Goal: Information Seeking & Learning: Learn about a topic

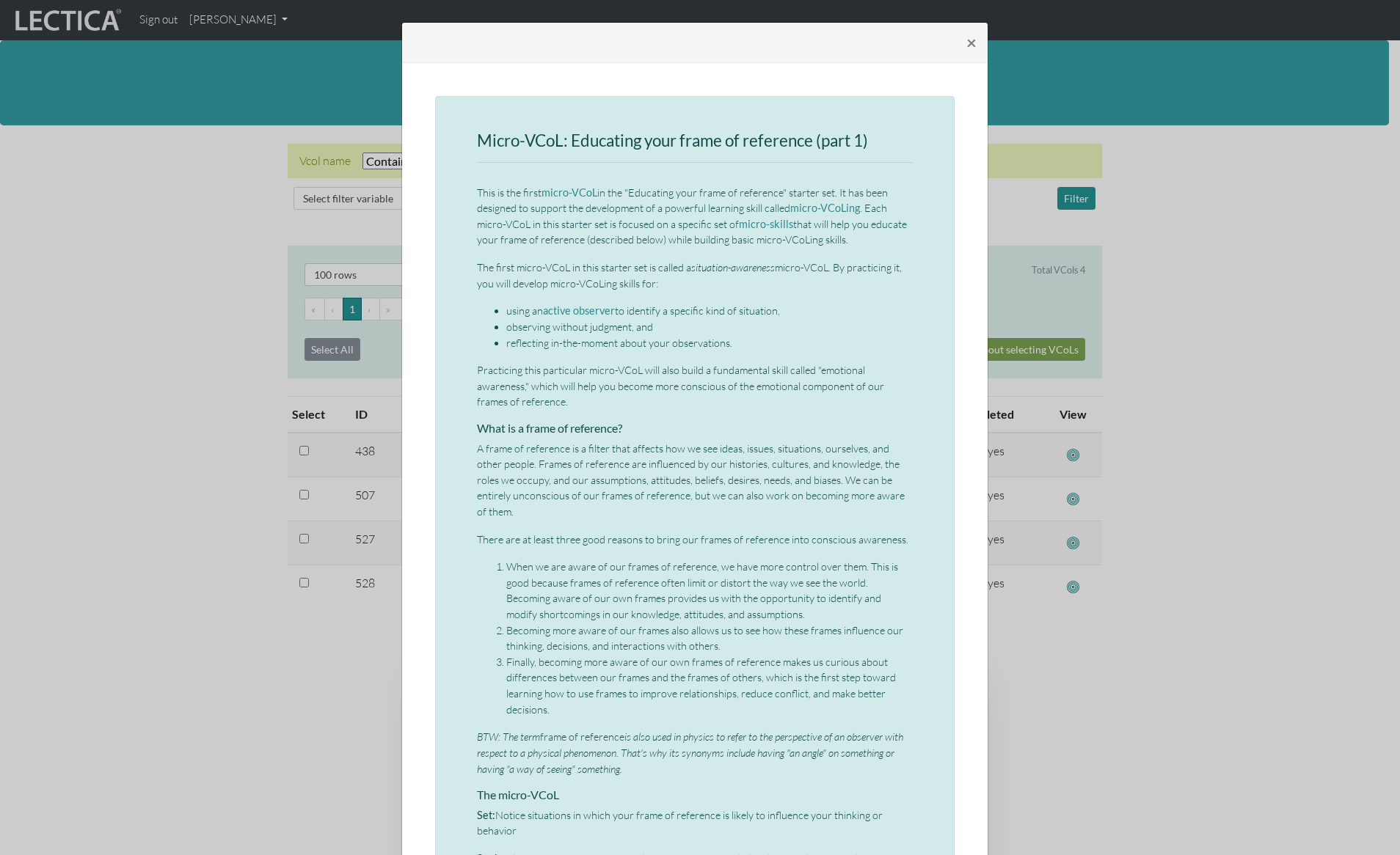
select select "icontains"
select select "100"
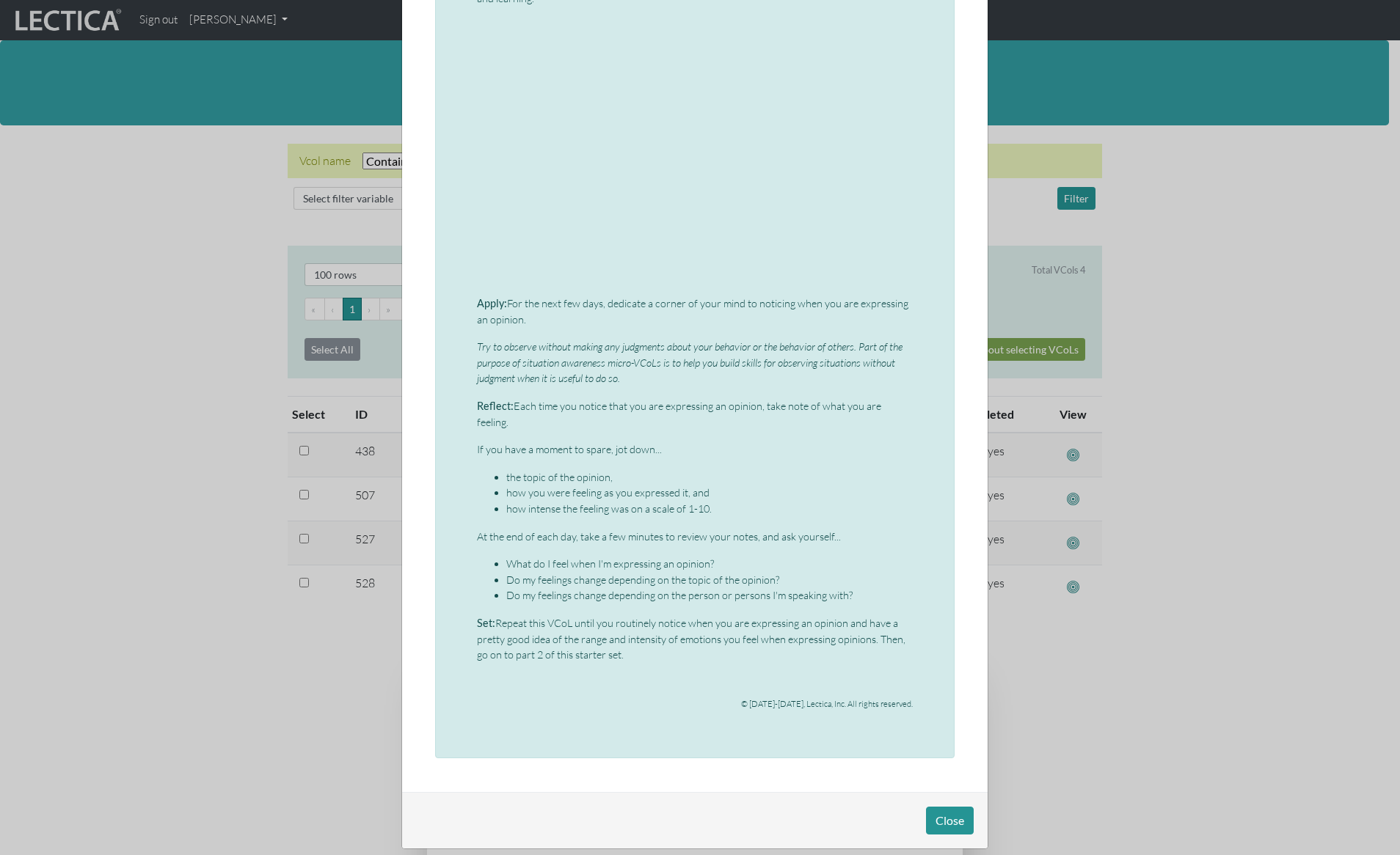
click at [575, 401] on p "Reflect: Each time you notice that you are expressing an opinion, take note of …" at bounding box center [695, 414] width 436 height 32
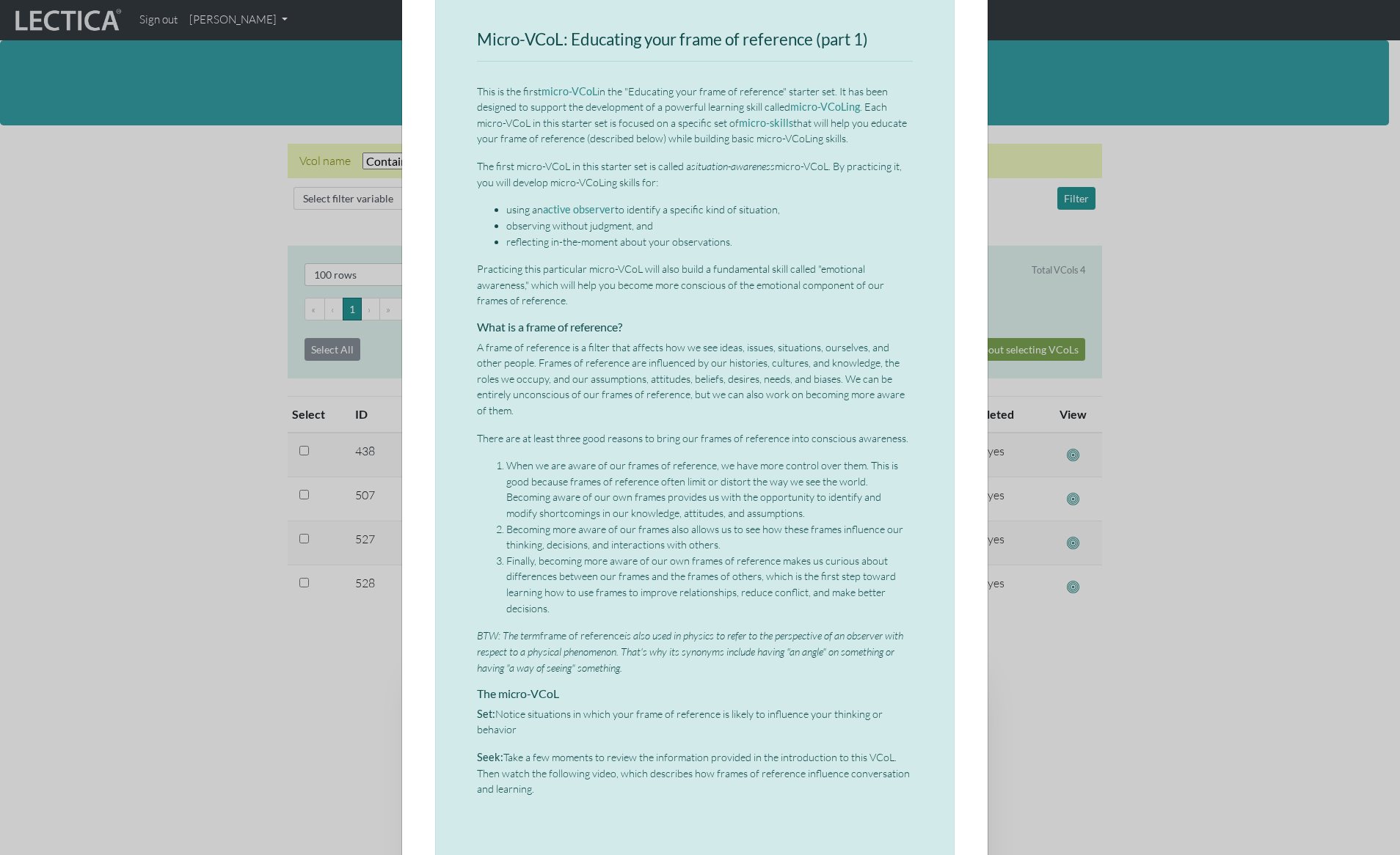
scroll to position [0, 0]
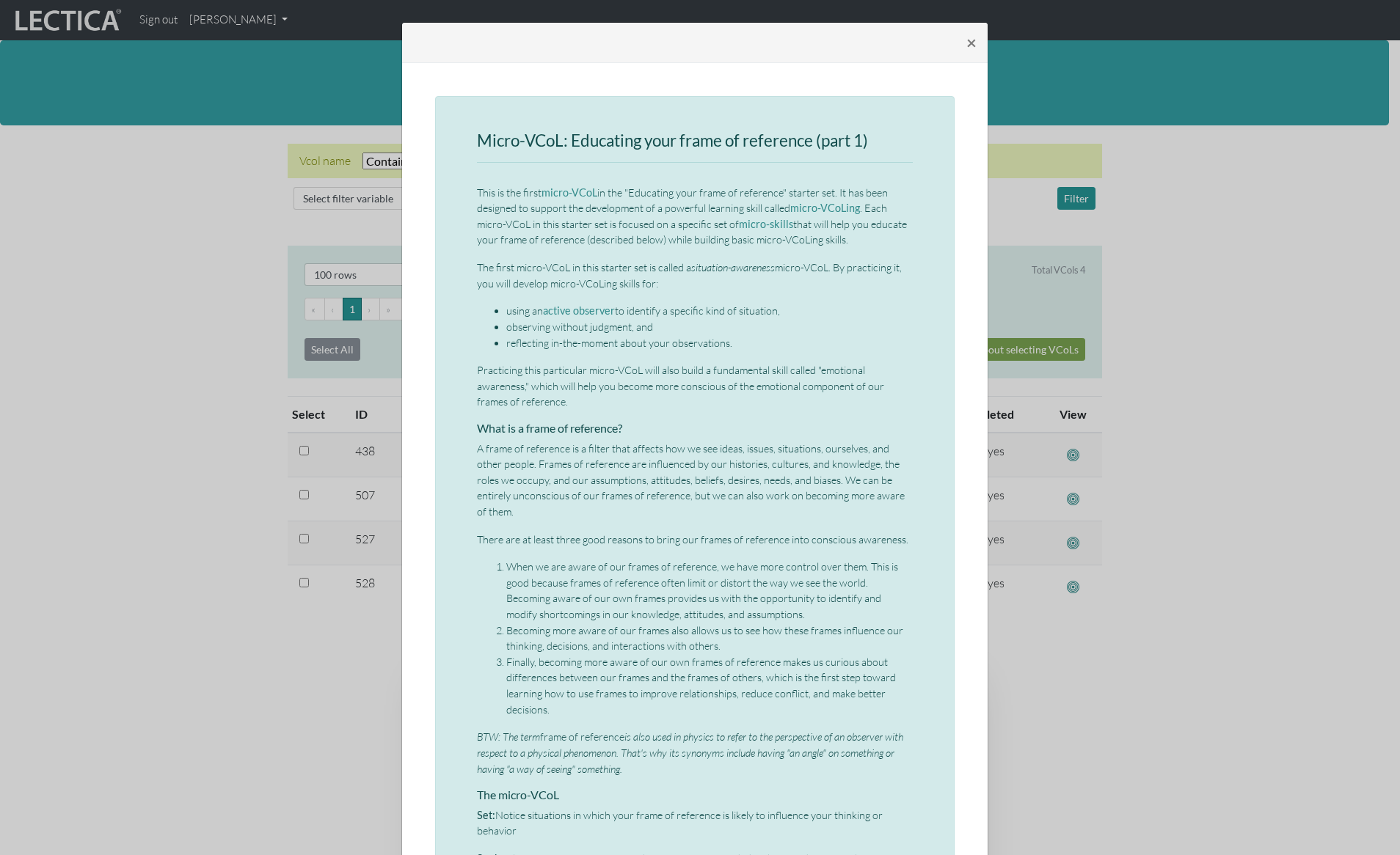
click at [177, 360] on div "× Micro-VCoL: Educating your frame of reference (part 1) This is the first micr…" at bounding box center [700, 427] width 1400 height 855
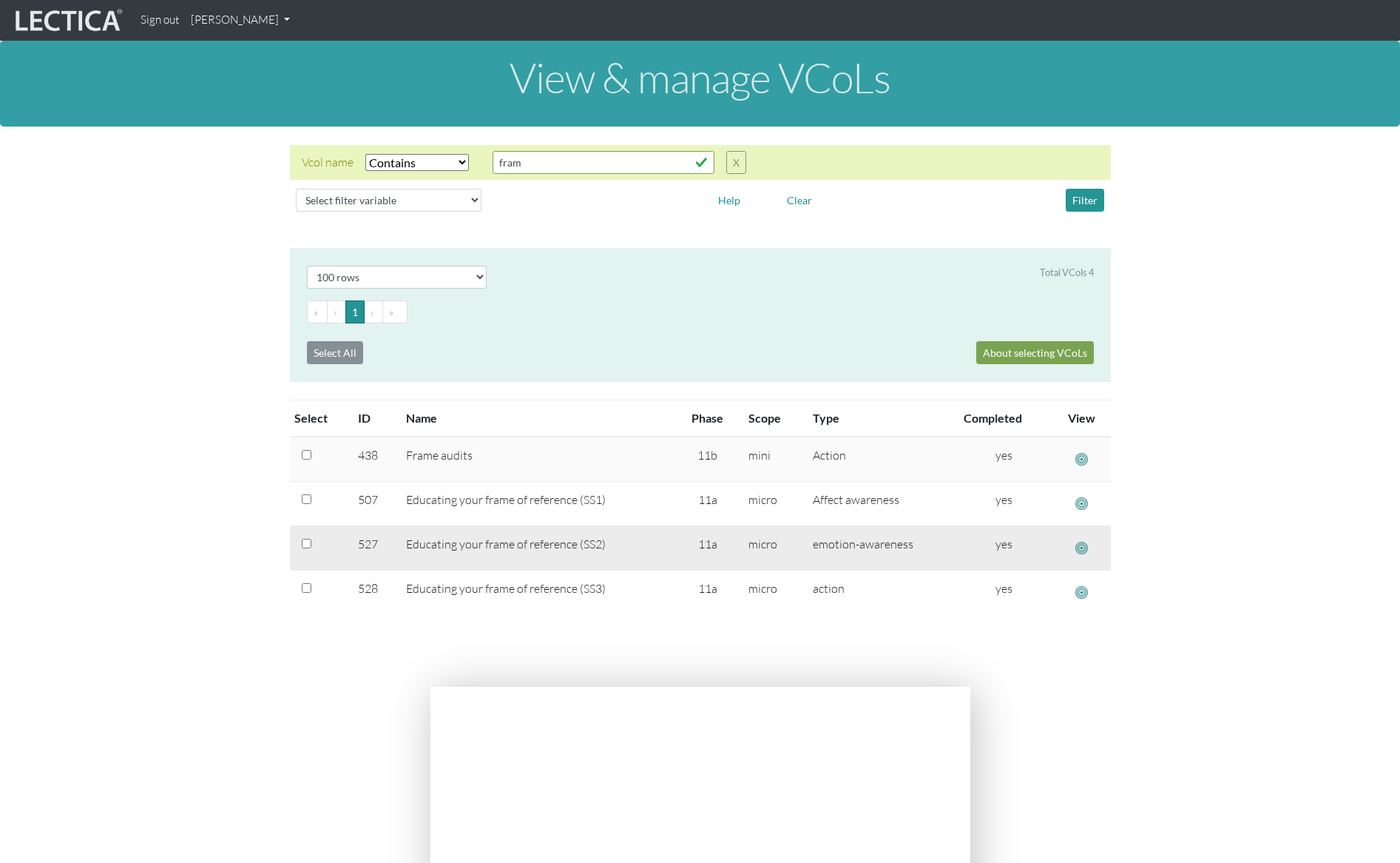
click at [1081, 548] on span "button" at bounding box center [1082, 548] width 13 height 15
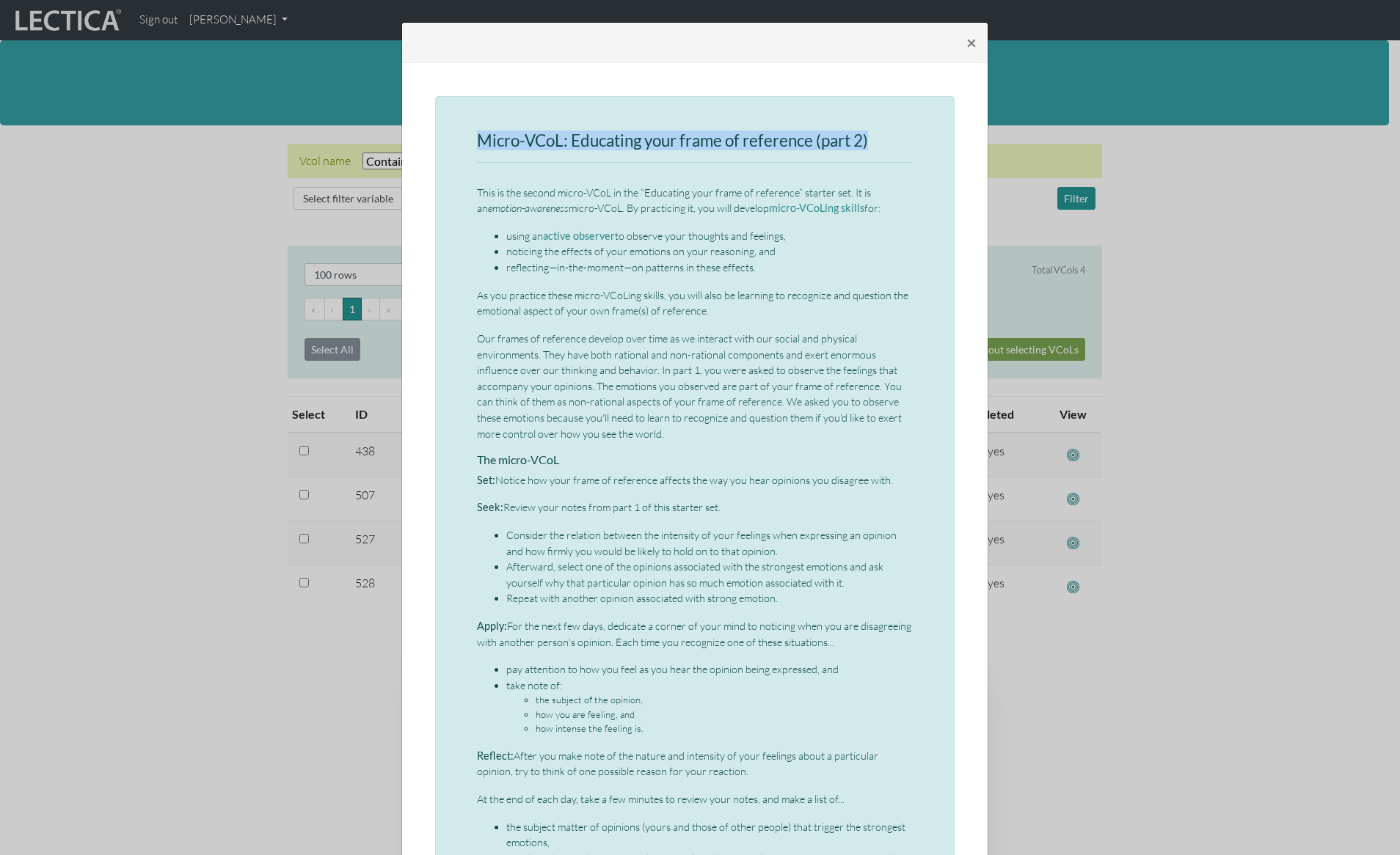
drag, startPoint x: 473, startPoint y: 136, endPoint x: 872, endPoint y: 136, distance: 399.0
click at [872, 136] on h3 "Micro-VCoL: Educating your frame of reference (part 2)" at bounding box center [695, 141] width 436 height 19
copy h3 "Micro-VCoL: Educating your frame of reference (part 2)"
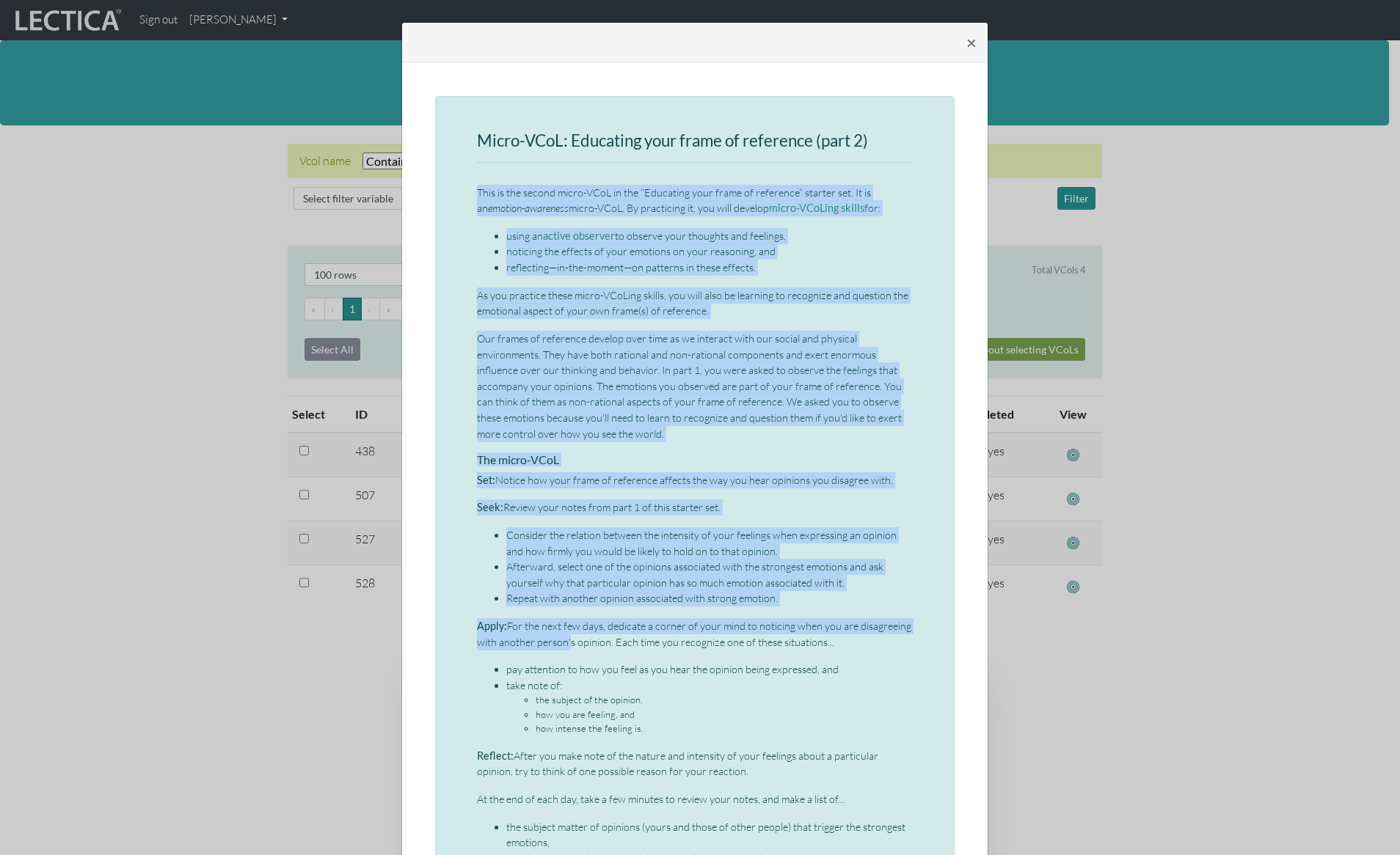
scroll to position [398, 0]
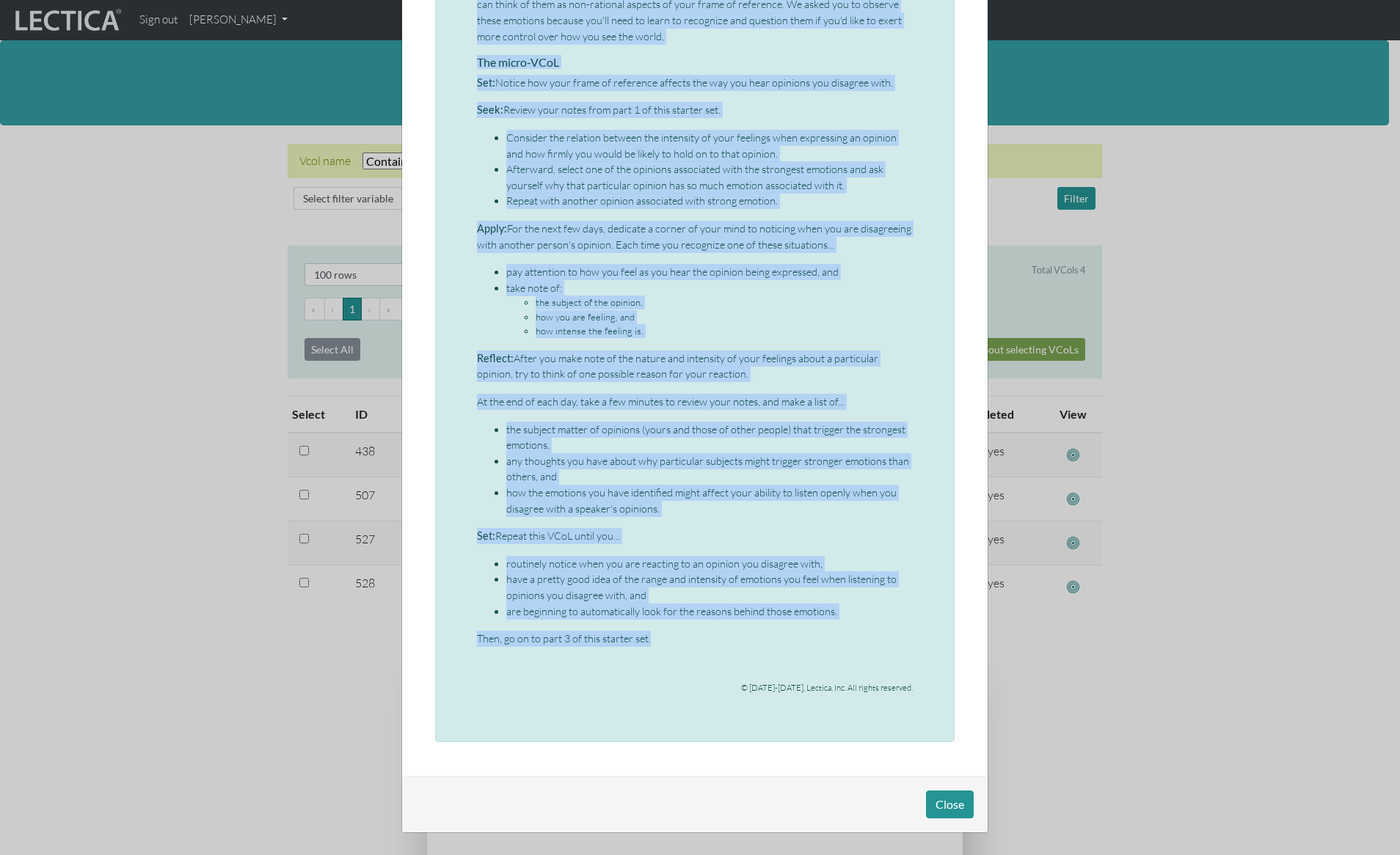
drag, startPoint x: 473, startPoint y: 187, endPoint x: 648, endPoint y: 641, distance: 486.6
click at [648, 641] on div "Micro-VCoL: Educating your frame of reference (part 2) This is the second micro…" at bounding box center [695, 220] width 436 height 971
copy div "This is the second micro-VCoL in the “Educating your frame of reference” starte…"
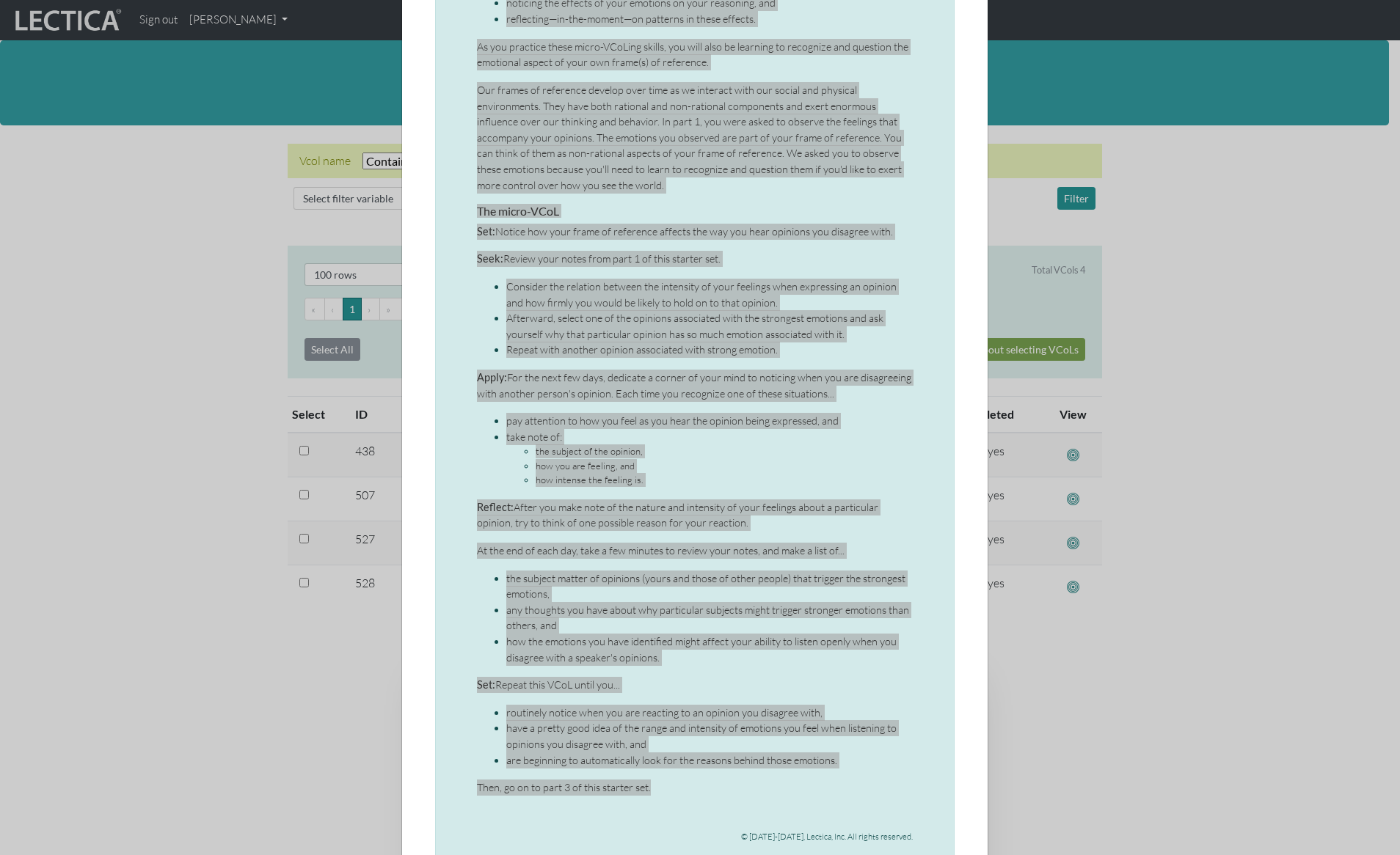
scroll to position [257, 0]
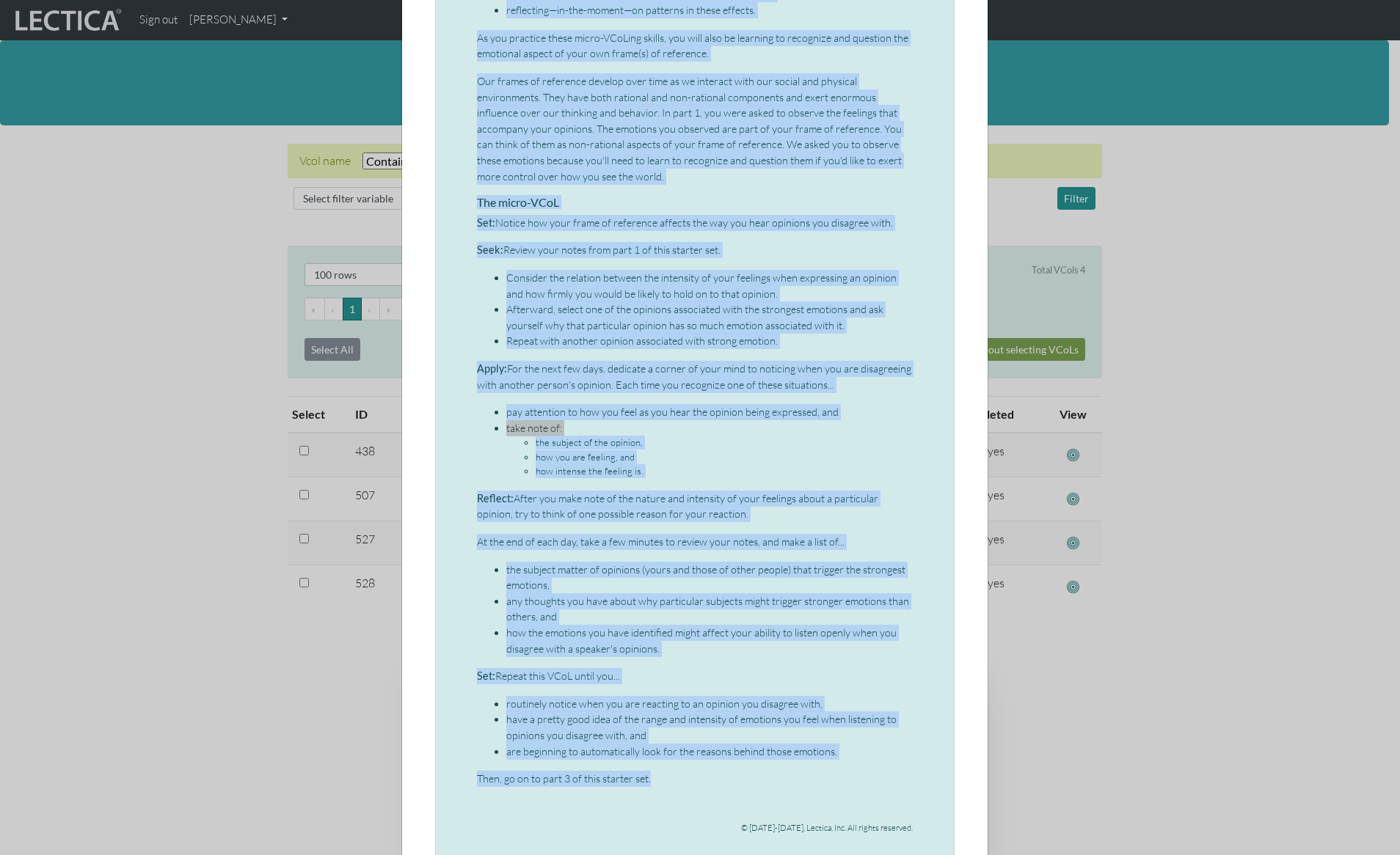
click at [322, 74] on div "× Micro-VCoL: Educating your frame of reference (part 2) This is the second mic…" at bounding box center [700, 427] width 1400 height 855
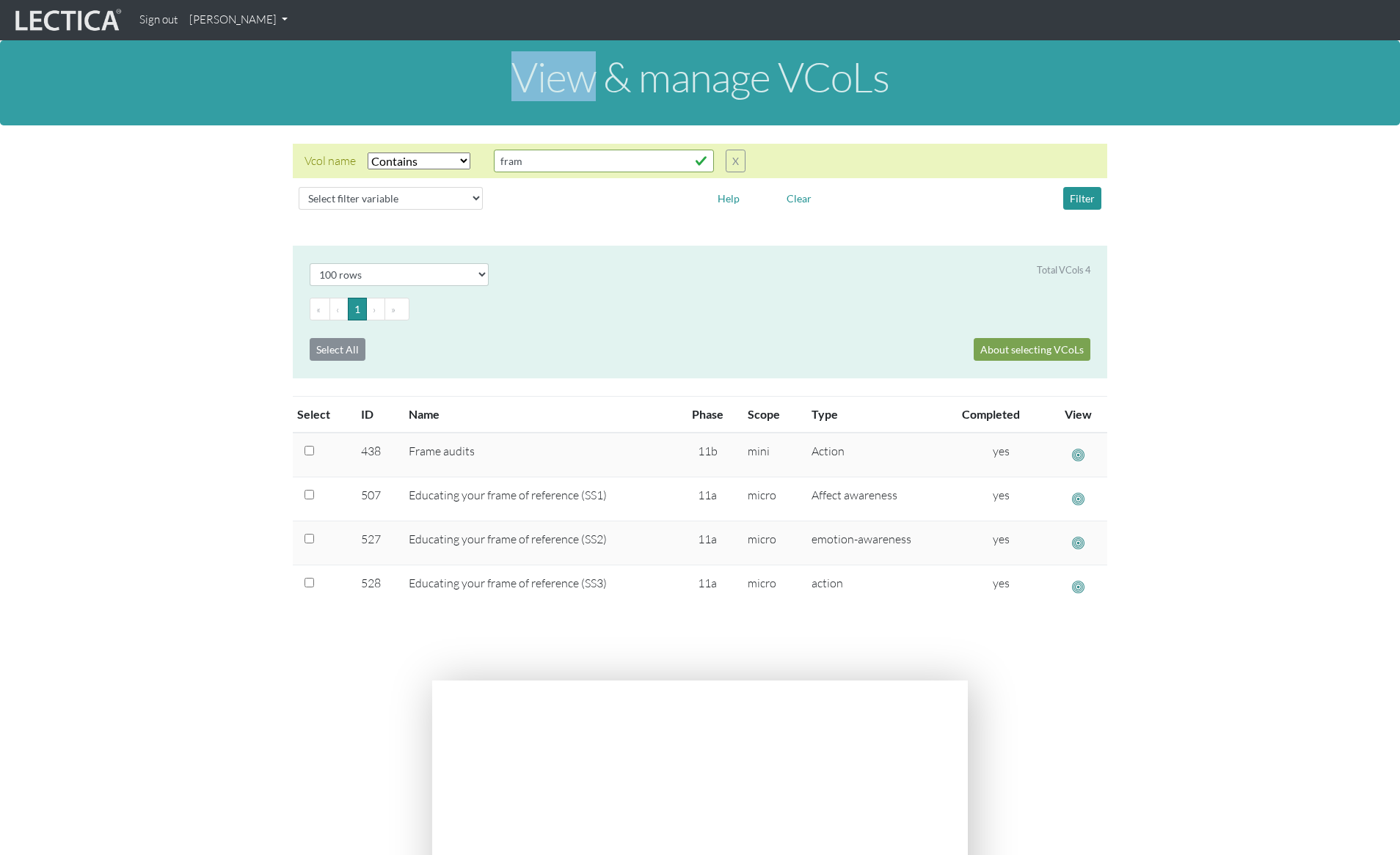
click at [322, 74] on h1 "View & manage VCoLs" at bounding box center [699, 76] width 1376 height 45
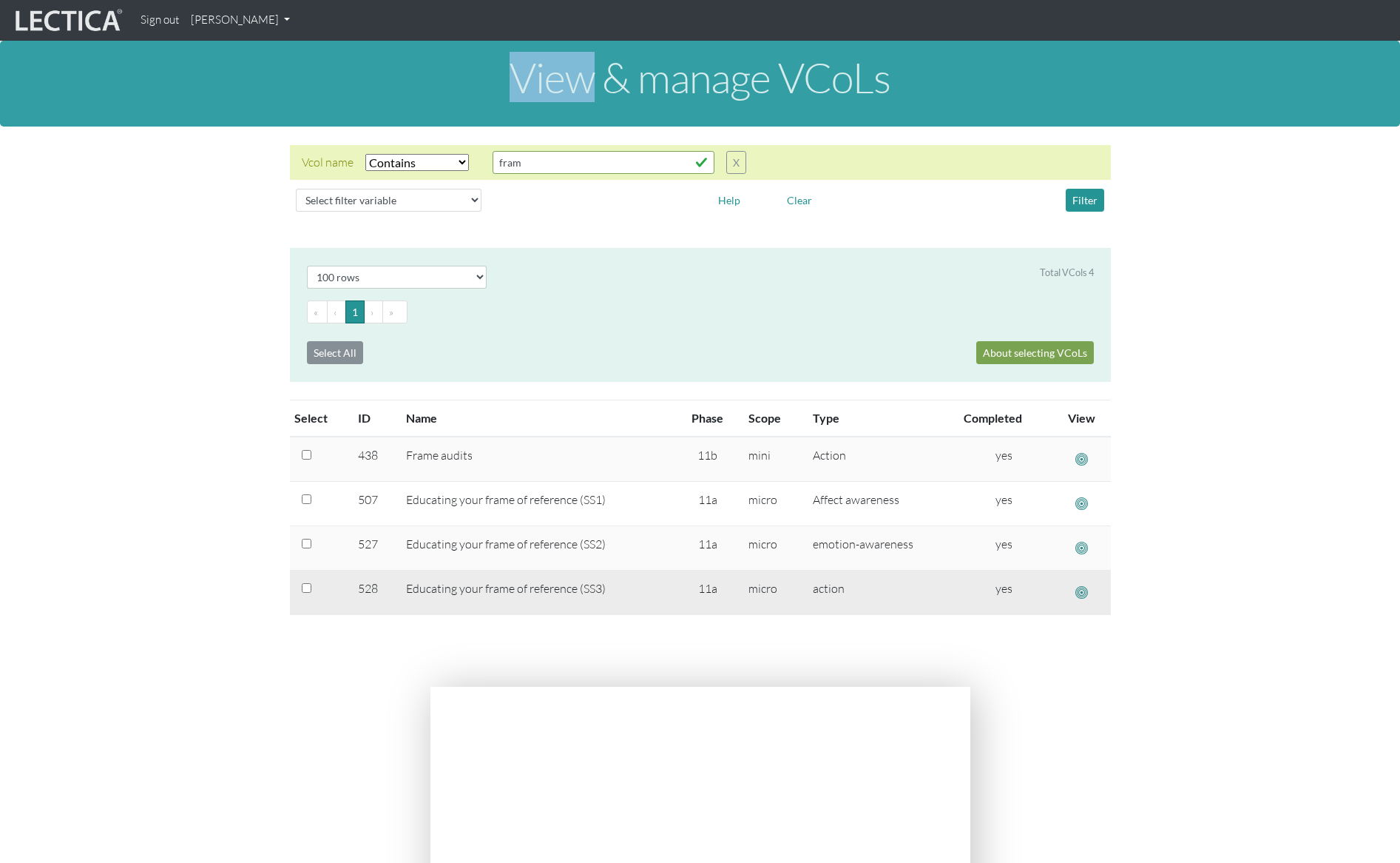
click at [1084, 591] on span "button" at bounding box center [1082, 591] width 13 height 15
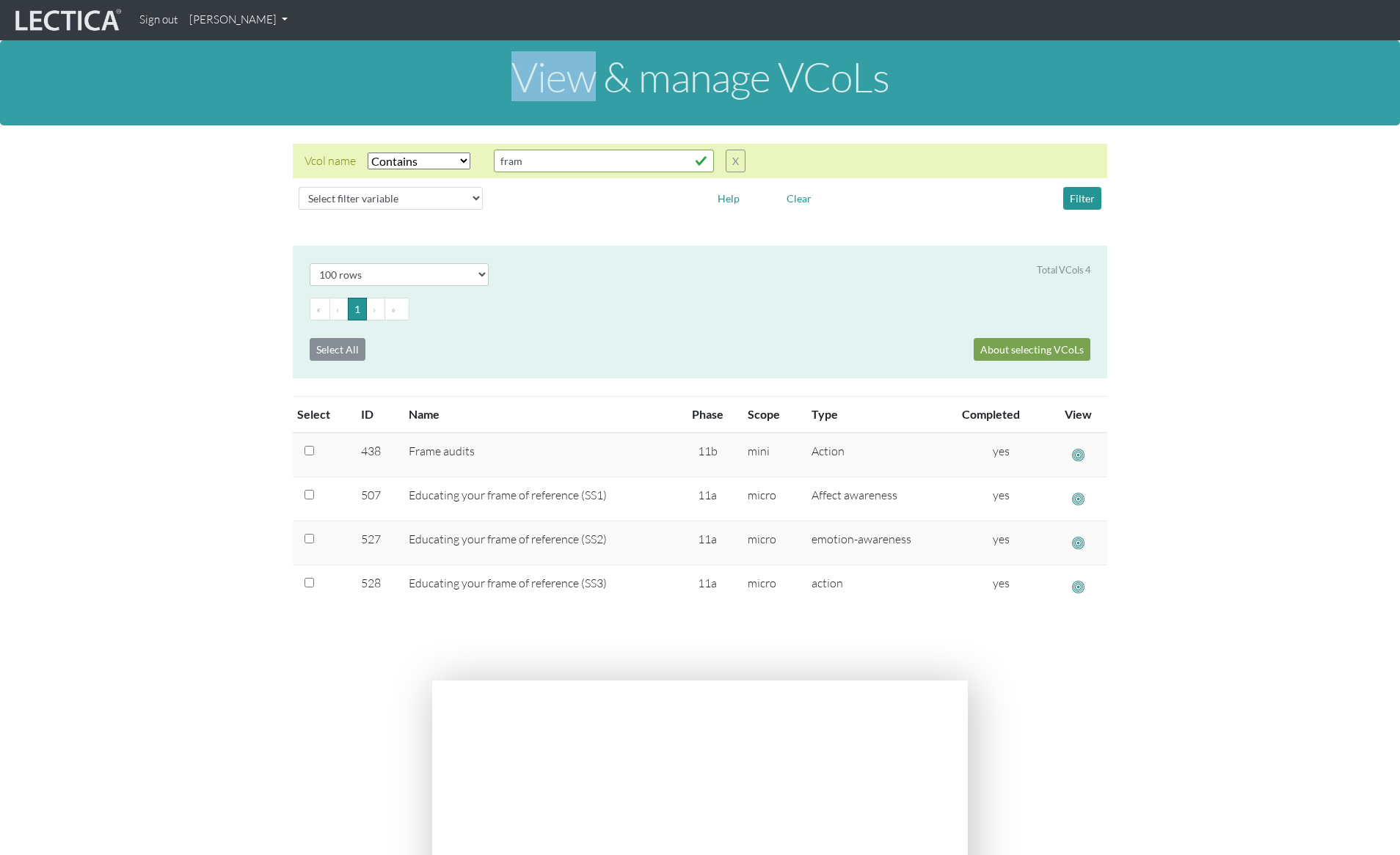
scroll to position [0, 0]
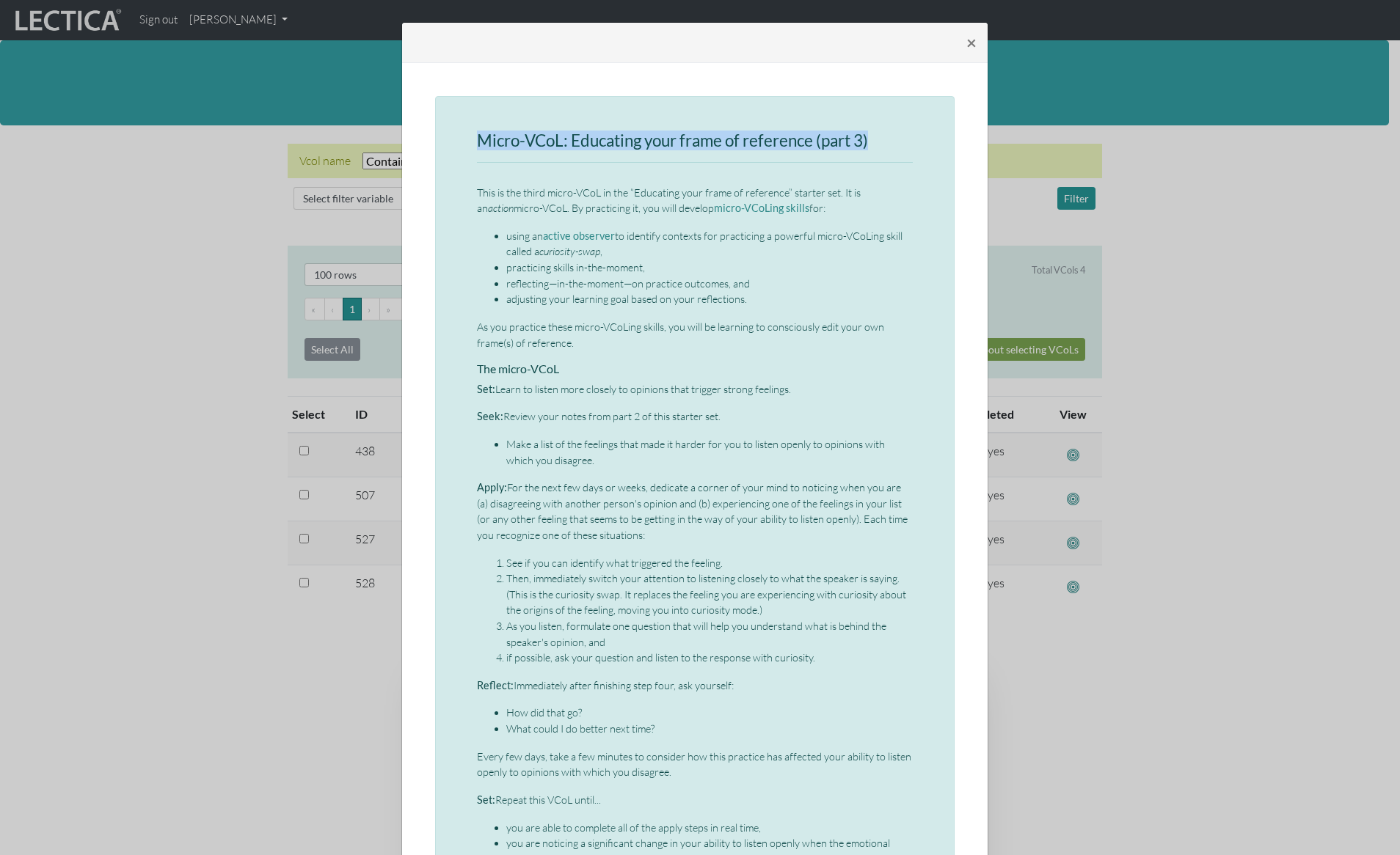
drag, startPoint x: 473, startPoint y: 137, endPoint x: 891, endPoint y: 141, distance: 418.0
click at [891, 141] on h3 "Micro-VCoL: Educating your frame of reference (part 3)" at bounding box center [695, 141] width 436 height 19
copy h3 "Micro-VCoL: Educating your frame of reference (part 3)"
click at [487, 207] on p "This is the third micro-VCoL in the “Educating your frame of reference” starter…" at bounding box center [695, 201] width 436 height 32
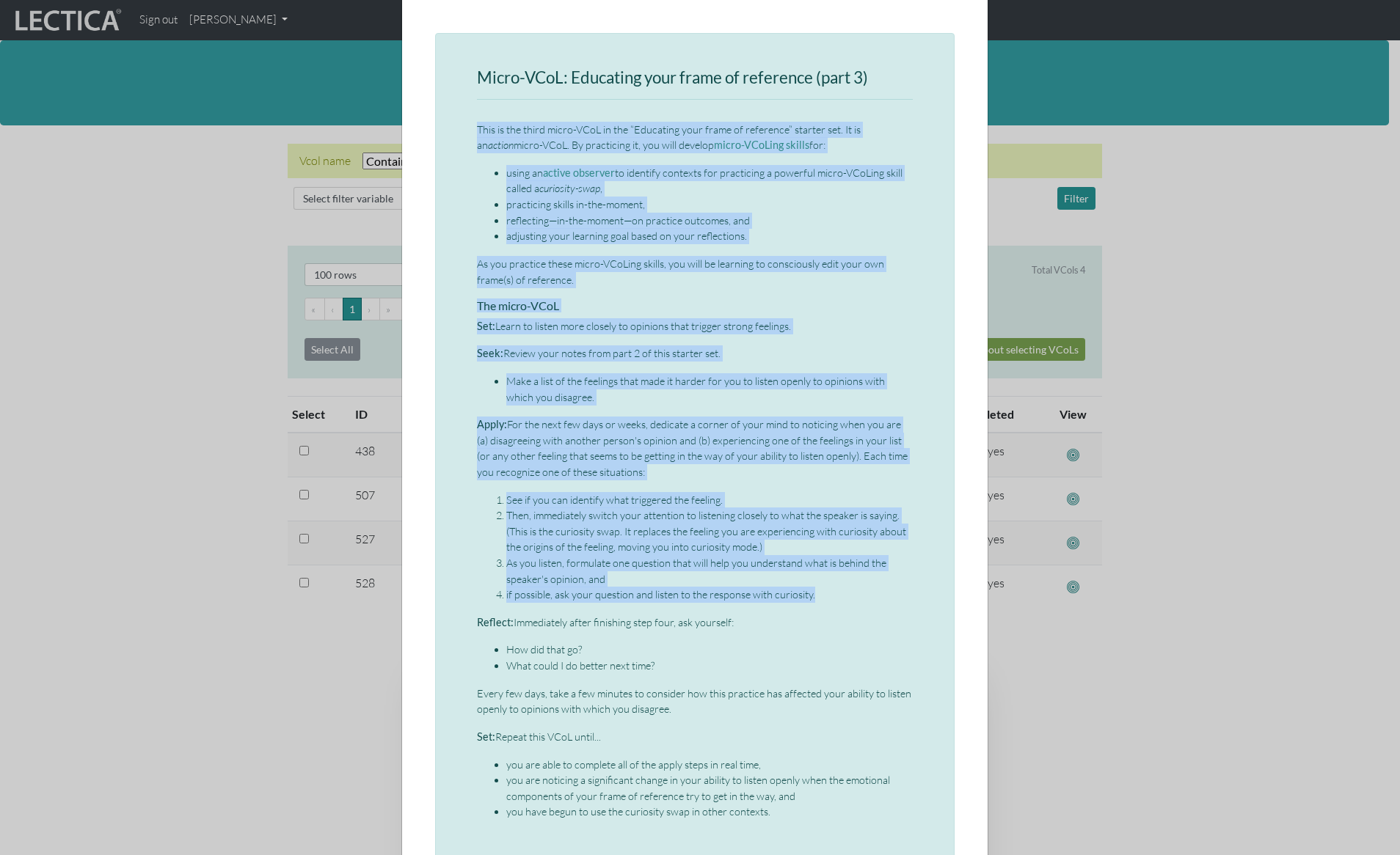
scroll to position [236, 0]
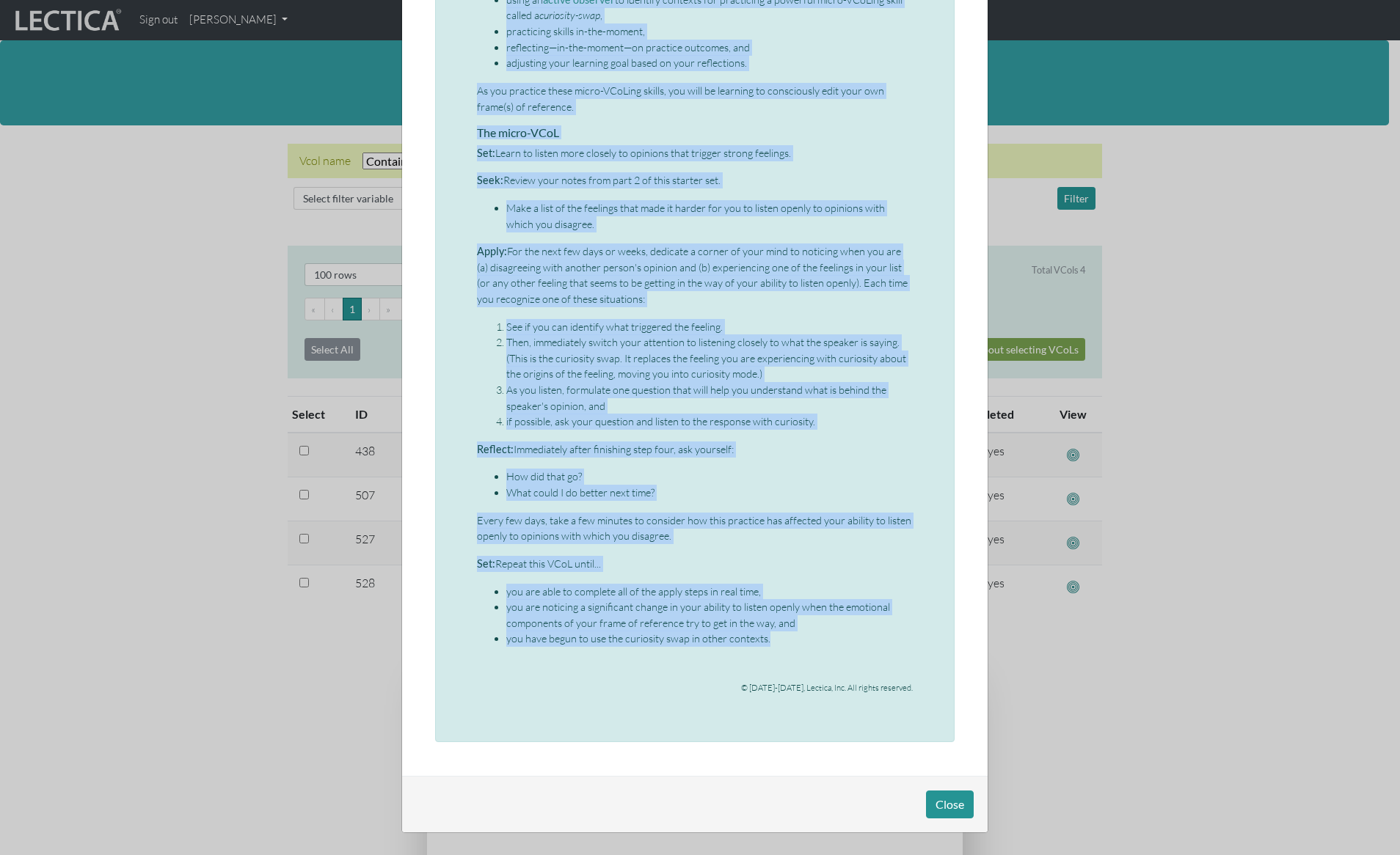
drag, startPoint x: 472, startPoint y: 192, endPoint x: 769, endPoint y: 642, distance: 539.2
click at [769, 642] on div "Micro-VCoL: Educating your frame of reference (part 3) This is the third micro-…" at bounding box center [695, 301] width 436 height 811
copy div "This is the third micro-VCoL in the “Educating your frame of reference” starter…"
click at [332, 74] on div "× Micro-VCoL: Educating your frame of reference (part 3) This is the third micr…" at bounding box center [700, 427] width 1400 height 855
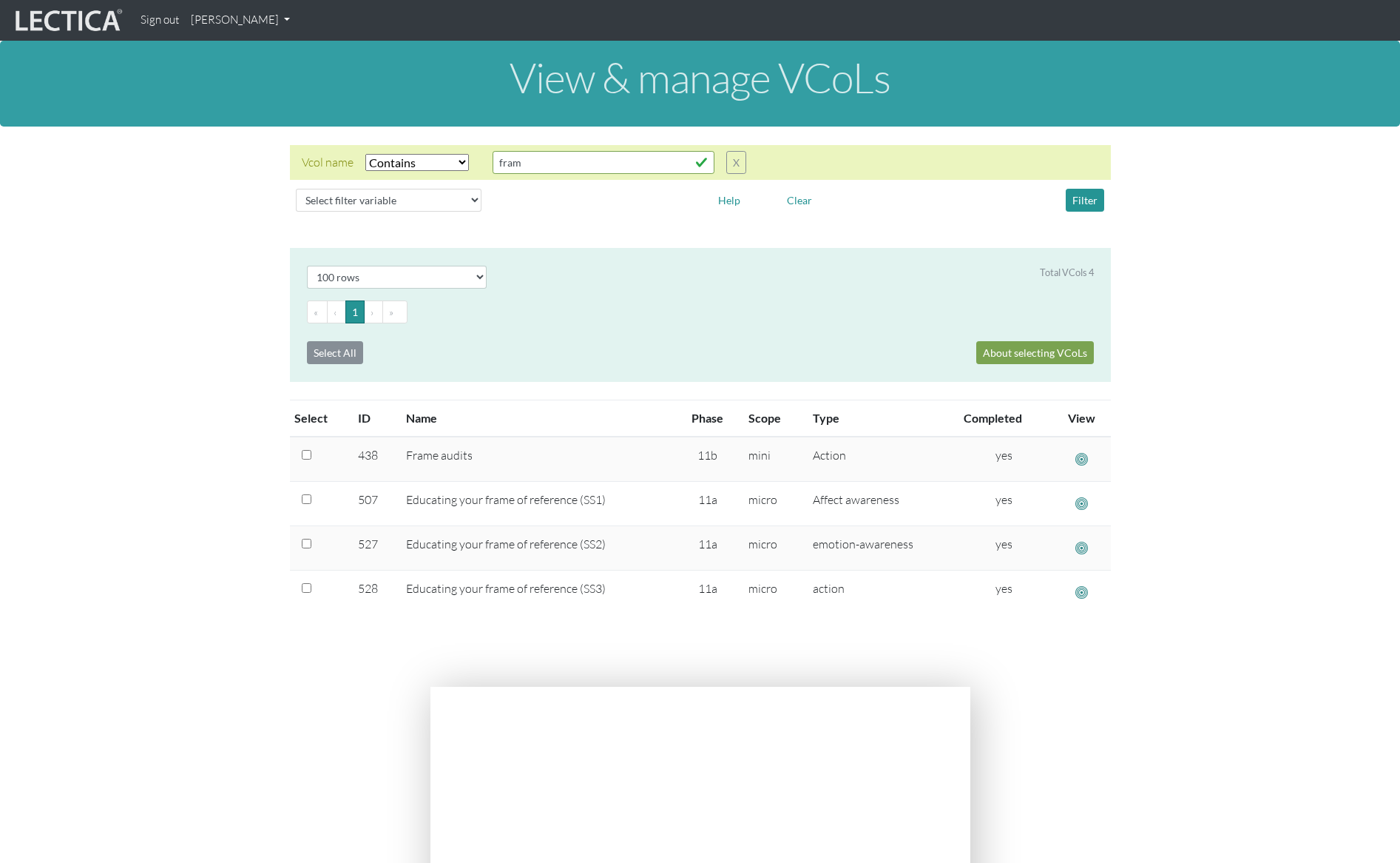
click at [198, 471] on section "Select # rows to display 10 rows 20 rows 50 rows 100 rows 200 rows Total VCols …" at bounding box center [700, 459] width 1400 height 421
click at [1176, 458] on section "Select # rows to display 10 rows 20 rows 50 rows 100 rows 200 rows Total VCols …" at bounding box center [700, 459] width 1400 height 421
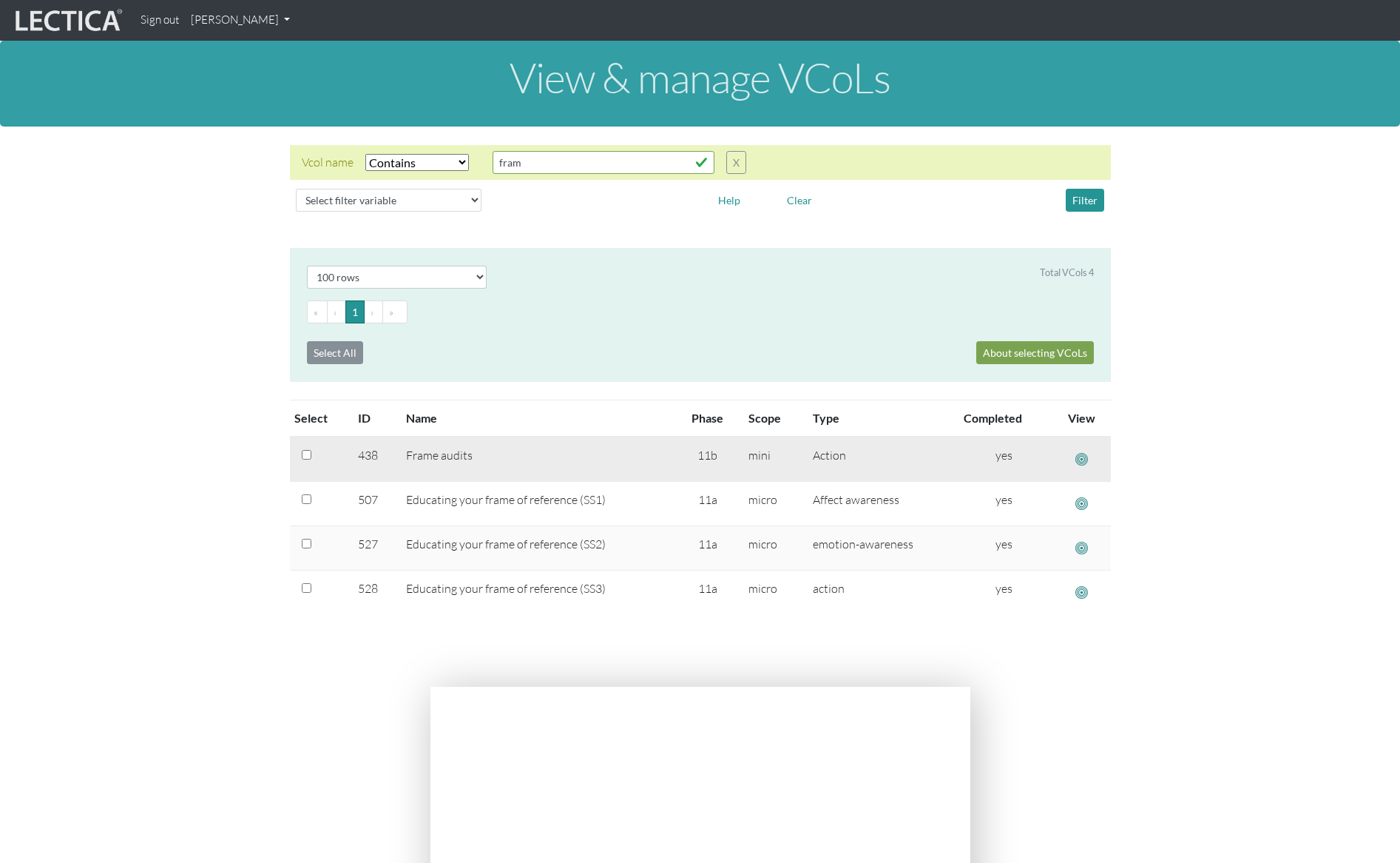
click at [1083, 457] on span "button" at bounding box center [1082, 459] width 13 height 15
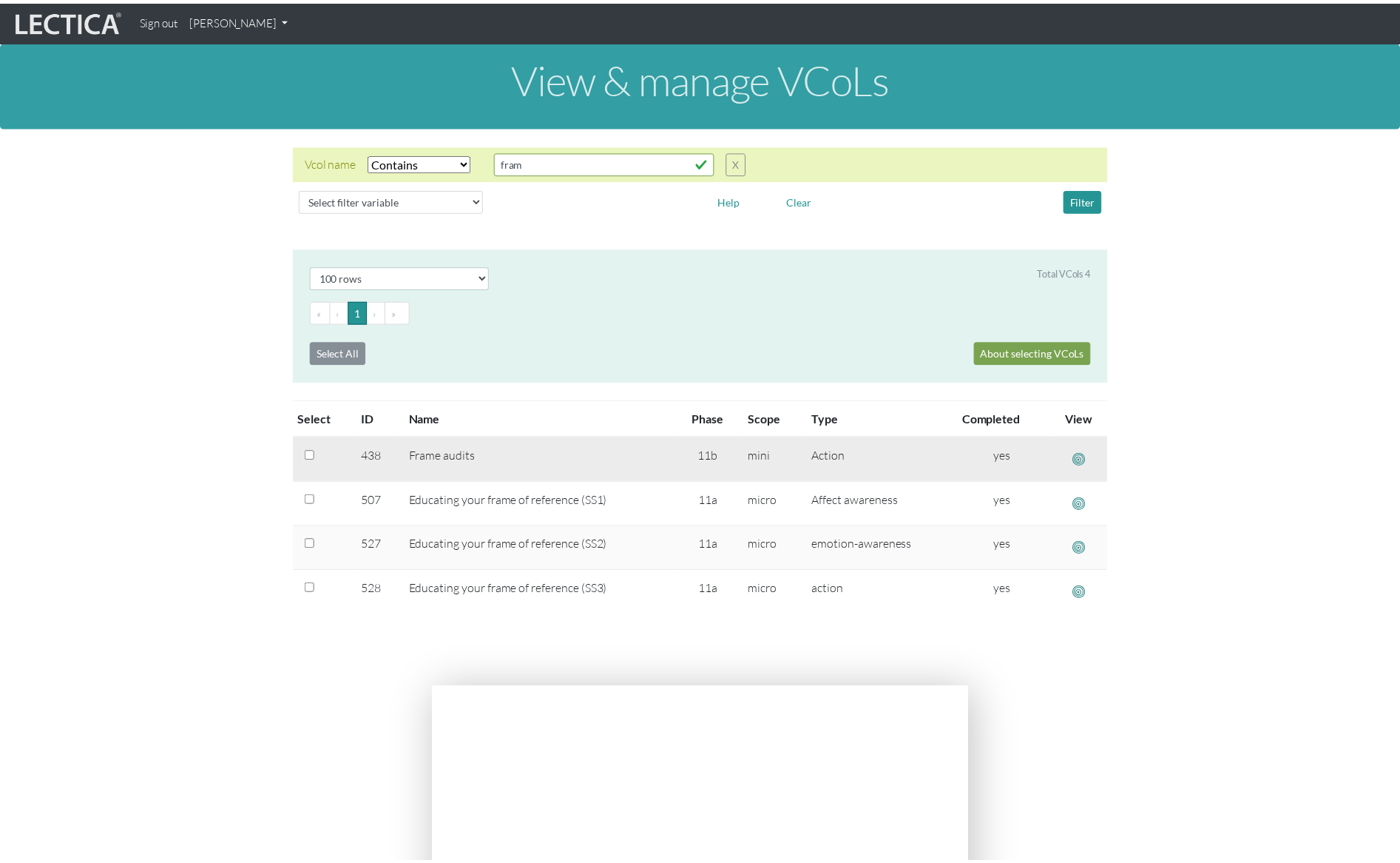
scroll to position [0, 0]
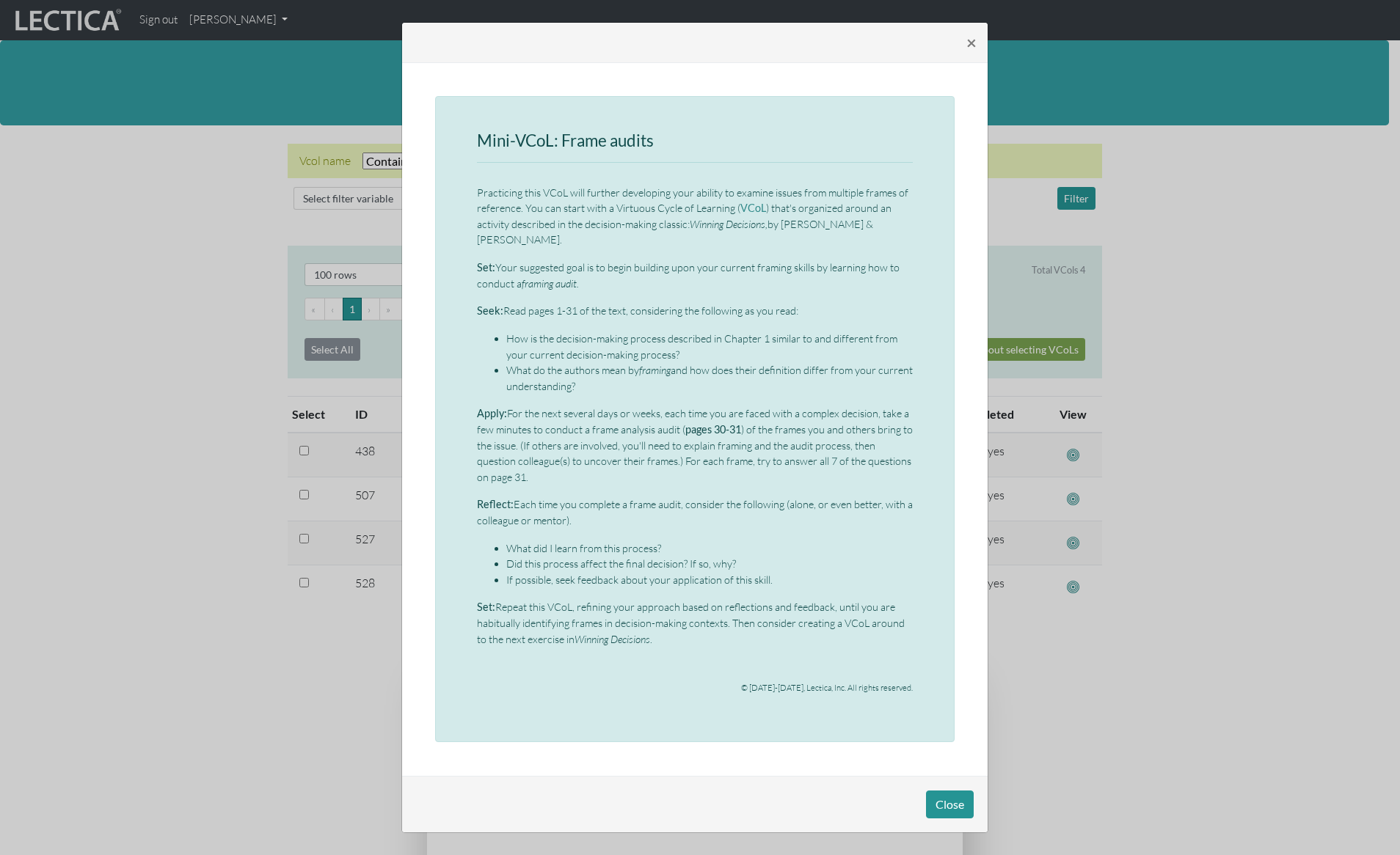
click at [149, 262] on div "× Mini-VCoL: Frame audits Practicing this VCoL will further developing your abi…" at bounding box center [700, 427] width 1400 height 855
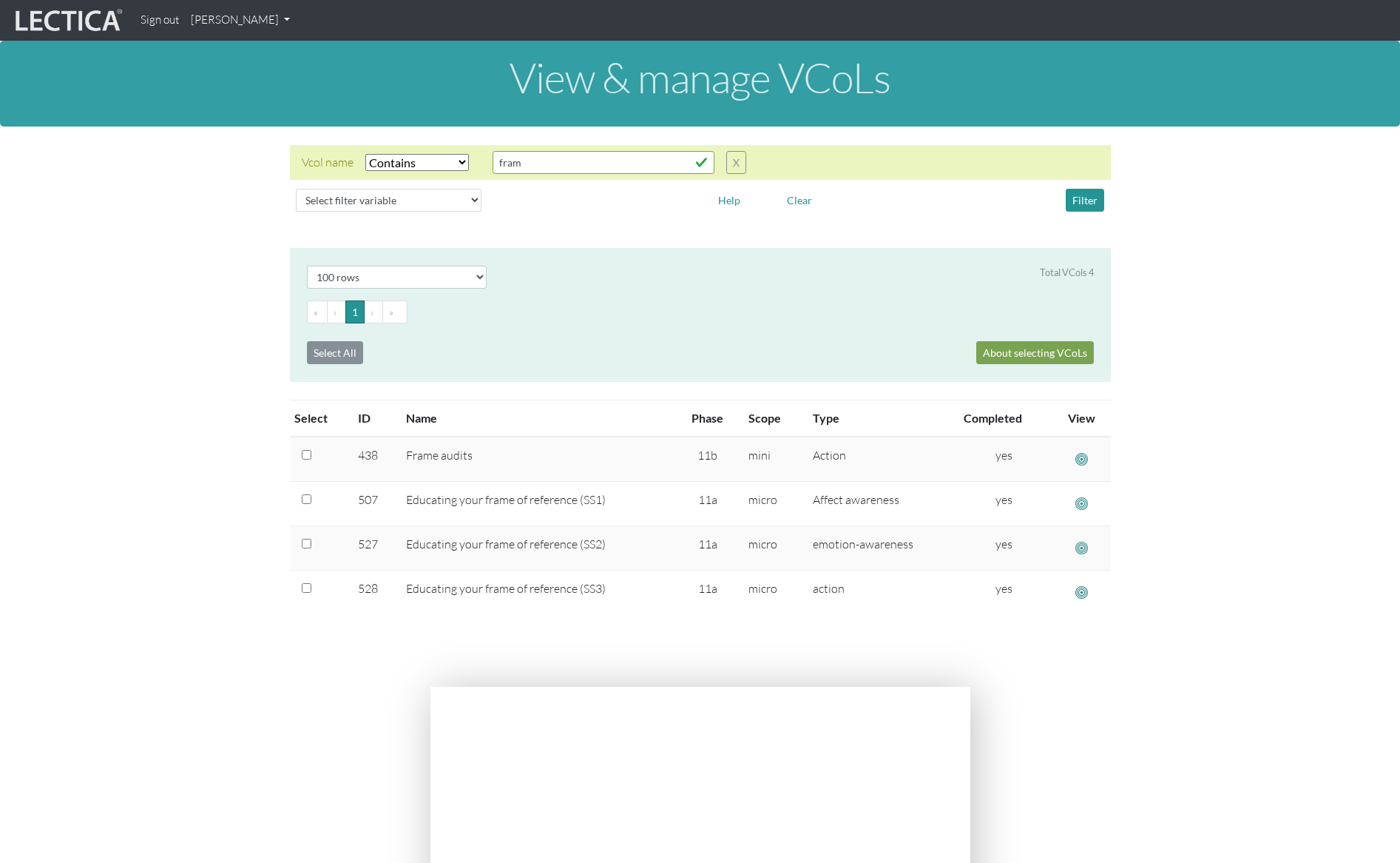
click at [157, 262] on section "Select # rows to display 10 rows 20 rows 50 rows 100 rows 200 rows Total VCols …" at bounding box center [700, 459] width 1400 height 421
click at [423, 160] on select "Select filter Equals Does not equal Contains Does not contain Starts with Ends …" at bounding box center [417, 162] width 104 height 17
click at [738, 160] on button "X" at bounding box center [736, 162] width 20 height 23
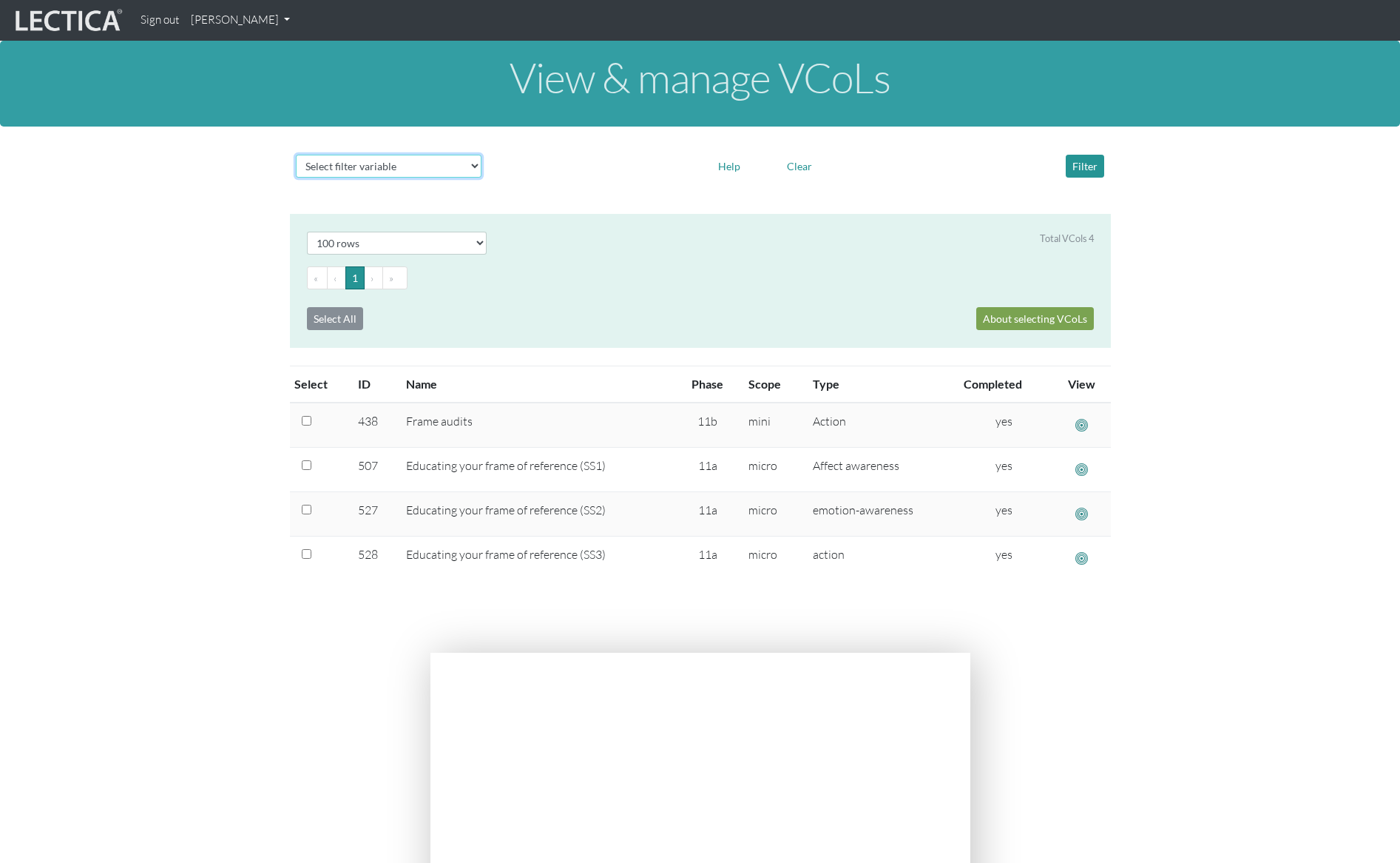
click at [399, 164] on select "Select filter variable Vcol ID Vcol name Phase Content Scope Type Completed Rev…" at bounding box center [388, 167] width 185 height 23
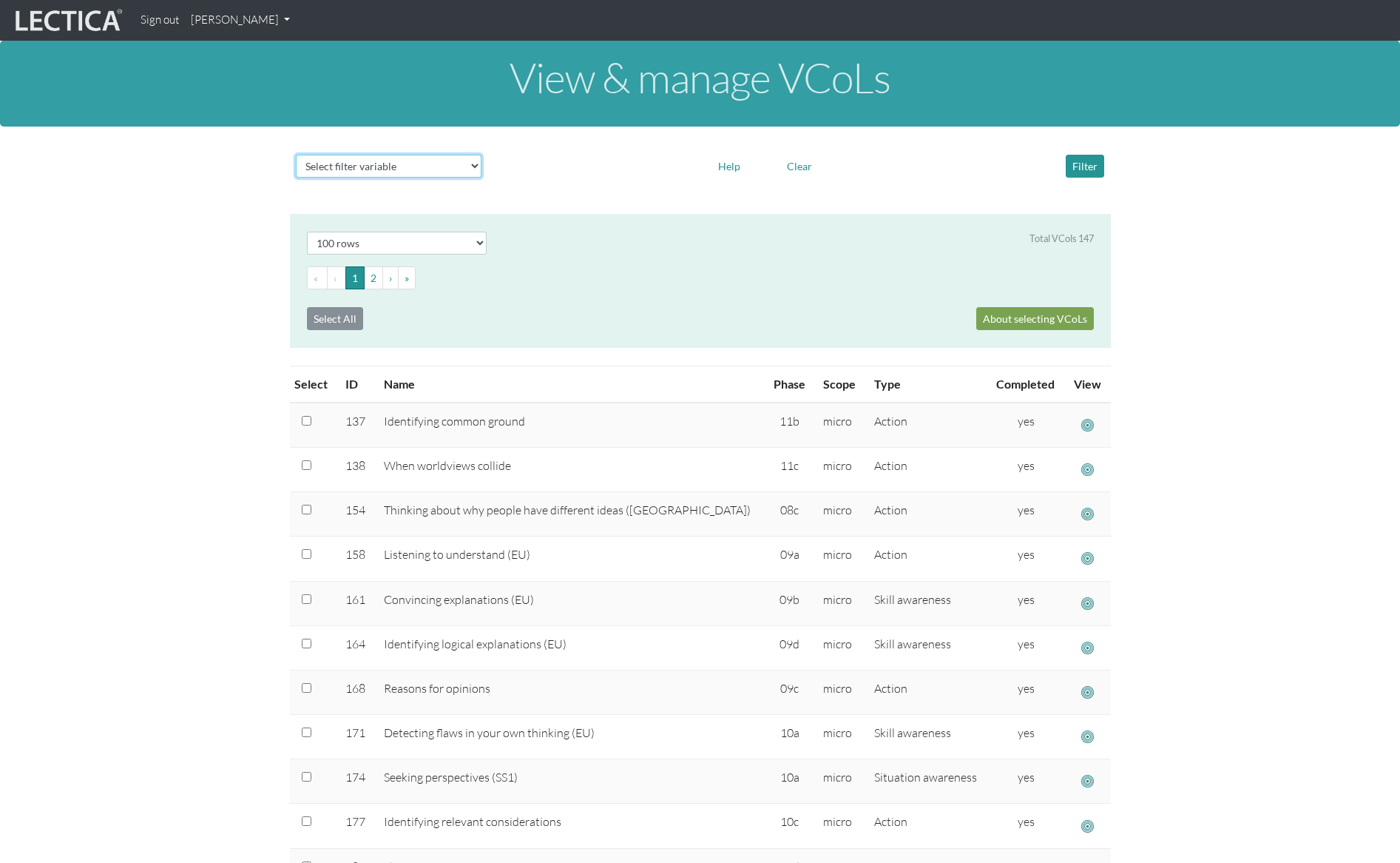
select select "phase"
click at [296, 177] on select "Select filter variable Vcol ID Vcol name Phase Content Scope Type Completed Rev…" at bounding box center [388, 167] width 185 height 23
select select
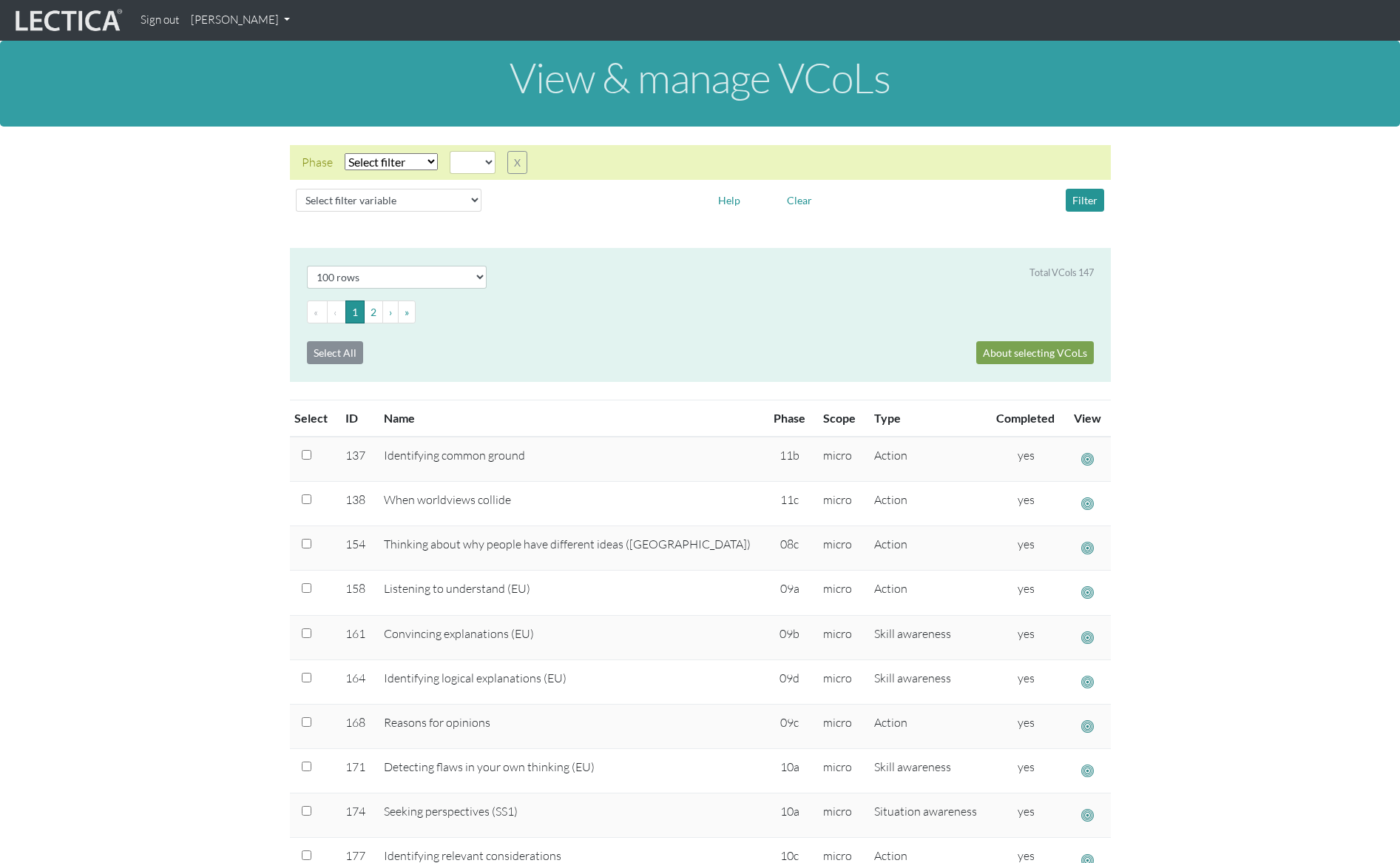
click at [398, 157] on select "Select filter Equals Does not equal" at bounding box center [391, 161] width 93 height 17
select select "iexact"
click at [345, 153] on select "Select filter Equals Does not equal" at bounding box center [391, 161] width 93 height 17
click at [477, 162] on select "05d 06a 06b 06c 06d 07a 07b 07c 07d 08a 08b 08c 08d 09a 09b 09c 09d 10a 10b 10c…" at bounding box center [472, 162] width 46 height 23
select select "11a"
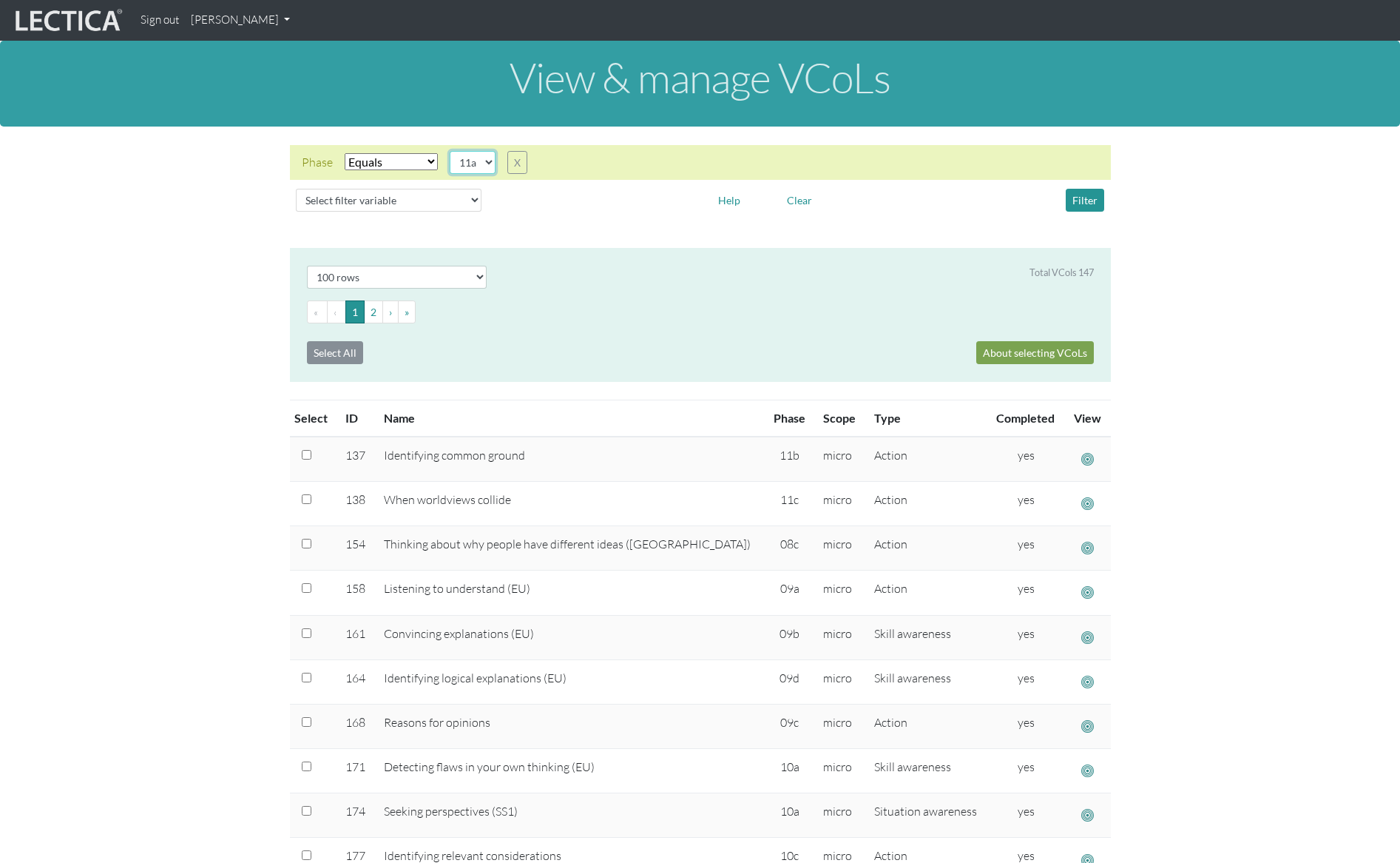
click at [450, 151] on select "05d 06a 06b 06c 06d 07a 07b 07c 07d 08a 08b 08c 08d 09a 09b 09c 09d 10a 10b 10c…" at bounding box center [472, 162] width 46 height 23
click at [1107, 198] on div "Filter" at bounding box center [1011, 201] width 208 height 23
click at [1092, 198] on button "Filter" at bounding box center [1085, 201] width 39 height 23
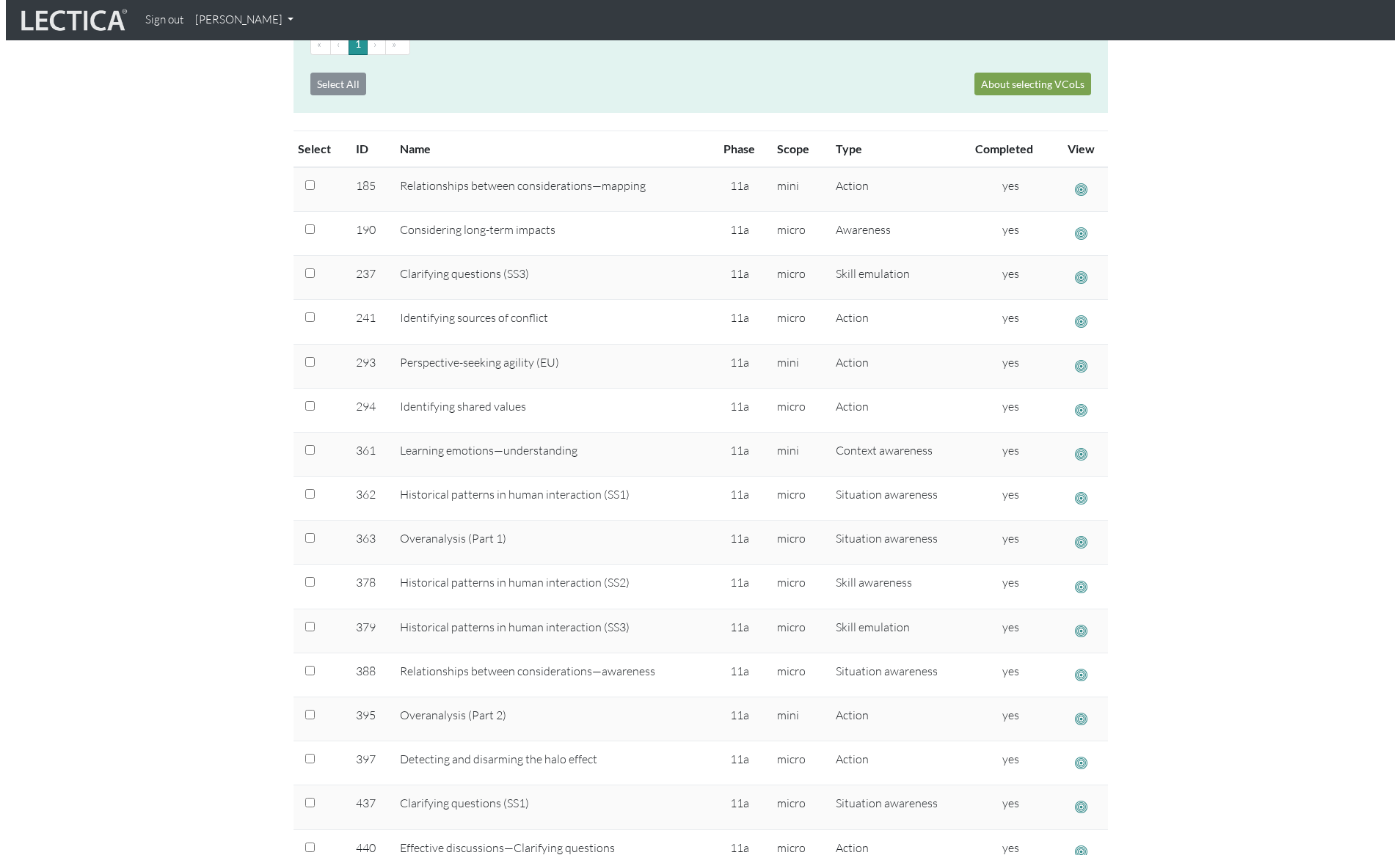
scroll to position [293, 0]
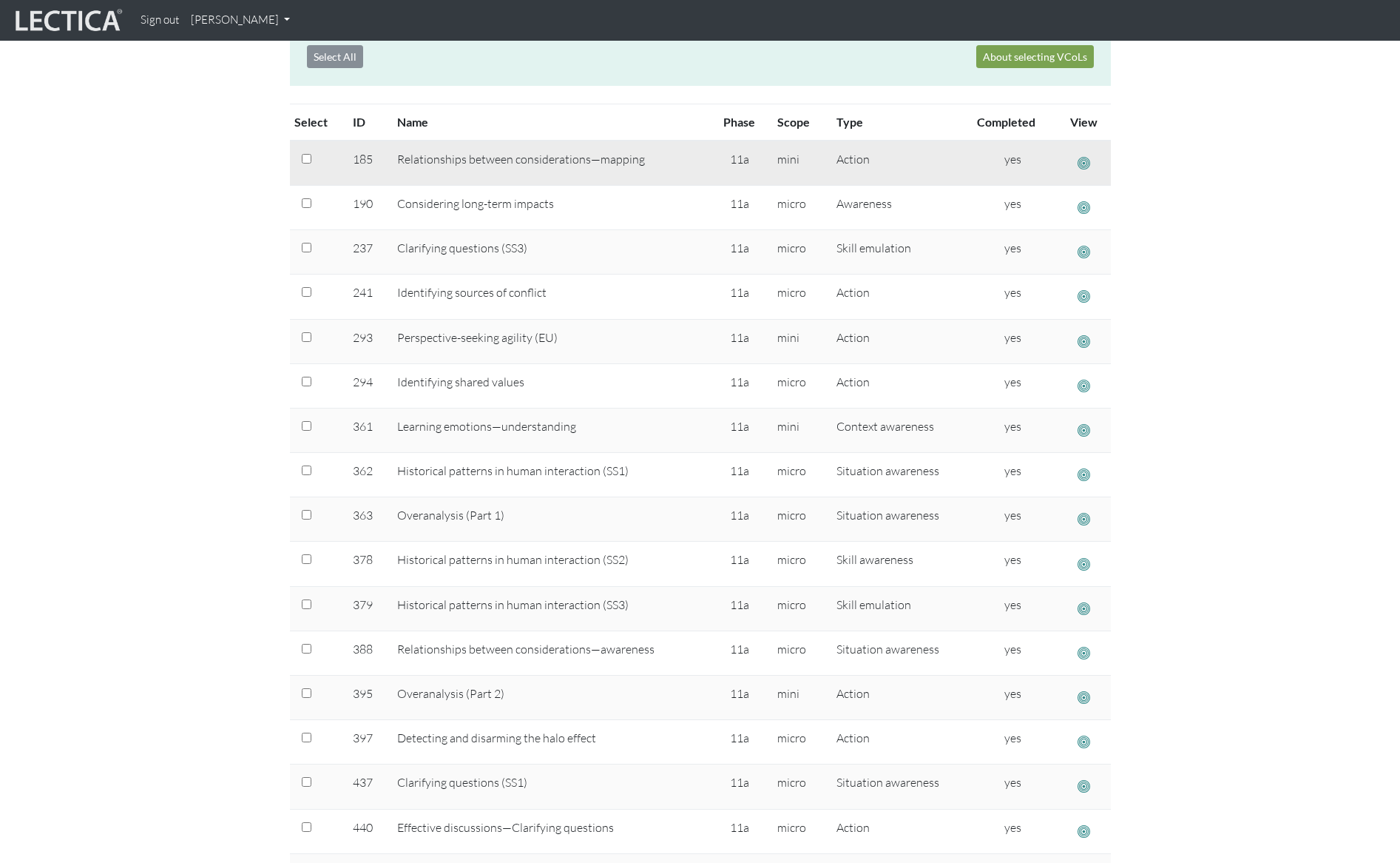
click at [1083, 166] on span "button" at bounding box center [1084, 162] width 13 height 15
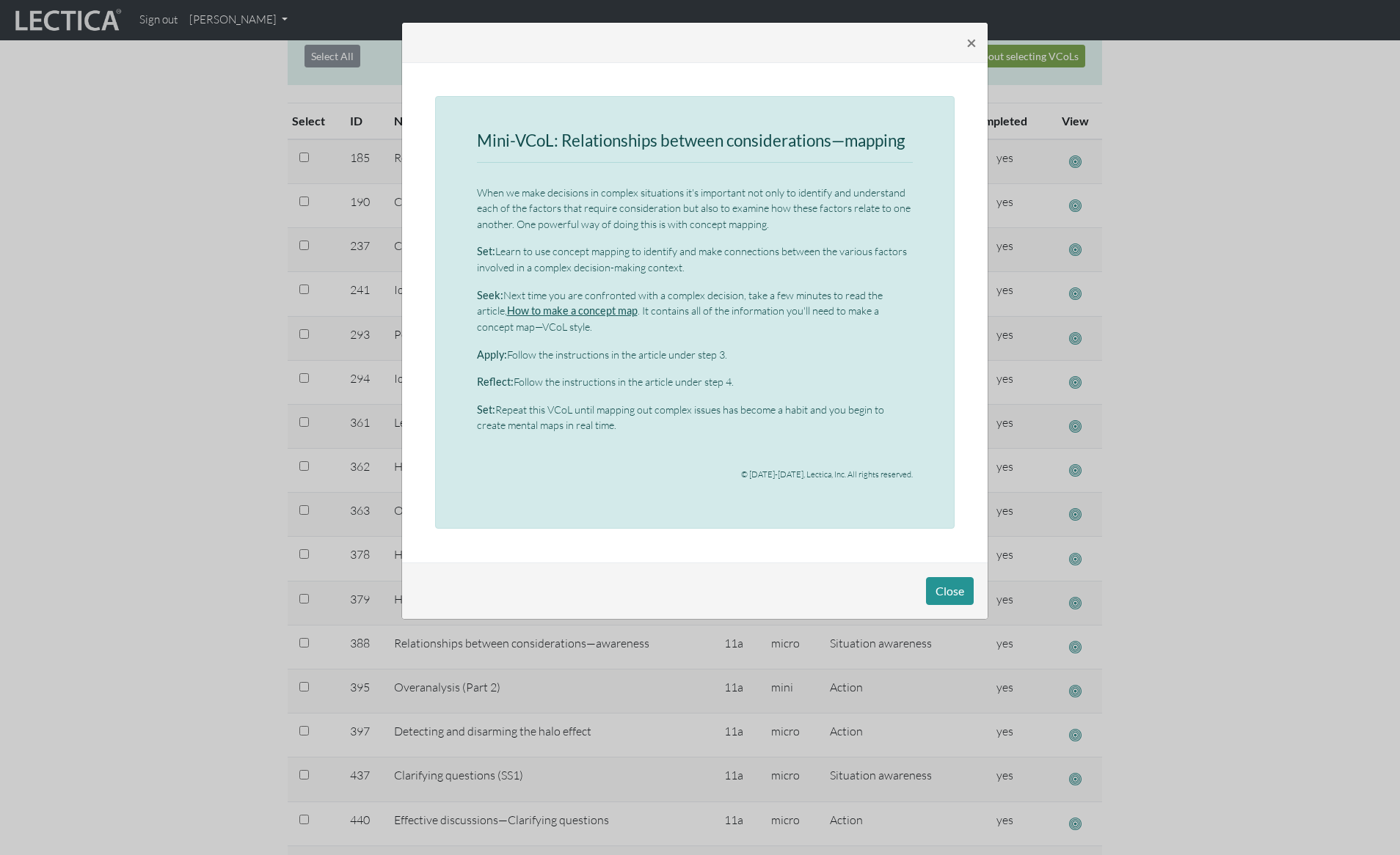
click at [604, 310] on link "How to make a concept map" at bounding box center [572, 311] width 131 height 12
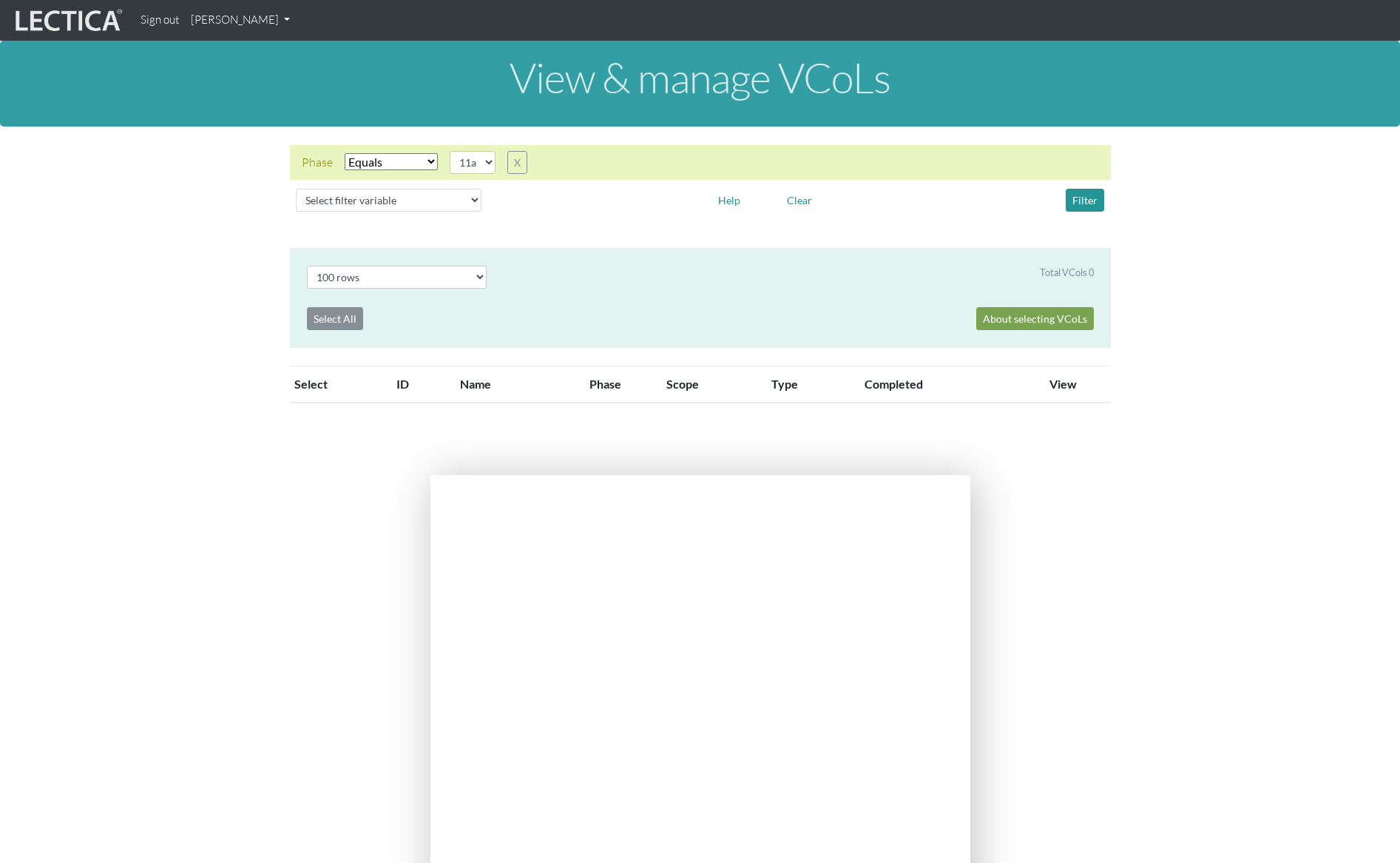
select select "11a"
select select "100"
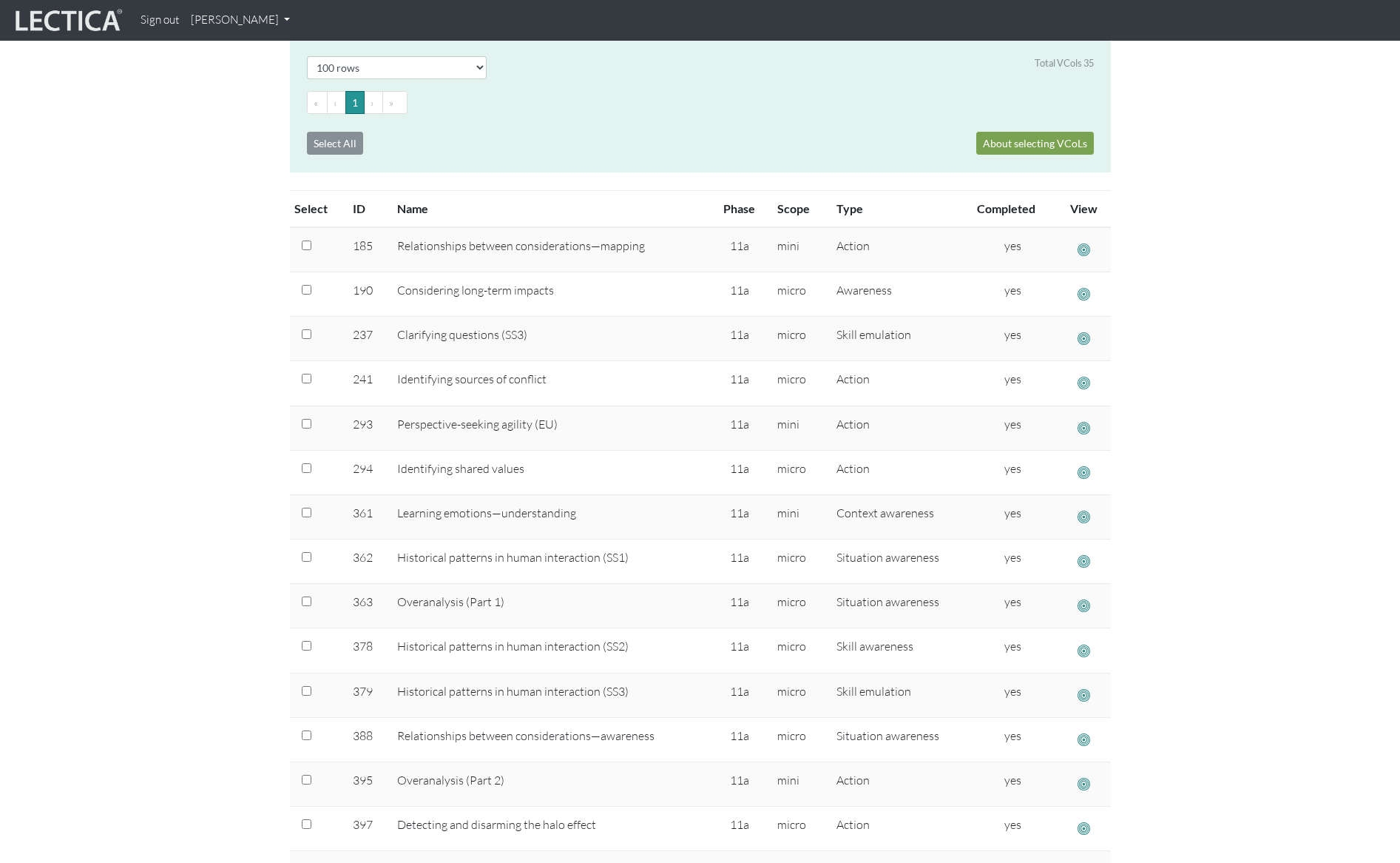
scroll to position [1801, 0]
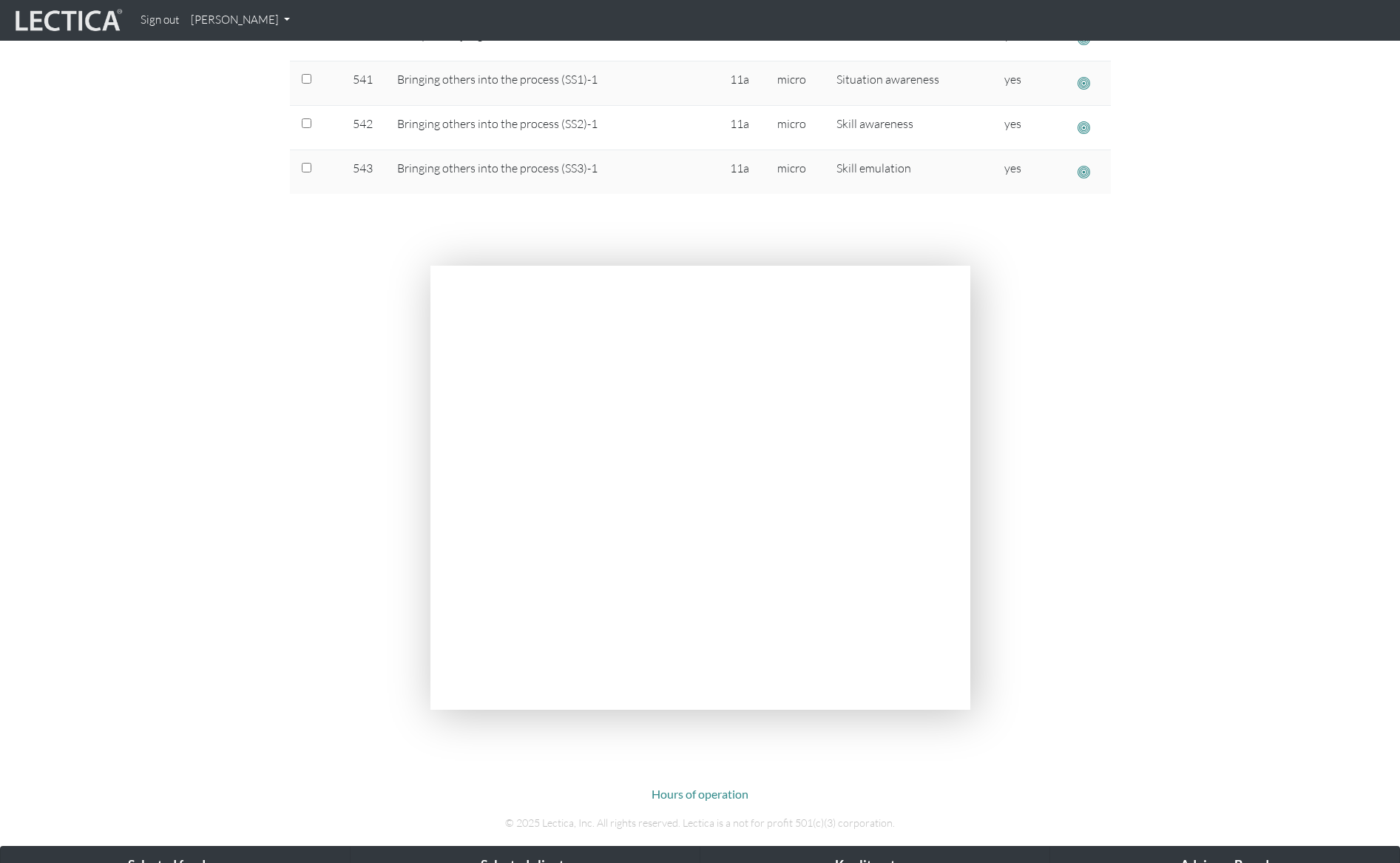
click at [198, 298] on d-print-none at bounding box center [700, 490] width 1400 height 449
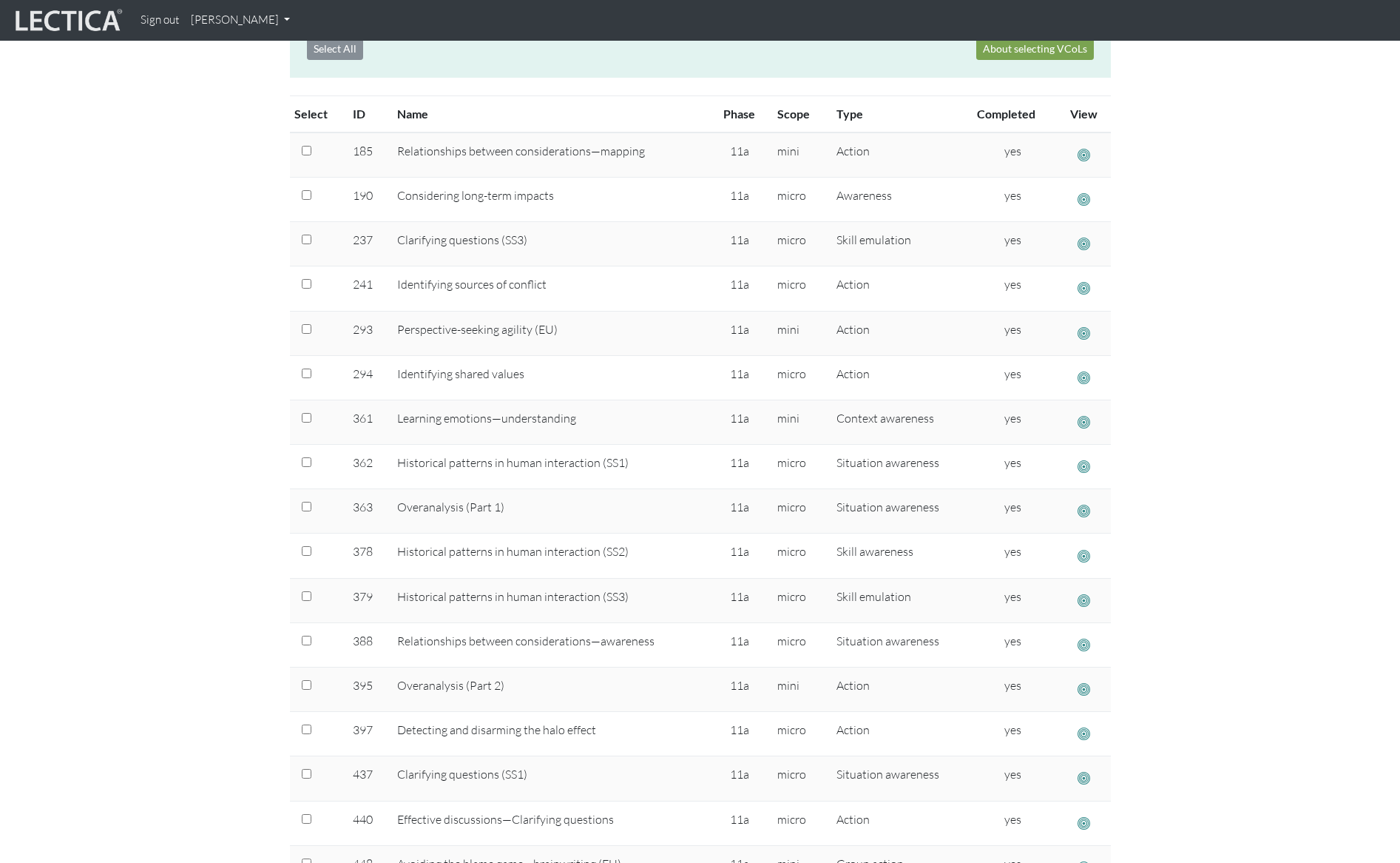
scroll to position [0, 0]
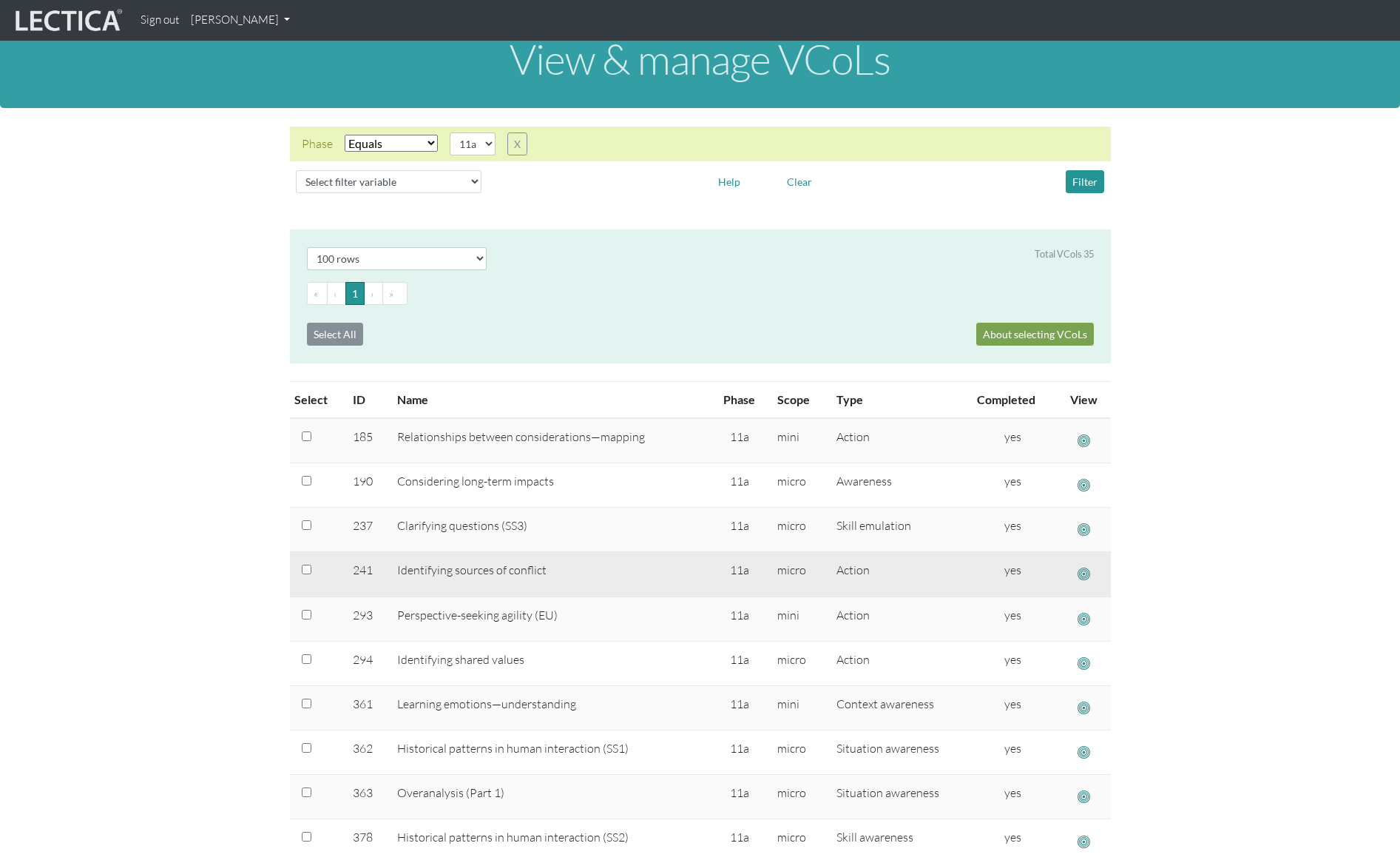
scroll to position [71, 0]
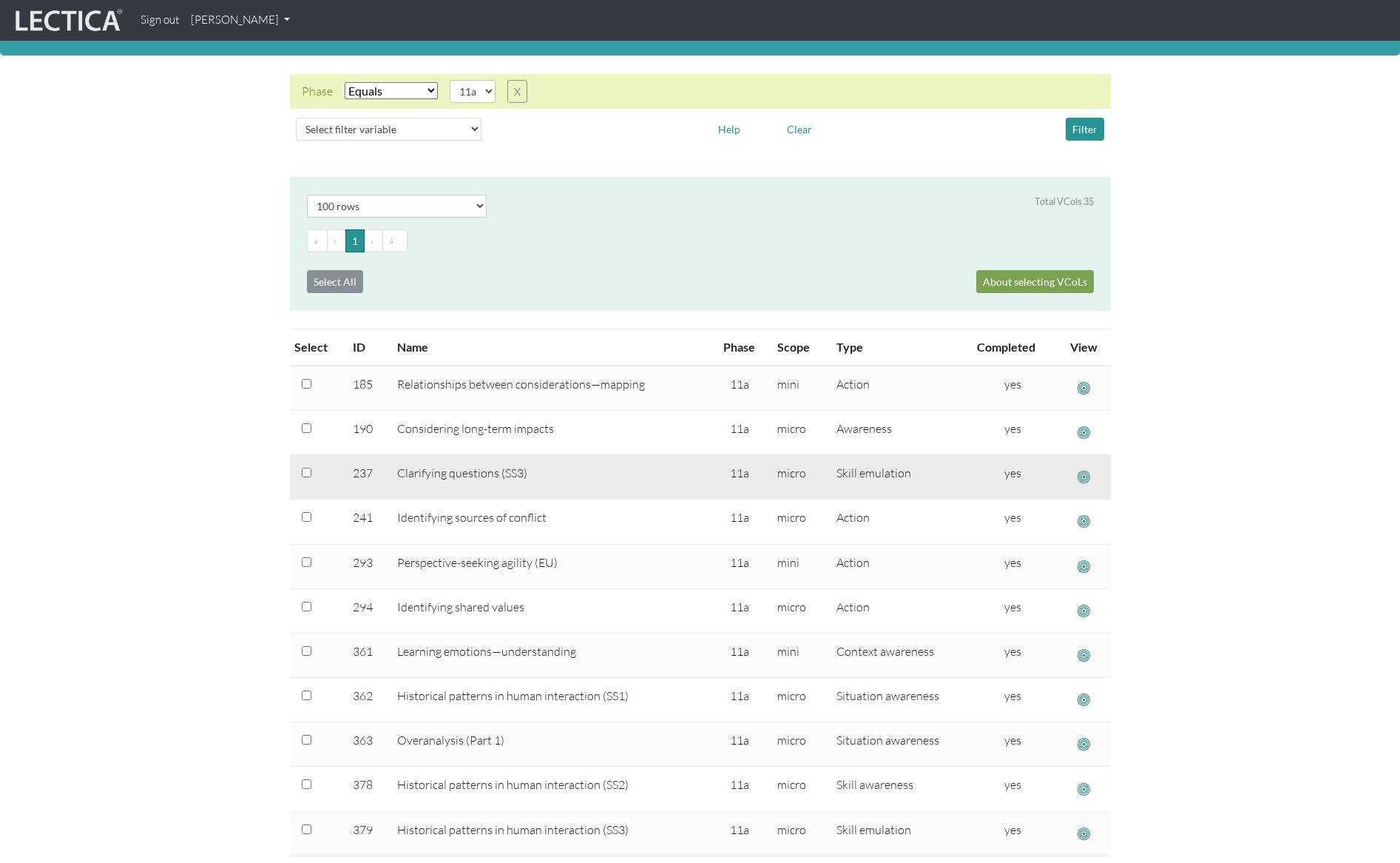
click at [1087, 474] on span "button" at bounding box center [1084, 477] width 13 height 15
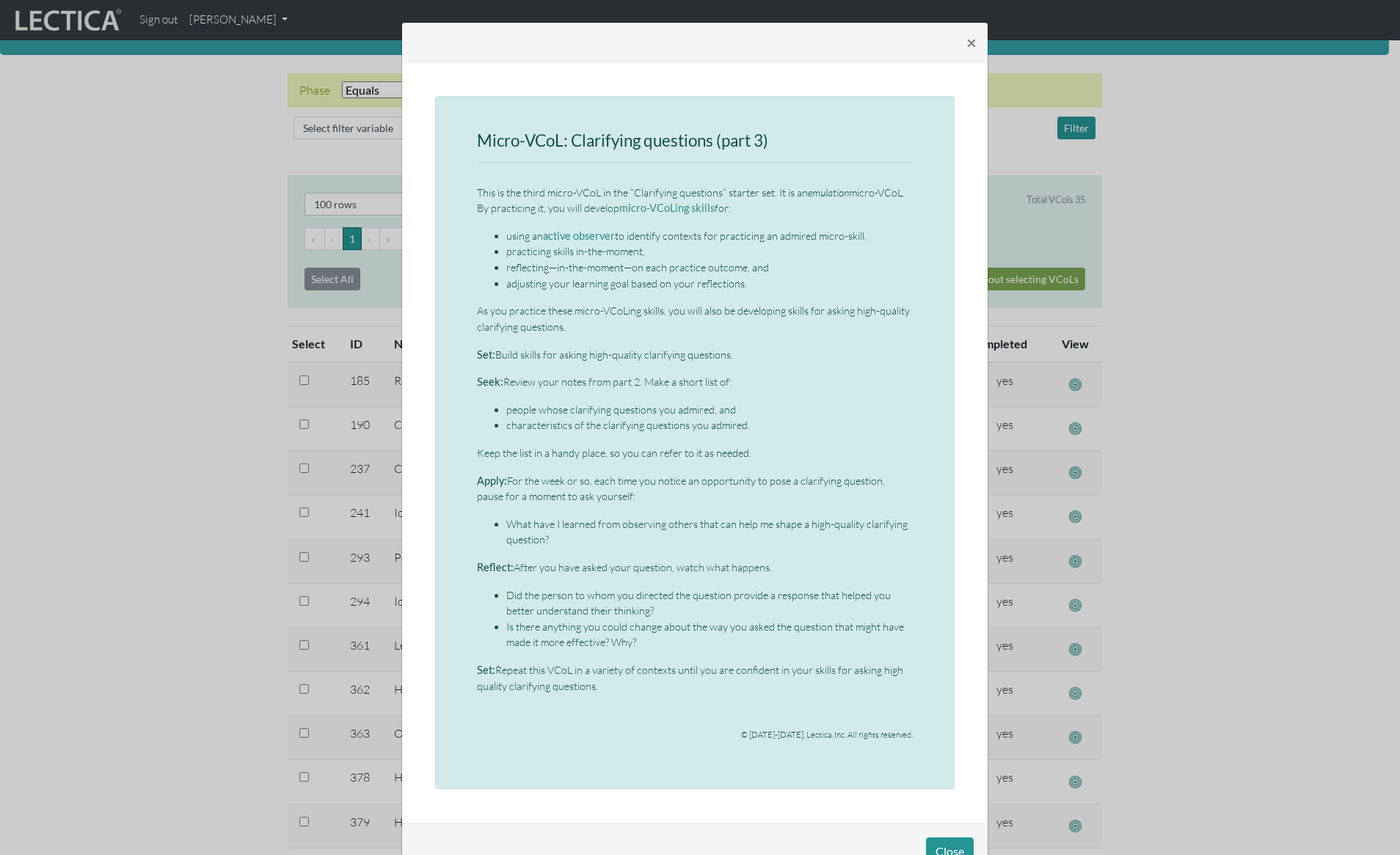
click at [203, 410] on div "× Micro-VCoL: Clarifying questions (part 3) This is the third micro-VCoL in the…" at bounding box center [700, 427] width 1400 height 855
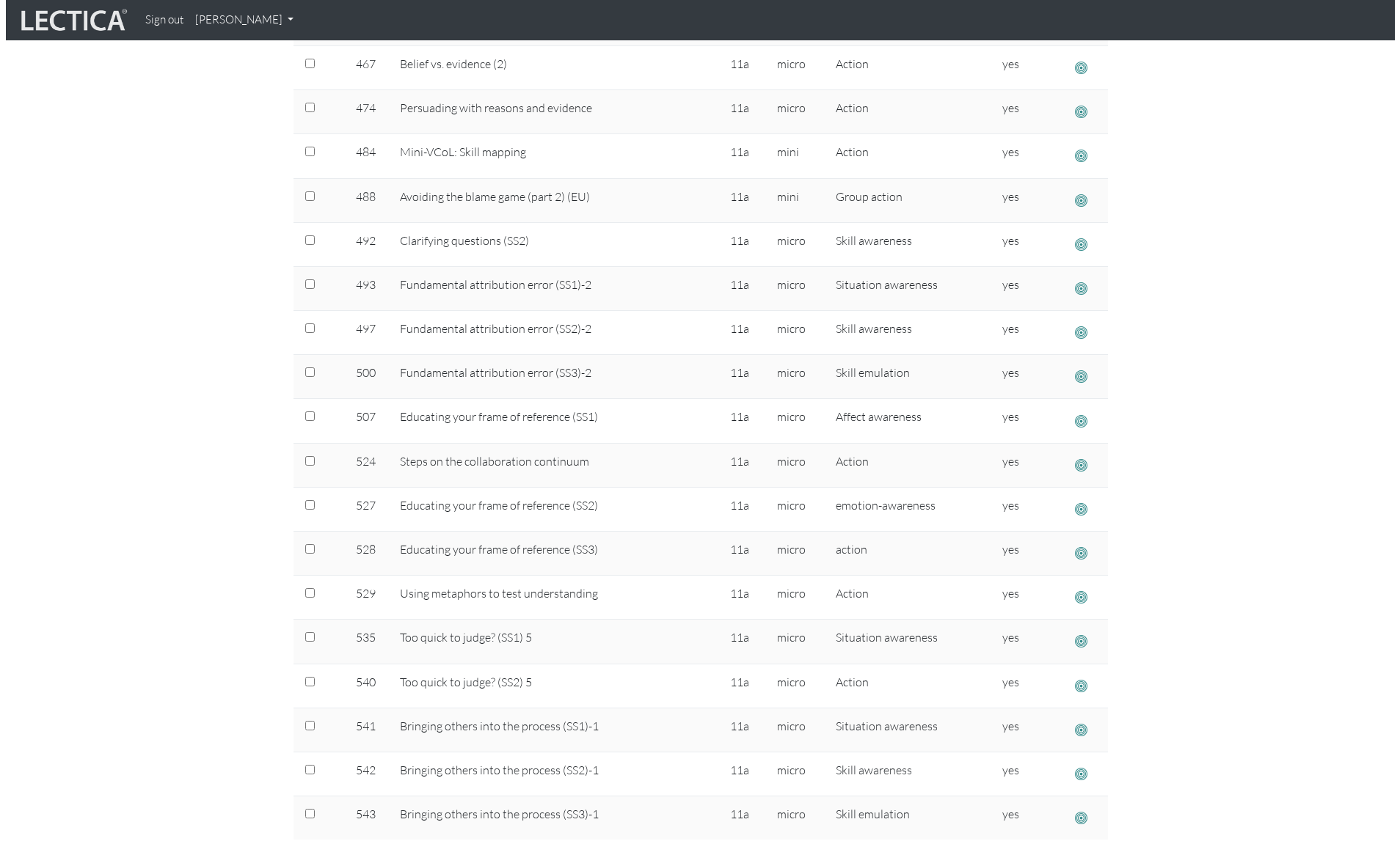
scroll to position [1303, 0]
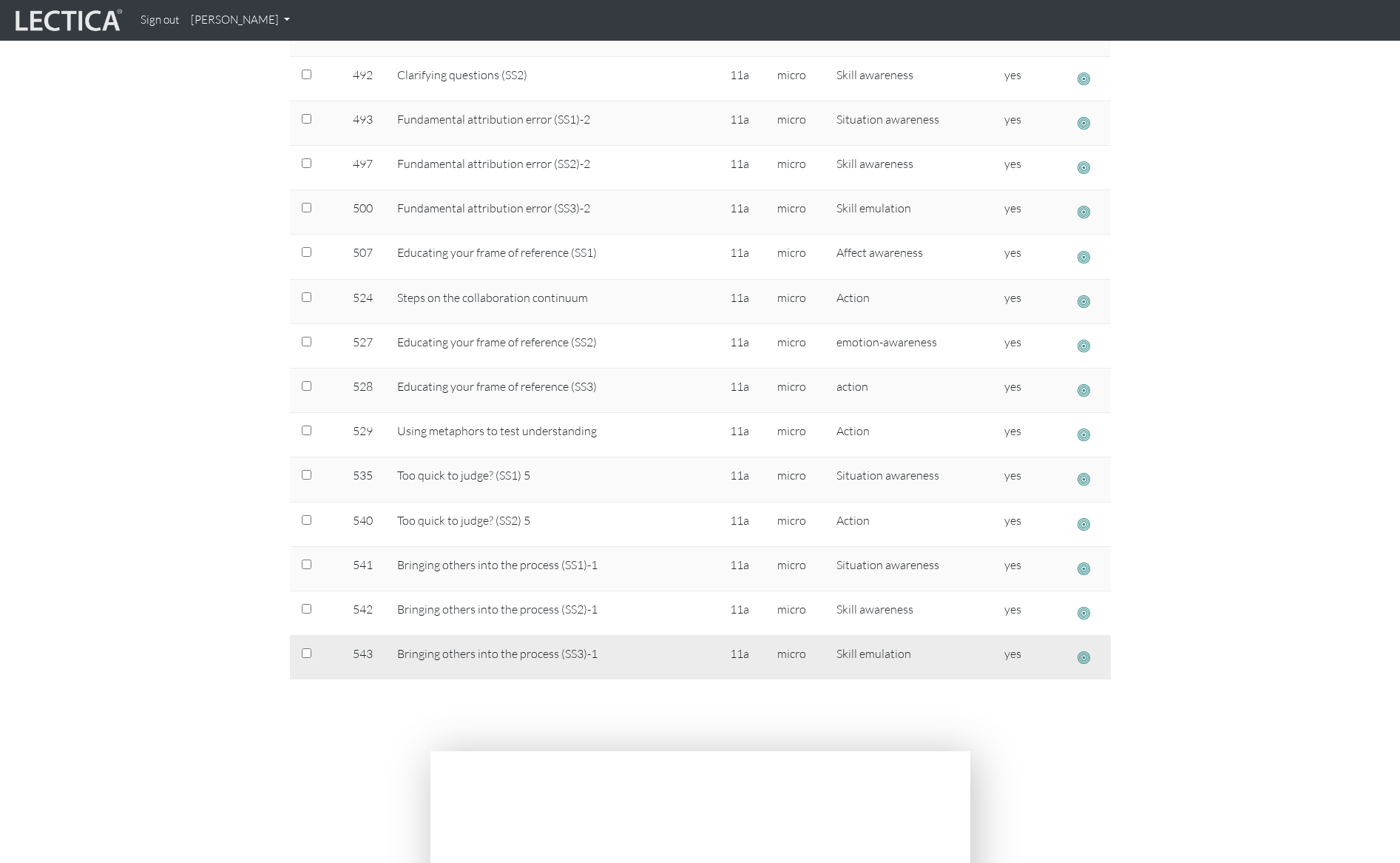
click at [1082, 655] on span "button" at bounding box center [1084, 657] width 13 height 15
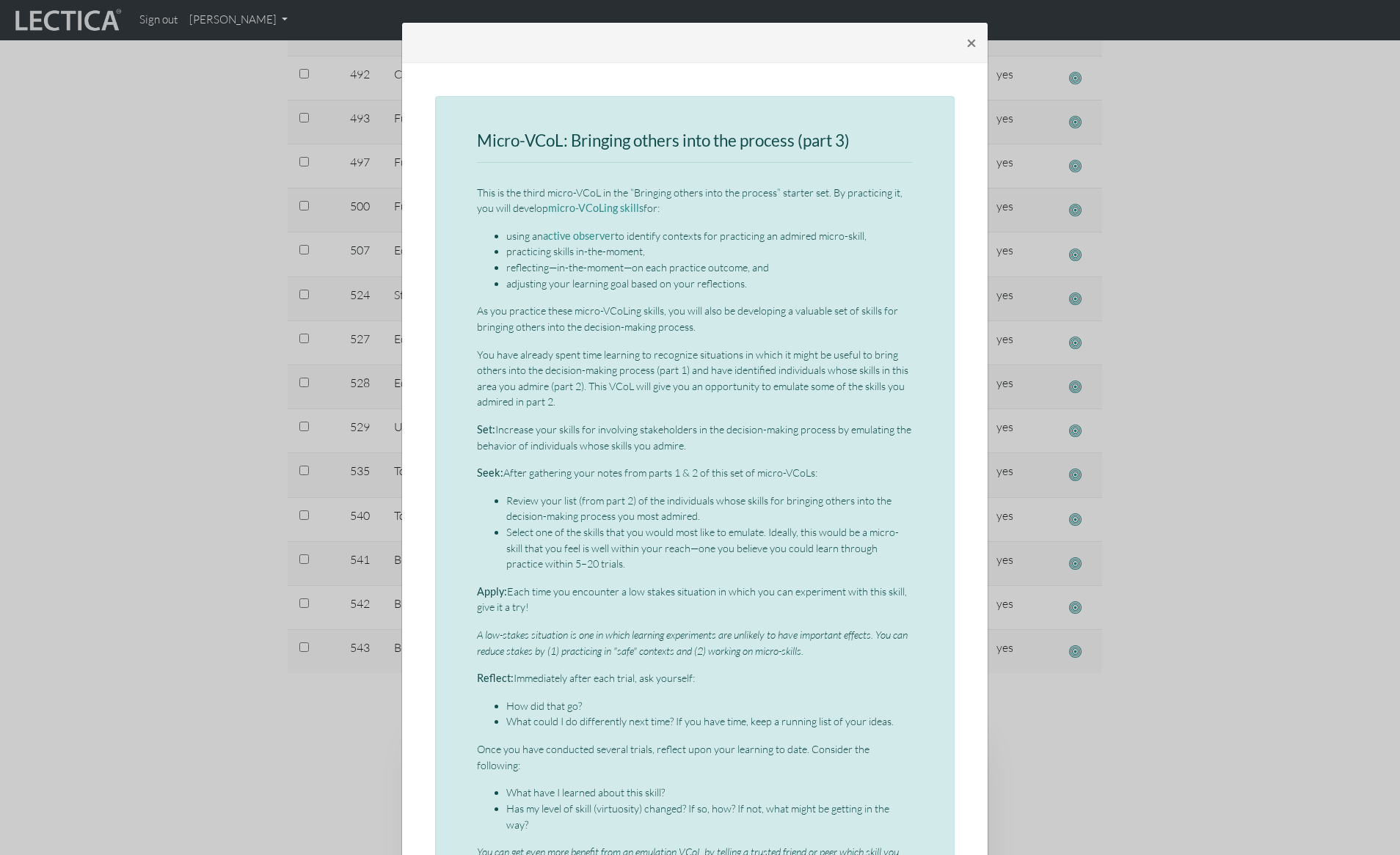
click at [1220, 596] on div "× Micro-VCoL: Bringing others into the process (part 3) This is the third micro…" at bounding box center [700, 427] width 1400 height 855
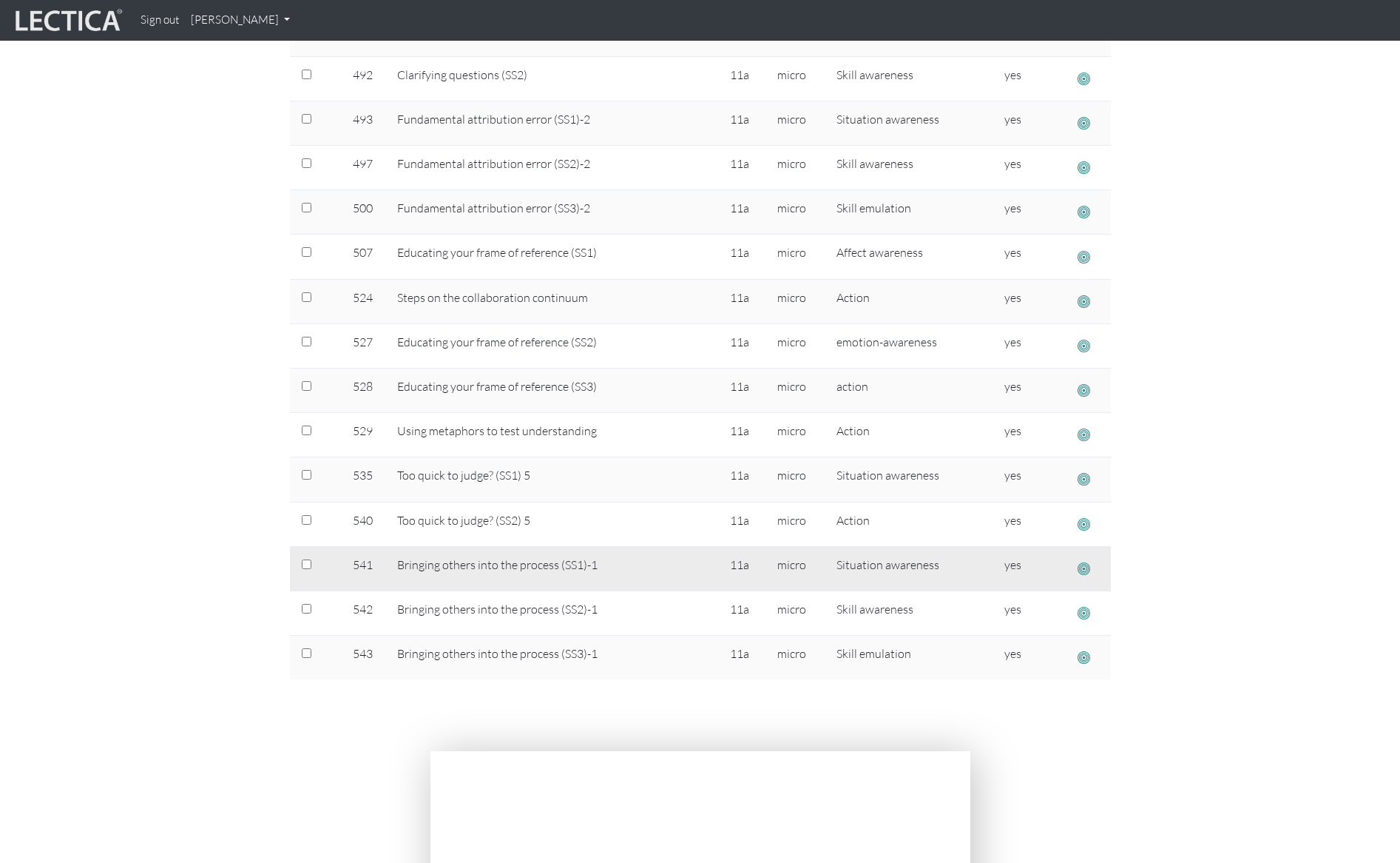
click at [1080, 569] on span "button" at bounding box center [1084, 568] width 13 height 15
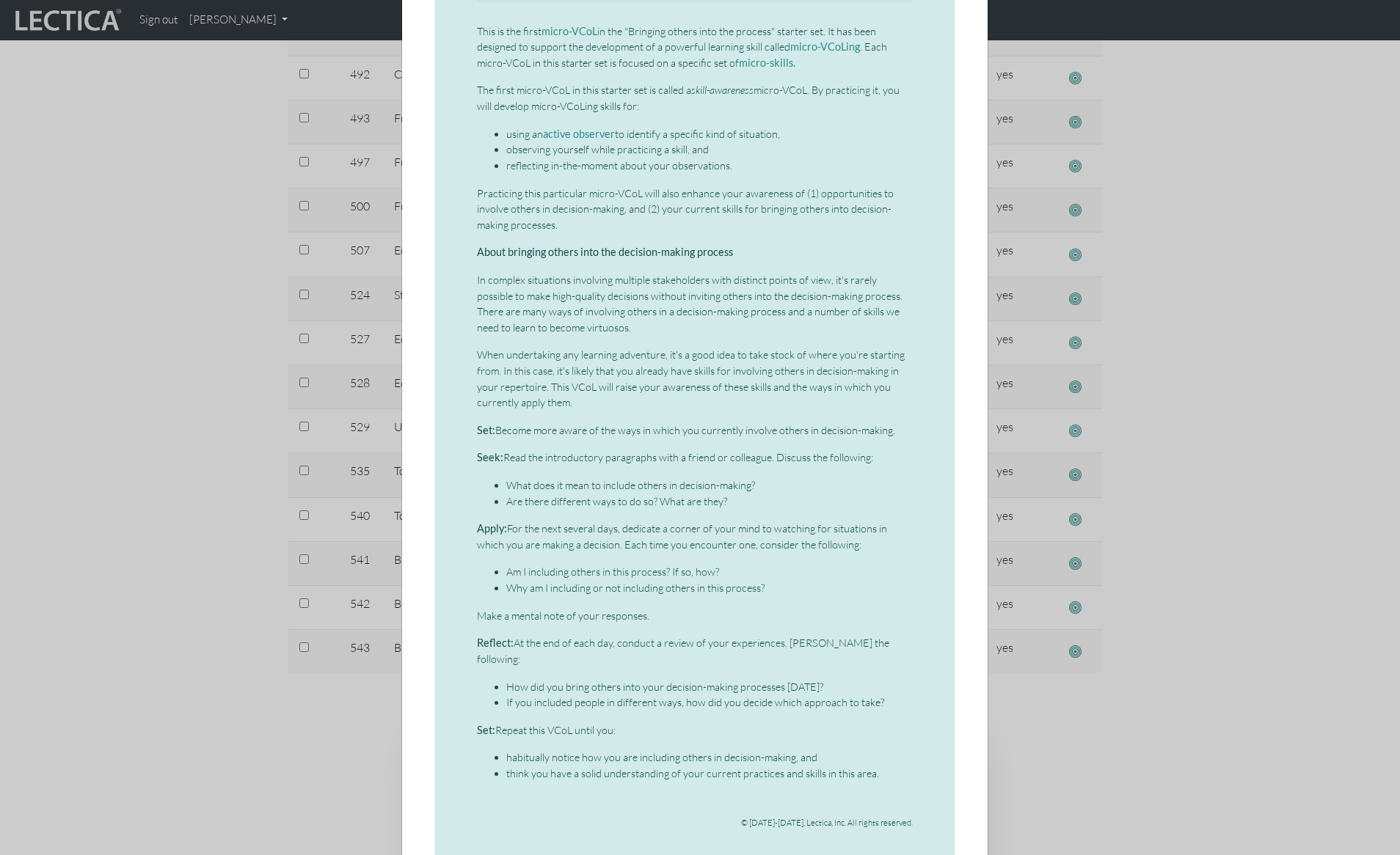
scroll to position [170, 0]
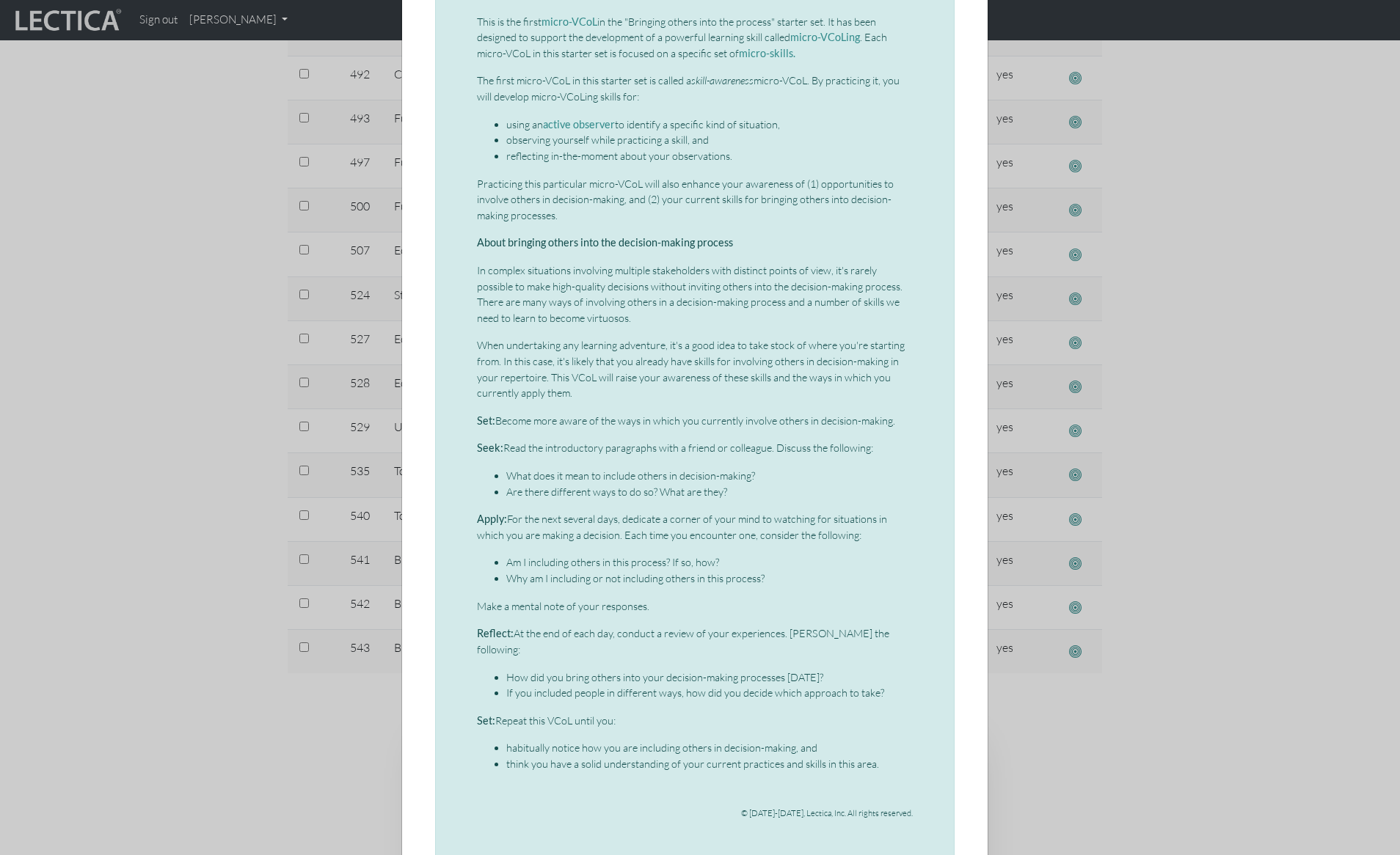
click at [187, 417] on div "× Micro-VCoL: Bringing others into the process (part 1) This is the first micro…" at bounding box center [700, 427] width 1400 height 855
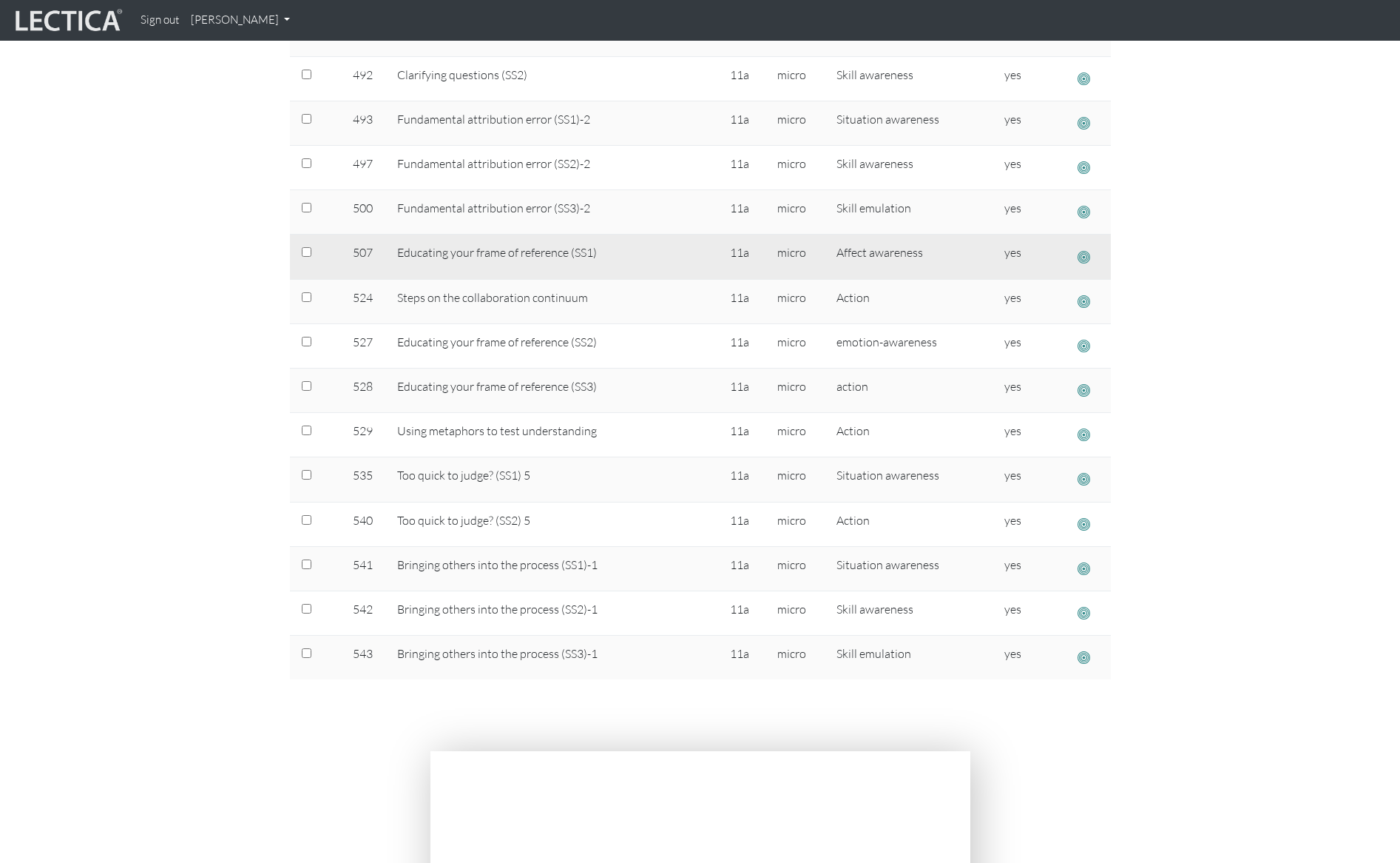
click at [1085, 254] on span "button" at bounding box center [1084, 256] width 13 height 15
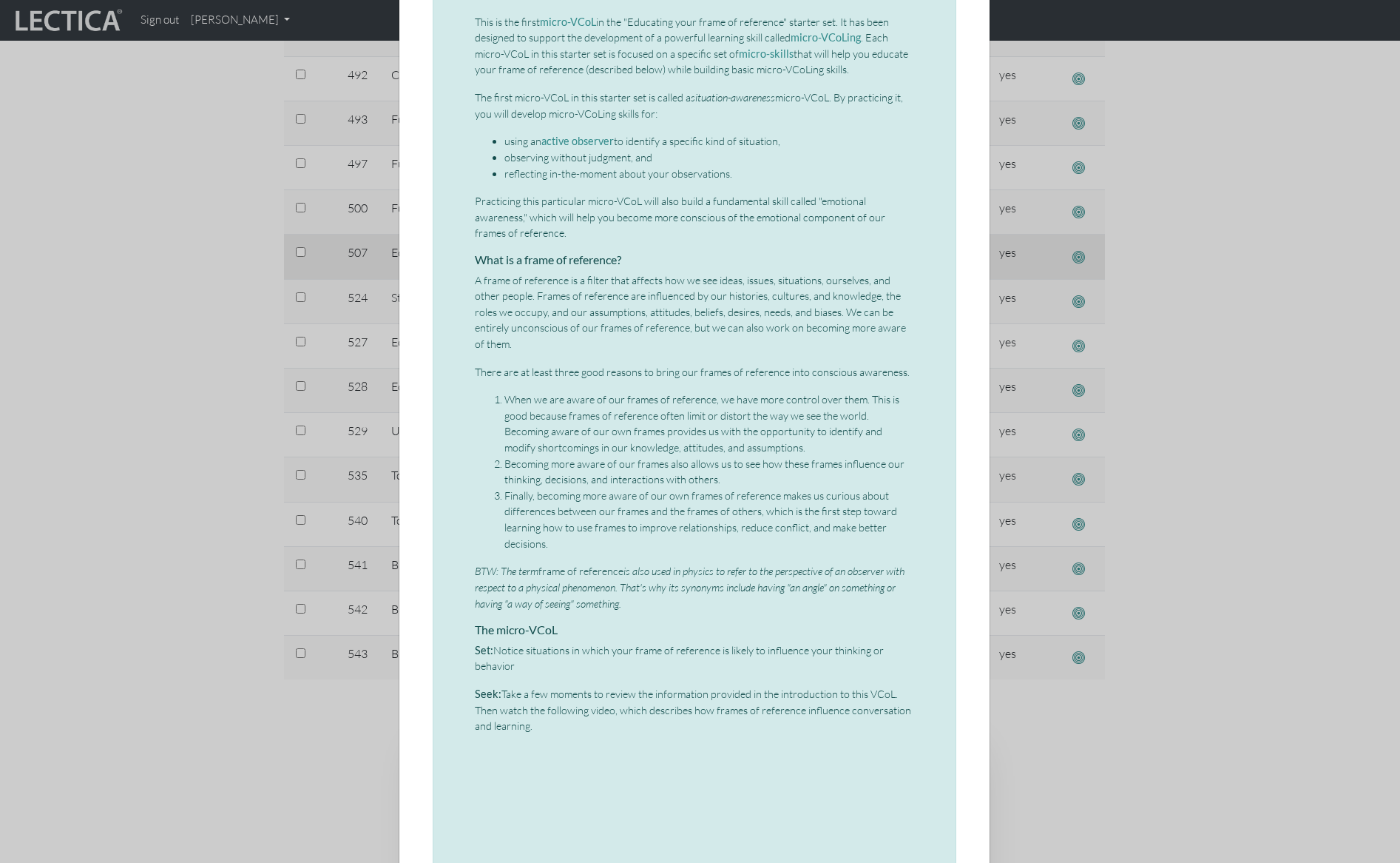
scroll to position [0, 0]
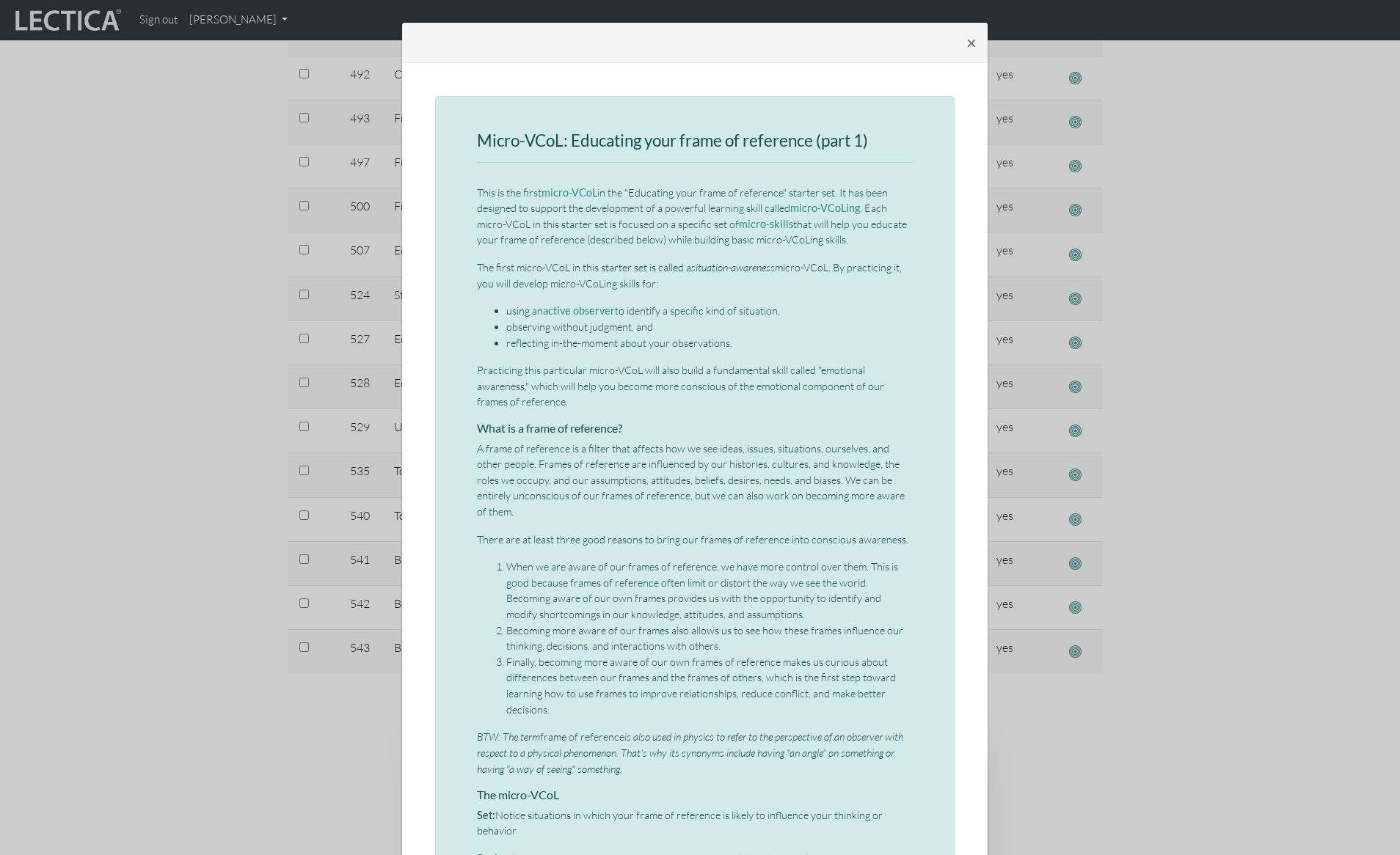
click at [226, 385] on div "× Micro-VCoL: Educating your frame of reference (part 1) This is the first micr…" at bounding box center [700, 427] width 1400 height 855
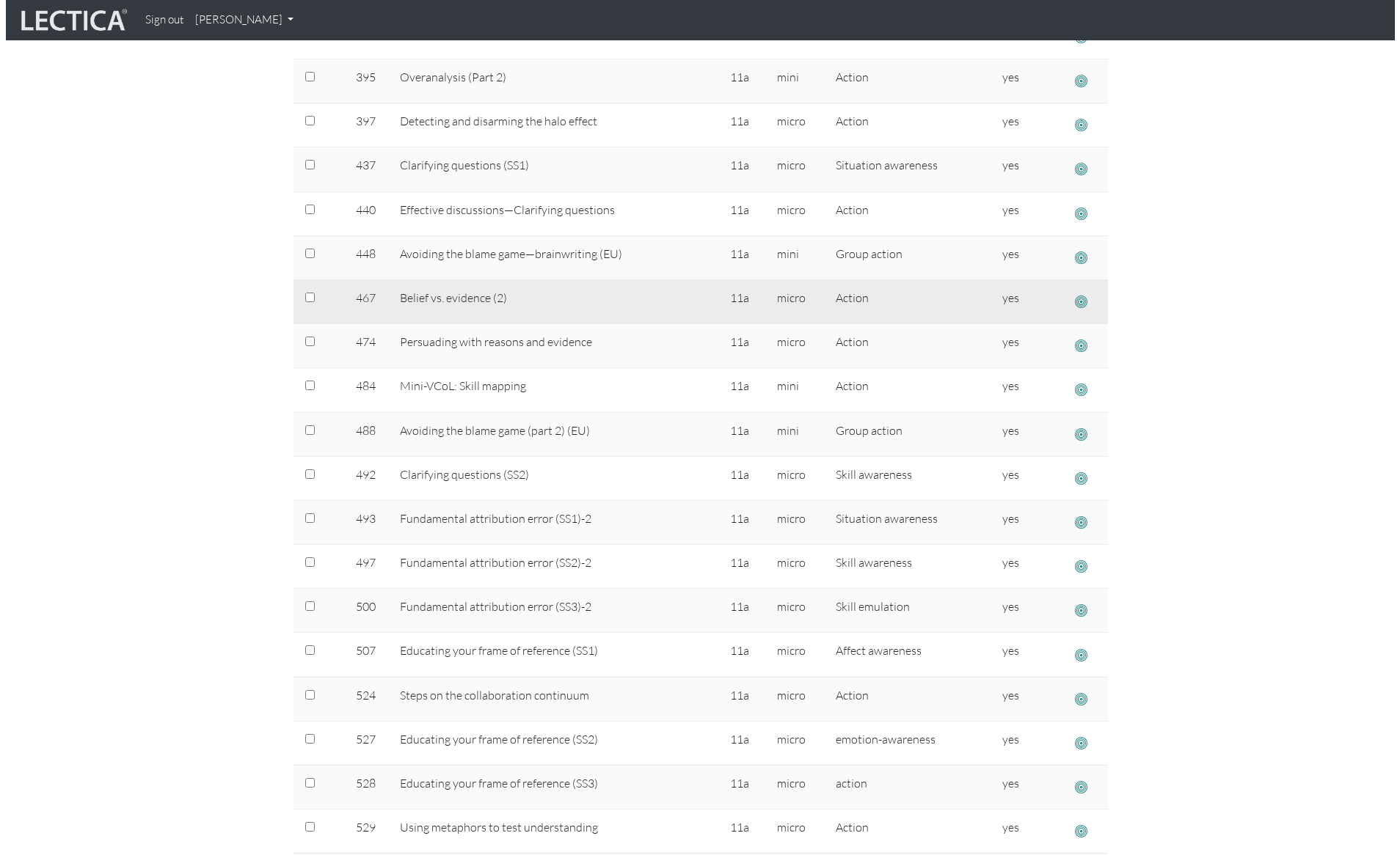
scroll to position [894, 0]
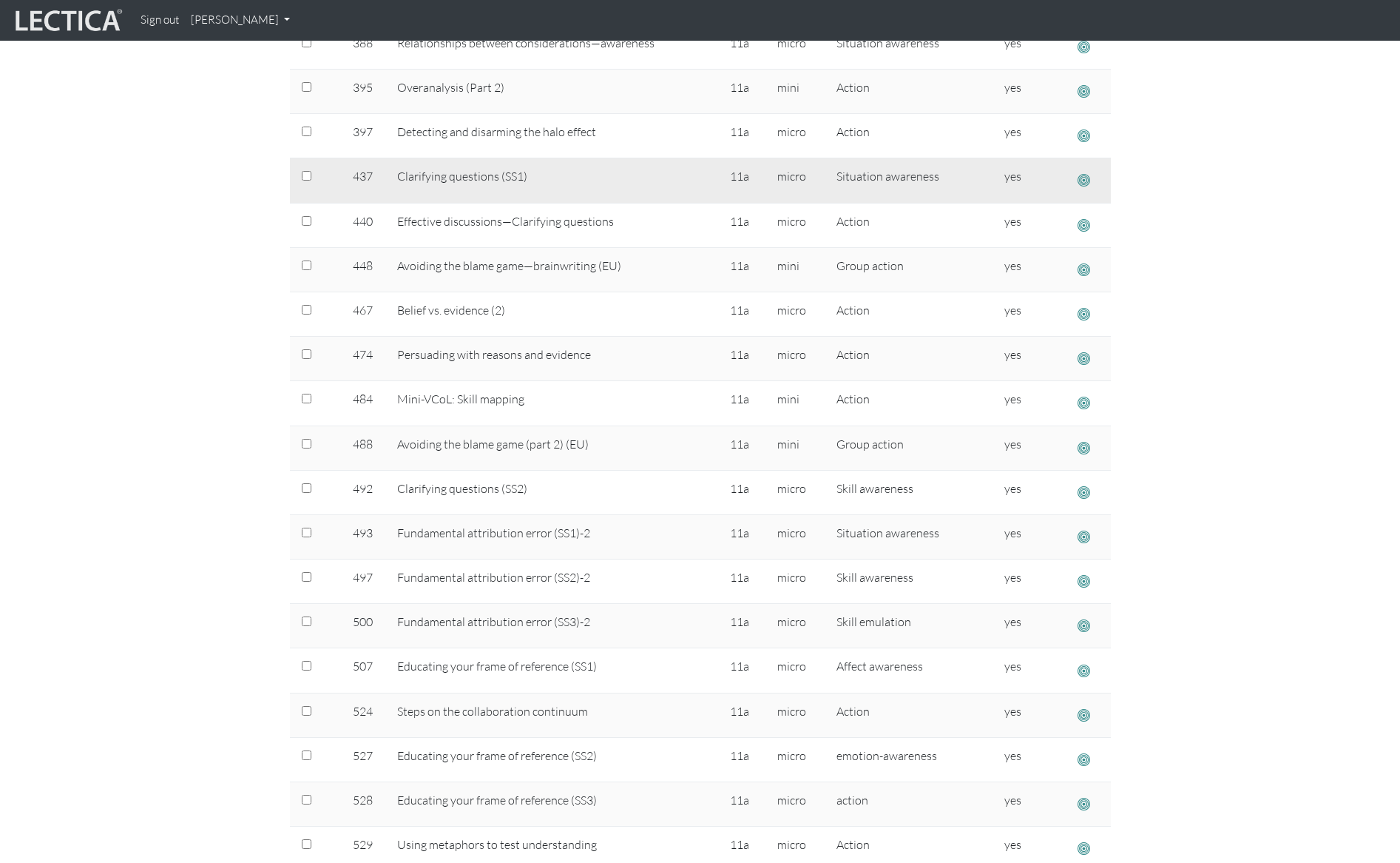
click at [1078, 180] on span "button" at bounding box center [1084, 179] width 13 height 15
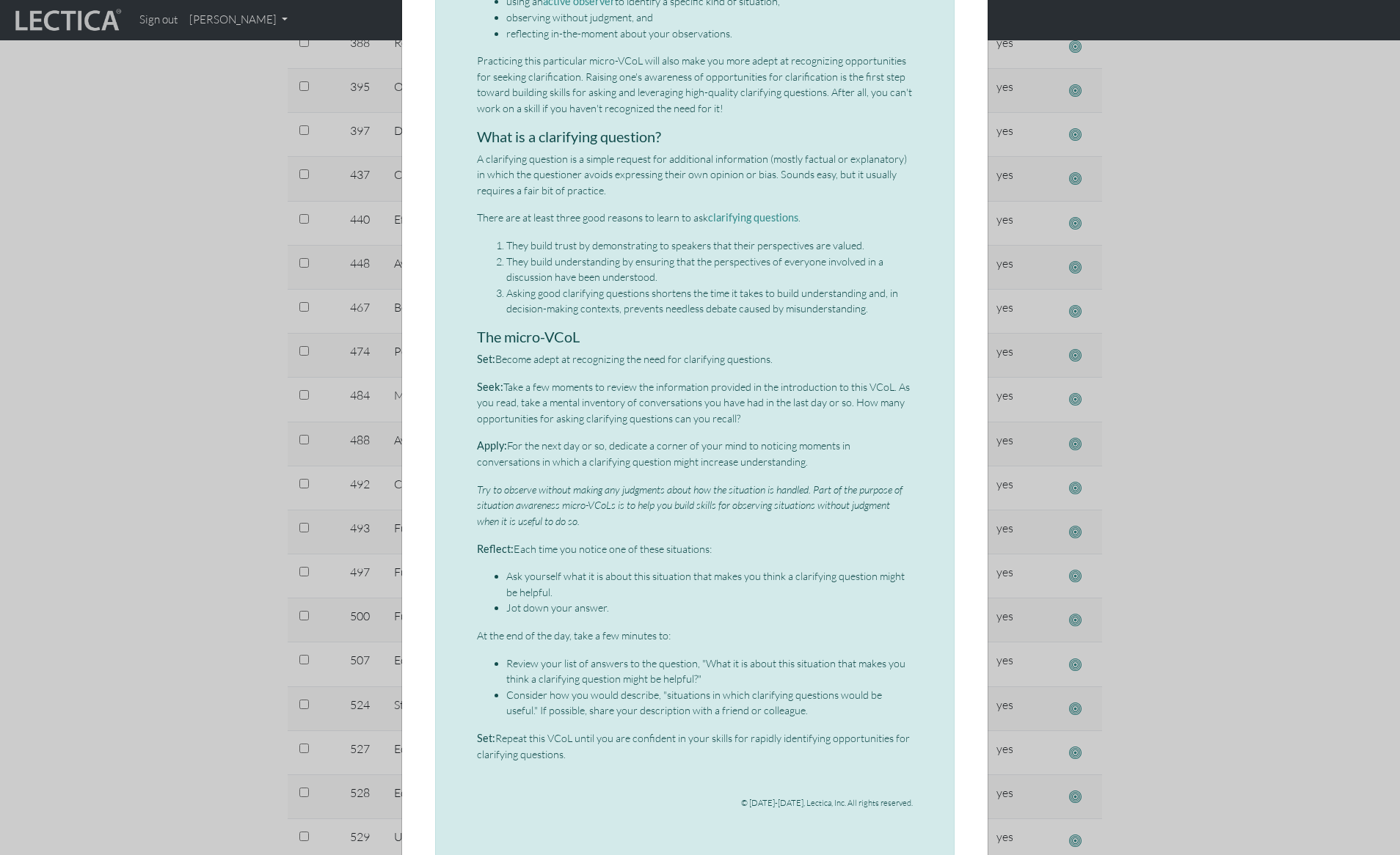
scroll to position [0, 0]
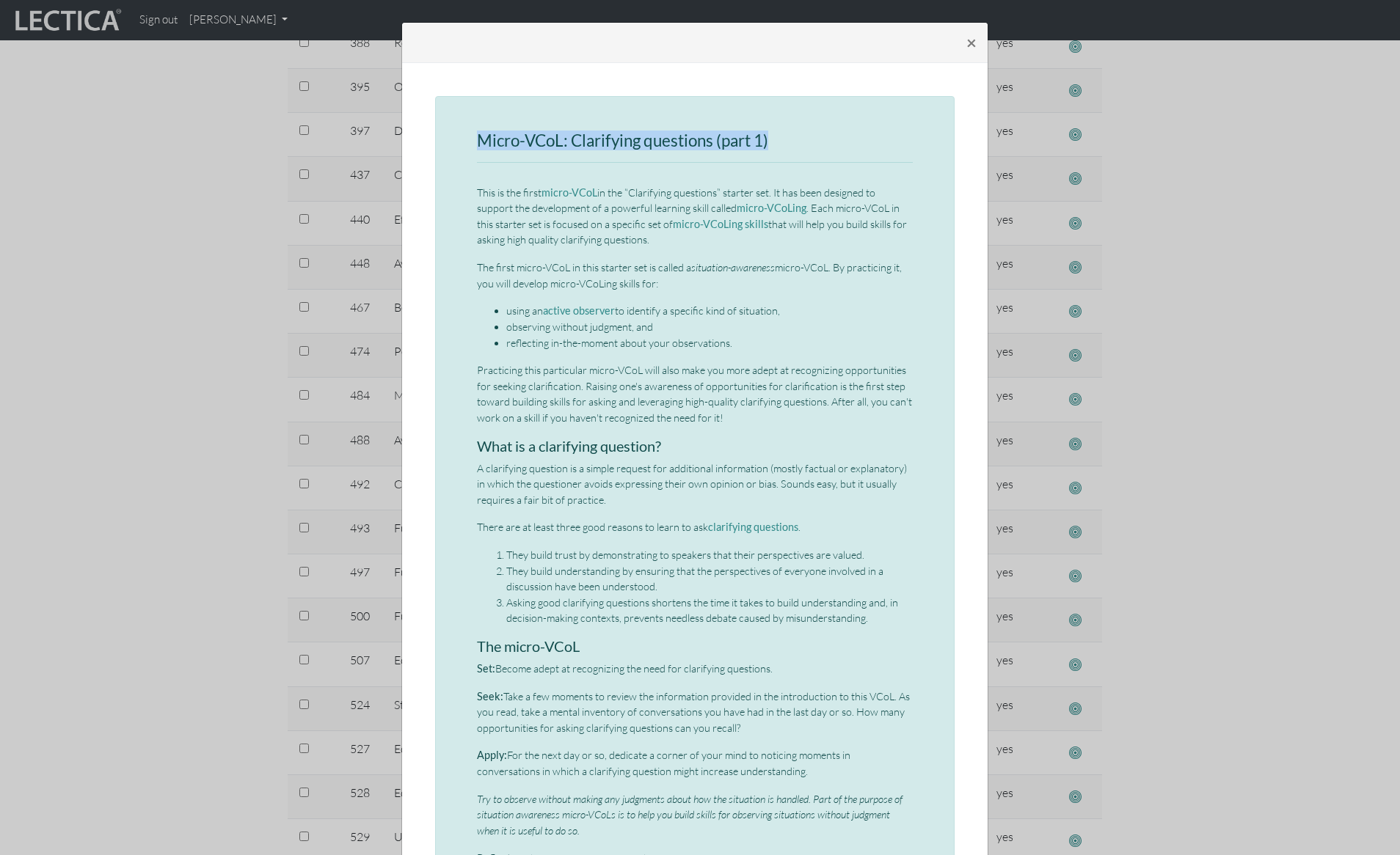
drag, startPoint x: 474, startPoint y: 138, endPoint x: 778, endPoint y: 140, distance: 304.0
click at [778, 140] on h3 "Micro-VCoL: Clarifying questions (part 1)" at bounding box center [695, 141] width 436 height 19
copy h3 "Micro-VCoL: Clarifying questions (part 1)"
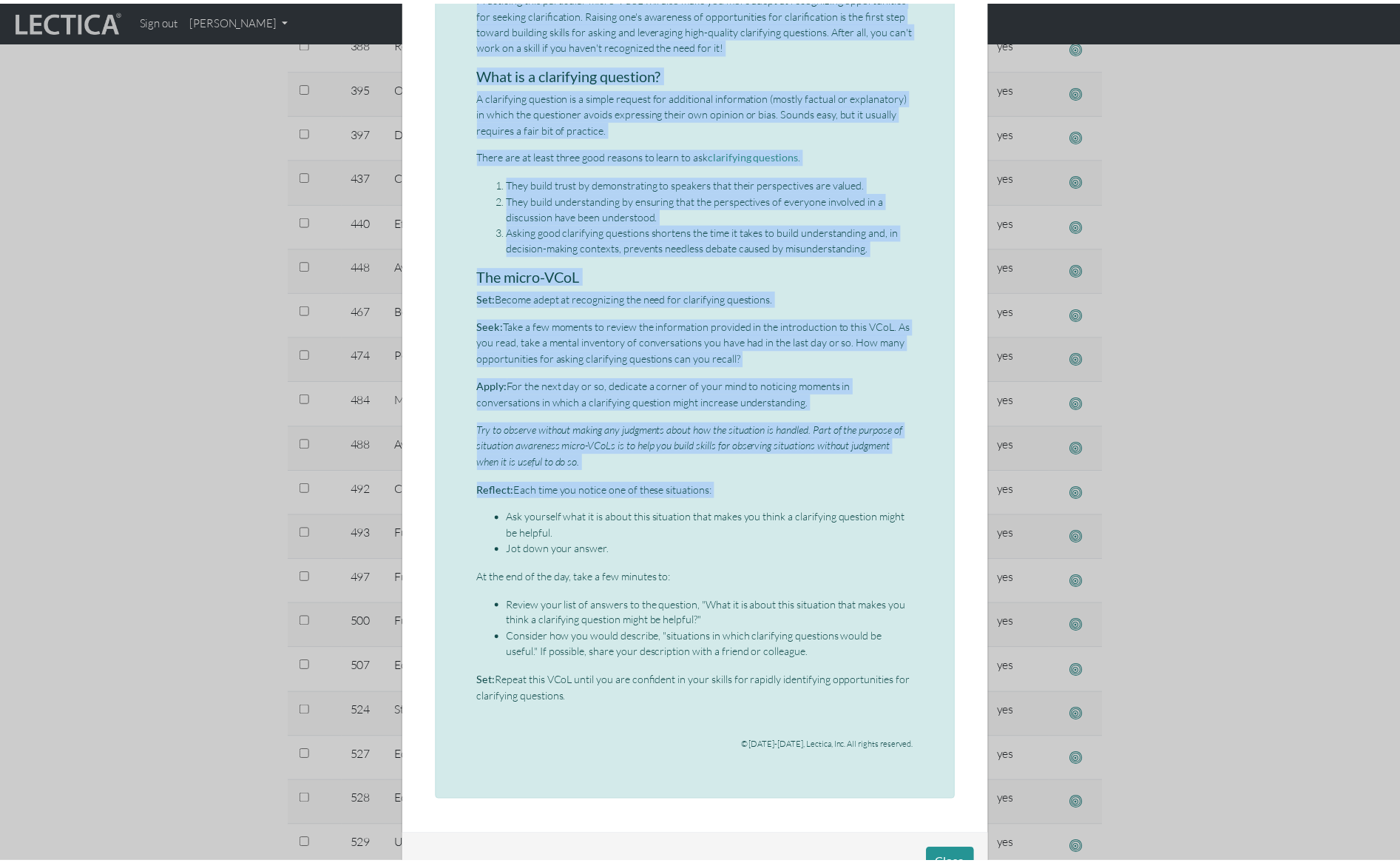
scroll to position [396, 0]
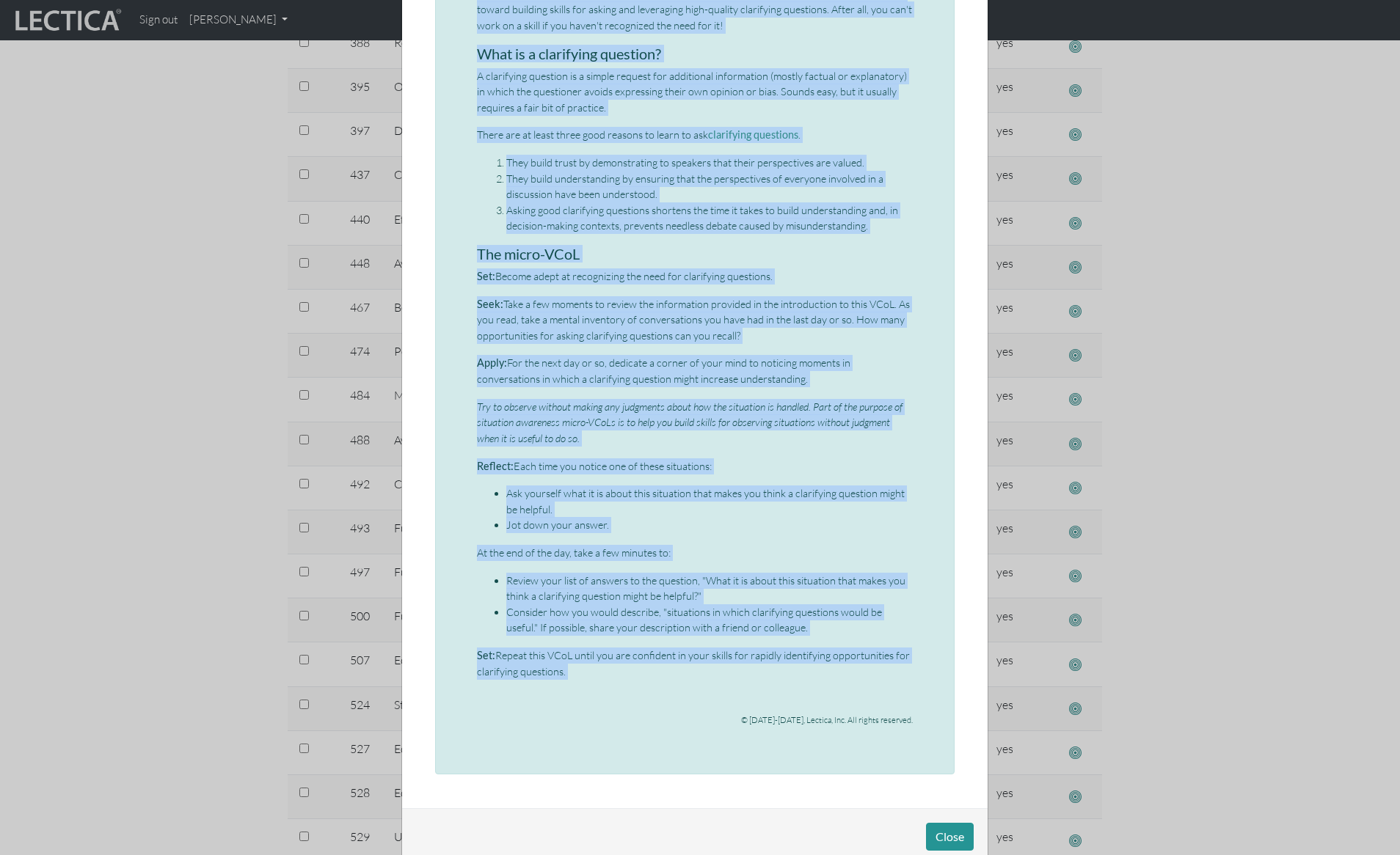
drag, startPoint x: 472, startPoint y: 187, endPoint x: 569, endPoint y: 686, distance: 508.3
click at [569, 686] on div "Micro-VCoL: Clarifying questions (part 1) This is the first micro-VCoL in the “…" at bounding box center [695, 239] width 436 height 999
copy div "Lore ip dol sitam conse-ADiP el sed “Doeiusmodt incididun” utlabor etd. Ma ali …"
click at [179, 195] on div "× Micro-VCoL: Clarifying questions (part 1) This is the first micro-VCoL in the…" at bounding box center [700, 427] width 1400 height 855
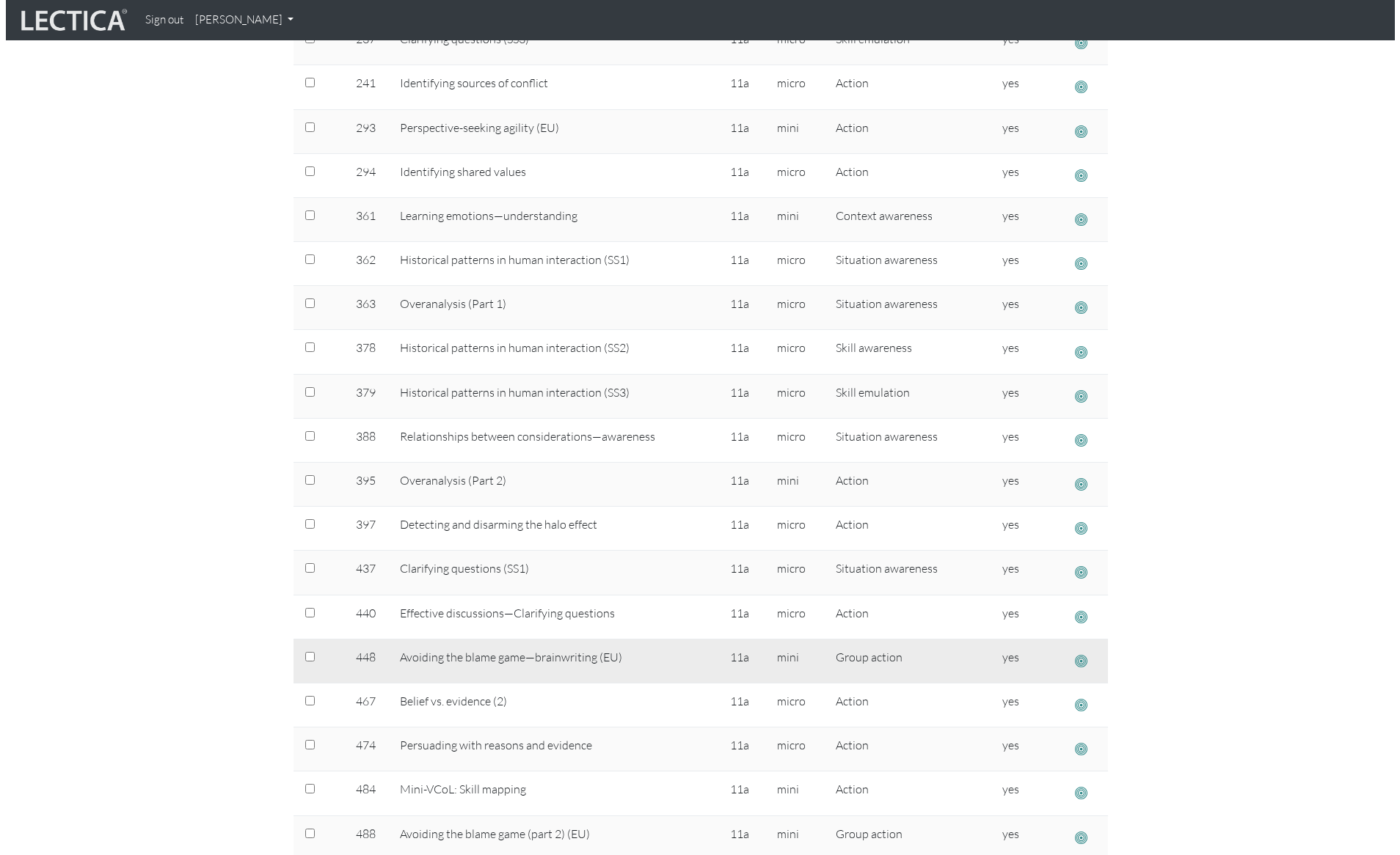
scroll to position [659, 0]
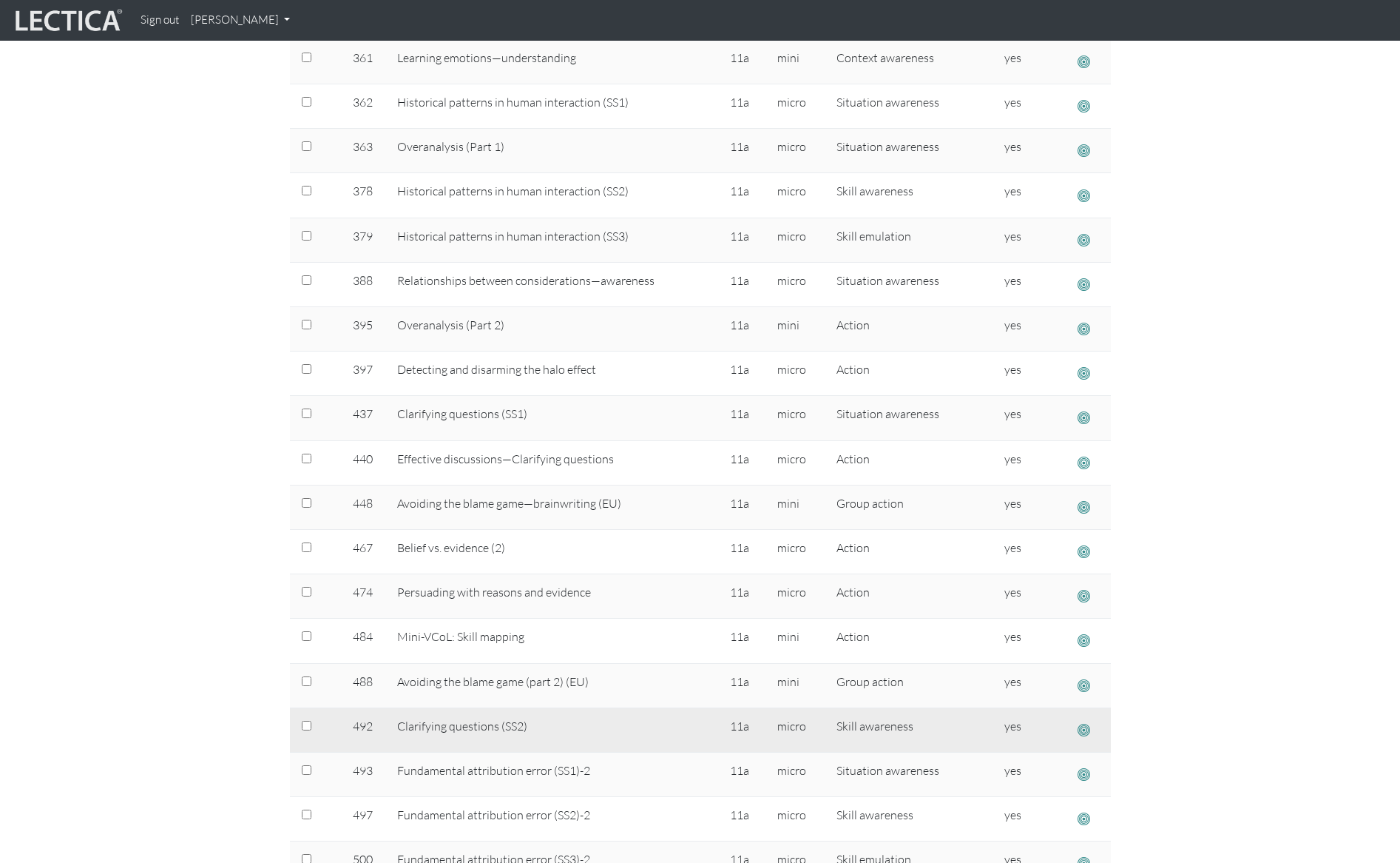
click at [1081, 727] on span "button" at bounding box center [1084, 729] width 13 height 15
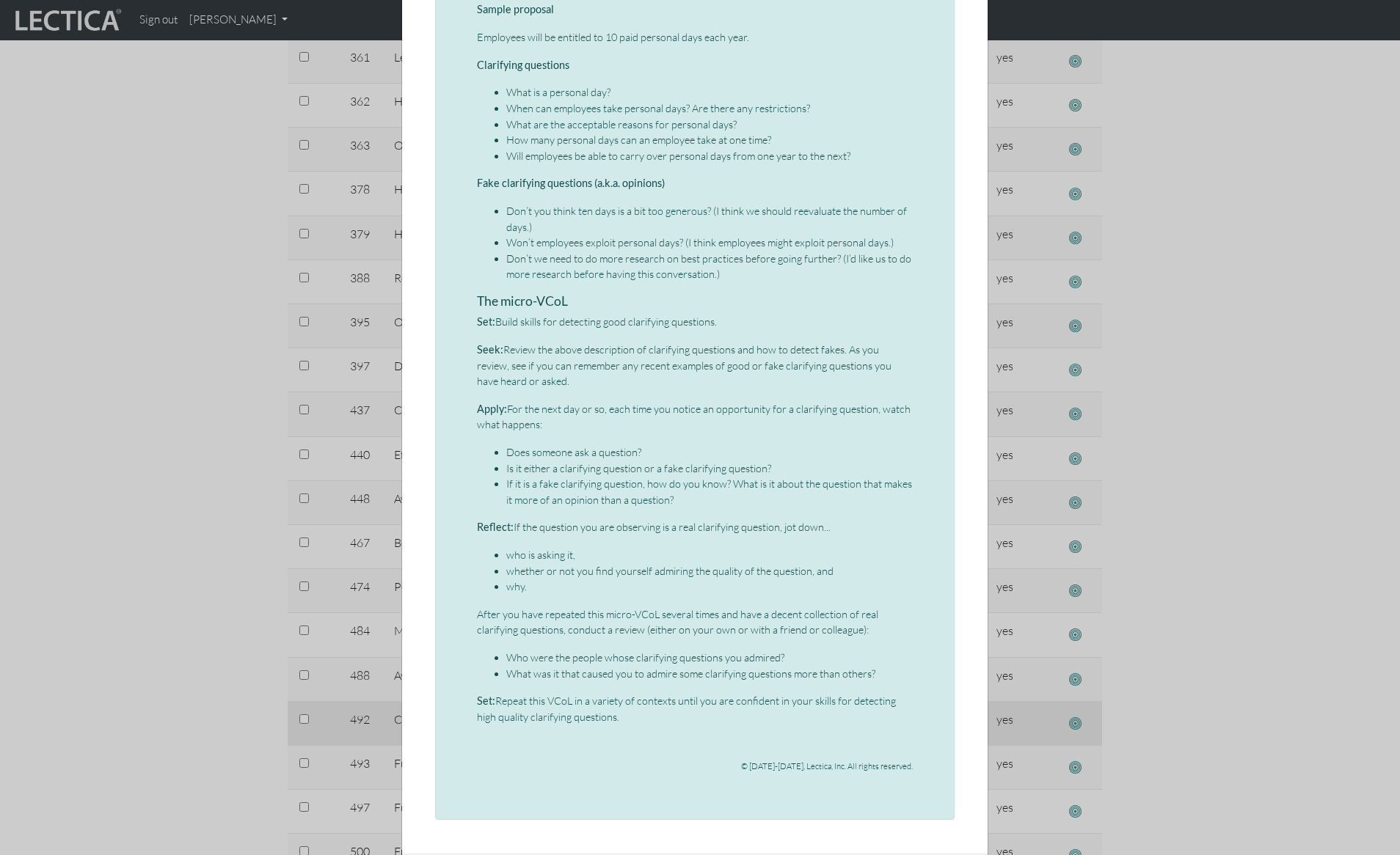
scroll to position [0, 0]
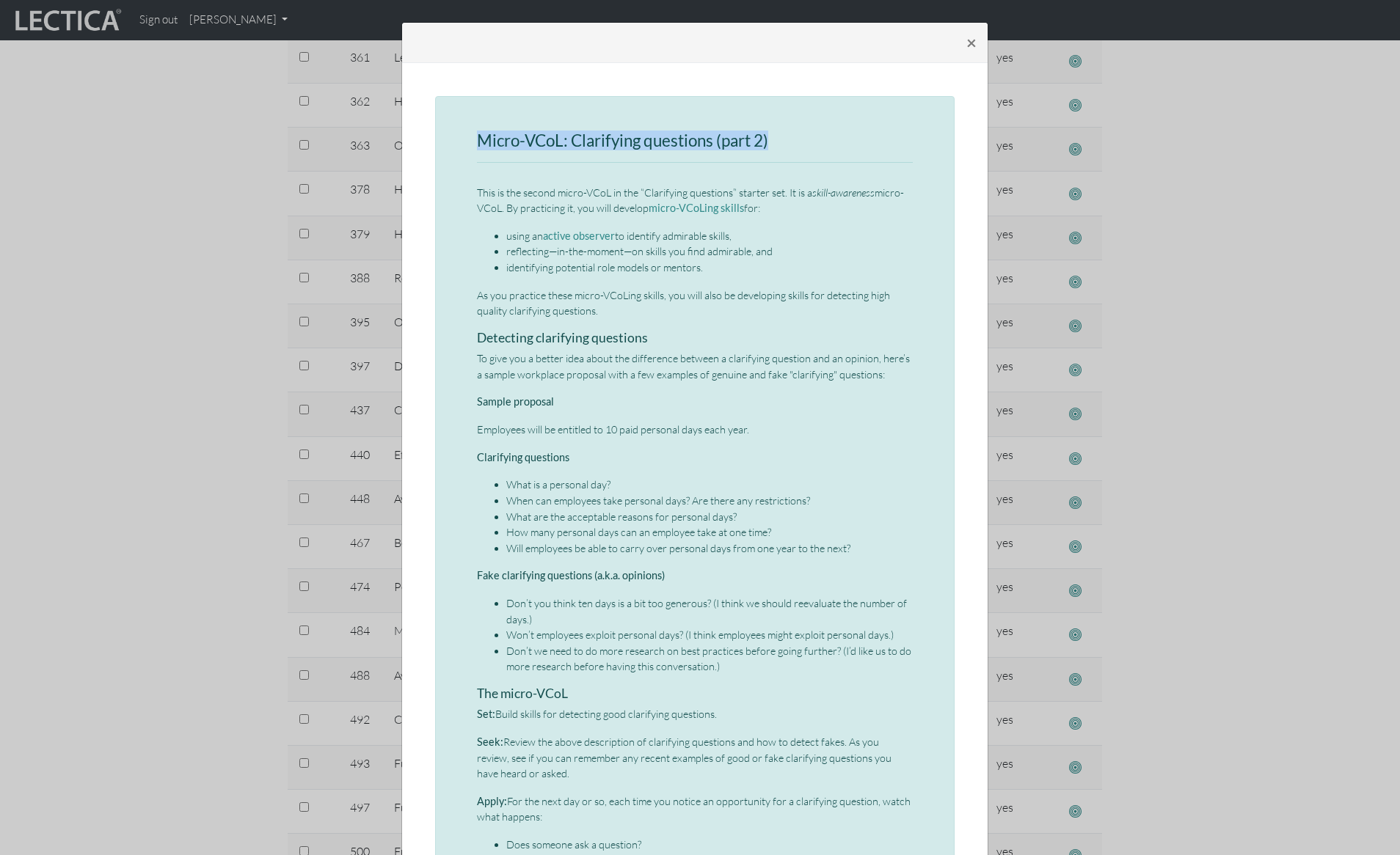
drag, startPoint x: 474, startPoint y: 137, endPoint x: 791, endPoint y: 136, distance: 317.0
click at [791, 136] on h3 "Micro-VCoL: Clarifying questions (part 2)" at bounding box center [695, 141] width 436 height 19
copy h3 "Micro-VCoL: Clarifying questions (part 2)"
drag, startPoint x: 474, startPoint y: 191, endPoint x: 643, endPoint y: 496, distance: 348.7
click at [643, 496] on div "Micro-VCoL: Clarifying questions (part 2) This is the second micro-VCoL in the …" at bounding box center [695, 654] width 436 height 1044
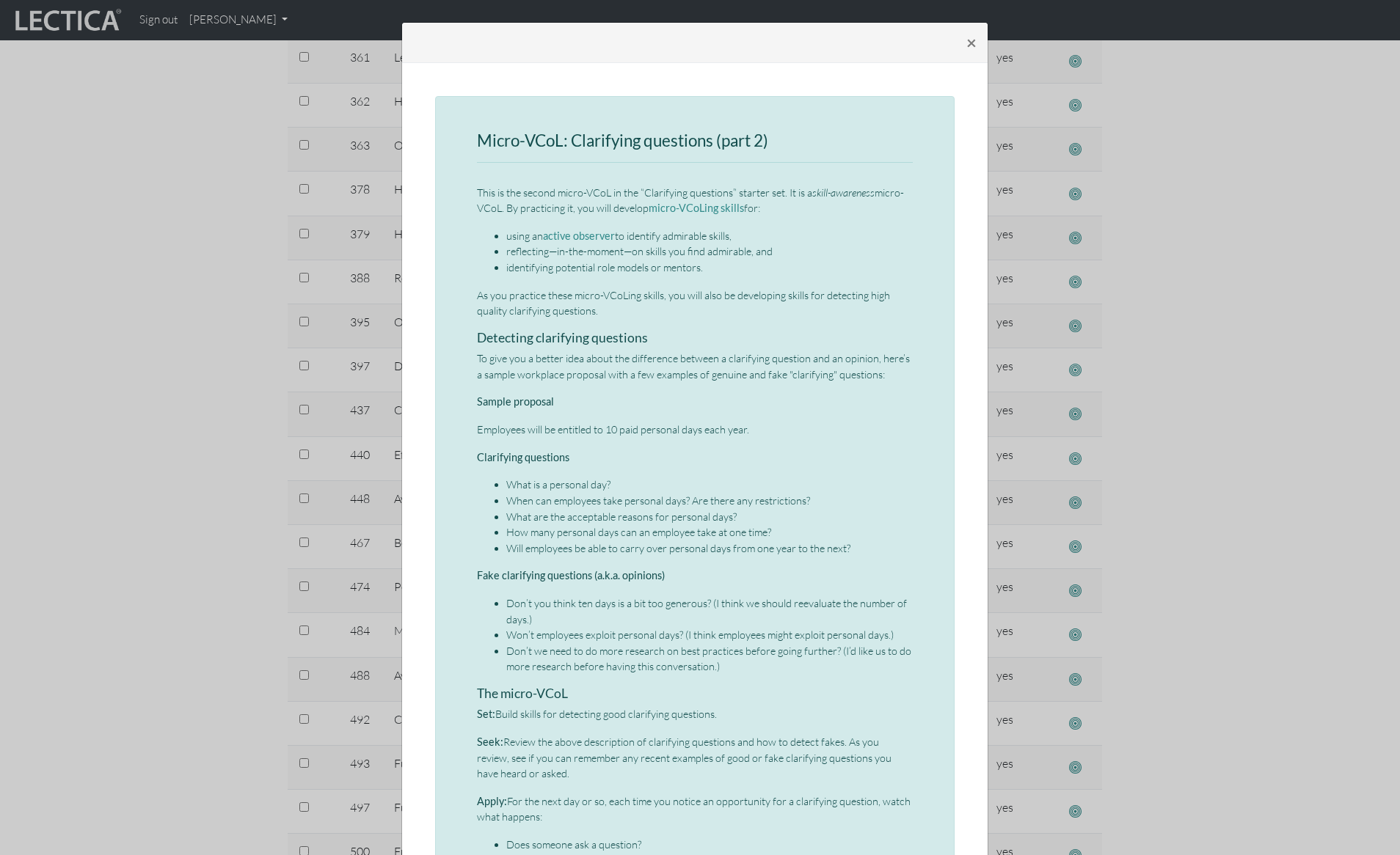
click at [466, 250] on div "Micro-VCoL: Clarifying questions (part 2) This is the second micro-VCoL in the …" at bounding box center [695, 653] width 520 height 1116
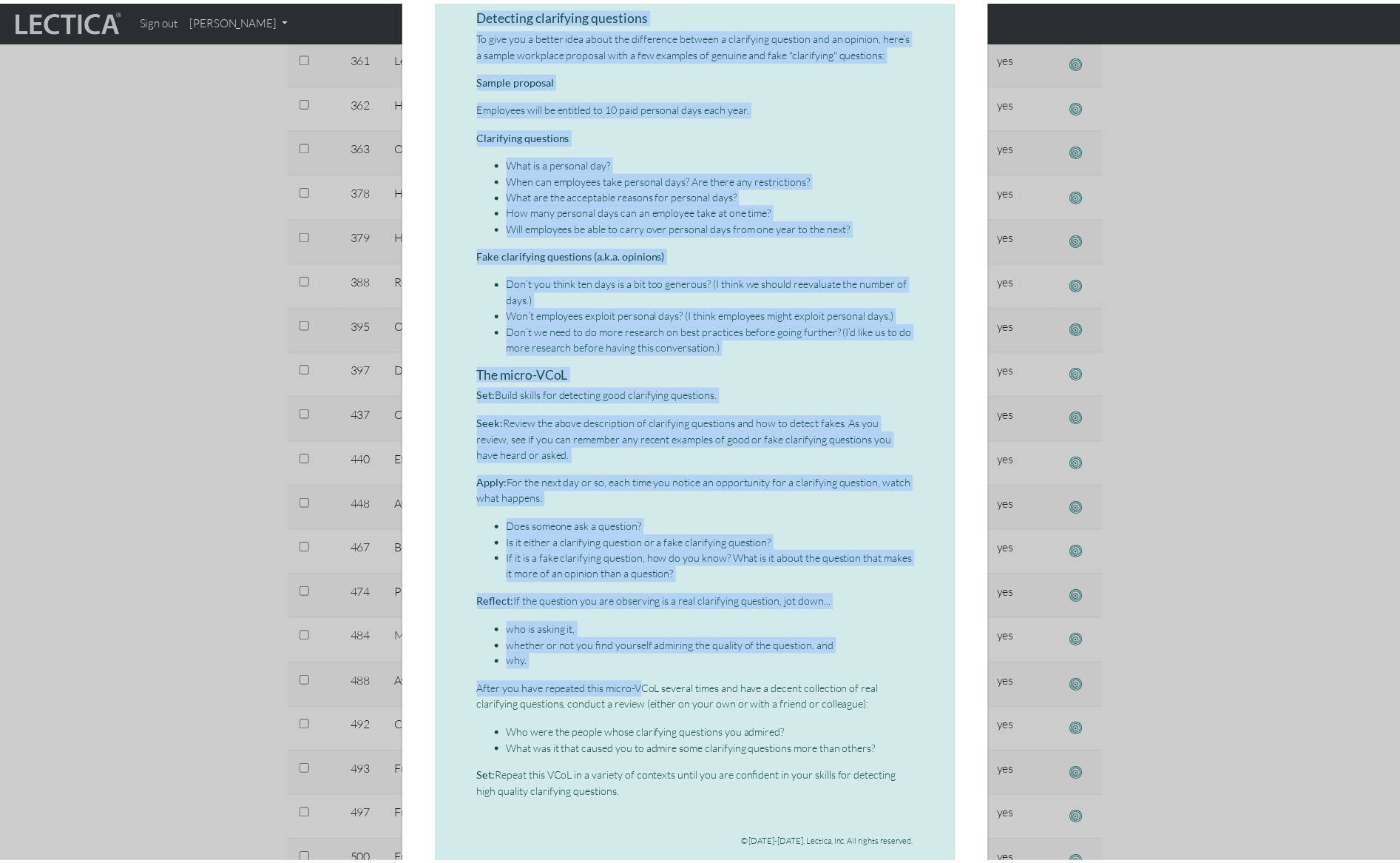
scroll to position [474, 0]
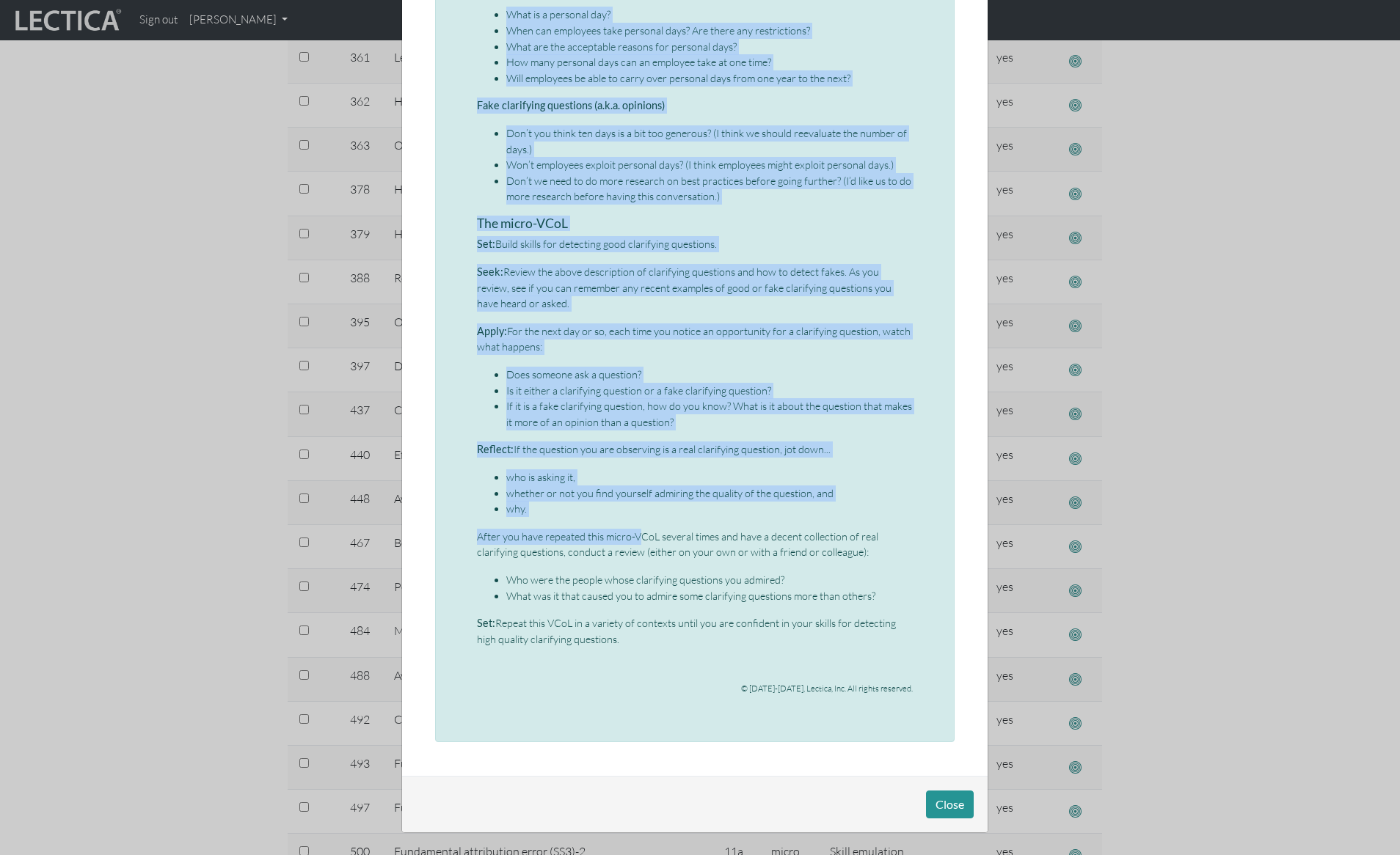
drag, startPoint x: 473, startPoint y: 192, endPoint x: 656, endPoint y: 642, distance: 485.8
click at [656, 642] on div "Micro-VCoL: Clarifying questions (part 2) This is the second micro-VCoL in the …" at bounding box center [695, 184] width 436 height 1044
copy div "Lore ip dol sitame conse-ADiP el sed “Doeiusmodt incididun” utlabor etd. Ma al …"
click at [564, 179] on li "Don’t we need to do more research on best practices before going further? (I’d …" at bounding box center [710, 189] width 407 height 32
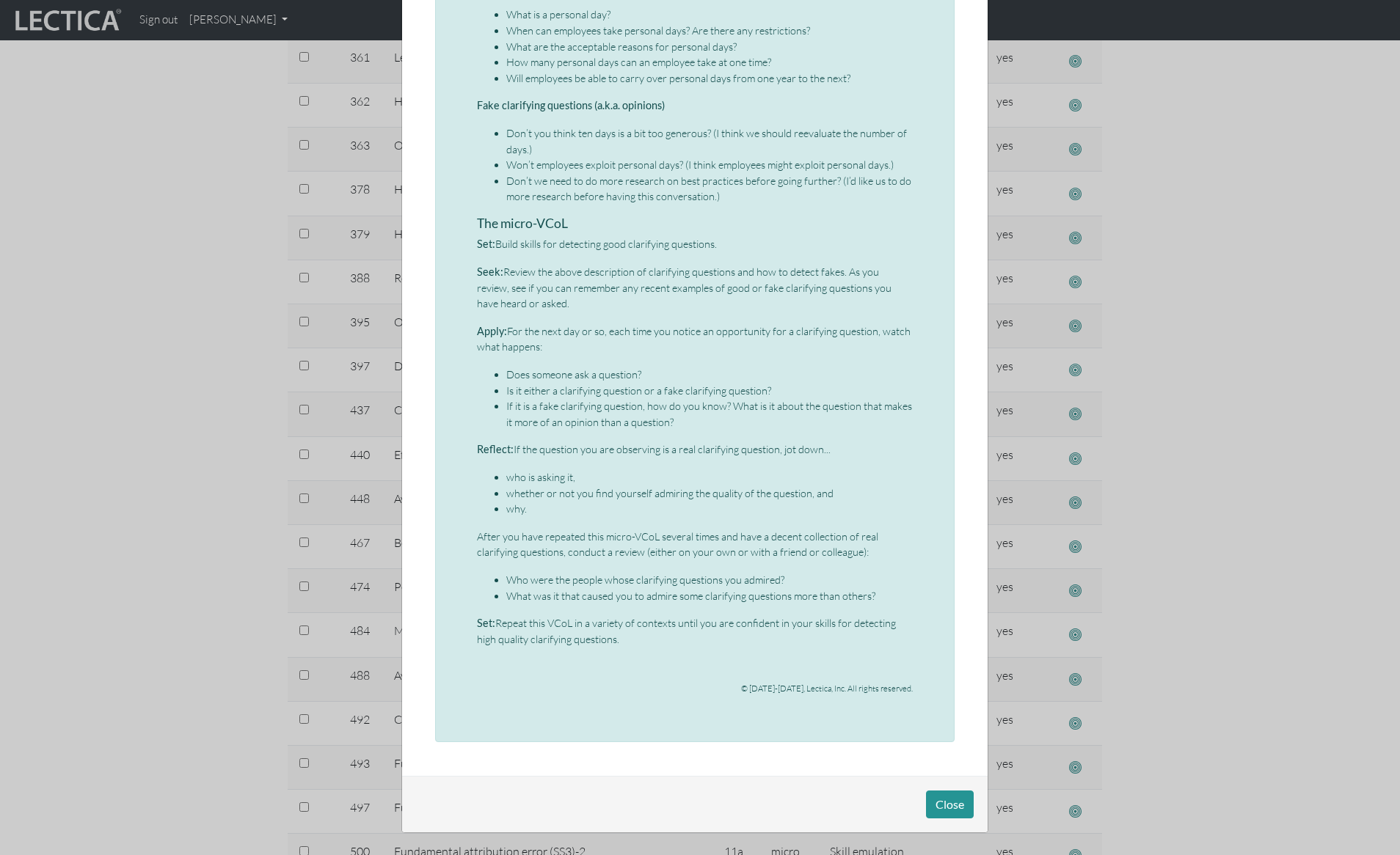
click at [235, 218] on div "× Micro-VCoL: Clarifying questions (part 2) This is the second micro-VCoL in th…" at bounding box center [700, 427] width 1400 height 855
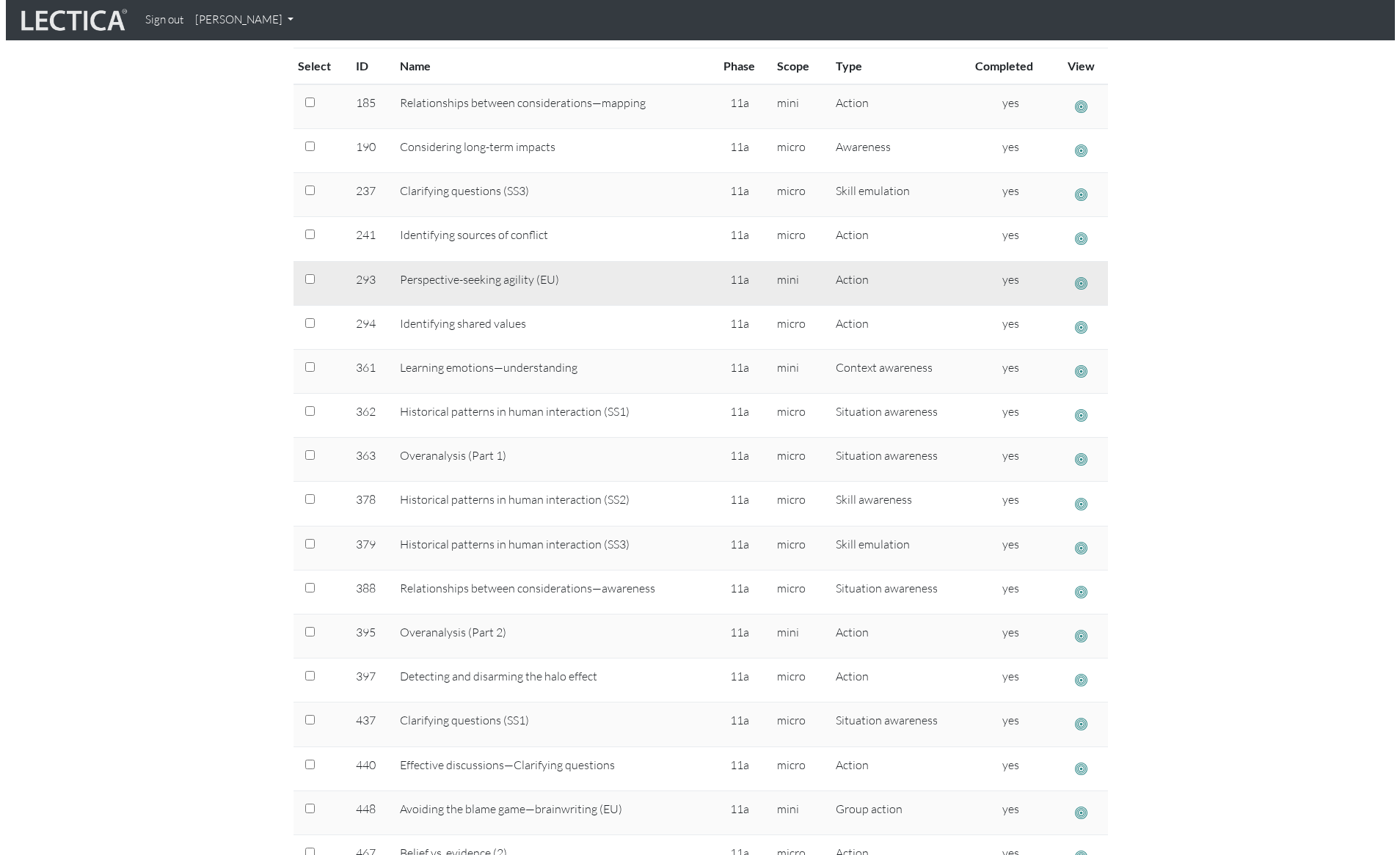
scroll to position [265, 0]
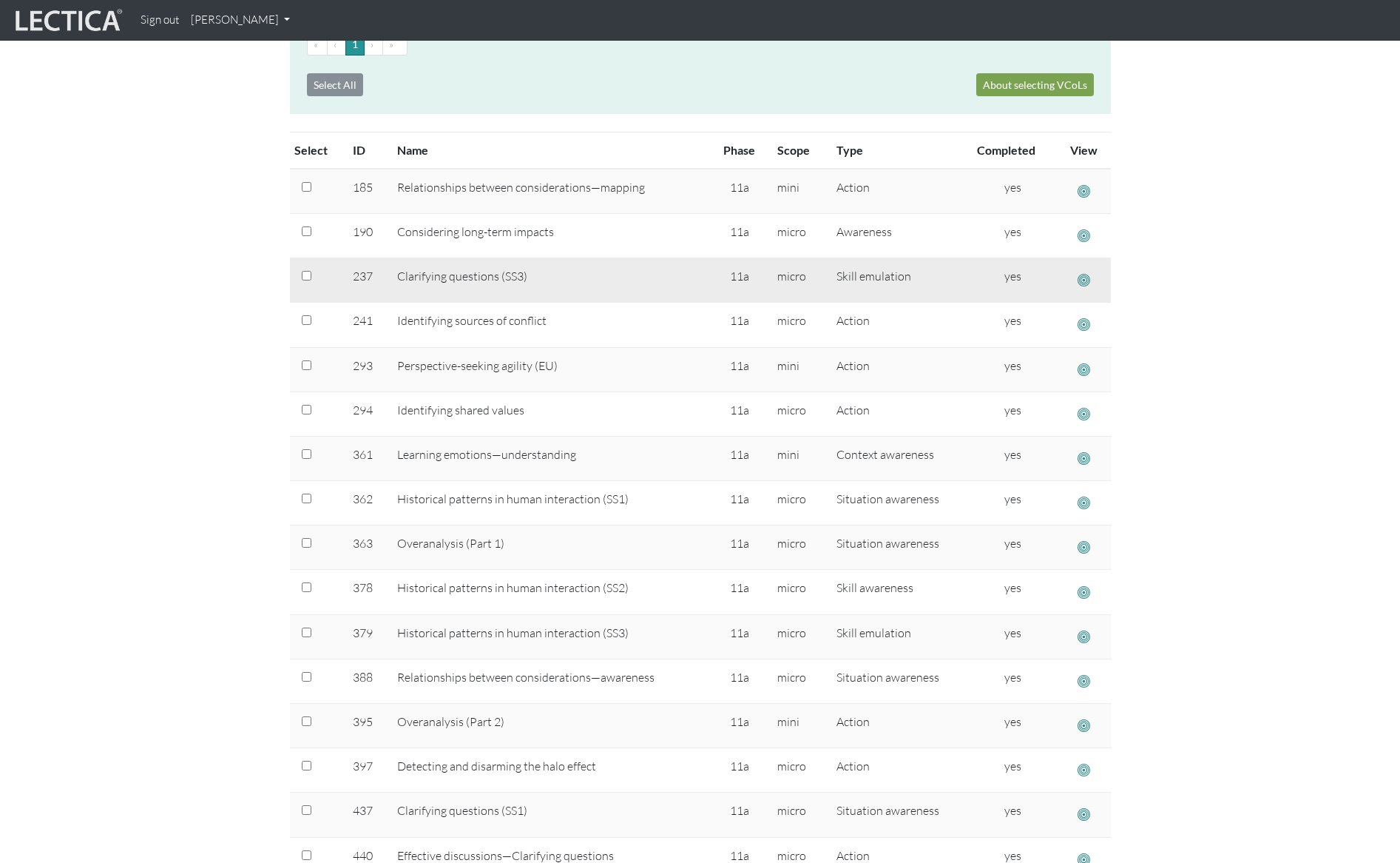
click at [1086, 277] on span "button" at bounding box center [1084, 280] width 13 height 15
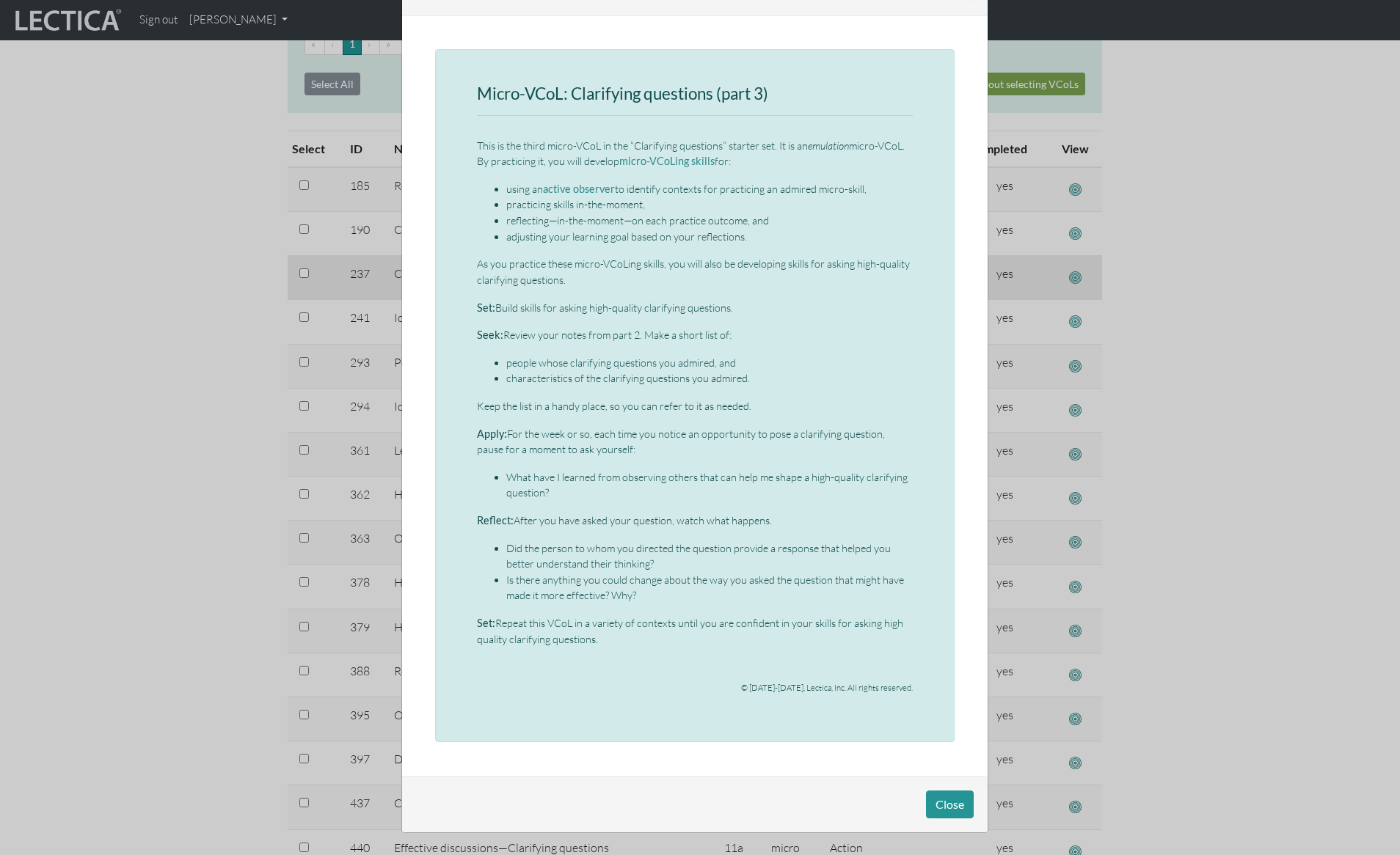
scroll to position [0, 0]
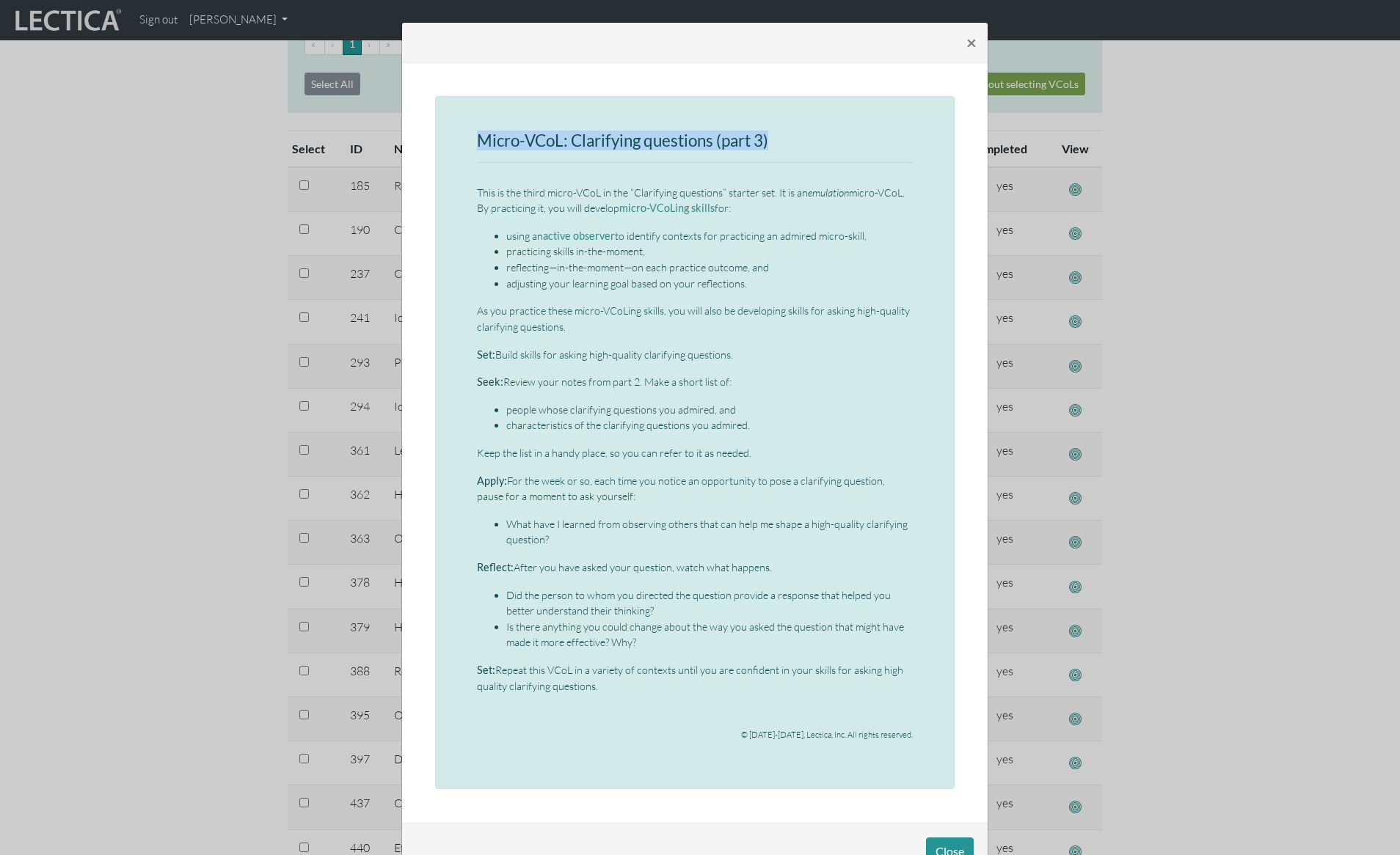
drag, startPoint x: 471, startPoint y: 138, endPoint x: 772, endPoint y: 141, distance: 301.0
click at [772, 141] on h3 "Micro-VCoL: Clarifying questions (part 3)" at bounding box center [695, 141] width 436 height 19
copy h3 "Micro-VCoL: Clarifying questions (part 3)"
drag, startPoint x: 473, startPoint y: 192, endPoint x: 598, endPoint y: 692, distance: 515.4
click at [598, 692] on div "Micro-VCoL: Clarifying questions (part 3) This is the third micro-VCoL in the “…" at bounding box center [695, 443] width 436 height 621
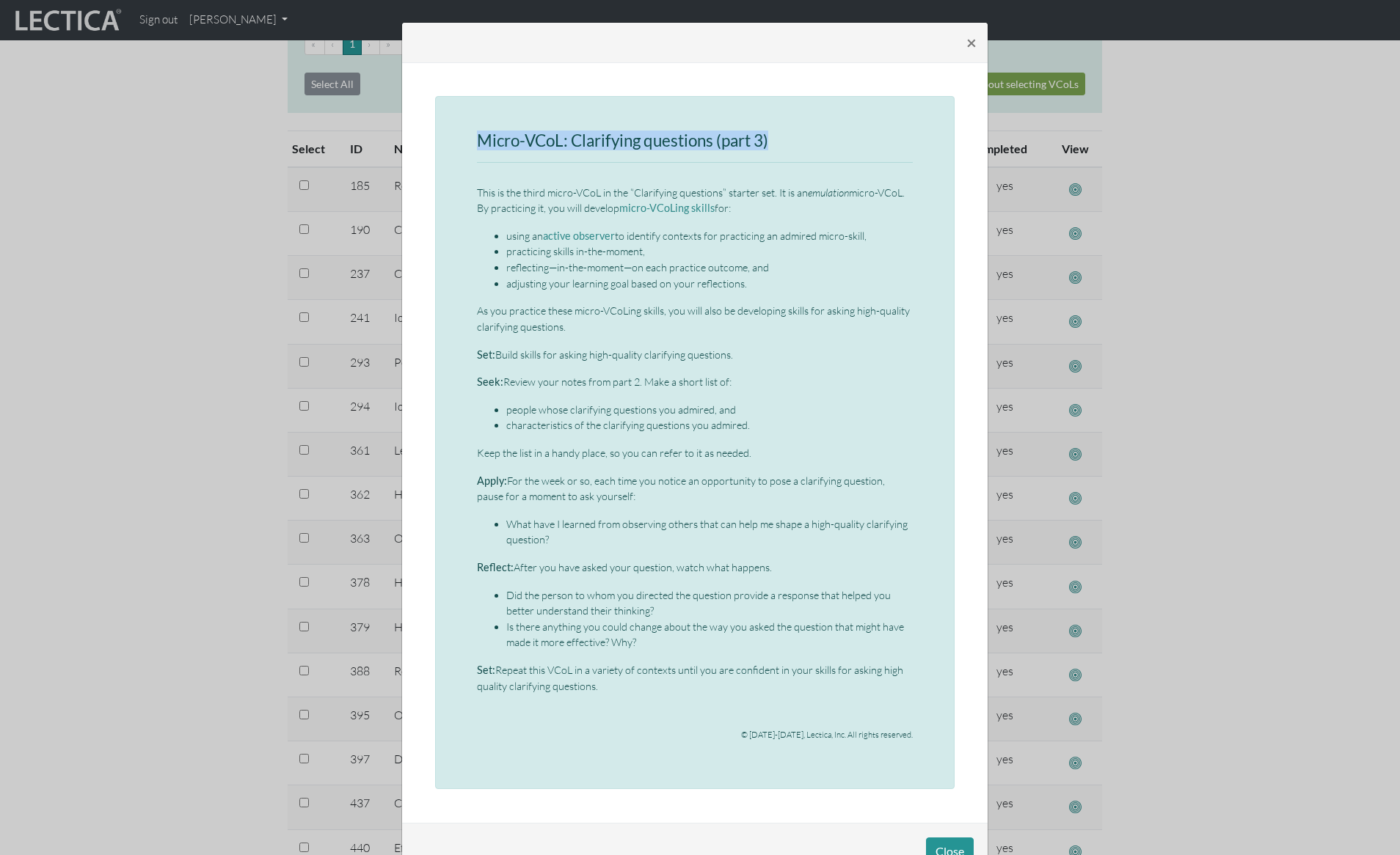
copy div "Lore ip dol sitam conse-ADiP el sed “Doeiusmodt incididun” utlabor etd. Ma al e…"
click at [163, 265] on div "× Micro-VCoL: Clarifying questions (part 3) This is the third micro-VCoL in the…" at bounding box center [700, 427] width 1400 height 855
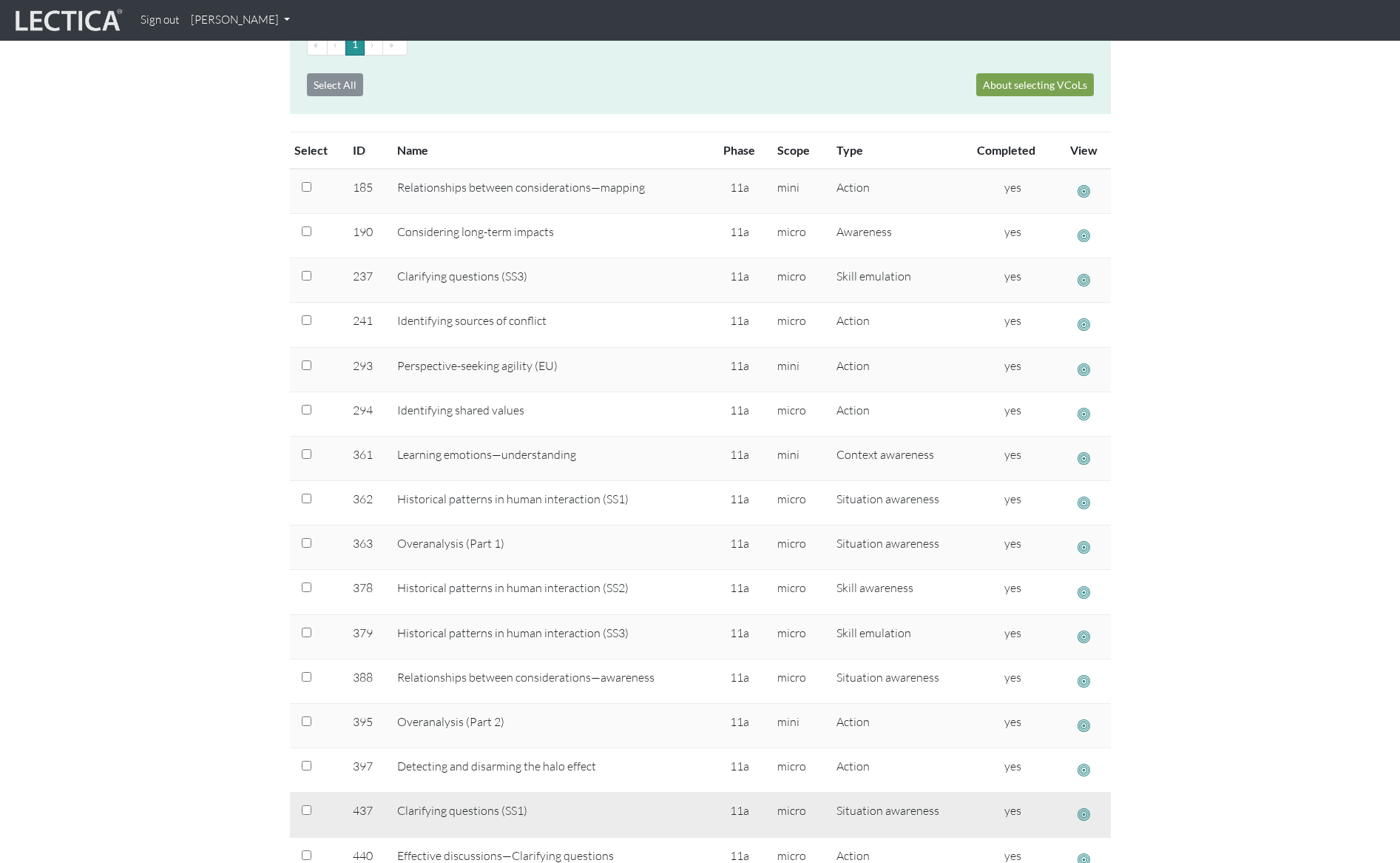
click at [1081, 807] on span "button" at bounding box center [1084, 814] width 13 height 15
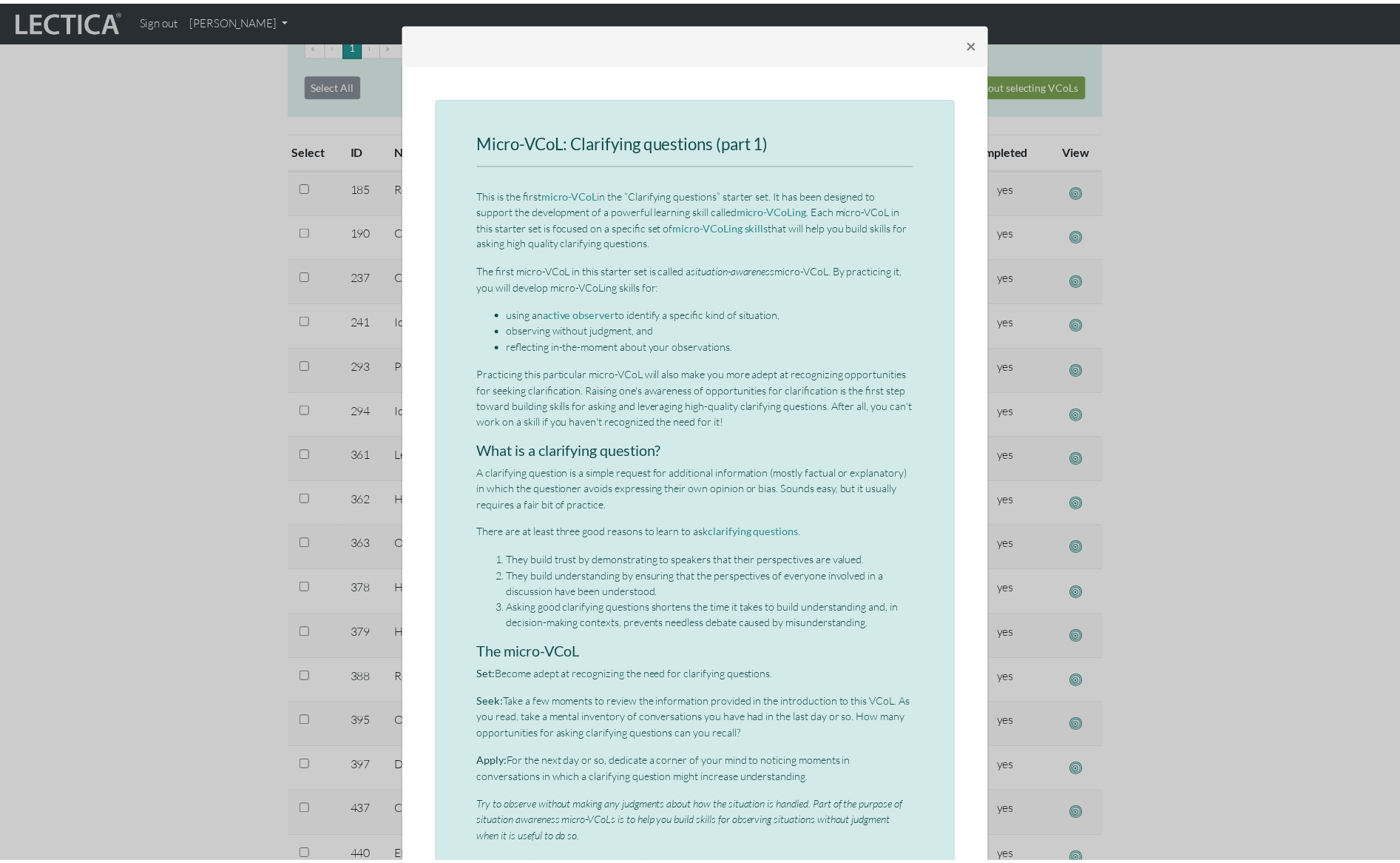
scroll to position [282, 0]
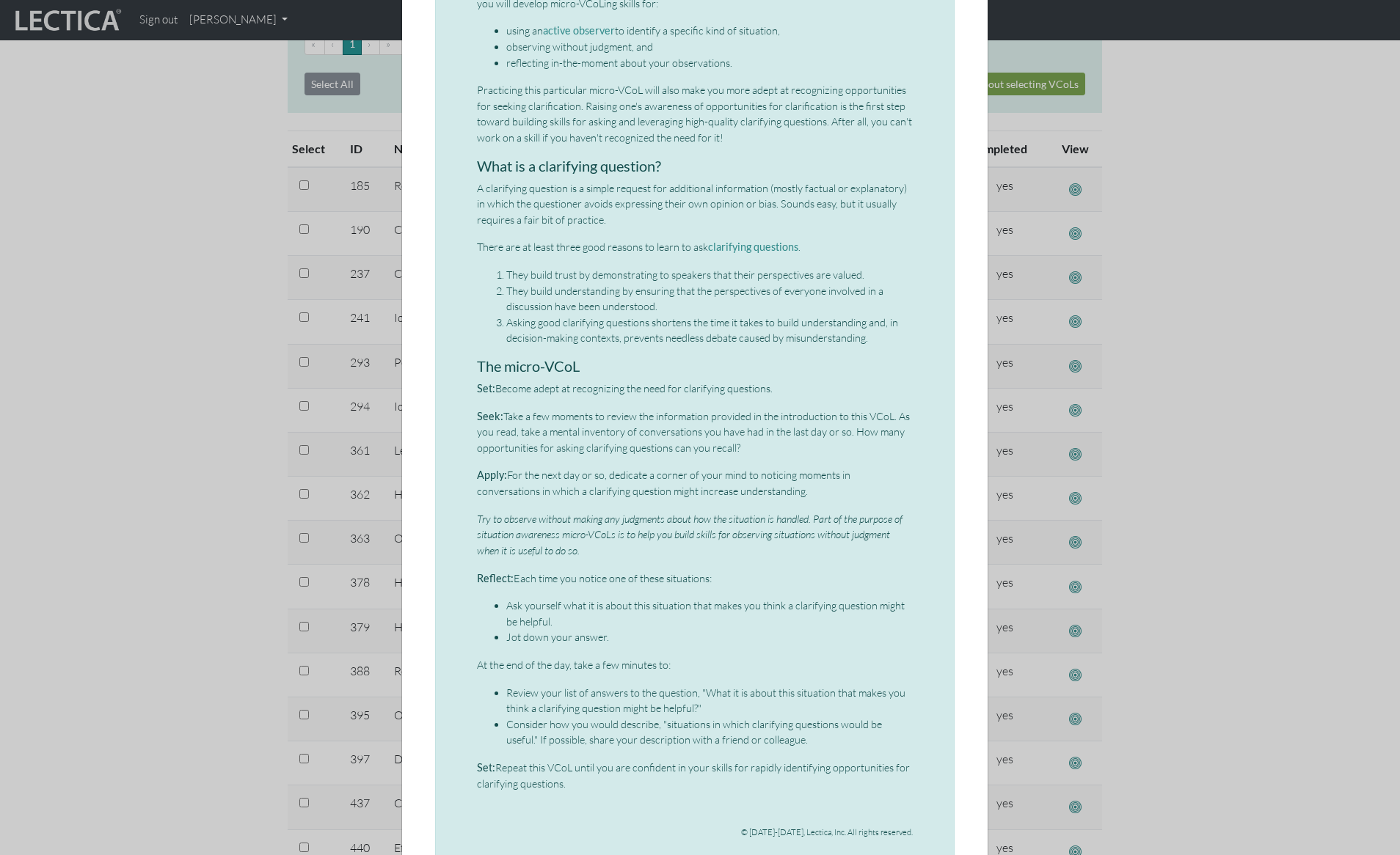
click at [1213, 157] on div "× Micro-VCoL: Clarifying questions (part 1) This is the first micro-VCoL in the…" at bounding box center [700, 427] width 1400 height 855
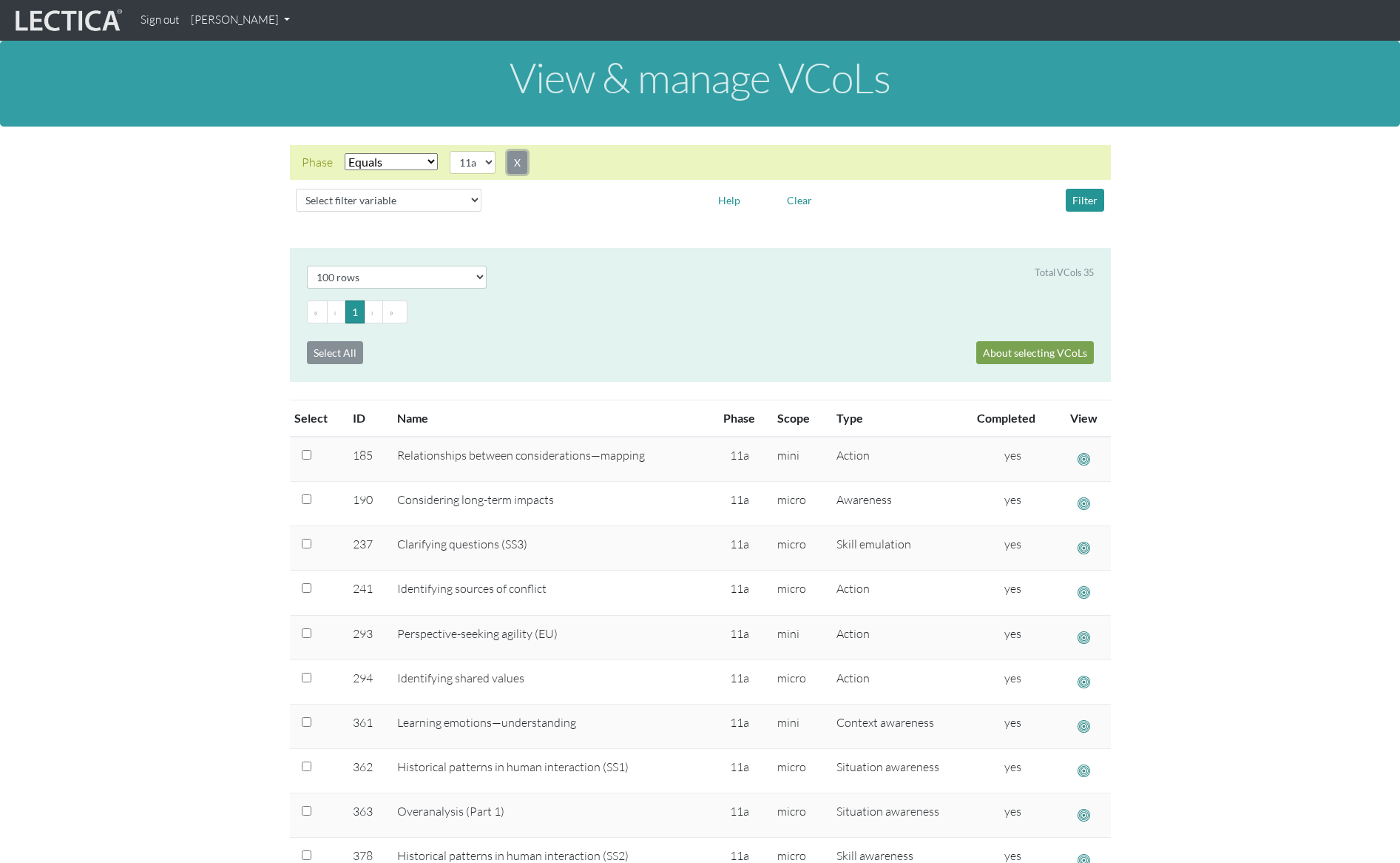
click at [525, 160] on button "X" at bounding box center [518, 162] width 20 height 23
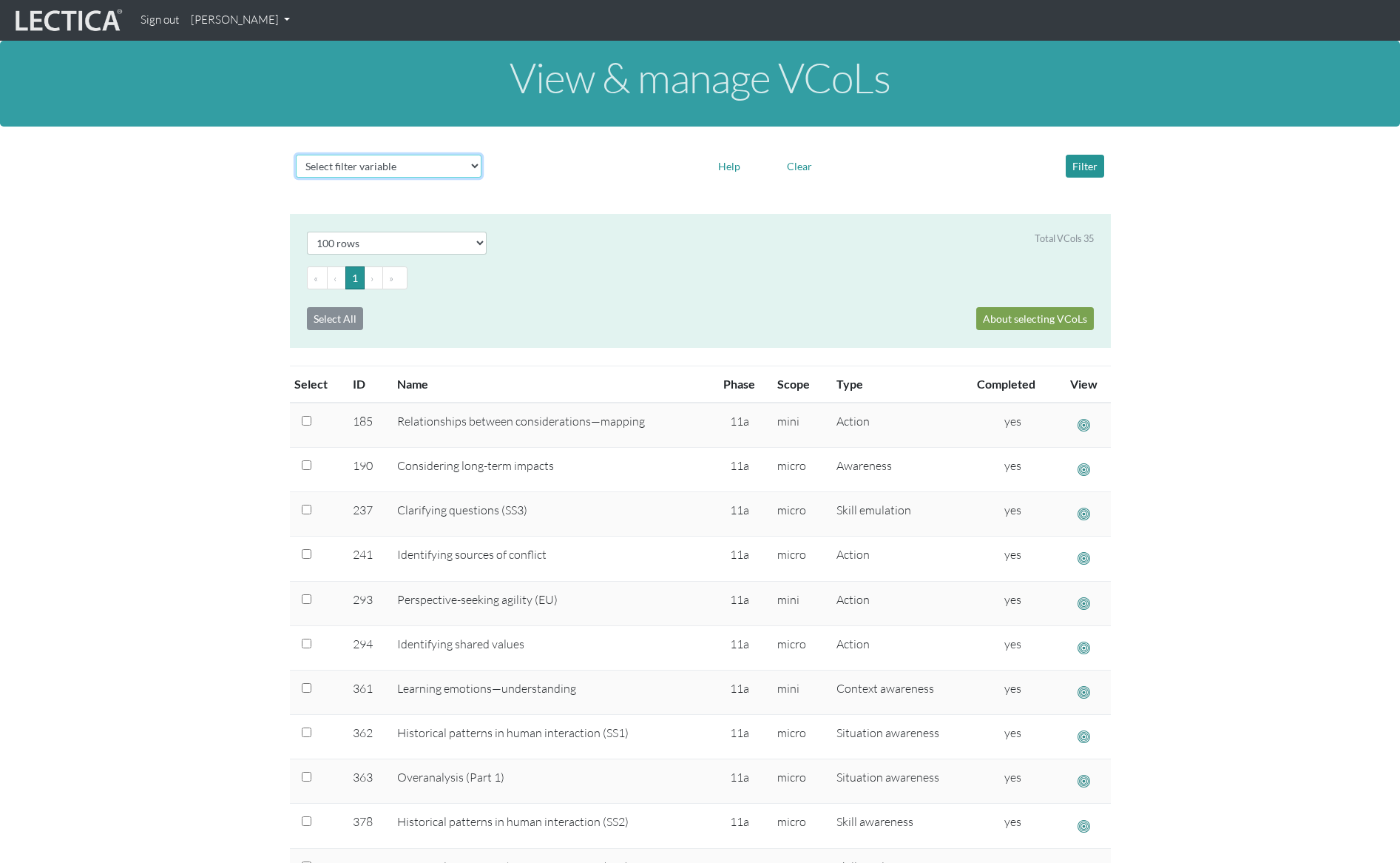
click at [378, 164] on select "Select filter variable Vcol ID Vcol name Phase Content Scope Type Completed Rev…" at bounding box center [388, 167] width 185 height 23
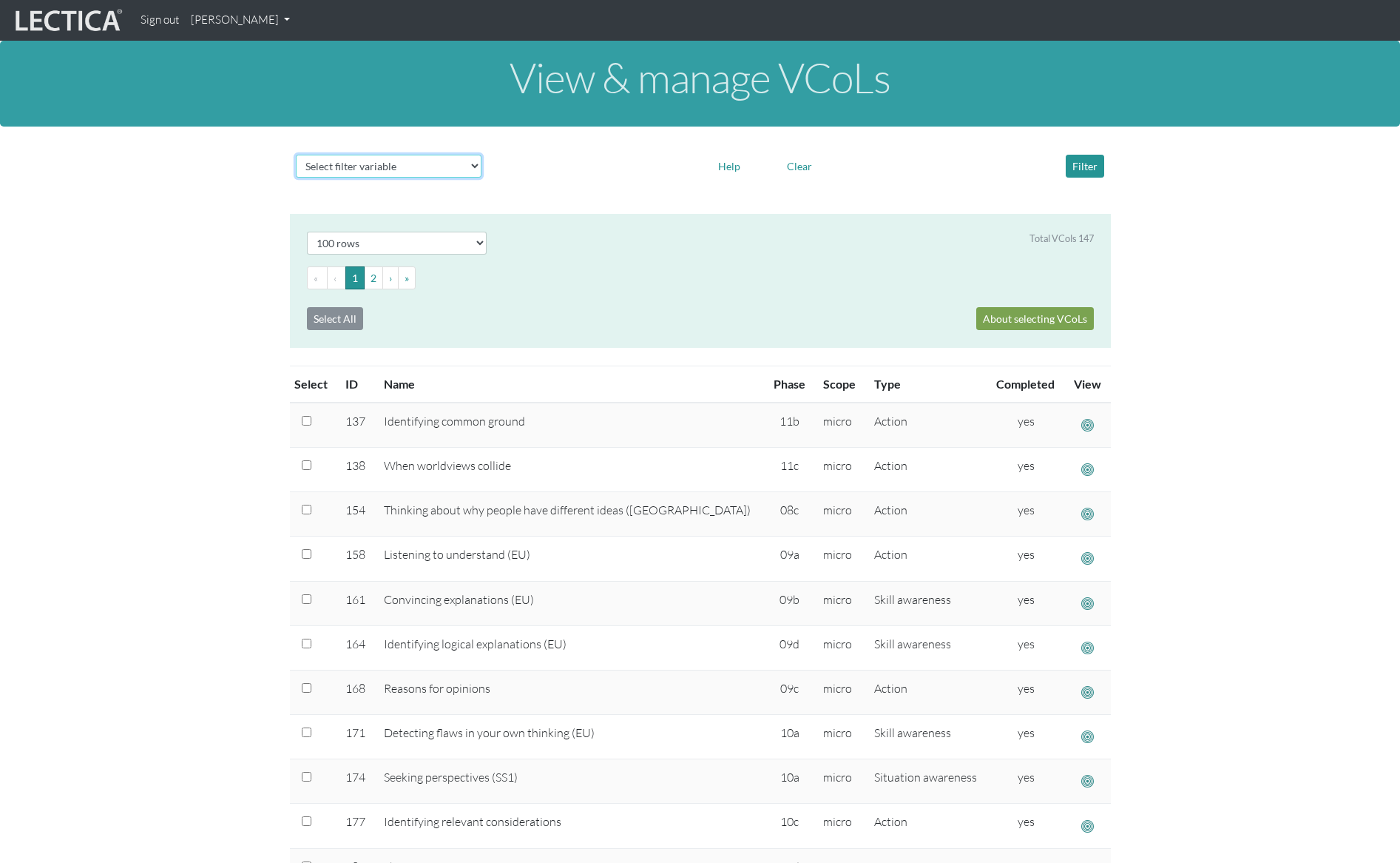
select select "name"
click at [296, 177] on select "Select filter variable Vcol ID Vcol name Phase Content Scope Type Completed Rev…" at bounding box center [388, 167] width 185 height 23
select select
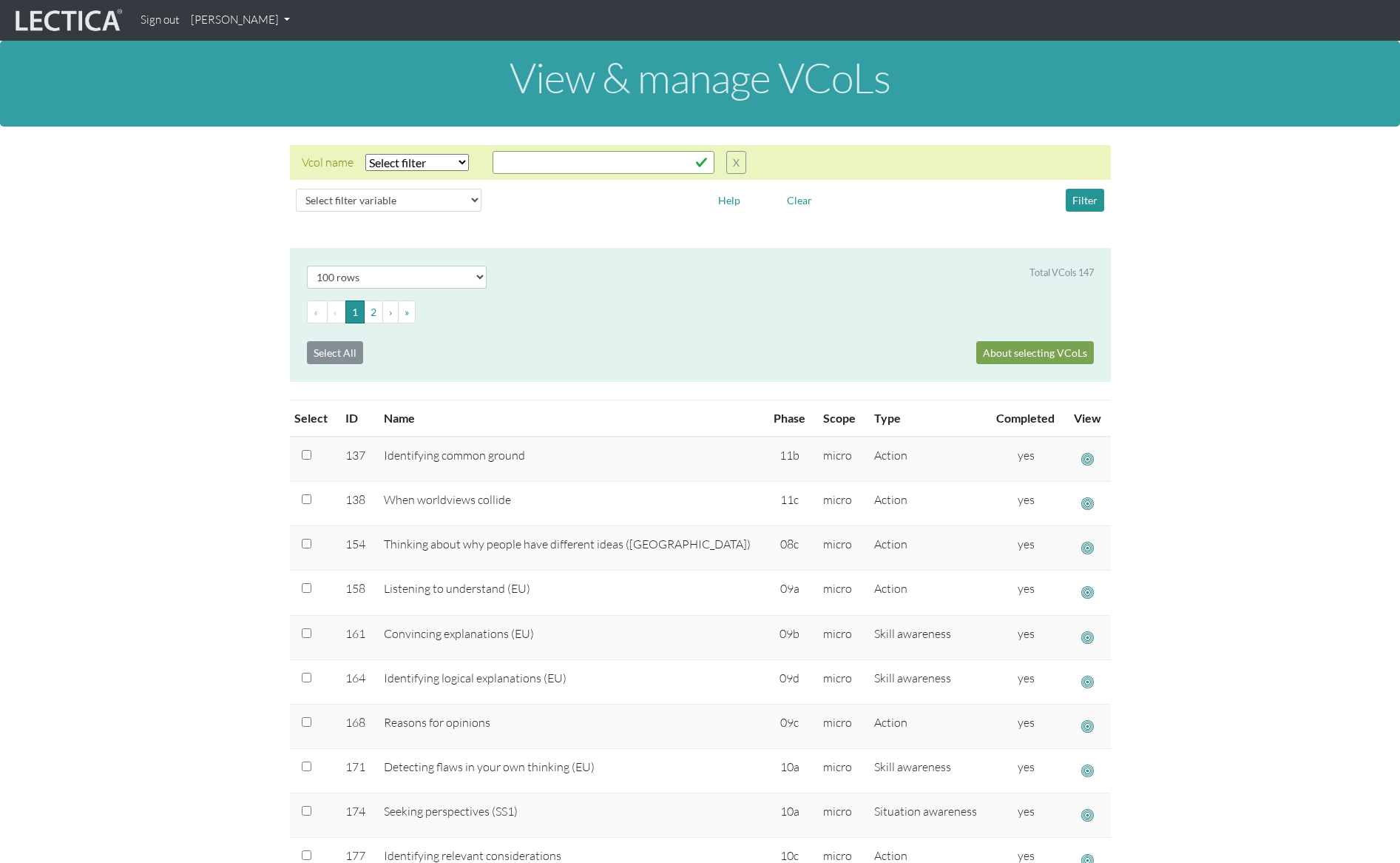
click at [444, 160] on select "Select filter Equals Does not equal Contains Does not contain Starts with Ends …" at bounding box center [417, 162] width 104 height 17
select select "icontains"
click at [365, 154] on select "Select filter Equals Does not equal Contains Does not contain Starts with Ends …" at bounding box center [417, 162] width 104 height 17
click at [529, 154] on input "text" at bounding box center [604, 162] width 222 height 23
click at [1159, 201] on div "Vcol name Select filter Equals Does not equal Contains Does not contain Starts …" at bounding box center [700, 181] width 1377 height 73
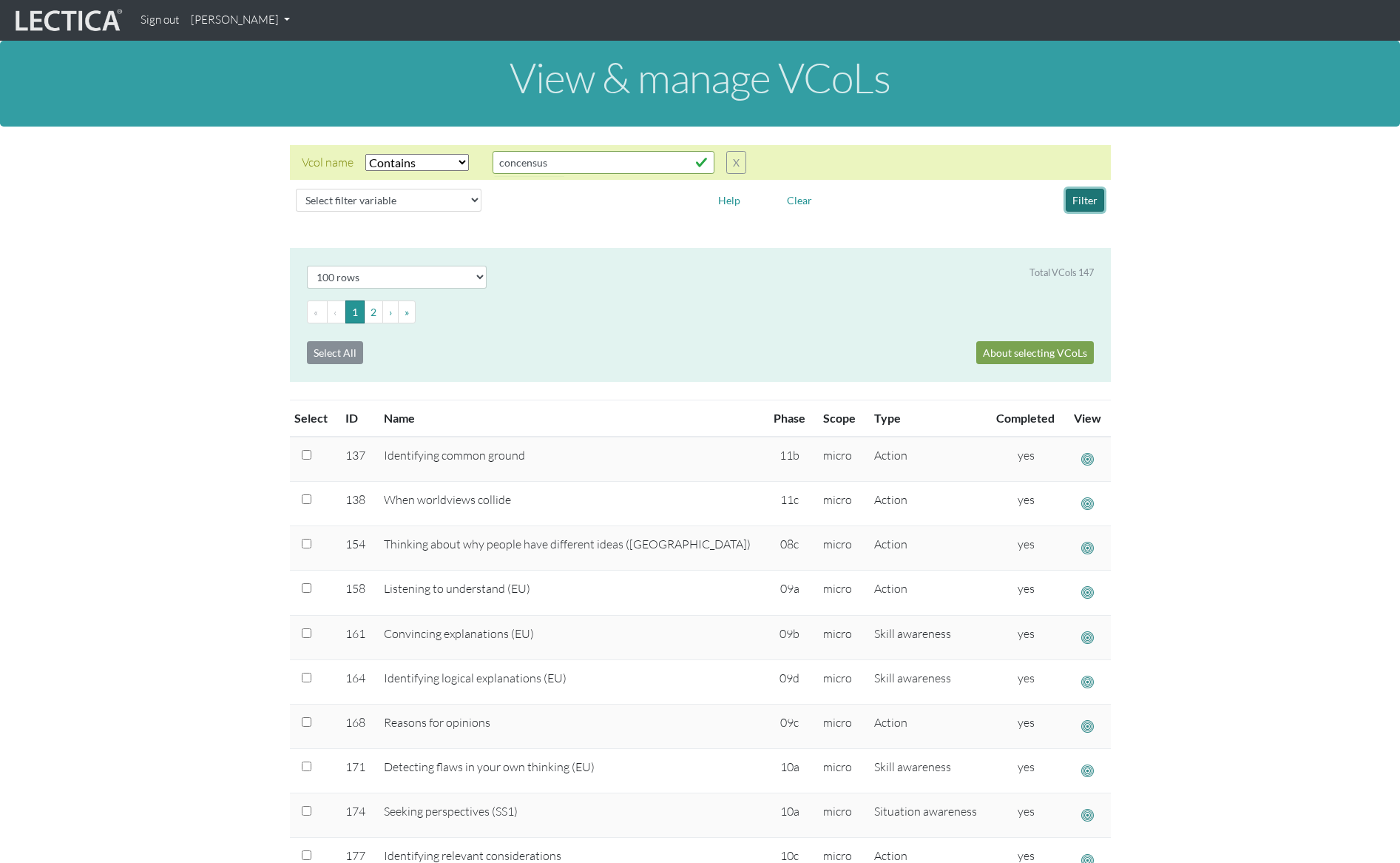
click at [1093, 201] on button "Filter" at bounding box center [1085, 201] width 39 height 23
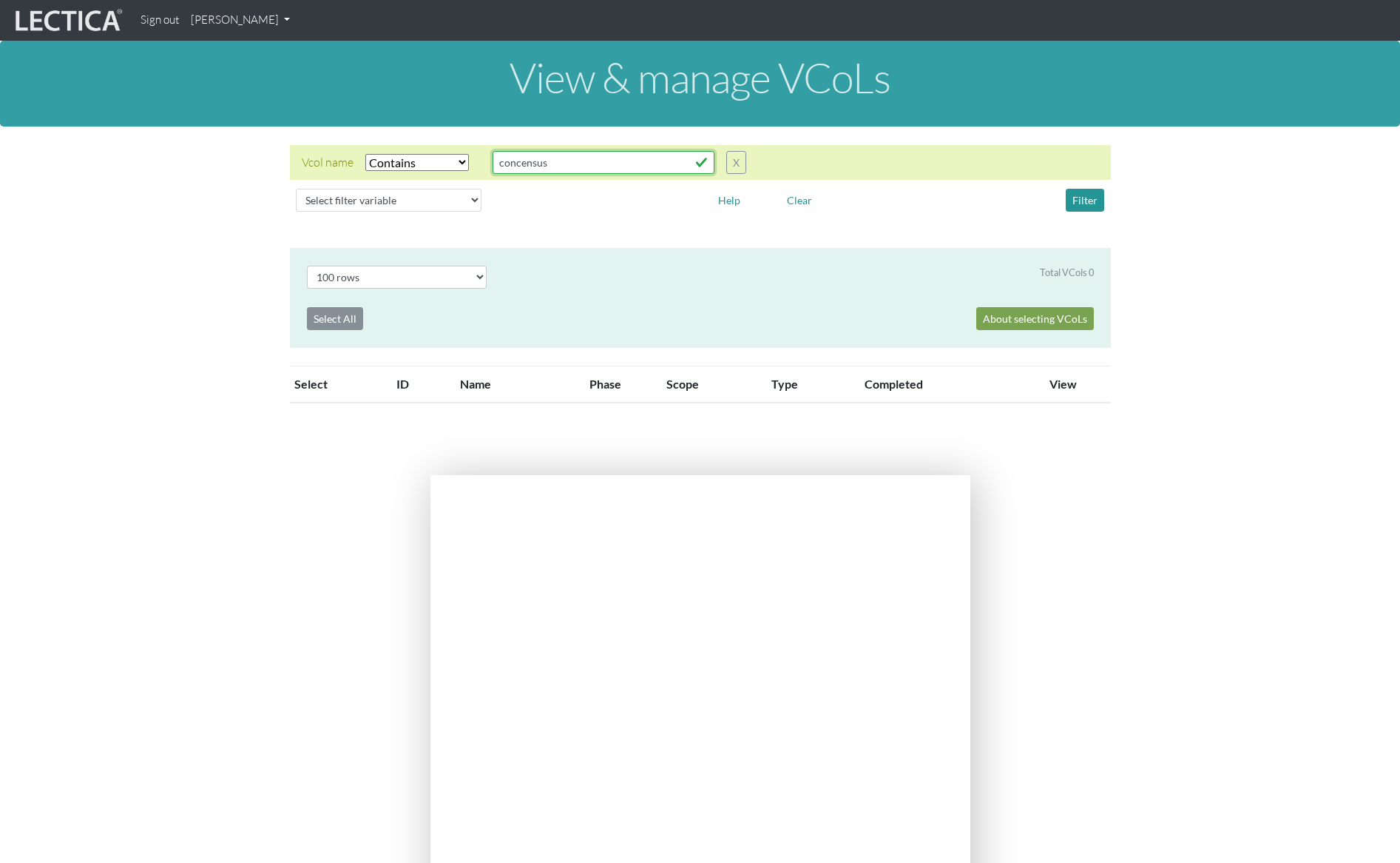
click at [518, 164] on input "concensus" at bounding box center [604, 162] width 222 height 23
click at [1083, 194] on button "Filter" at bounding box center [1085, 201] width 39 height 23
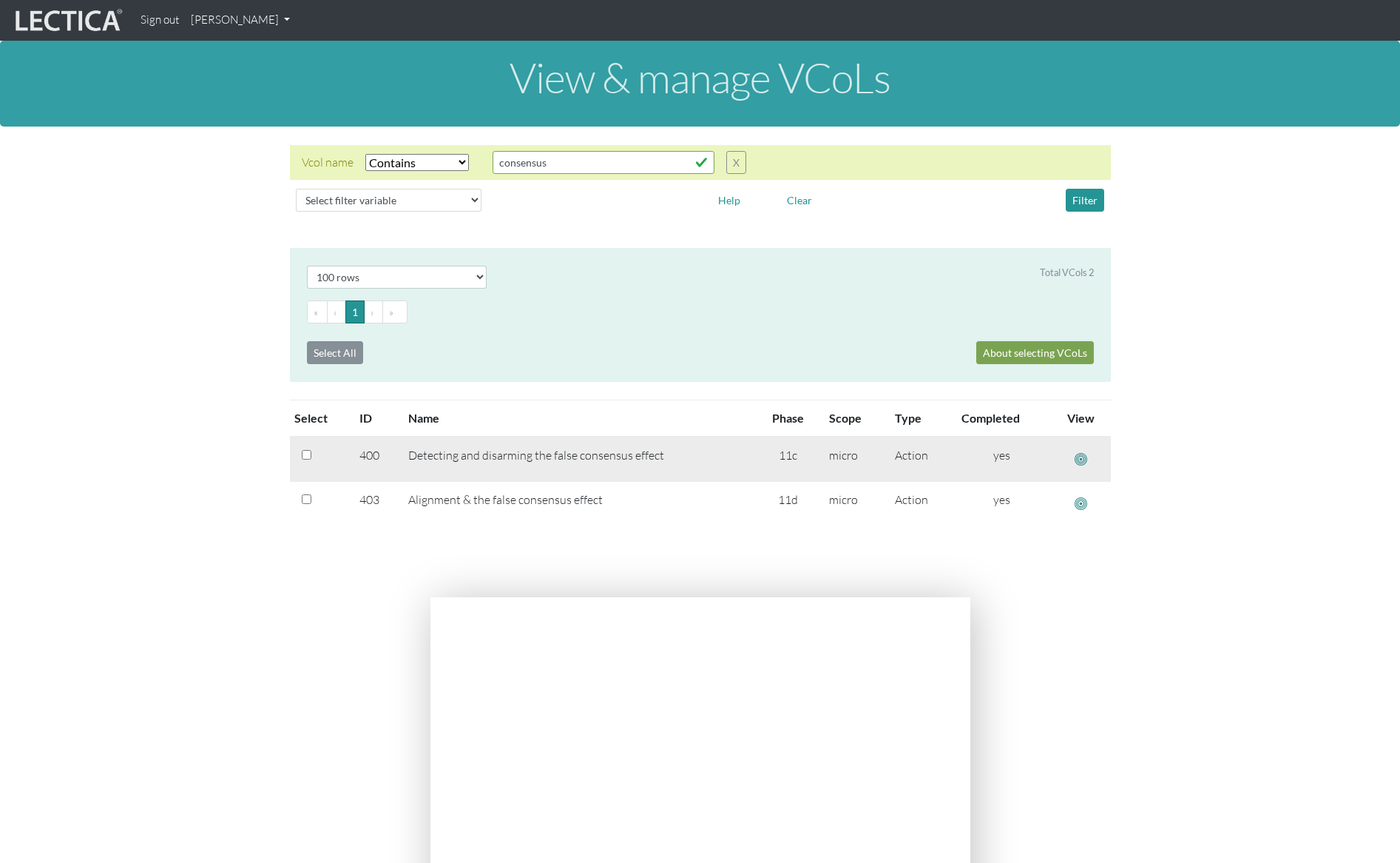
click at [1083, 457] on span "button" at bounding box center [1081, 459] width 13 height 15
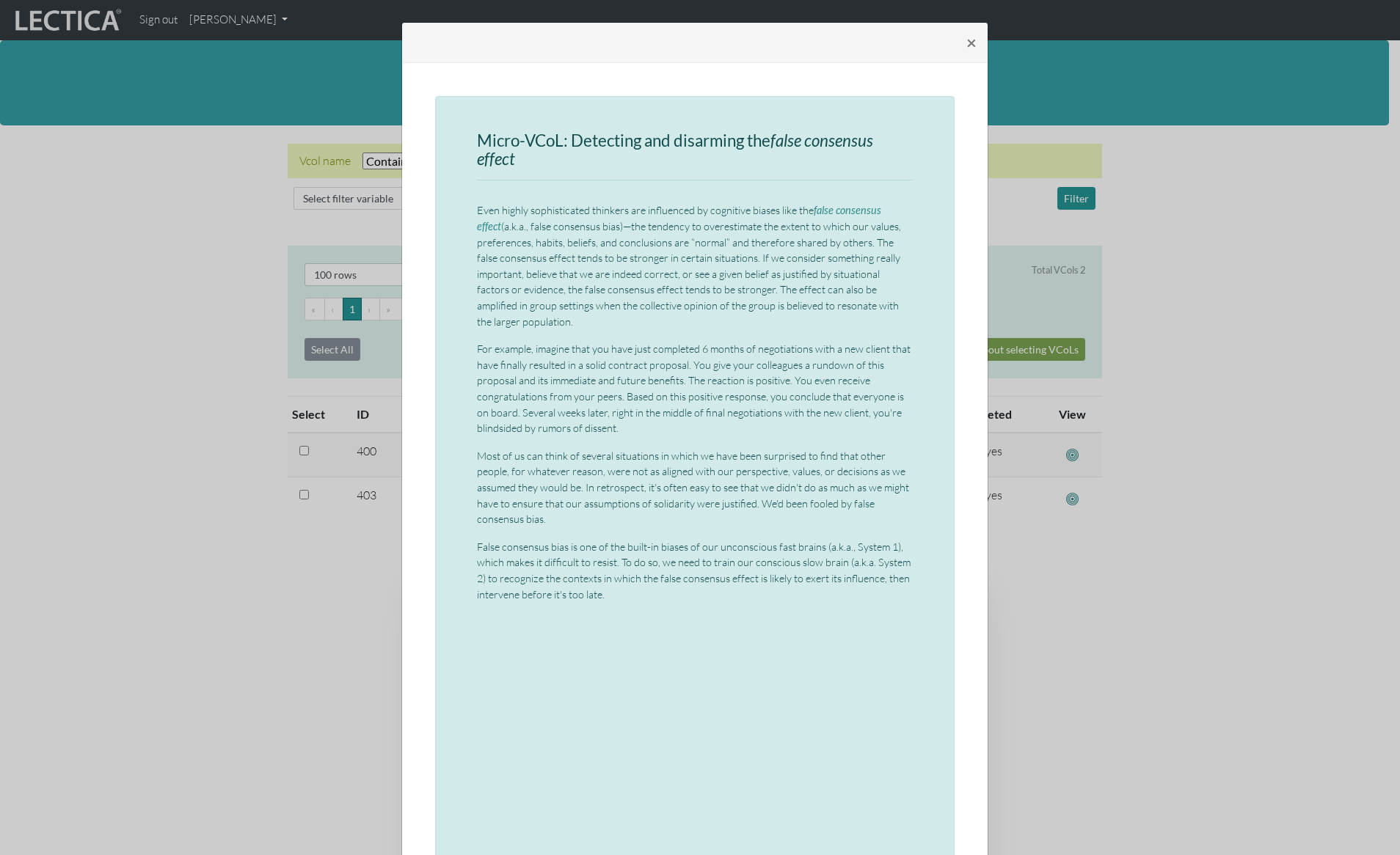
click at [189, 359] on div "× Micro-VCoL: Detecting and disarming the false consensus effect Even highly so…" at bounding box center [700, 427] width 1400 height 855
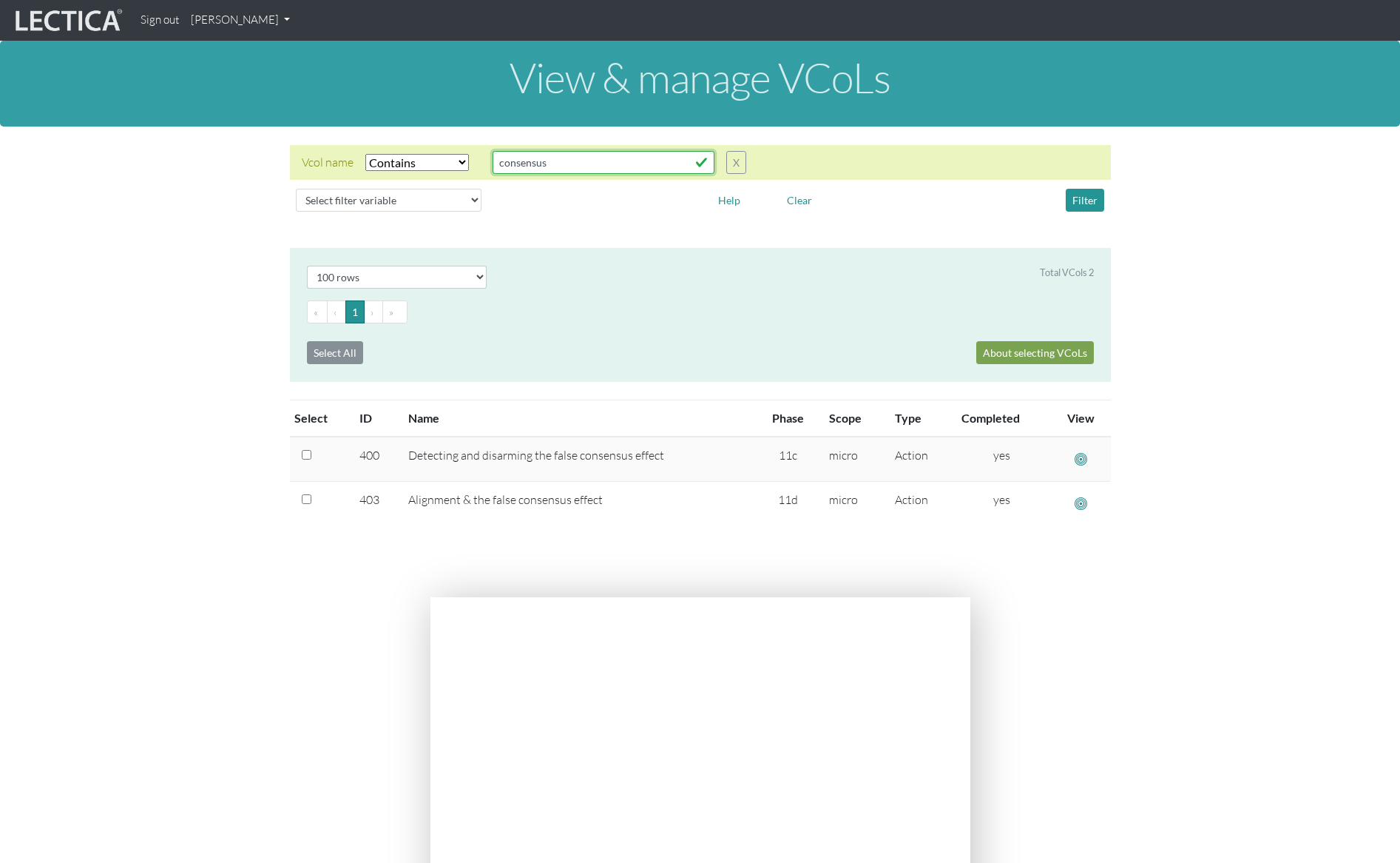
click at [567, 160] on input "consensus" at bounding box center [604, 162] width 222 height 23
drag, startPoint x: 520, startPoint y: 161, endPoint x: 451, endPoint y: 160, distance: 69.0
click at [451, 160] on div "Vcol name Select filter Equals Does not equal Contains Does not contain Starts …" at bounding box center [524, 162] width 444 height 23
click at [1078, 195] on button "Filter" at bounding box center [1085, 201] width 39 height 23
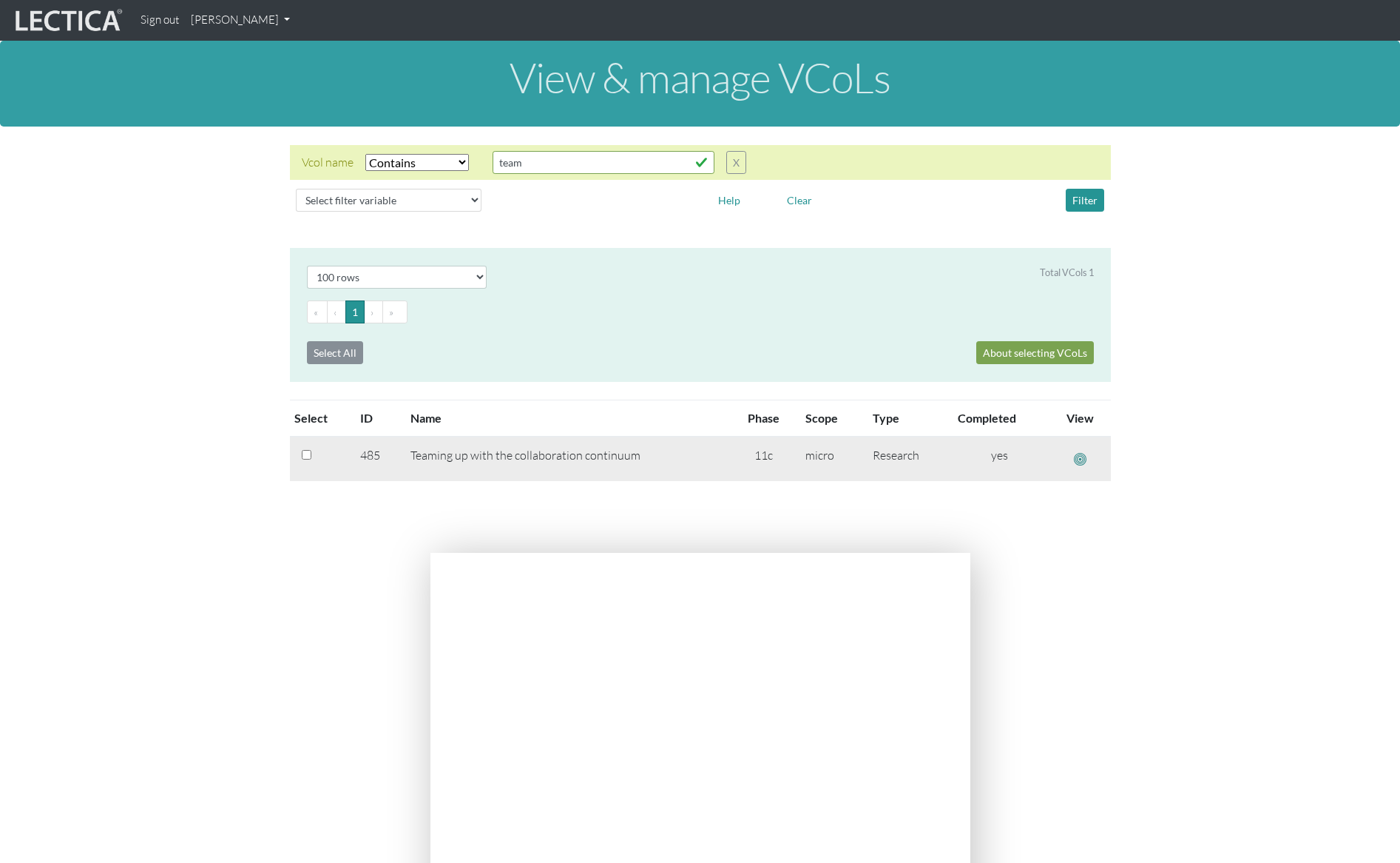
click at [1080, 457] on span "button" at bounding box center [1080, 459] width 13 height 15
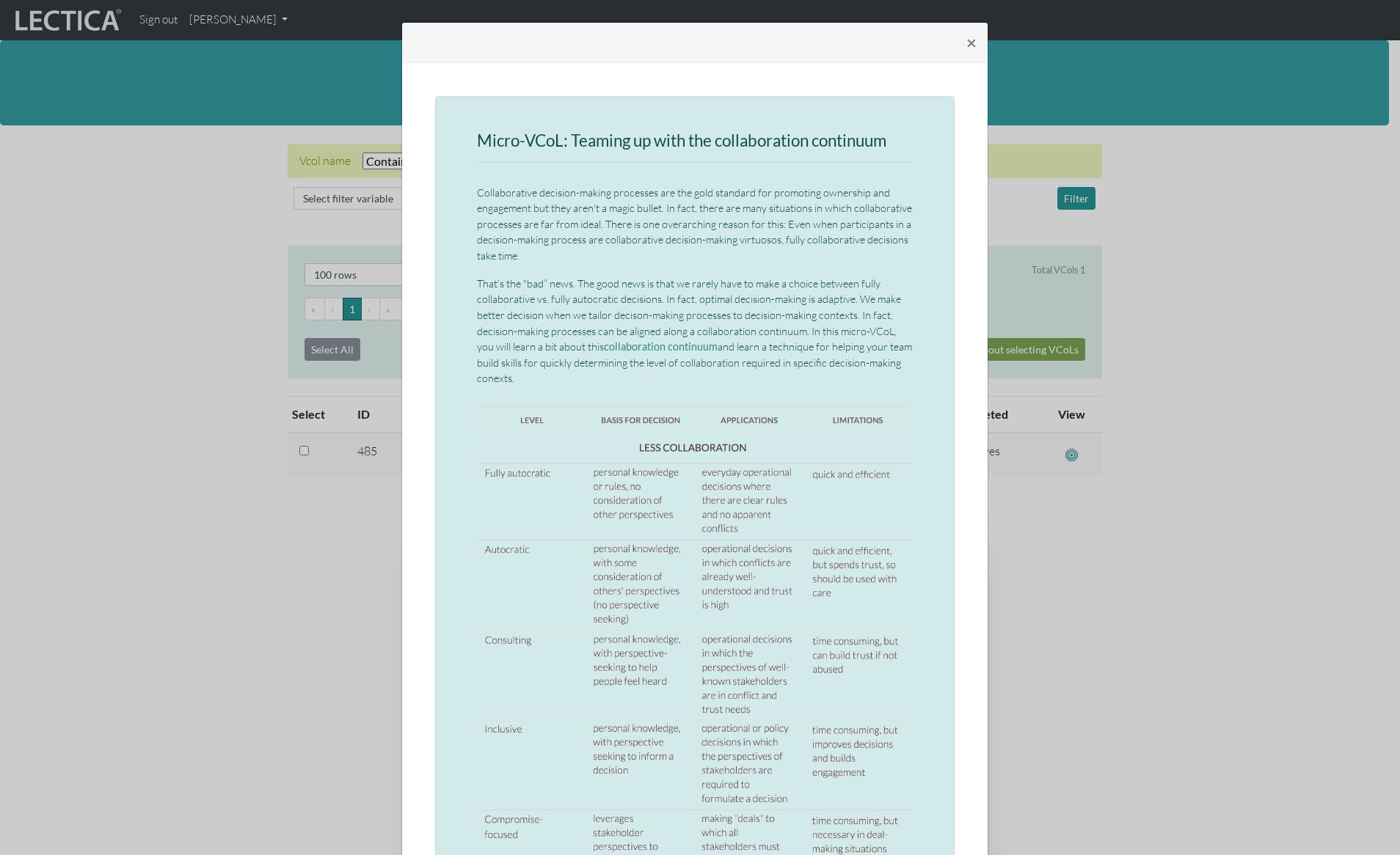
click at [308, 265] on div "× Micro-VCoL: Teaming up with the collaboration continuum Collaborative decisio…" at bounding box center [700, 427] width 1400 height 855
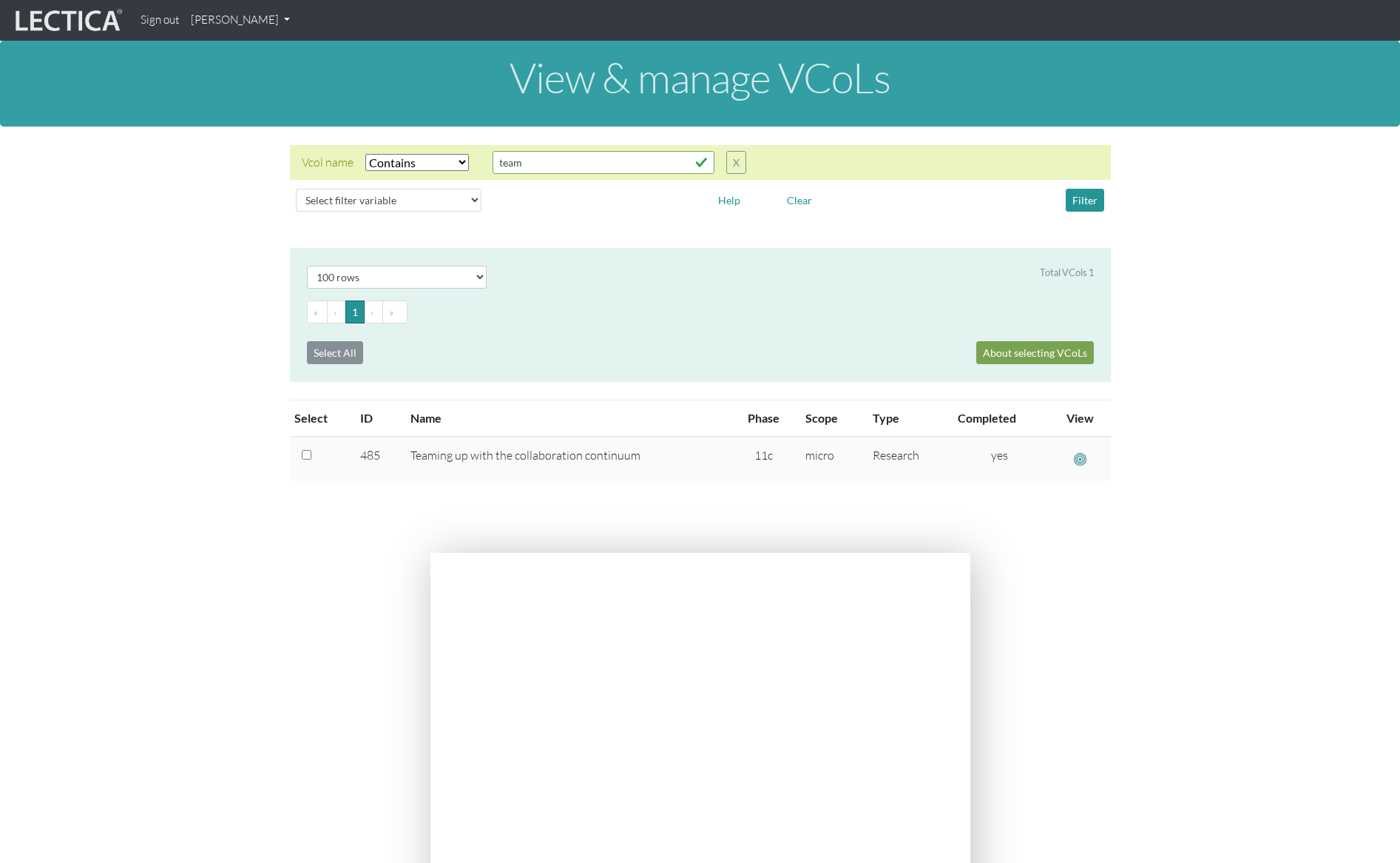
click at [198, 261] on section "Select # rows to display 10 rows 20 rows 50 rows 100 rows 200 rows Total VCols …" at bounding box center [700, 392] width 1400 height 287
click at [182, 335] on section "Select # rows to display 10 rows 20 rows 50 rows 100 rows 200 rows Total VCols …" at bounding box center [700, 392] width 1400 height 287
click at [224, 357] on section "Select # rows to display 10 rows 20 rows 50 rows 100 rows 200 rows Total VCols …" at bounding box center [700, 392] width 1400 height 287
drag, startPoint x: 525, startPoint y: 165, endPoint x: 451, endPoint y: 163, distance: 74.0
click at [451, 163] on div "Vcol name Select filter Equals Does not equal Contains Does not contain Starts …" at bounding box center [524, 162] width 444 height 23
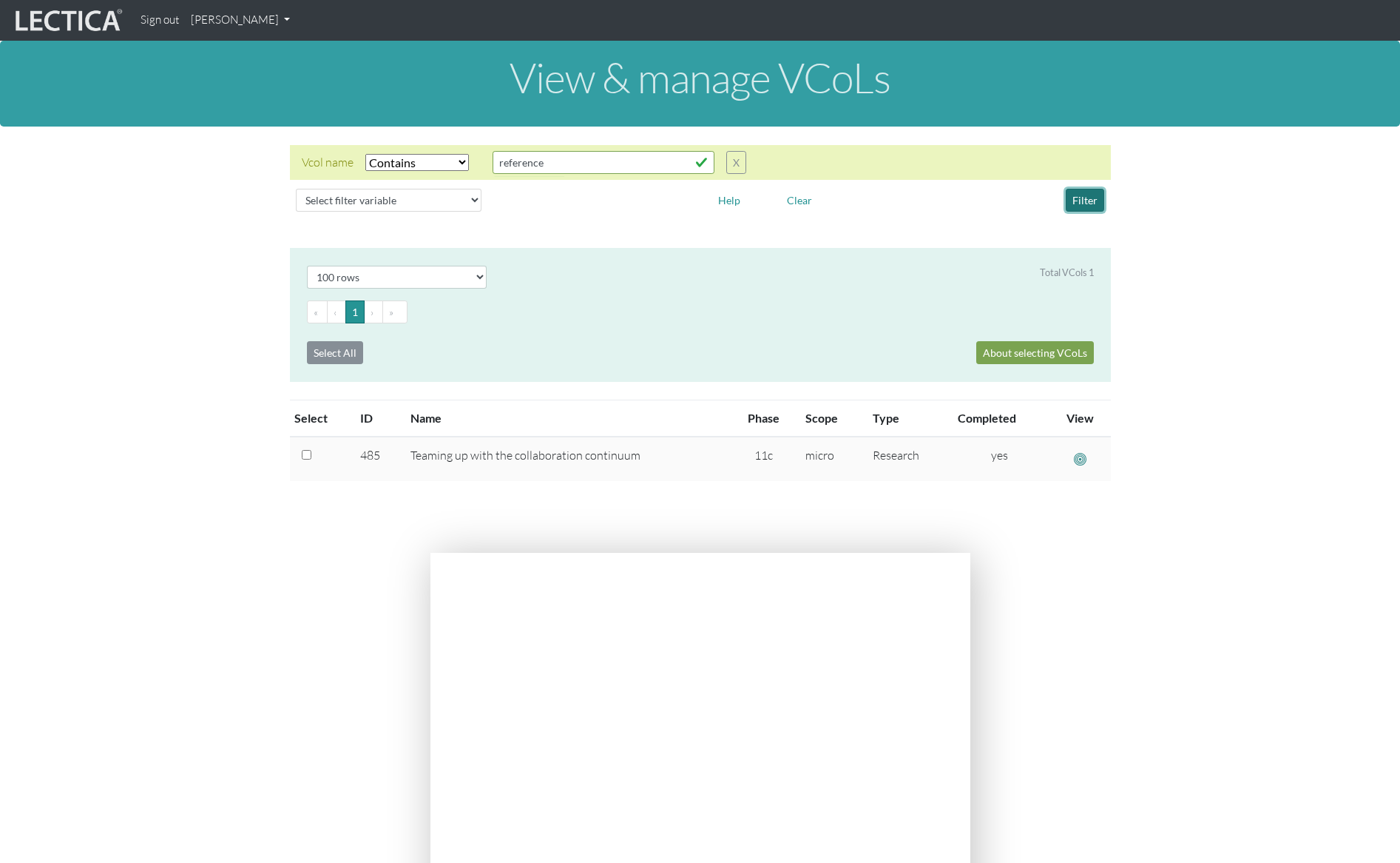
click at [1085, 202] on button "Filter" at bounding box center [1085, 201] width 39 height 23
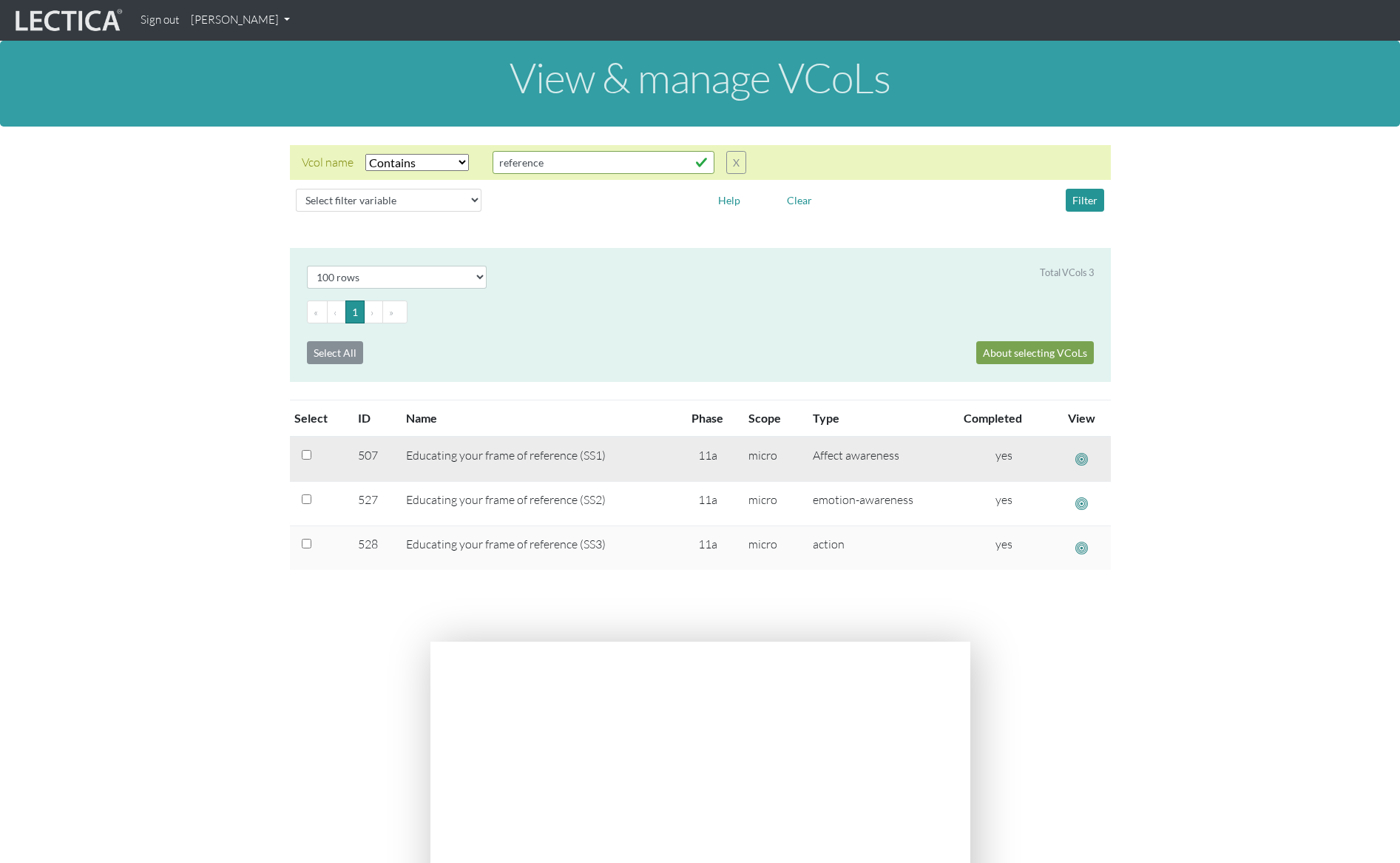
click at [1080, 457] on span "button" at bounding box center [1082, 459] width 13 height 15
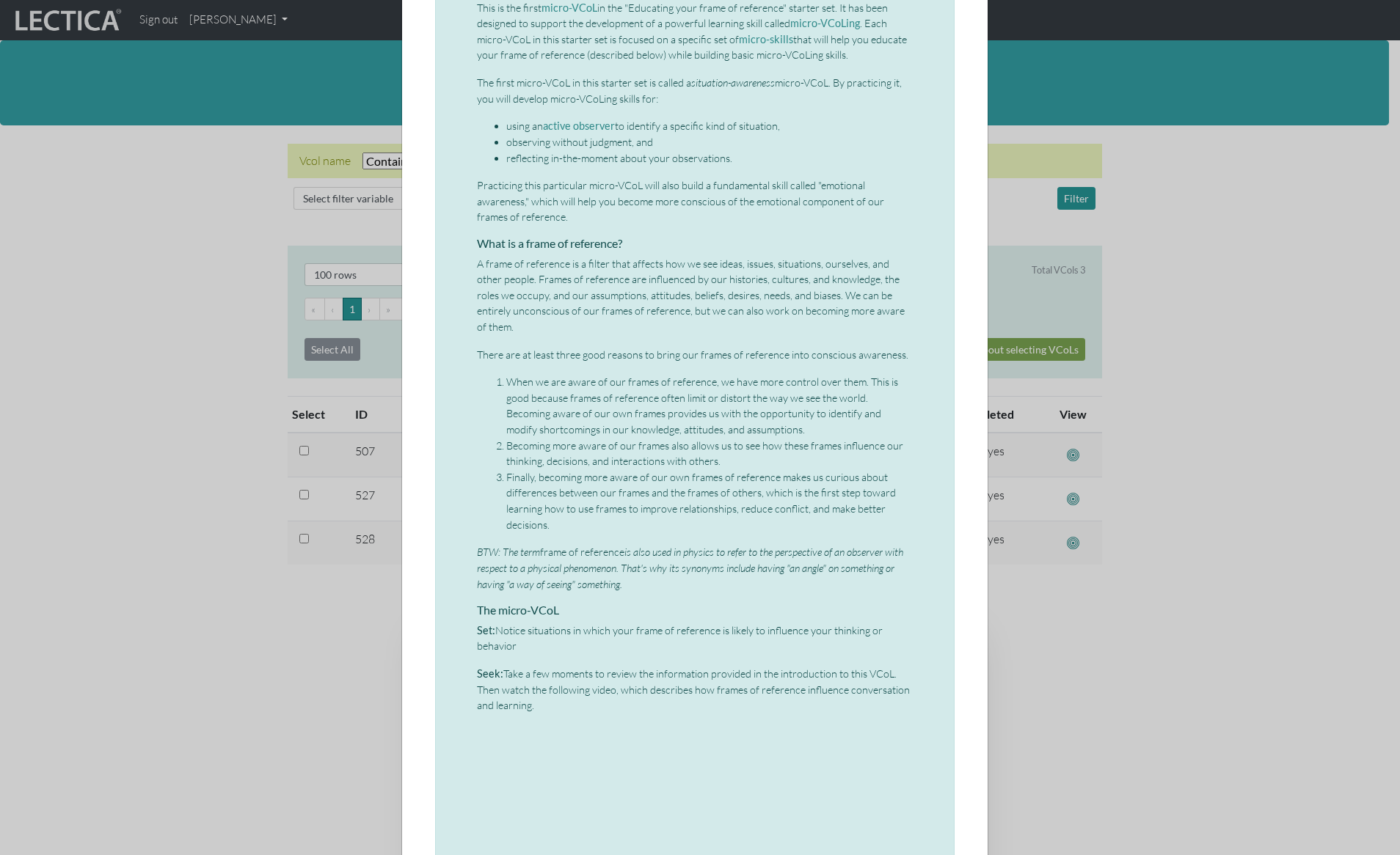
scroll to position [435, 0]
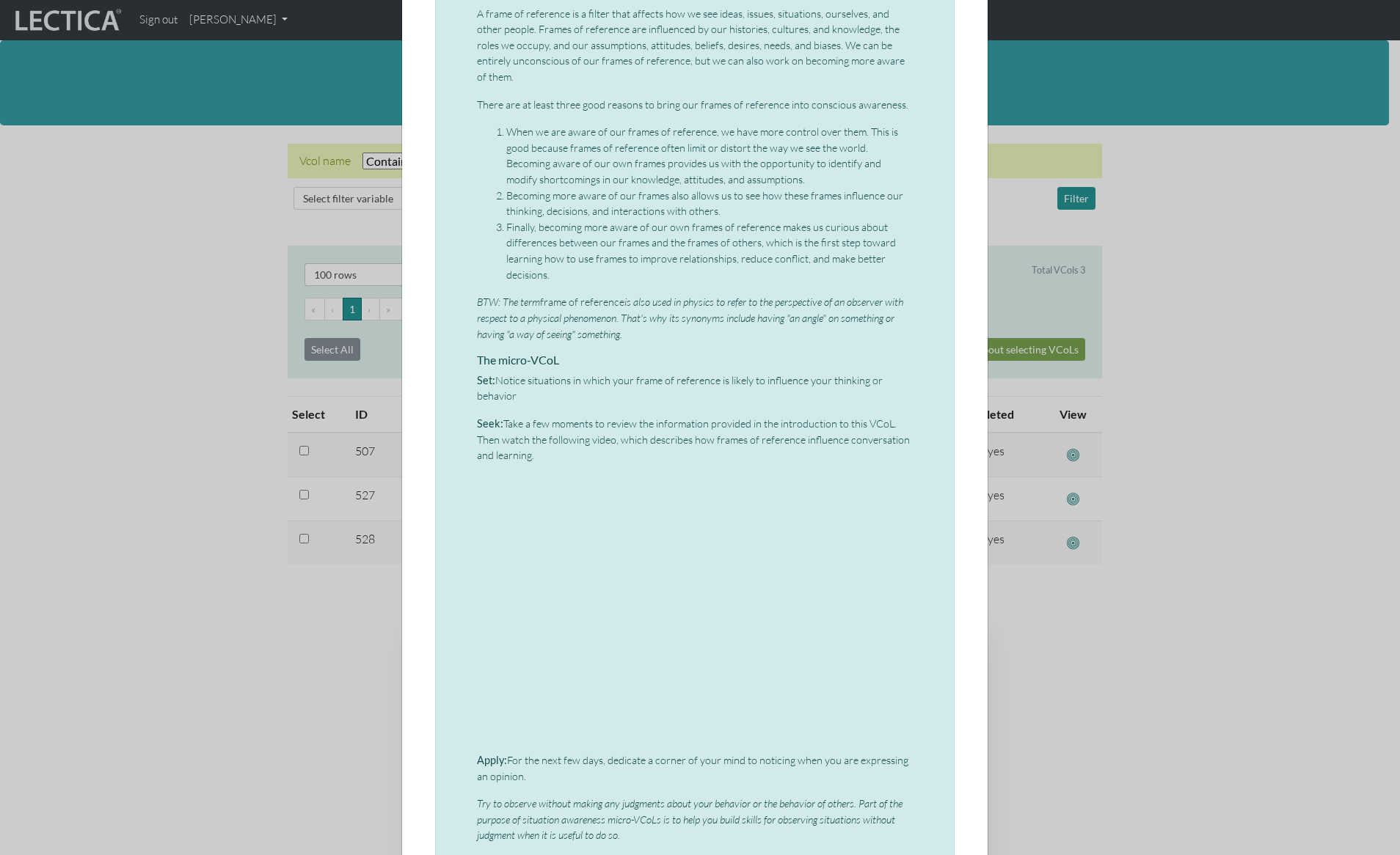
click at [322, 117] on div "× Micro-VCoL: Educating your frame of reference (part 1) This is the first micr…" at bounding box center [700, 427] width 1400 height 855
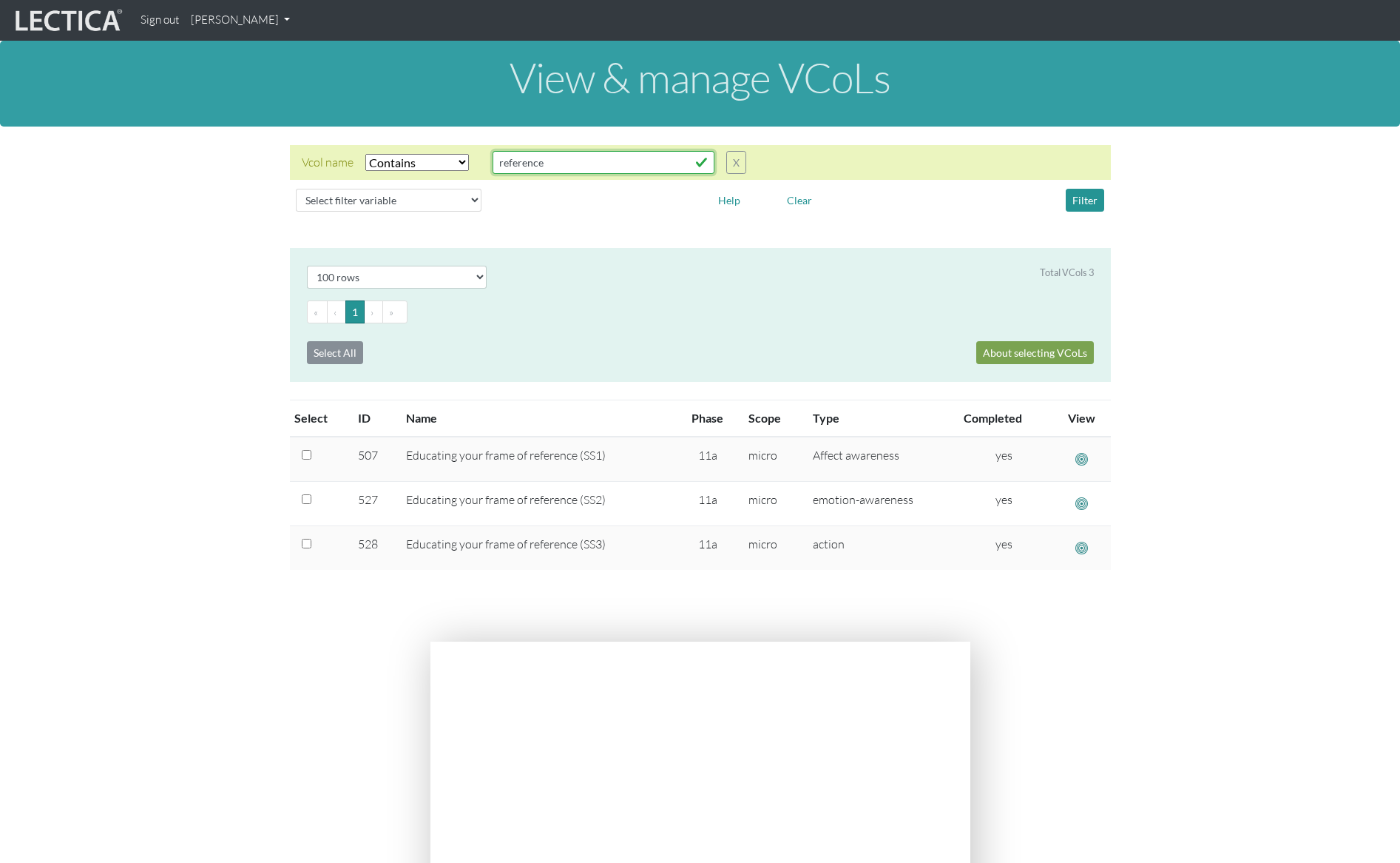
drag, startPoint x: 562, startPoint y: 157, endPoint x: 459, endPoint y: 162, distance: 103.1
click at [459, 162] on div "Vcol name Select filter Equals Does not equal Contains Does not contain Starts …" at bounding box center [524, 162] width 444 height 23
type input "consensus"
click at [1093, 198] on button "Filter" at bounding box center [1085, 201] width 39 height 23
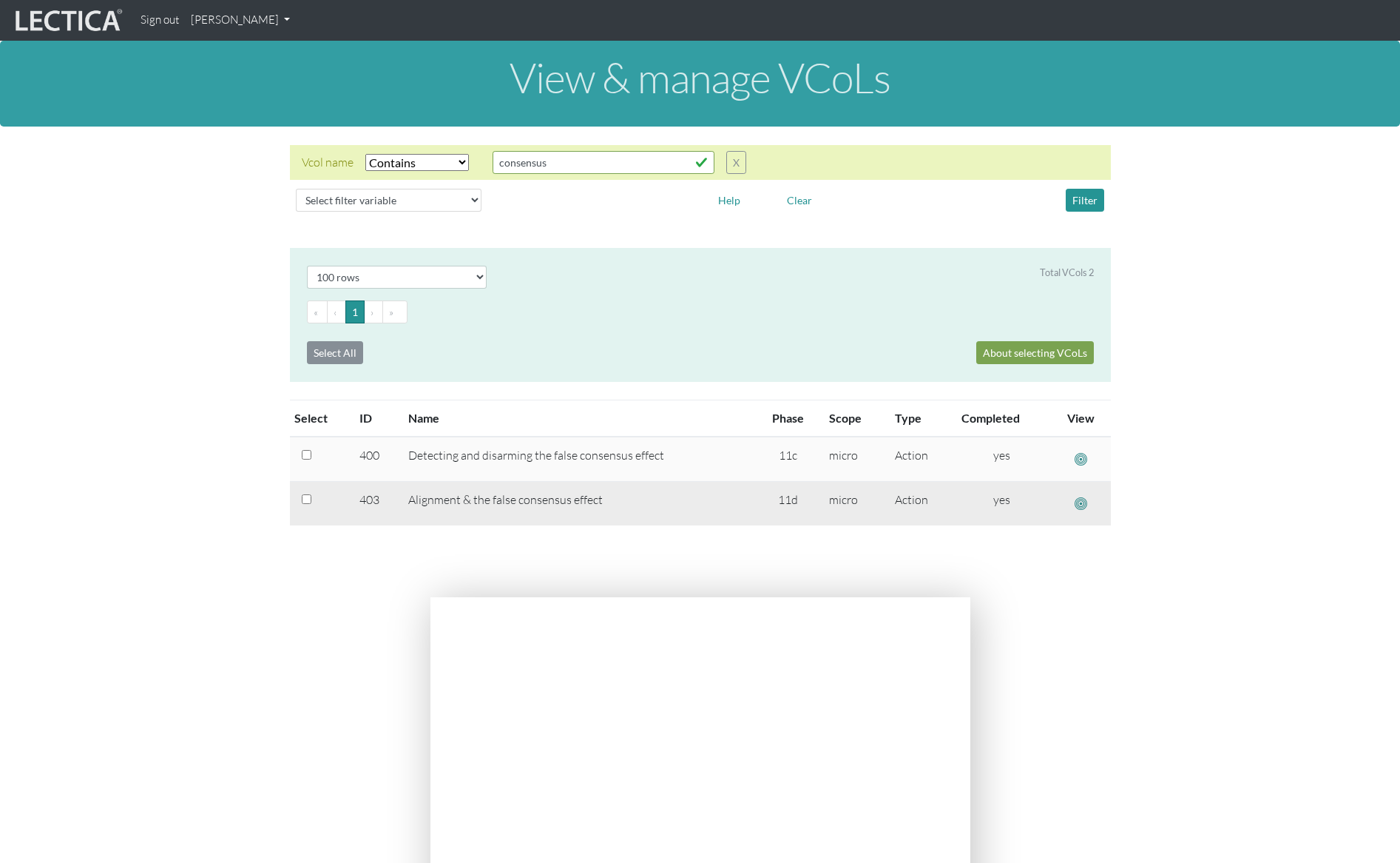
click at [1081, 501] on span "button" at bounding box center [1081, 503] width 13 height 15
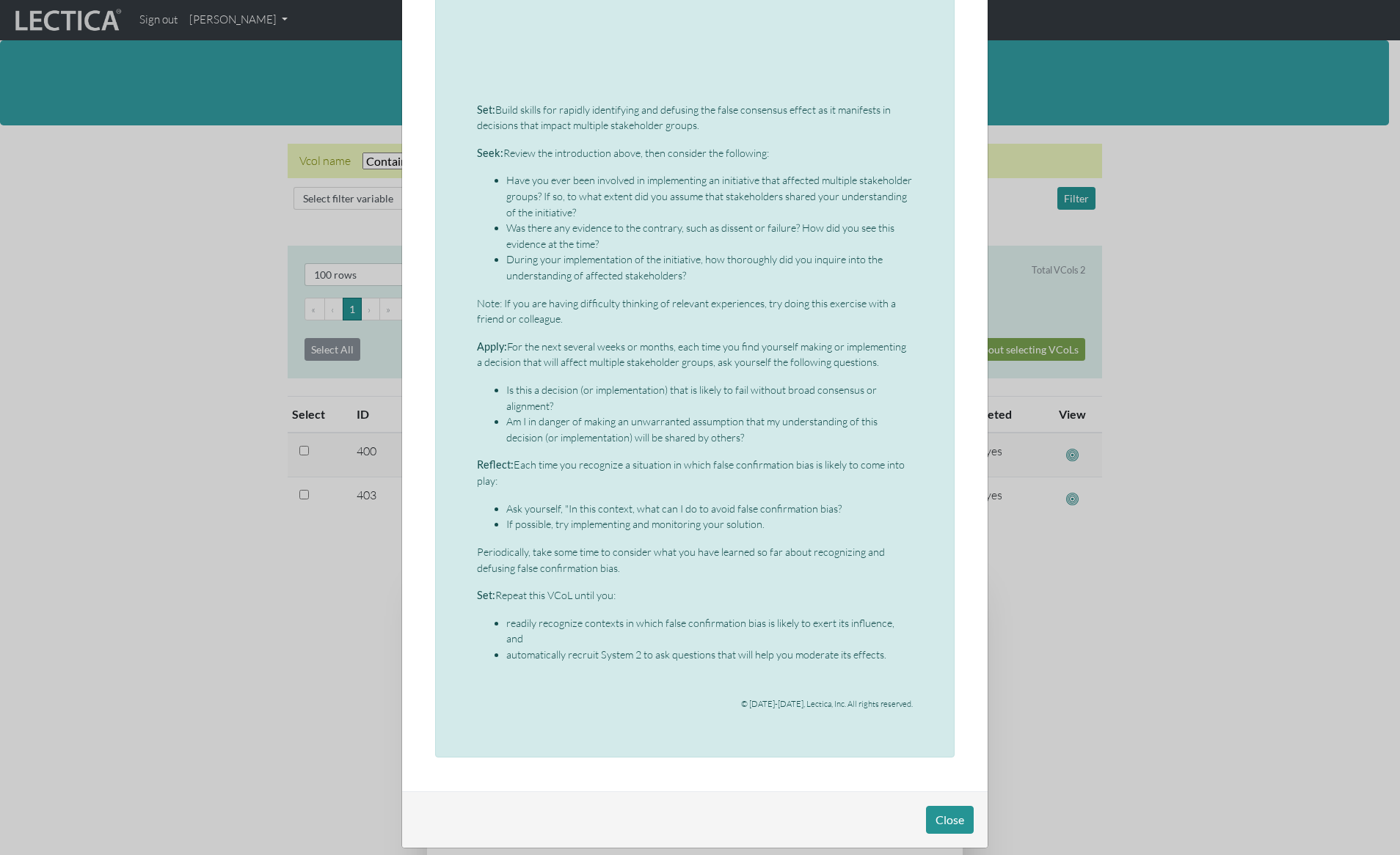
scroll to position [33, 0]
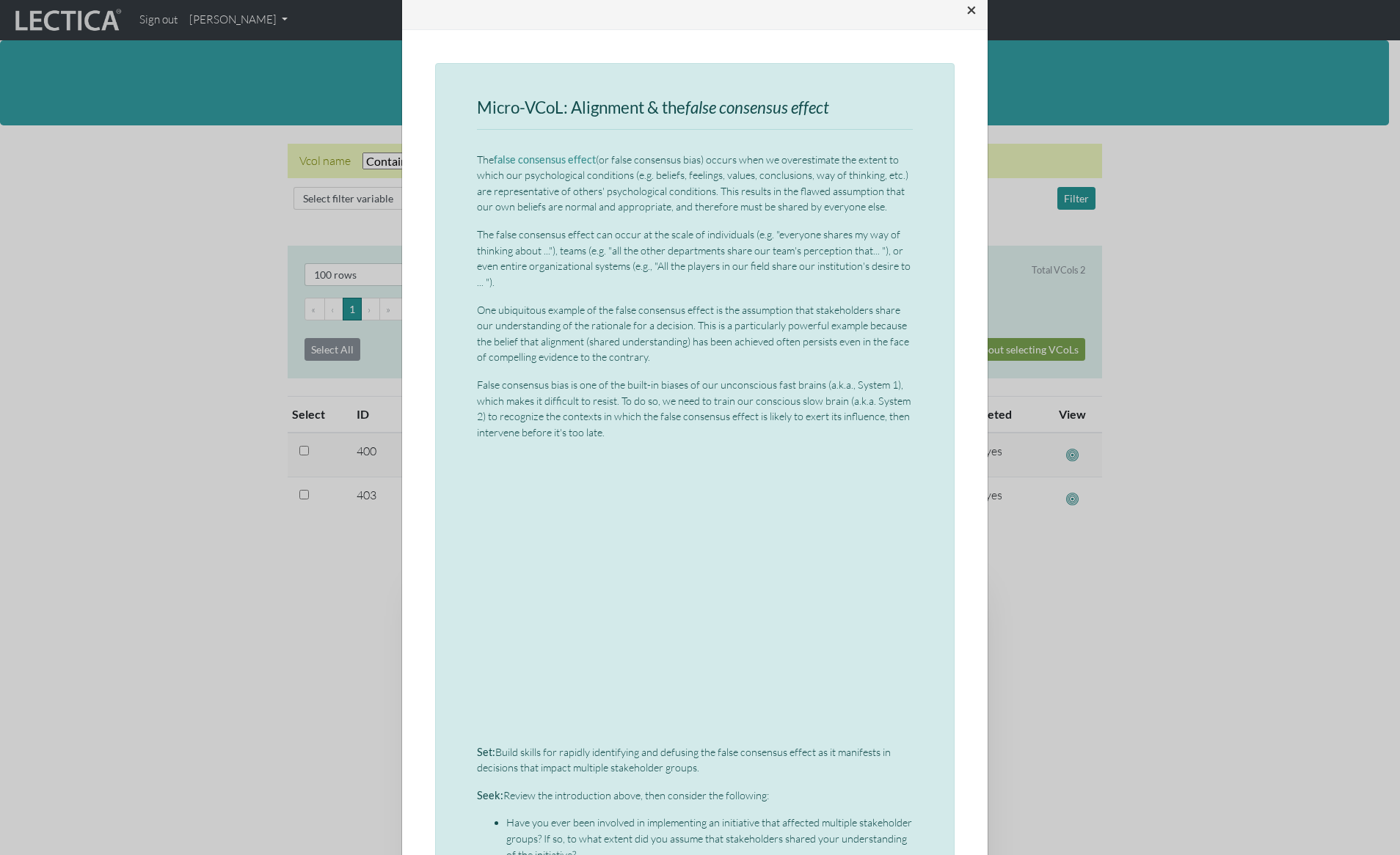
click at [966, 11] on span "×" at bounding box center [972, 9] width 11 height 21
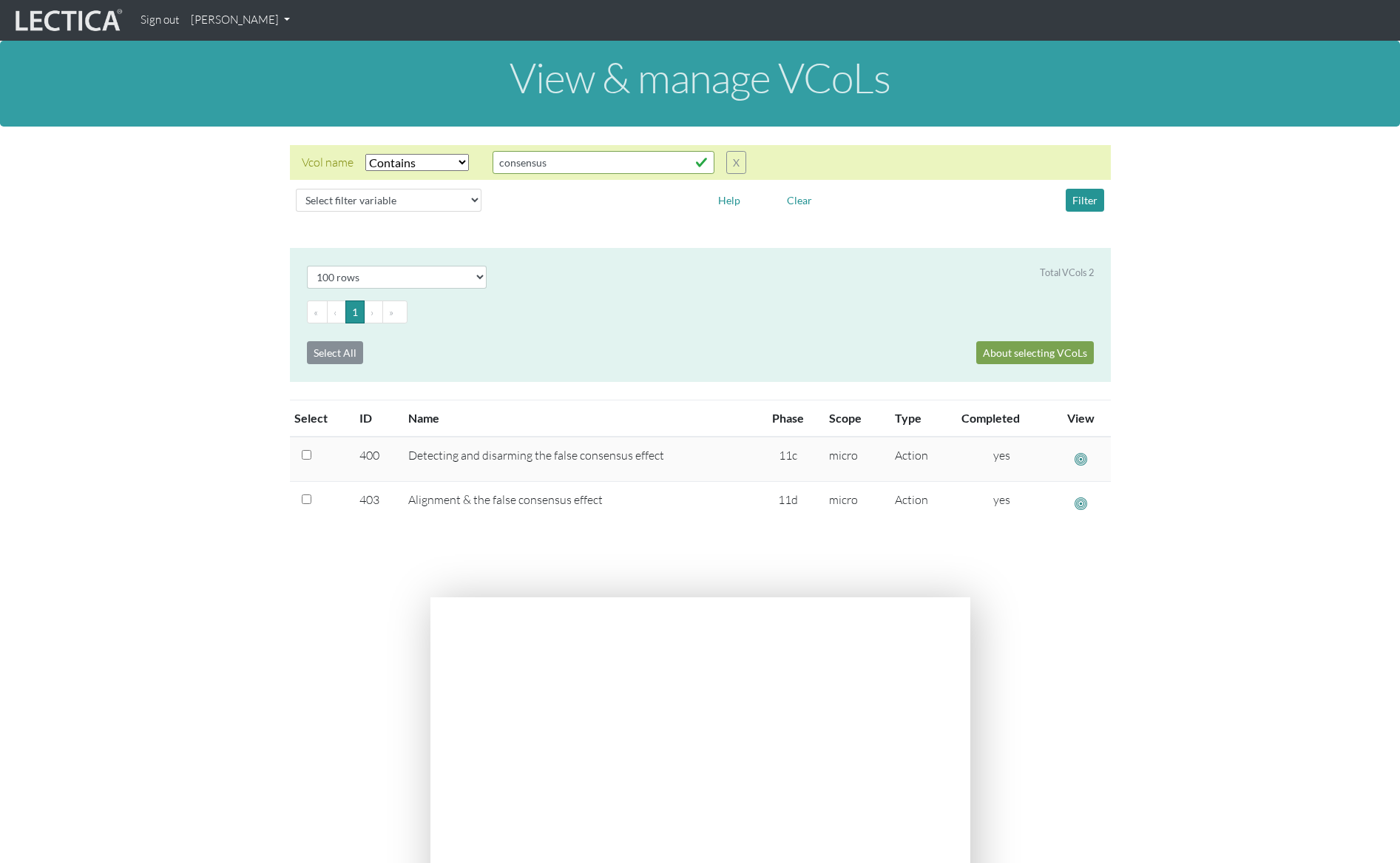
click at [215, 545] on section "Select # rows to display 10 rows 20 rows 50 rows 100 rows 200 rows Total VCols …" at bounding box center [700, 414] width 1400 height 332
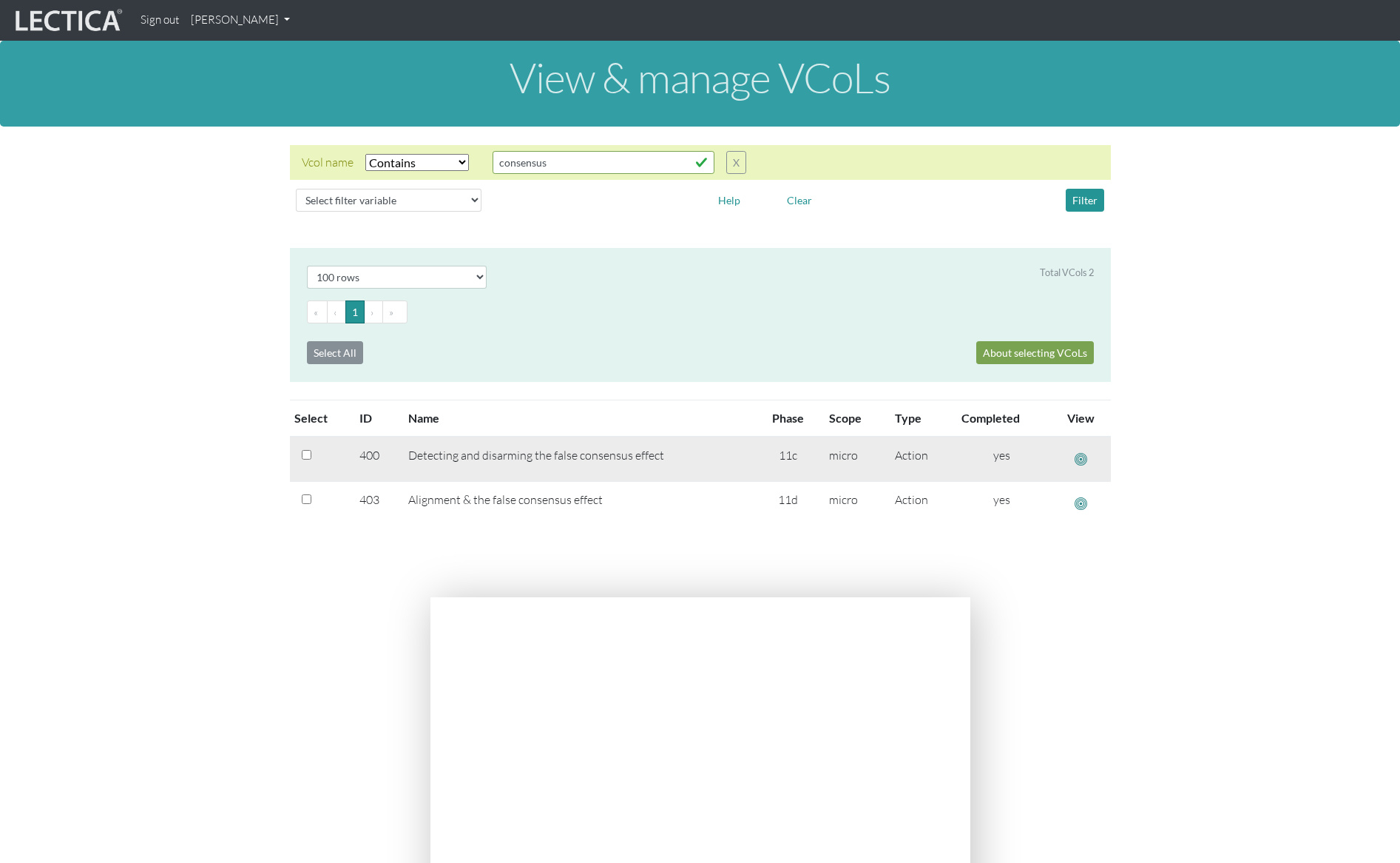
click at [1078, 458] on span "button" at bounding box center [1081, 459] width 13 height 15
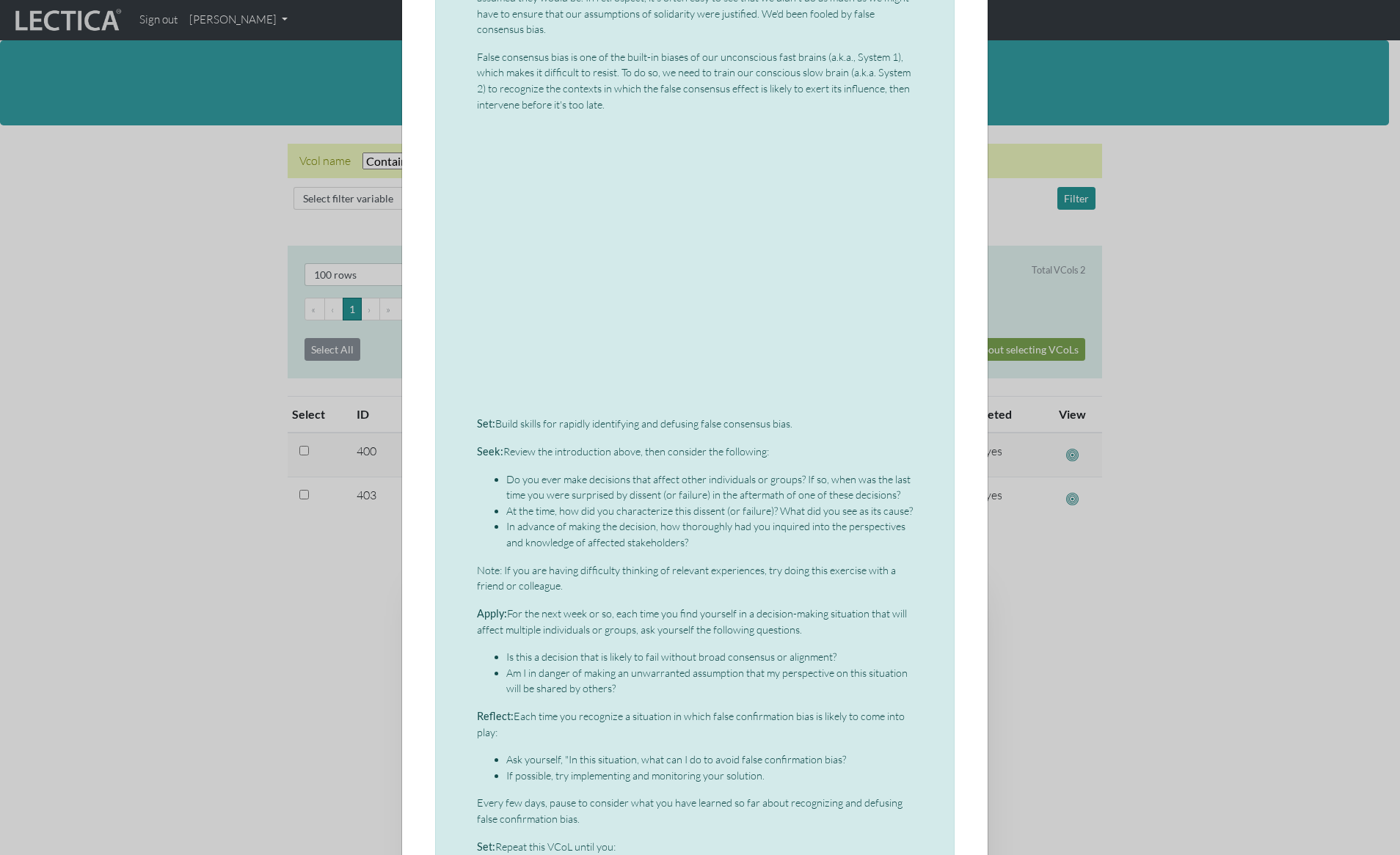
scroll to position [756, 0]
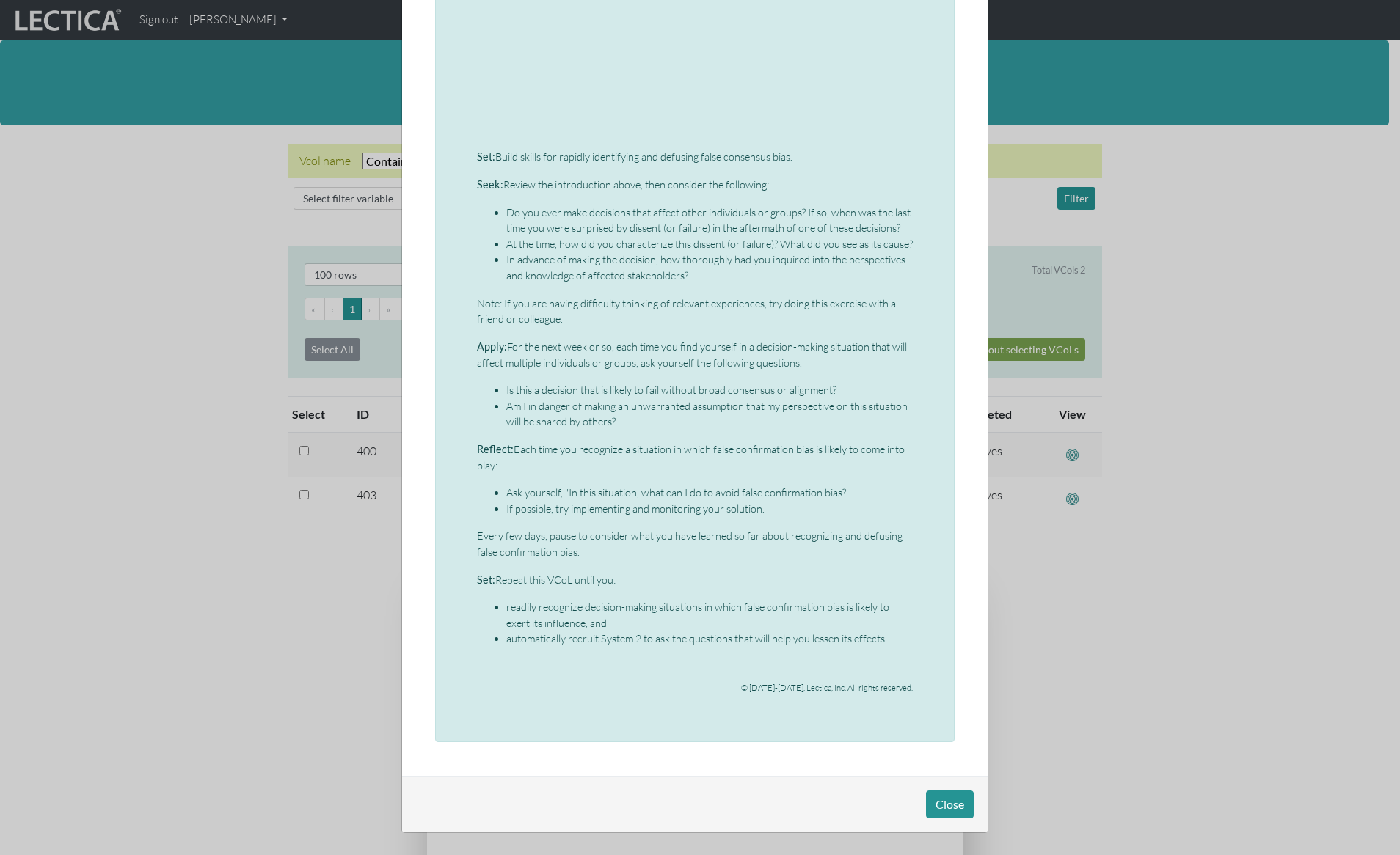
click at [1123, 590] on div "× Micro-VCoL: Detecting and disarming the false consensus effect Even highly so…" at bounding box center [700, 427] width 1400 height 855
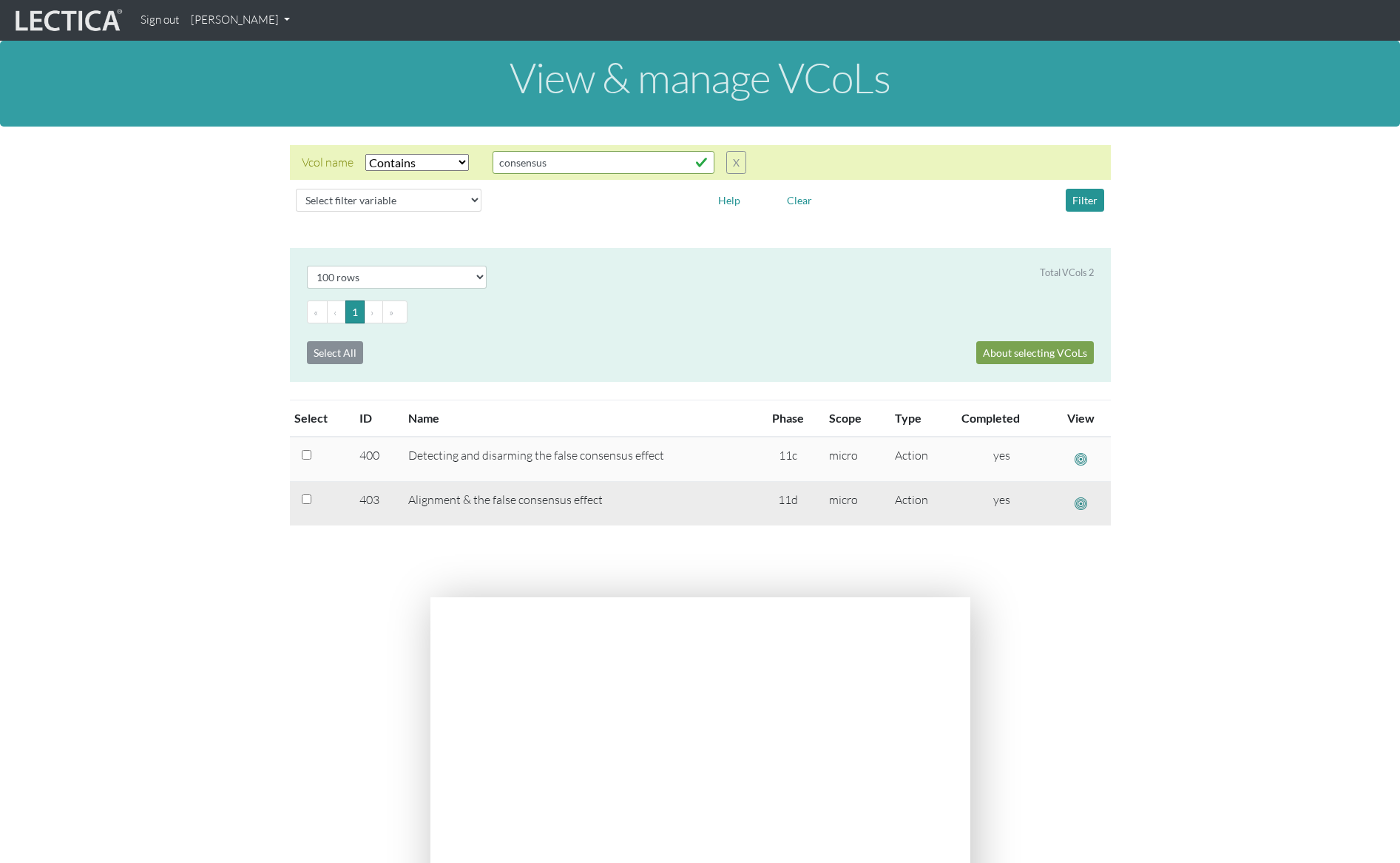
click at [1075, 500] on span "button" at bounding box center [1081, 503] width 13 height 15
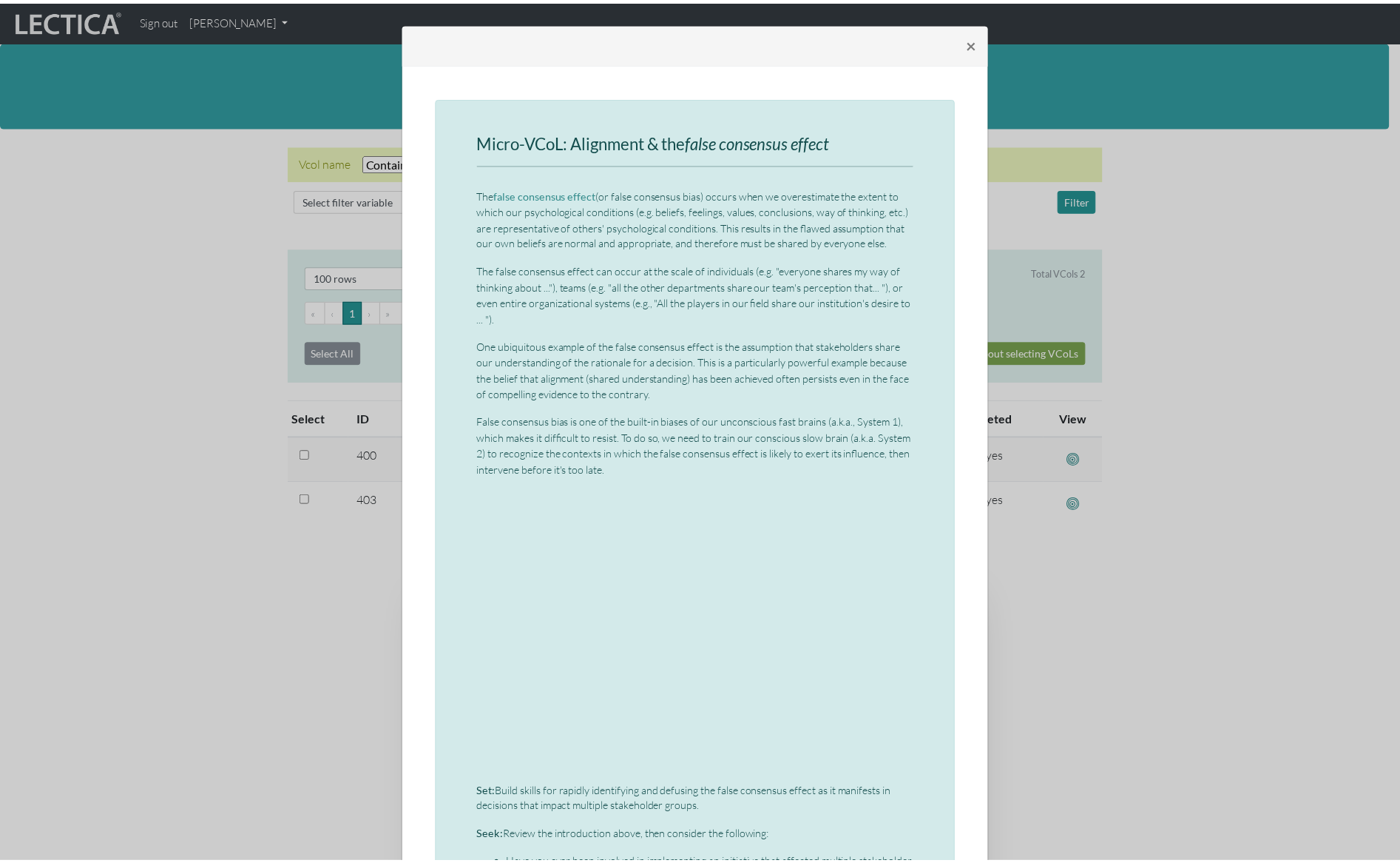
scroll to position [682, 0]
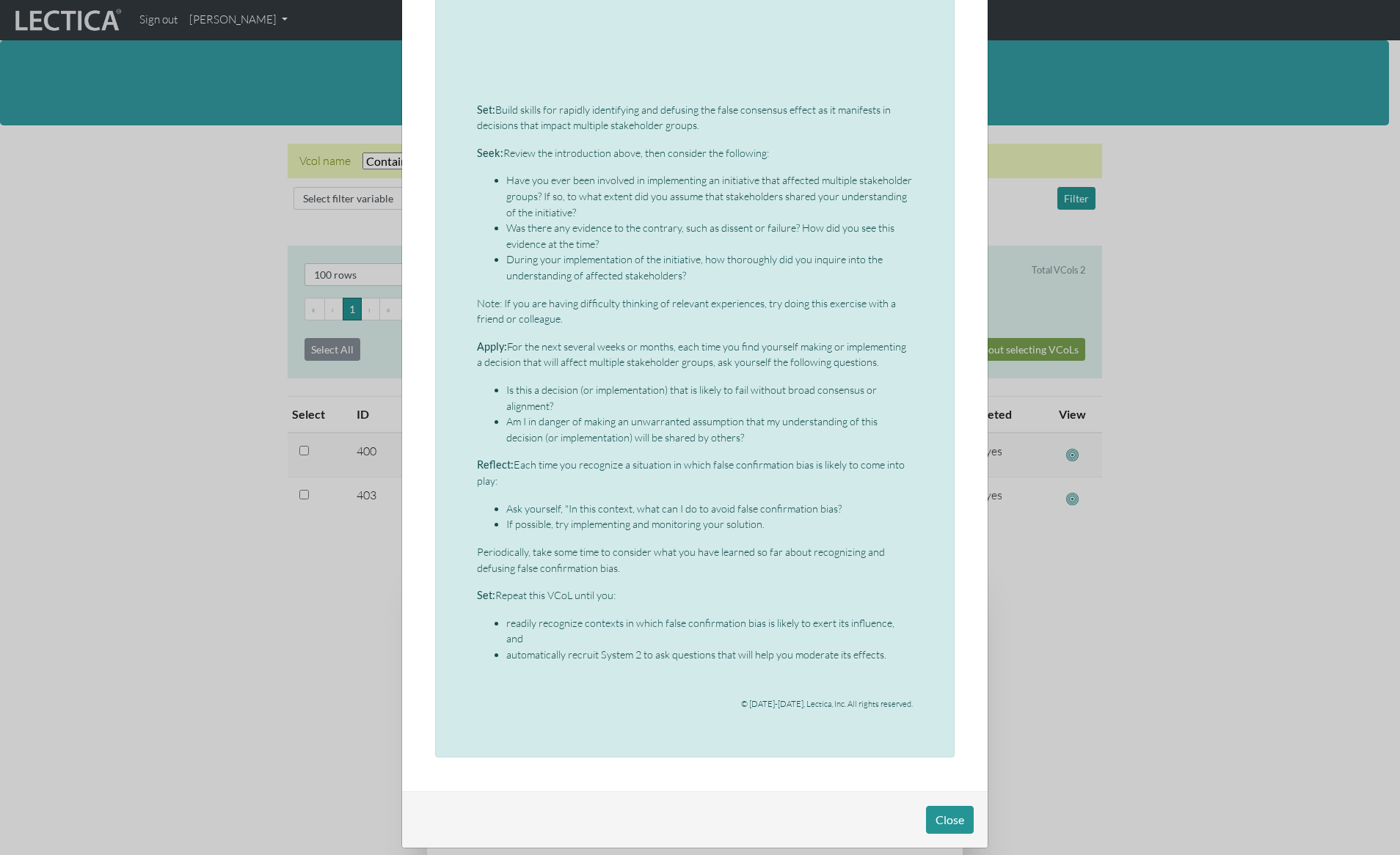
click at [1152, 608] on div "× Micro-VCoL: Alignment & the false consensus effect The false consensus effect…" at bounding box center [700, 427] width 1400 height 855
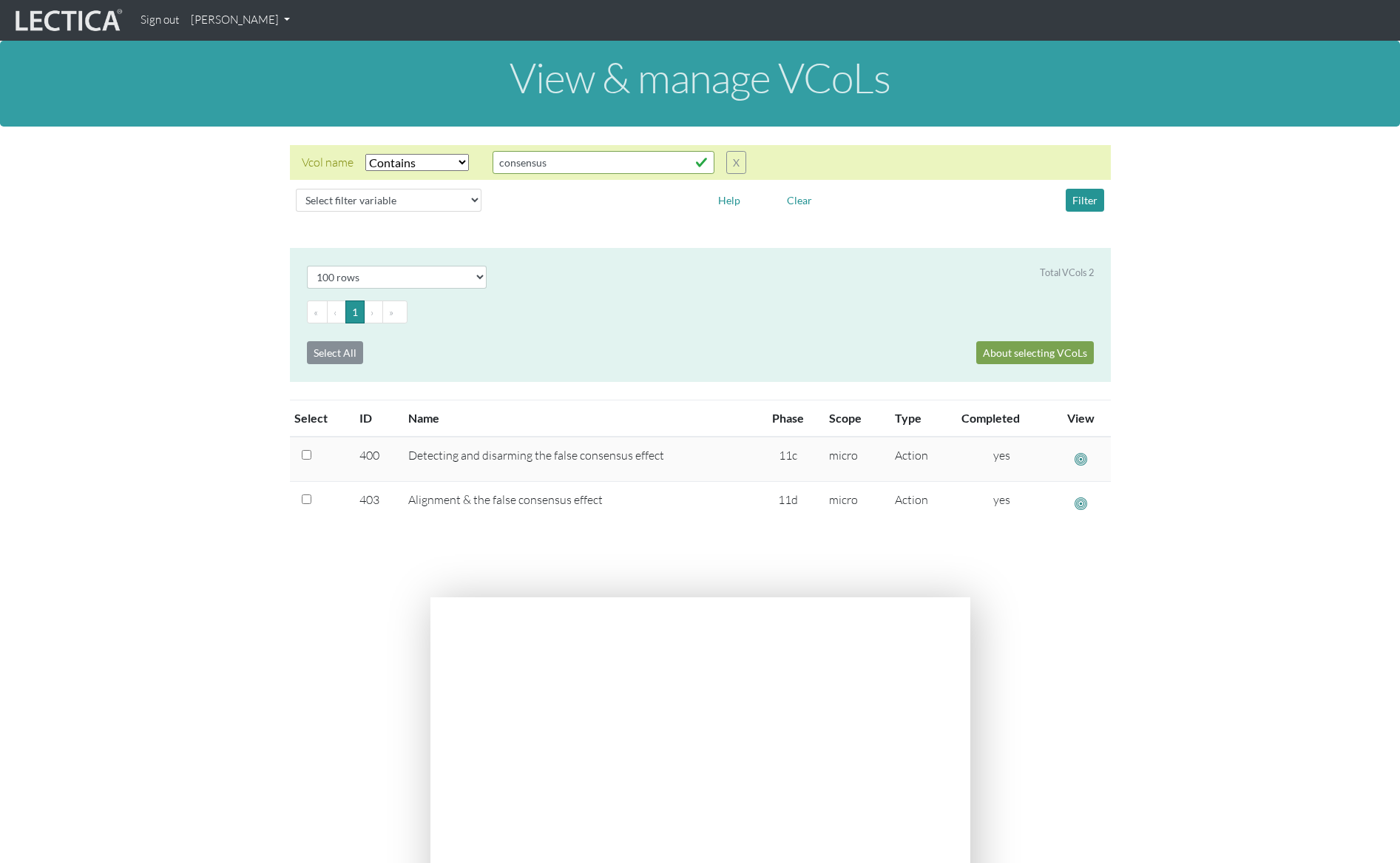
click at [216, 356] on section "Select # rows to display 10 rows 20 rows 50 rows 100 rows 200 rows Total VCols …" at bounding box center [700, 414] width 1400 height 332
click at [742, 164] on button "X" at bounding box center [736, 162] width 20 height 23
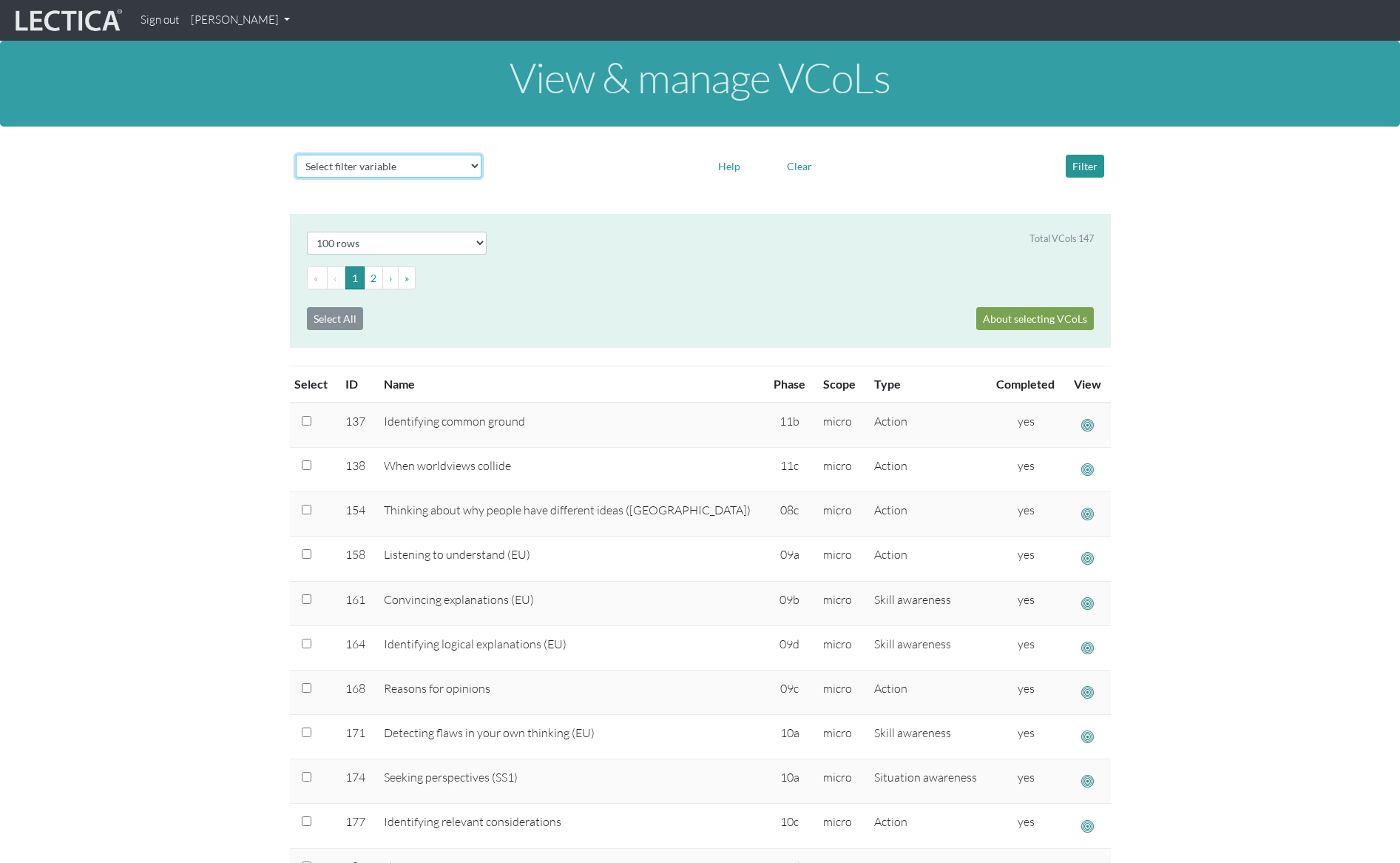
click at [392, 168] on select "Select filter variable Vcol ID Vcol name Phase Content Scope Type Completed Rev…" at bounding box center [388, 167] width 185 height 23
select select "phase"
click at [296, 177] on select "Select filter variable Vcol ID Vcol name Phase Content Scope Type Completed Rev…" at bounding box center [388, 167] width 185 height 23
select select
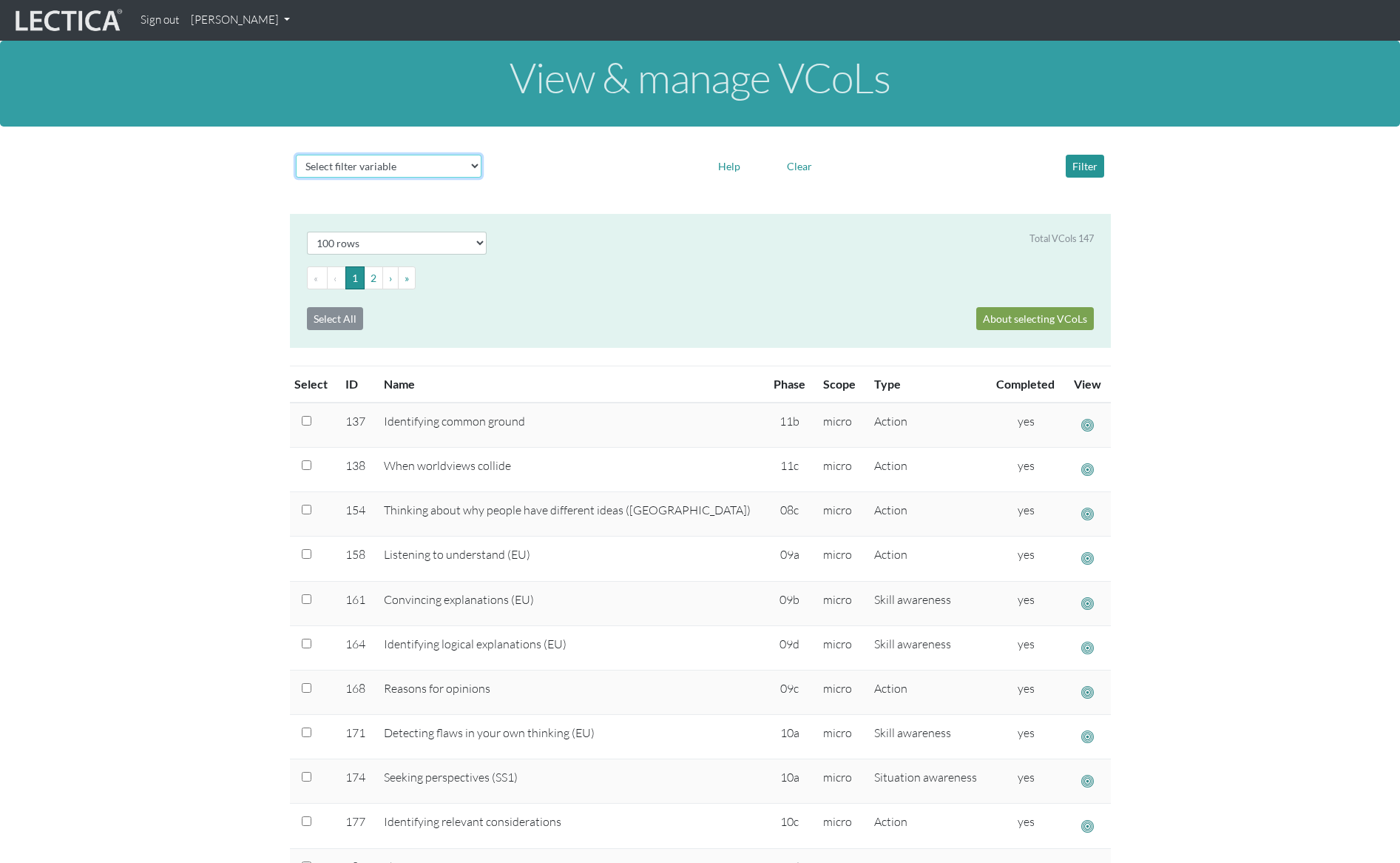
select select
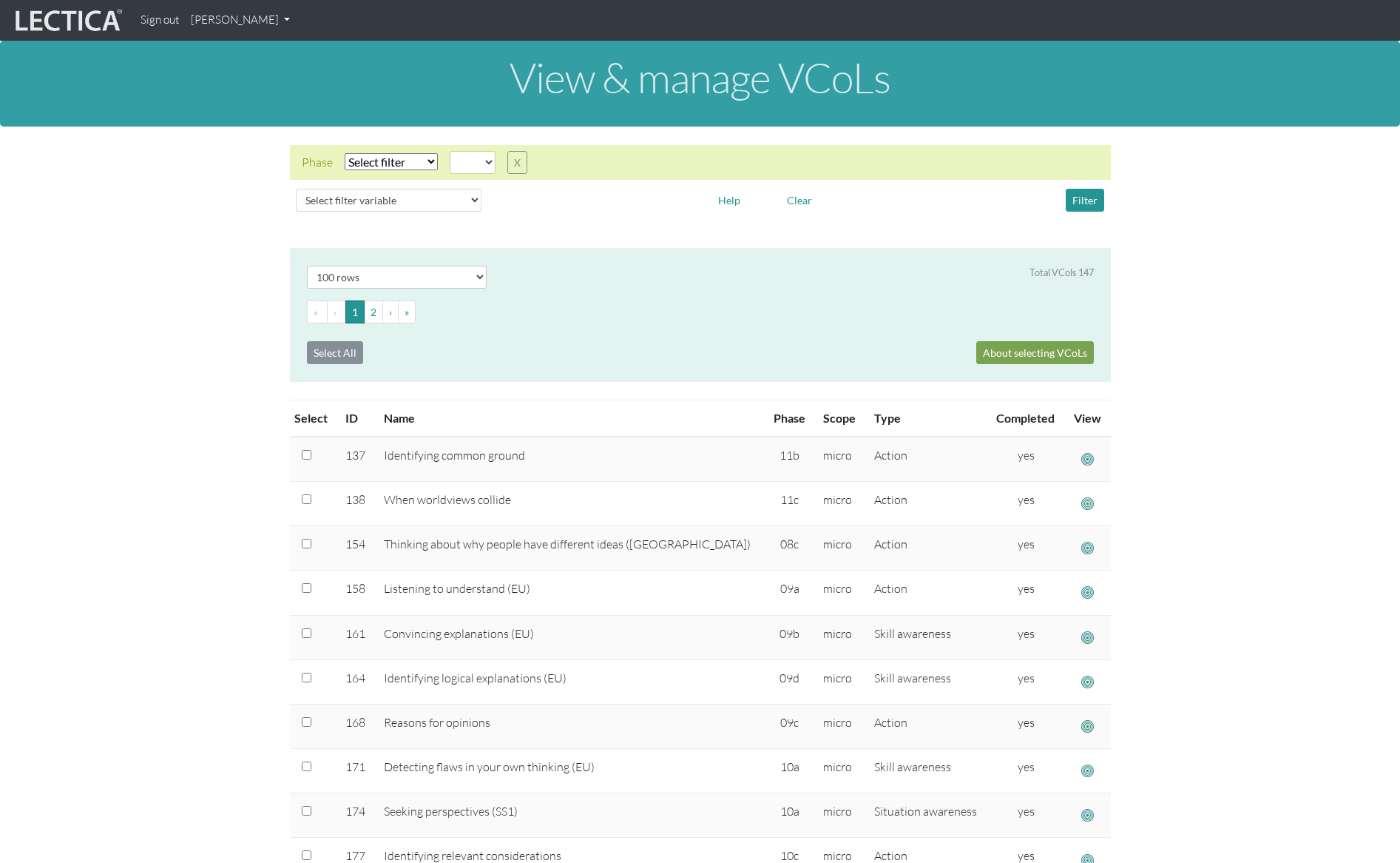
click at [384, 163] on select "Select filter Equals Does not equal" at bounding box center [391, 161] width 93 height 17
click at [345, 153] on select "Select filter Equals Does not equal" at bounding box center [391, 161] width 93 height 17
click at [382, 161] on select "Select filter Equals Does not equal" at bounding box center [391, 161] width 93 height 17
select select "iexact"
click at [345, 153] on select "Select filter Equals Does not equal" at bounding box center [391, 161] width 93 height 17
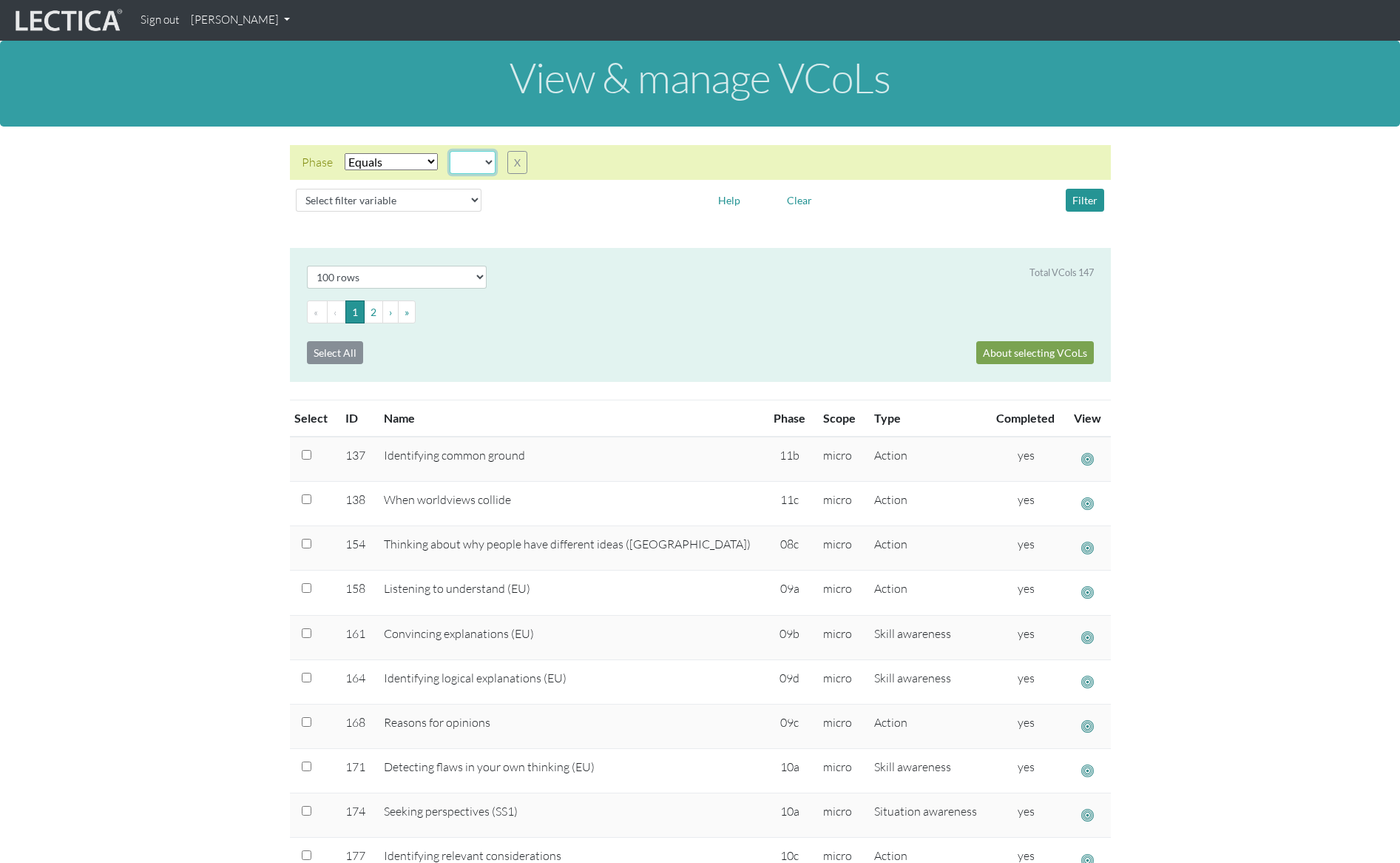
click at [468, 156] on select "05d 06a 06b 06c 06d 07a 07b 07c 07d 08a 08b 08c 08d 09a 09b 09c 09d 10a 10b 10c…" at bounding box center [472, 162] width 46 height 23
select select "11a"
click at [450, 151] on select "05d 06a 06b 06c 06d 07a 07b 07c 07d 08a 08b 08c 08d 09a 09b 09c 09d 10a 10b 10c…" at bounding box center [472, 162] width 46 height 23
click at [1097, 202] on button "Filter" at bounding box center [1085, 201] width 39 height 23
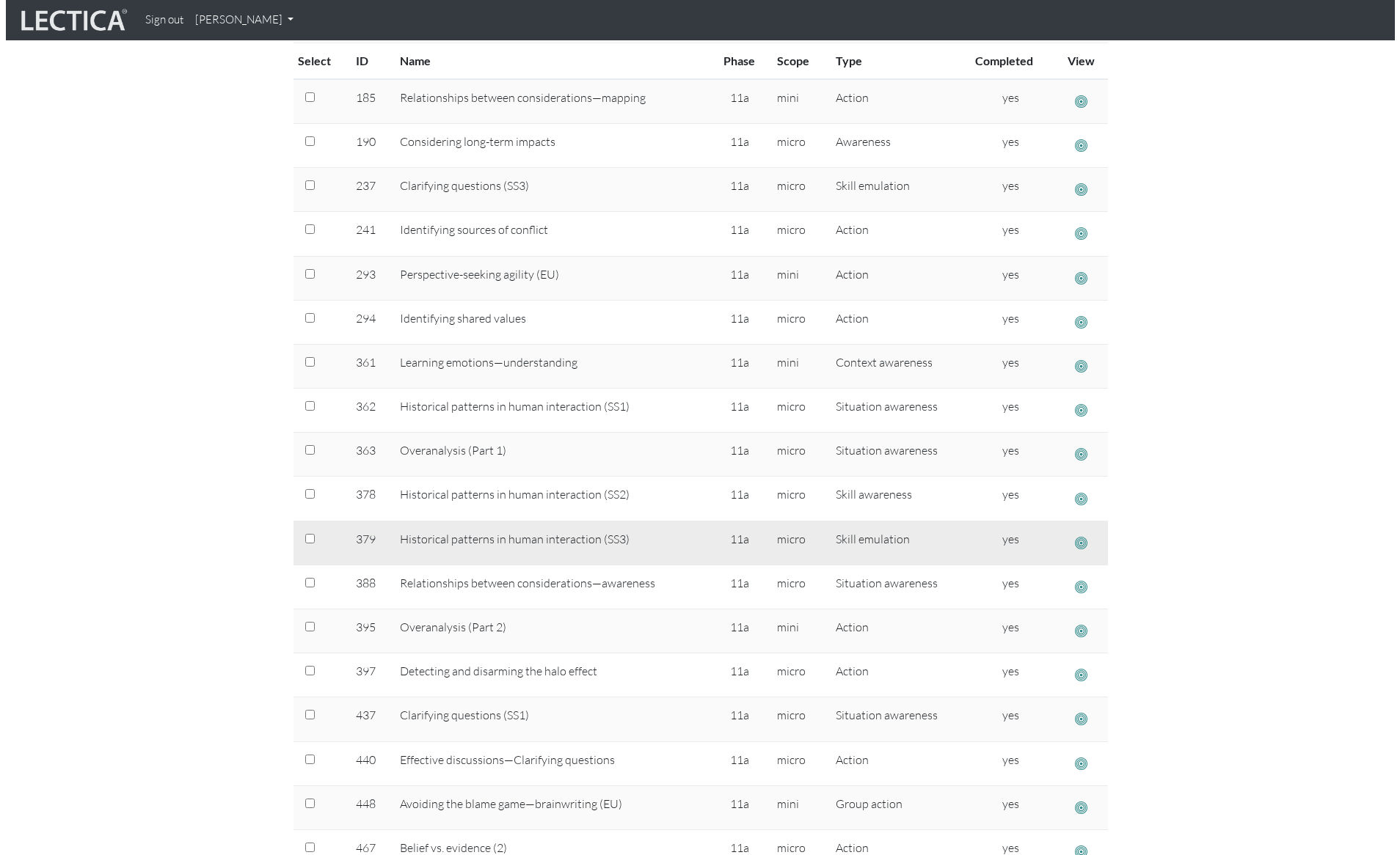
scroll to position [362, 0]
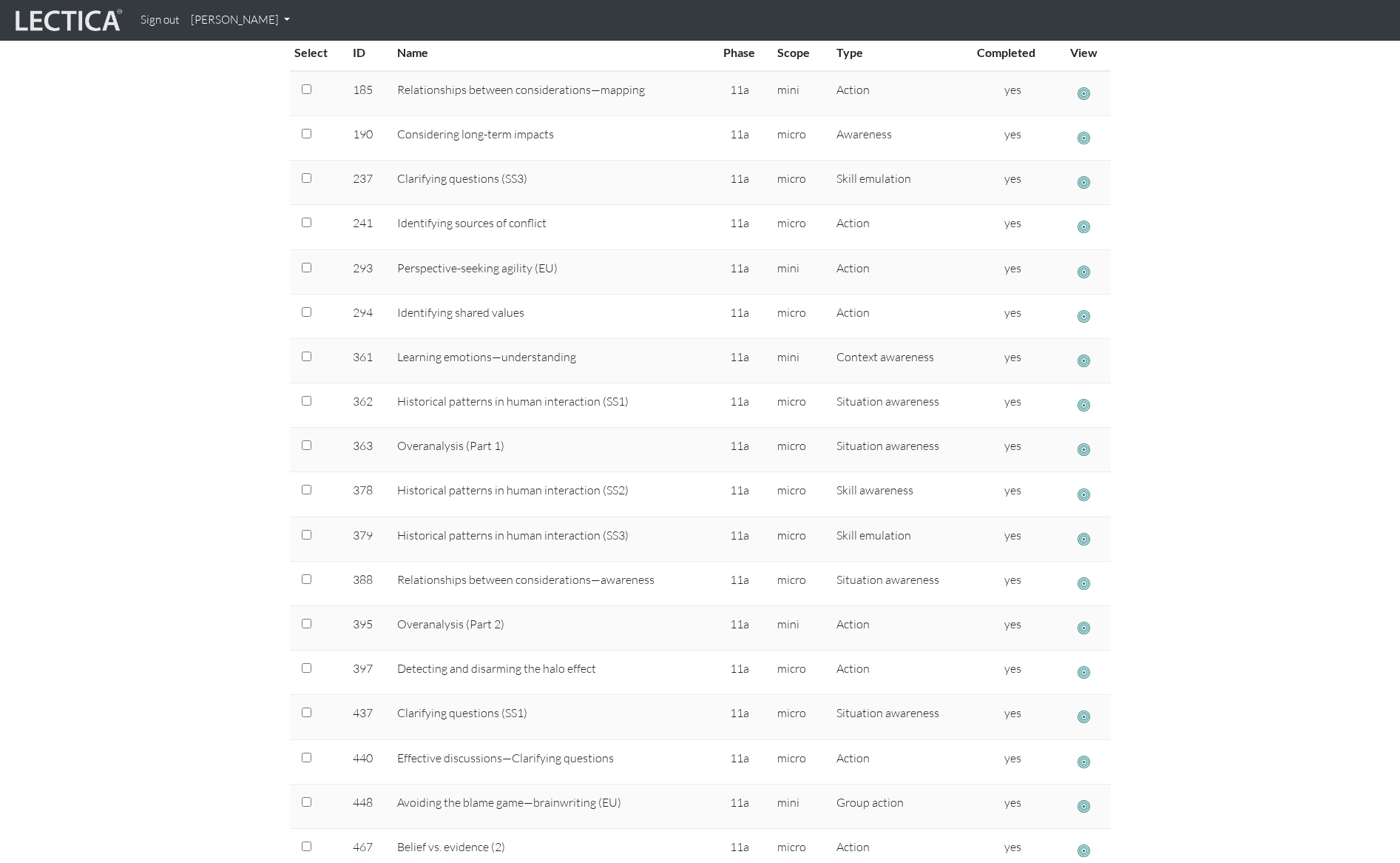
click at [1084, 316] on span "button" at bounding box center [1084, 315] width 13 height 15
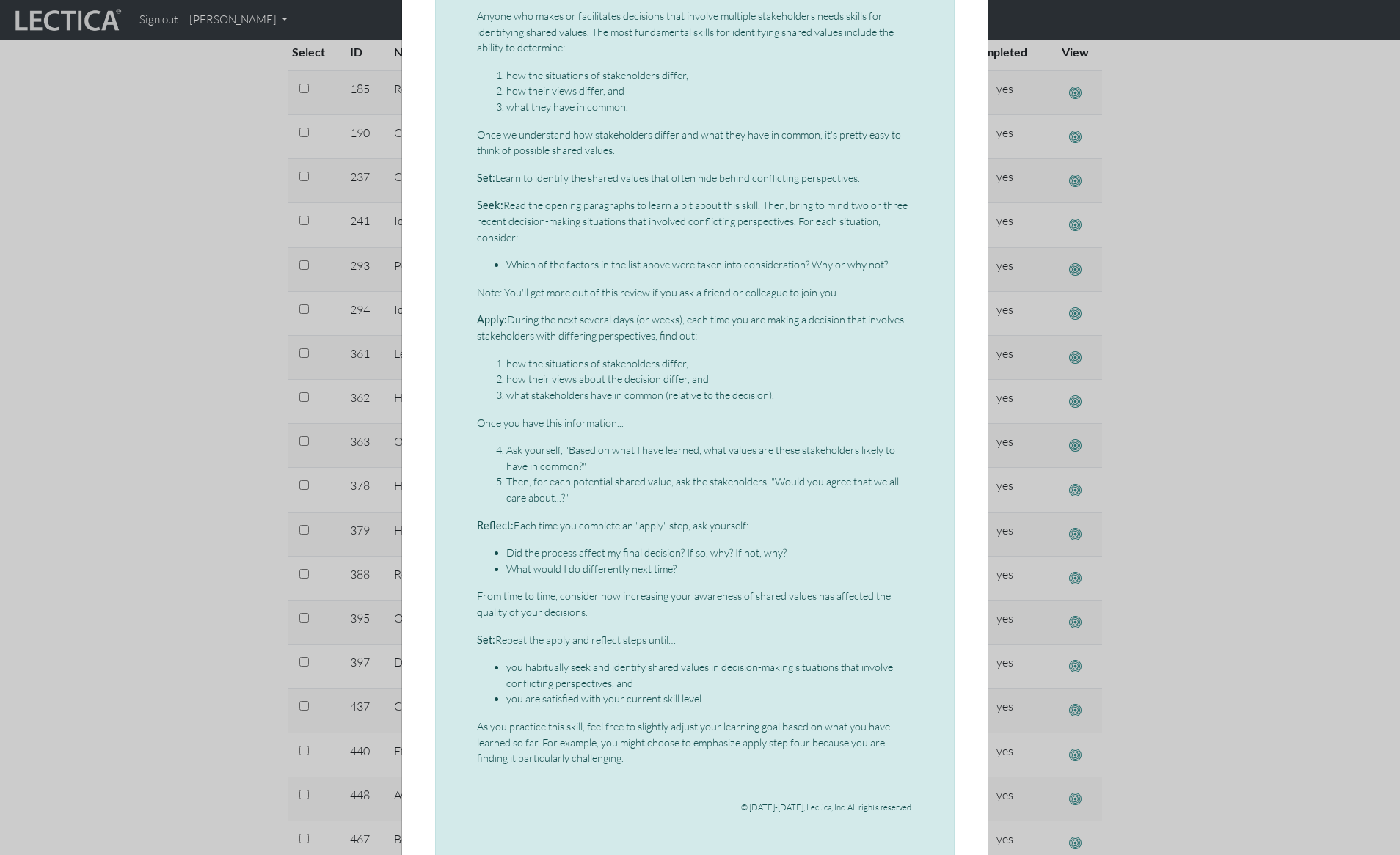
scroll to position [409, 0]
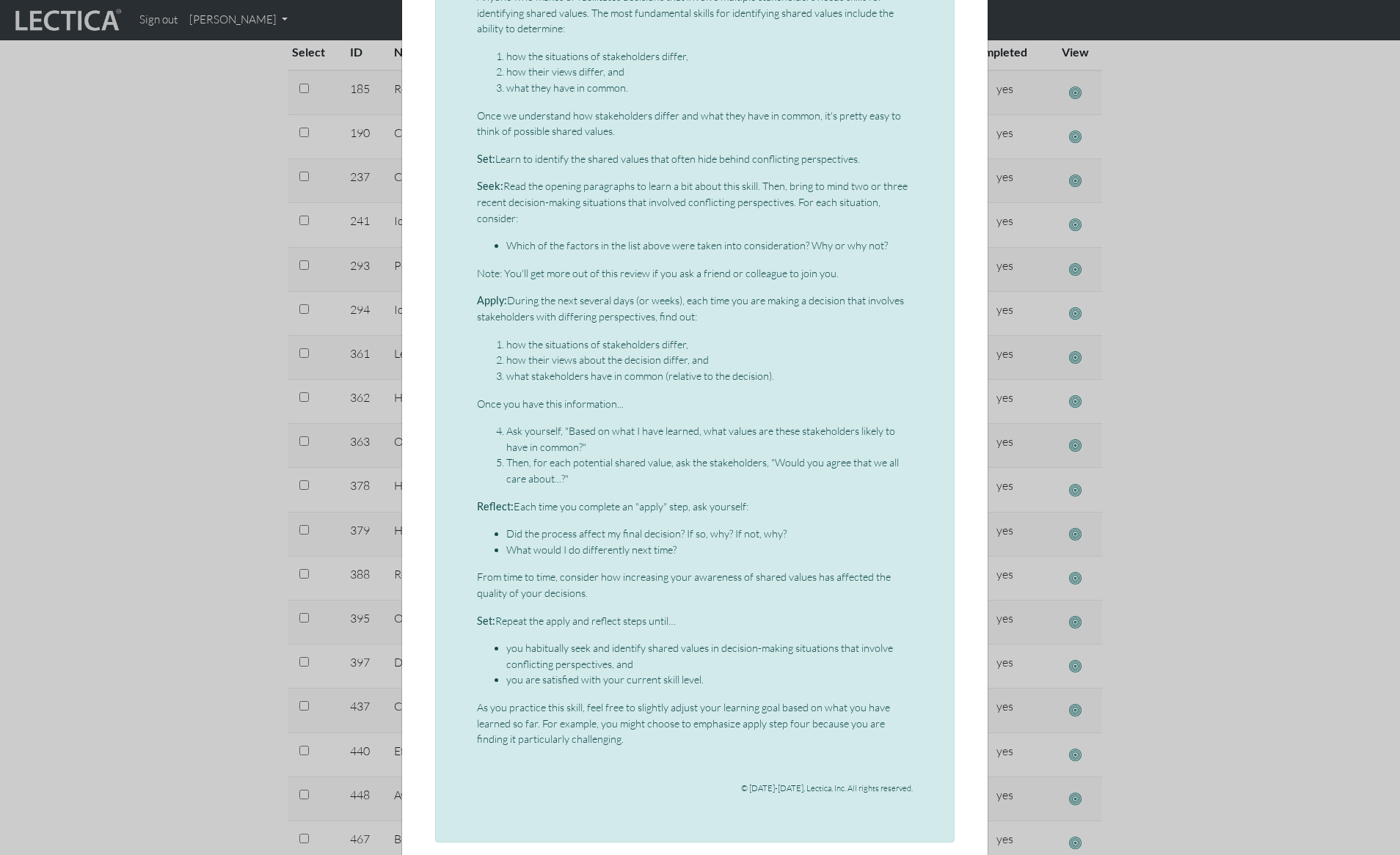
click at [103, 301] on div "× Micro-VCoL: Identifying shared values When people disagree, it can be difficu…" at bounding box center [700, 427] width 1400 height 855
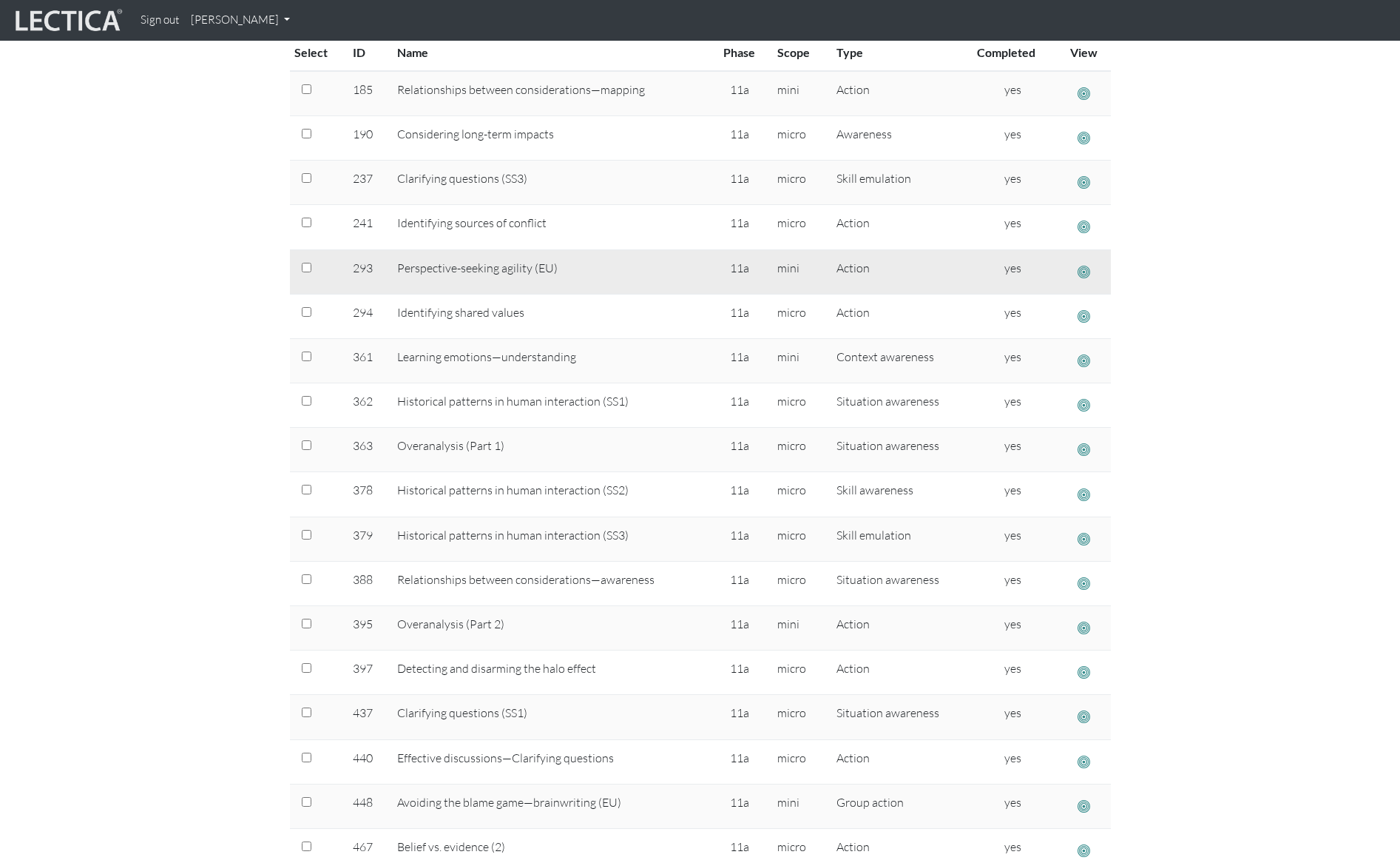
click at [1084, 270] on span "button" at bounding box center [1084, 272] width 13 height 15
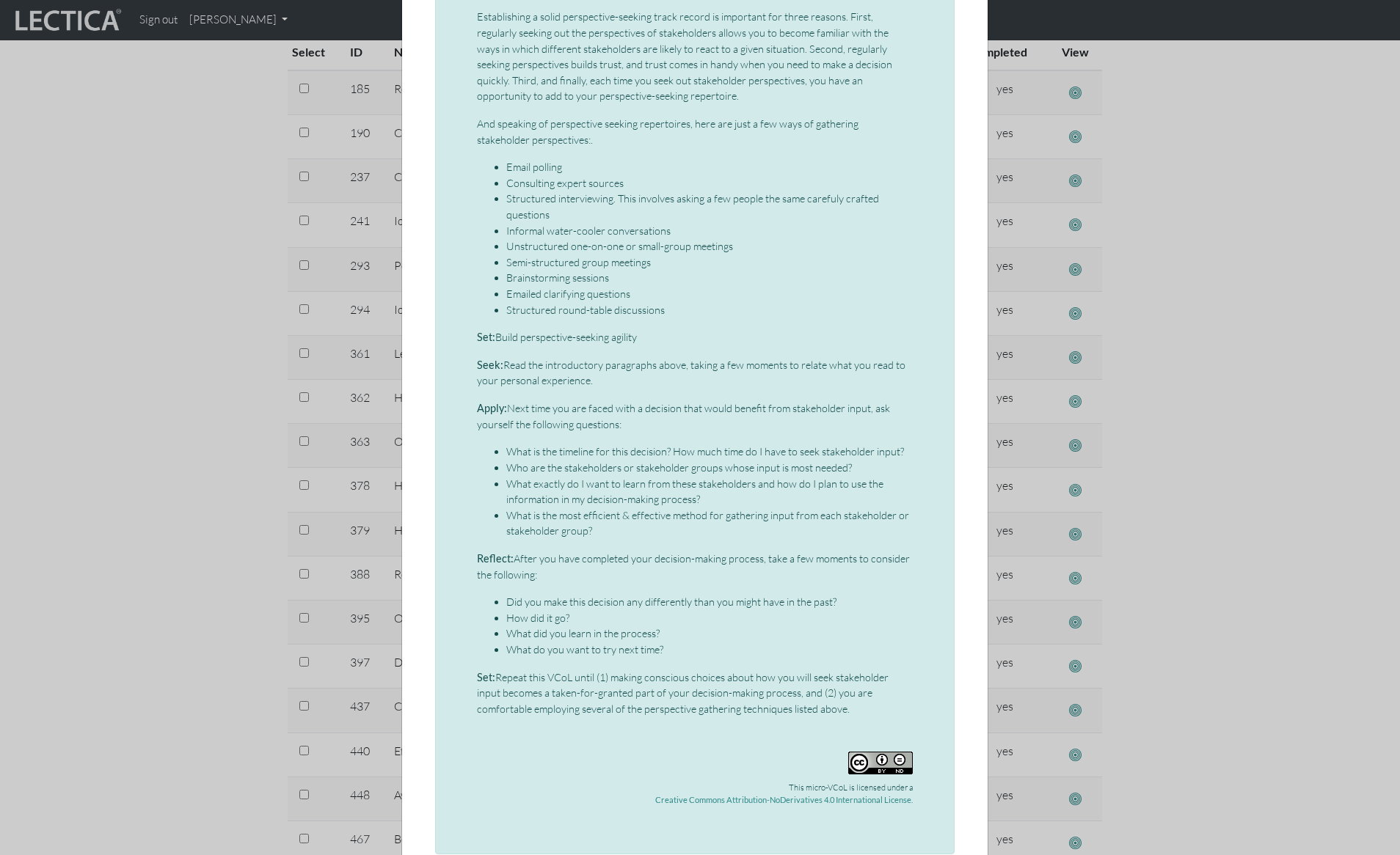
scroll to position [0, 0]
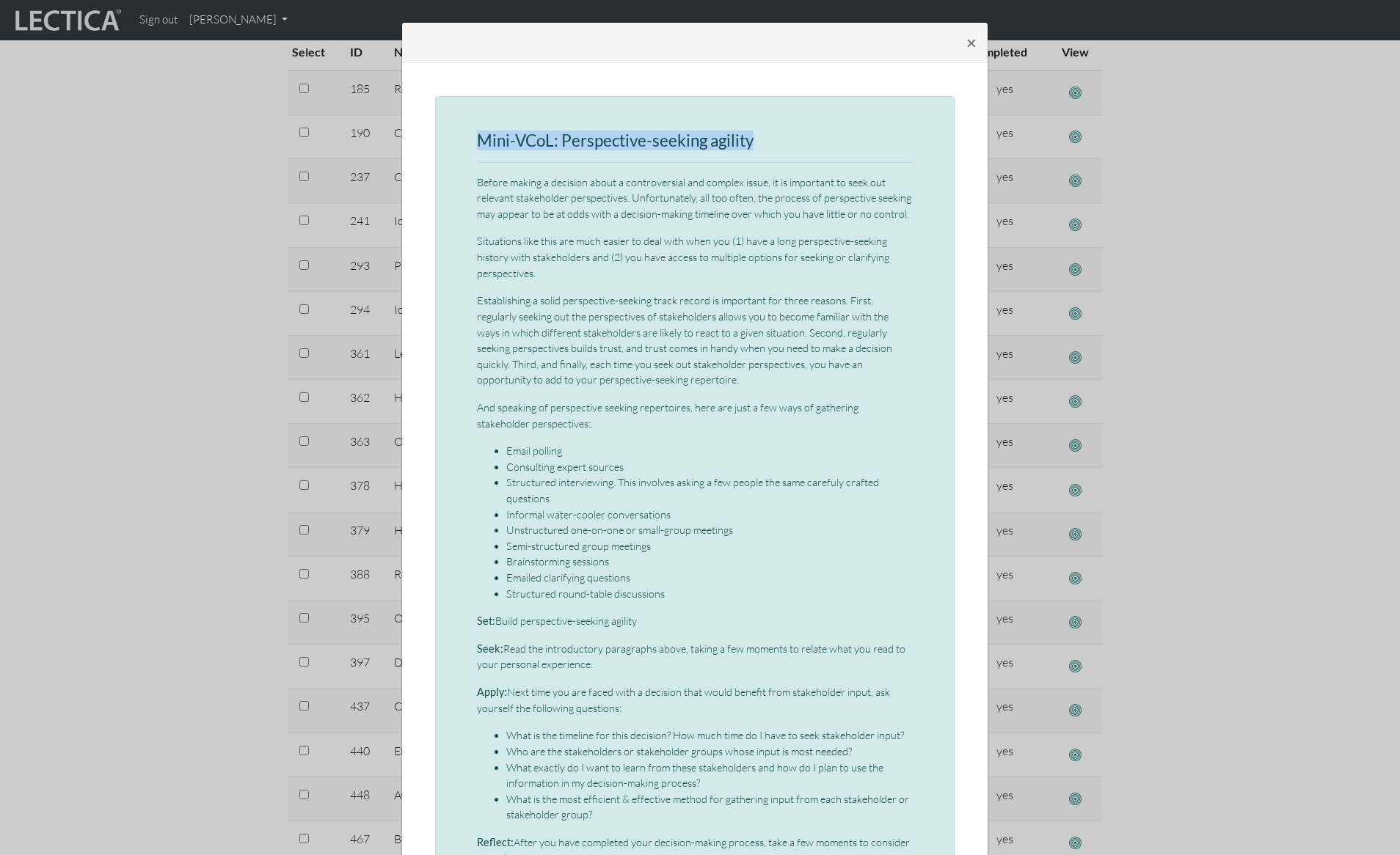
drag, startPoint x: 472, startPoint y: 139, endPoint x: 775, endPoint y: 136, distance: 303.0
click at [775, 136] on h3 "Mini-VCoL: Perspective-seeking agility" at bounding box center [695, 141] width 436 height 19
copy h3 "Mini-VCoL: Perspective-seeking agility"
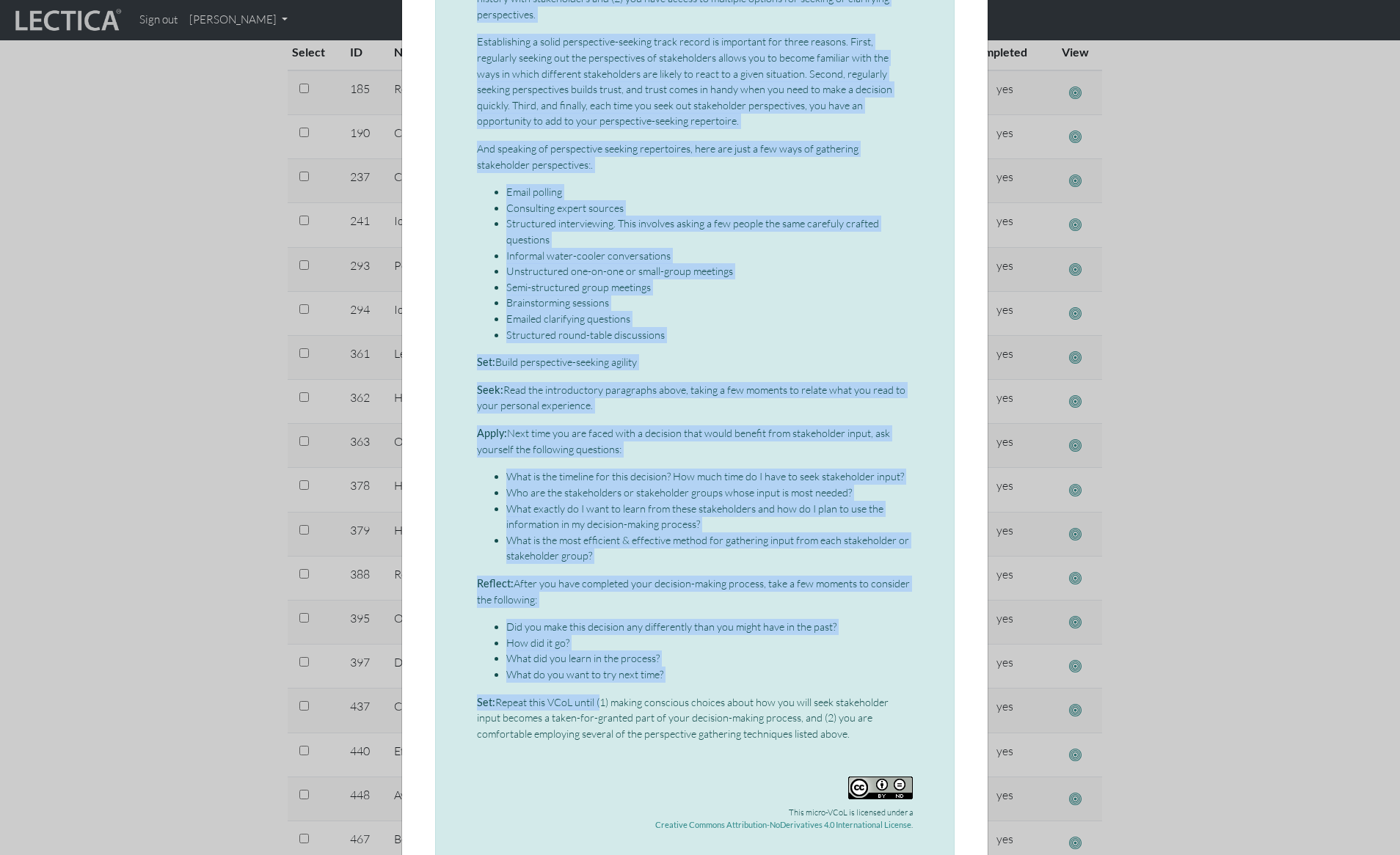
scroll to position [396, 0]
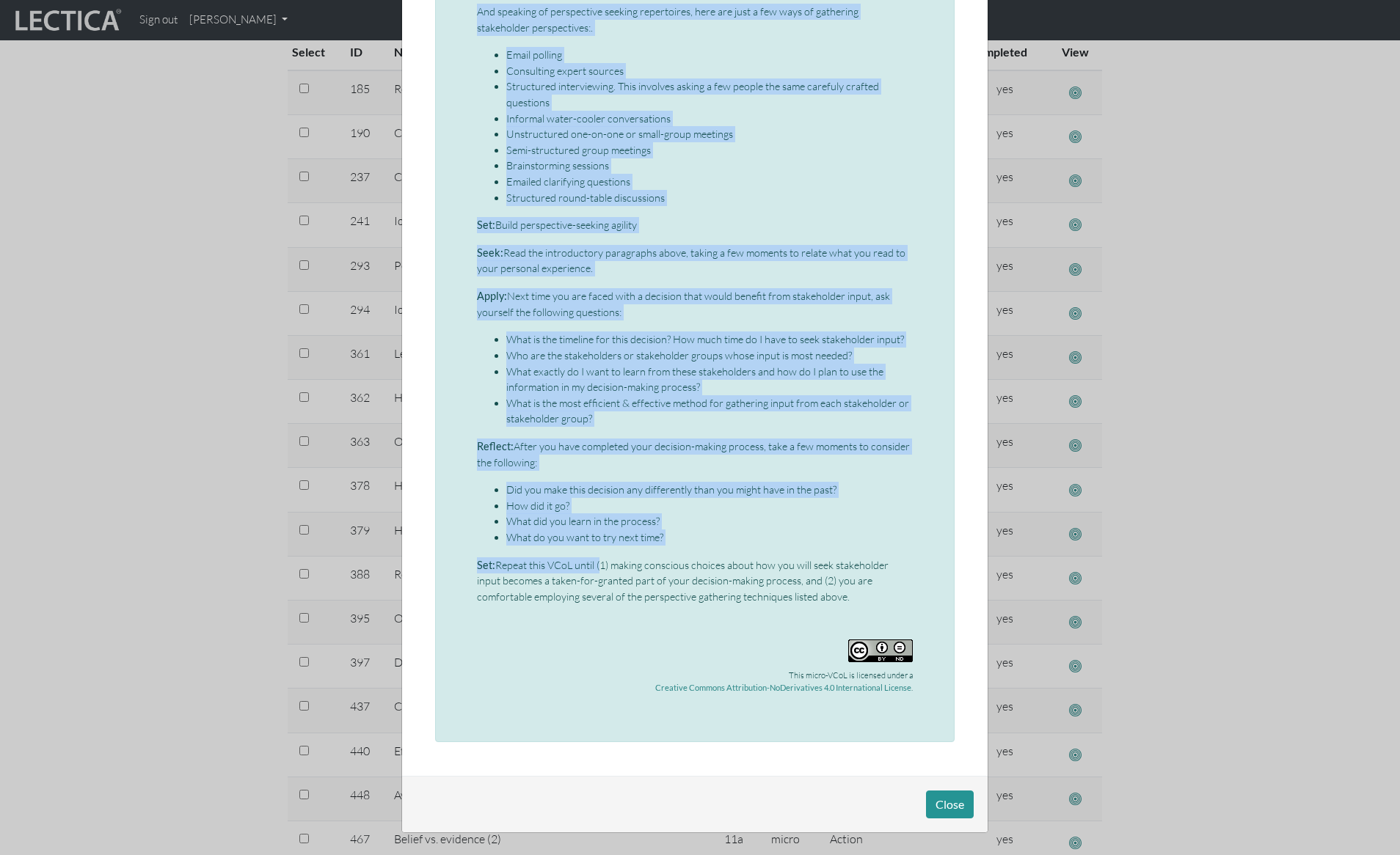
drag, startPoint x: 472, startPoint y: 179, endPoint x: 873, endPoint y: 594, distance: 577.1
click at [873, 594] on div "Mini-VCoL: Perspective-seeking agility Before making a decision about a controv…" at bounding box center [695, 221] width 436 height 970
copy div "Before making a decision about a controversial and complex issue, it is importa…"
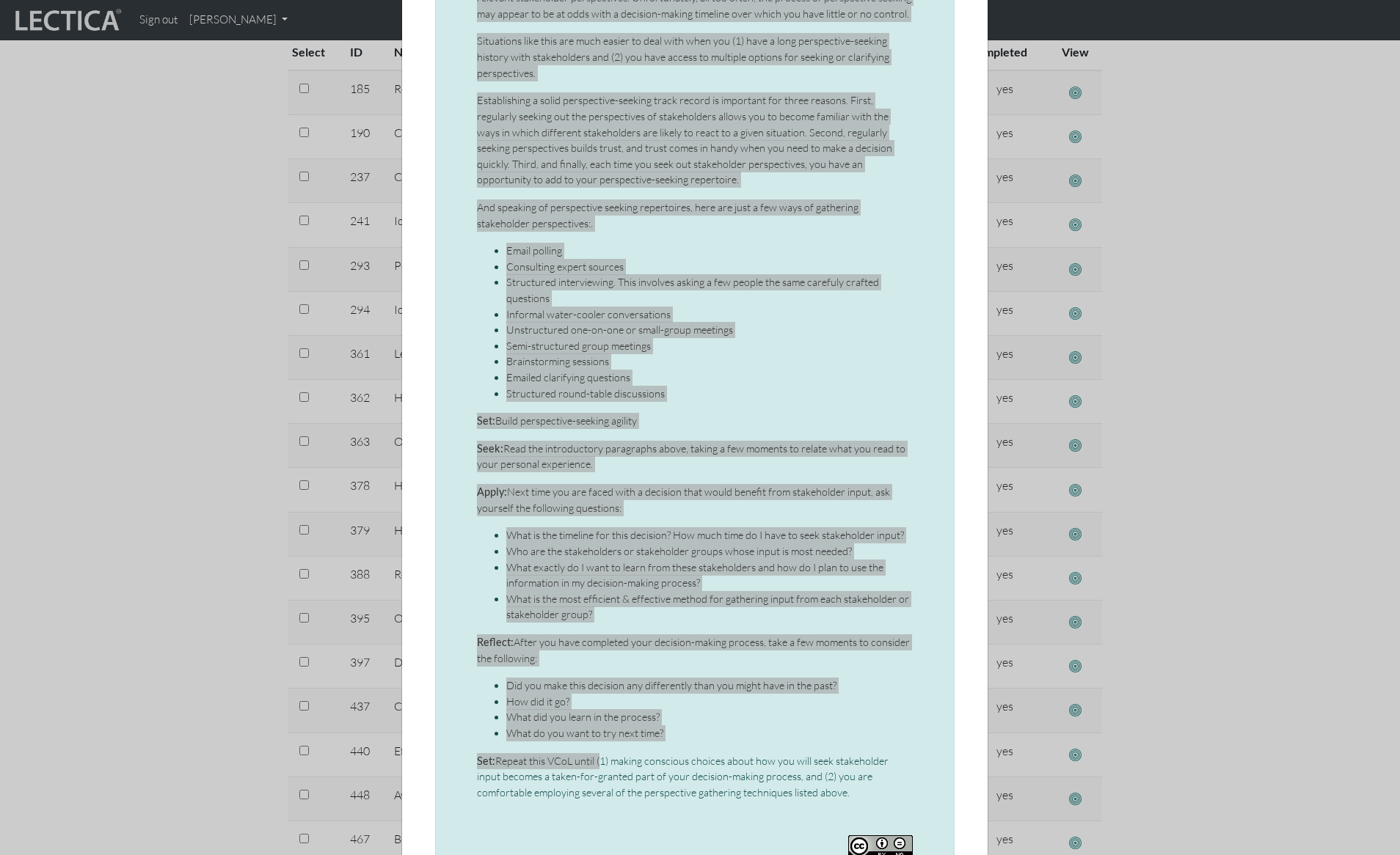
scroll to position [210, 0]
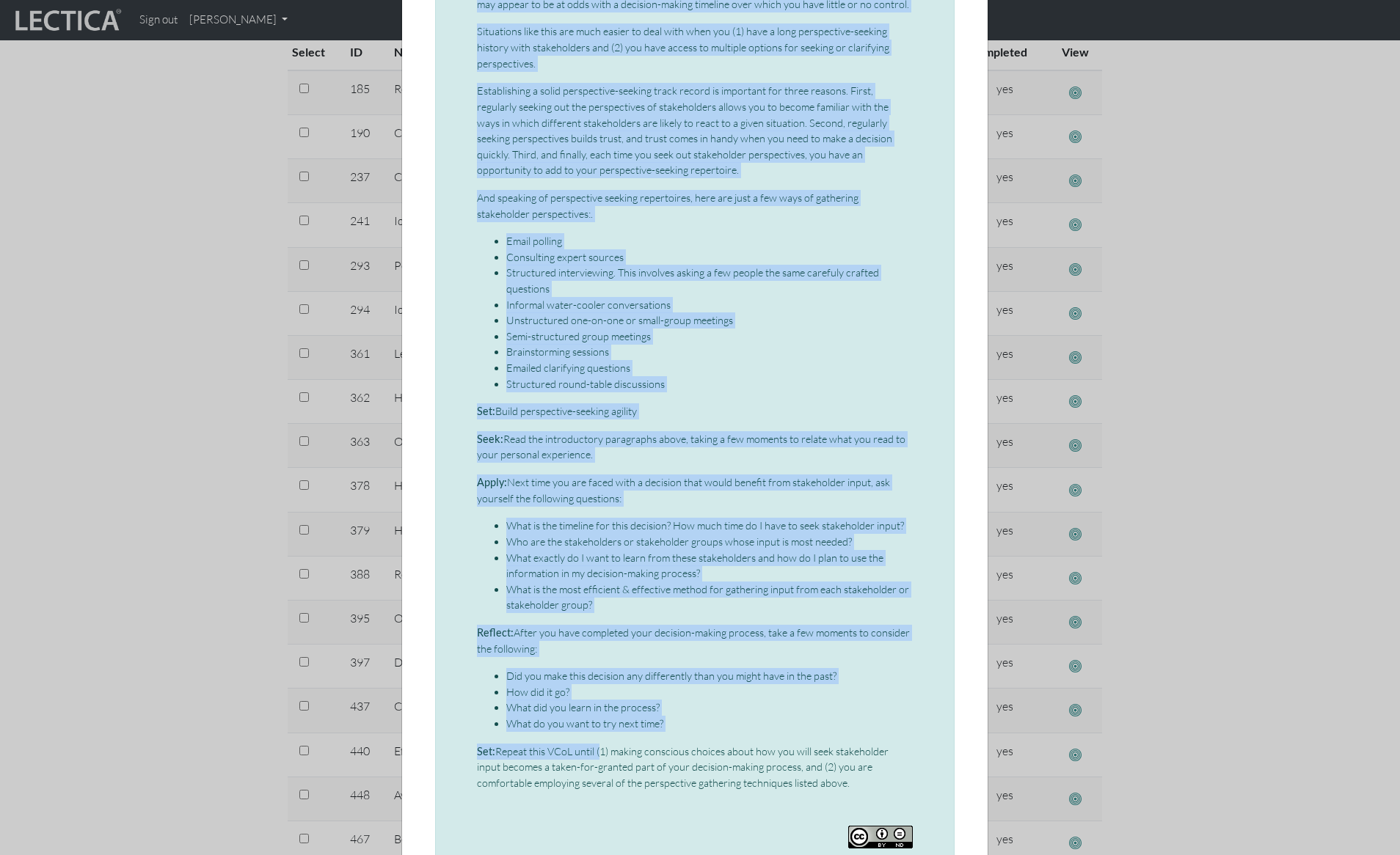
click at [588, 184] on div "Mini-VCoL: Perspective-seeking agility Before making a decision about a controv…" at bounding box center [695, 407] width 436 height 970
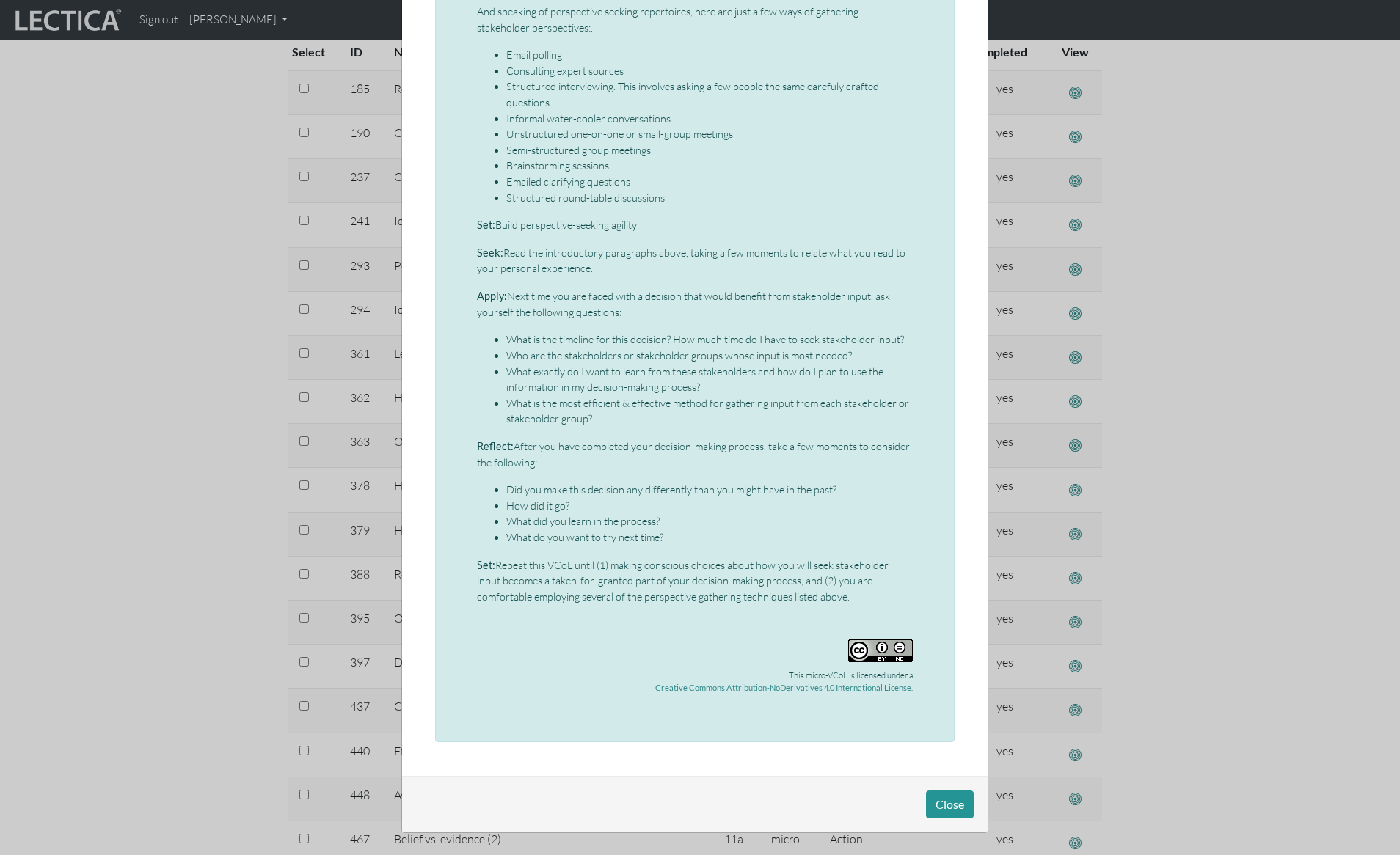
scroll to position [0, 0]
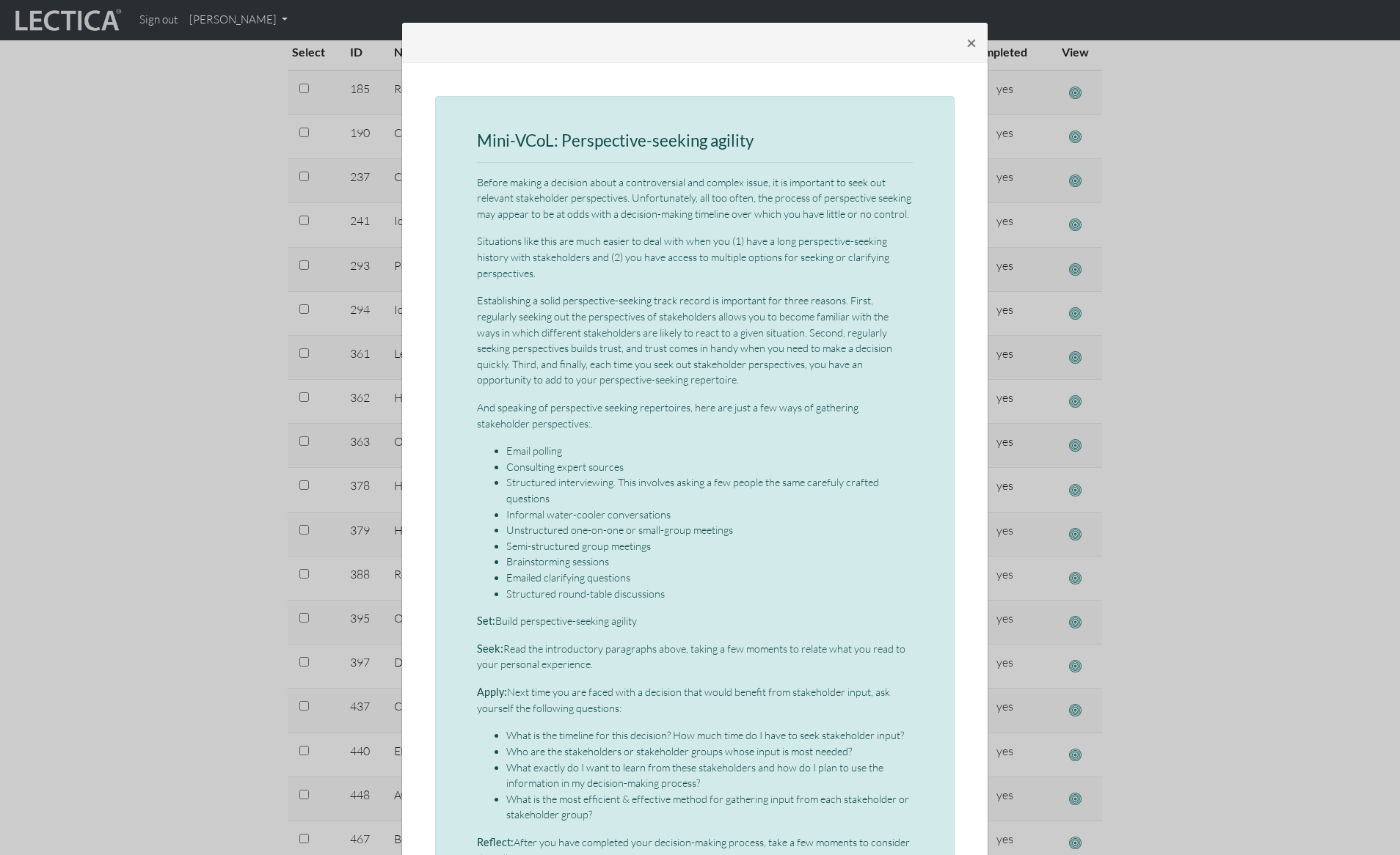
click at [719, 137] on h3 "Mini-VCoL: Perspective-seeking agility" at bounding box center [695, 141] width 436 height 19
click at [230, 241] on div "× Mini-VCoL: Perspective-seeking agility Before making a decision about a contr…" at bounding box center [700, 427] width 1400 height 855
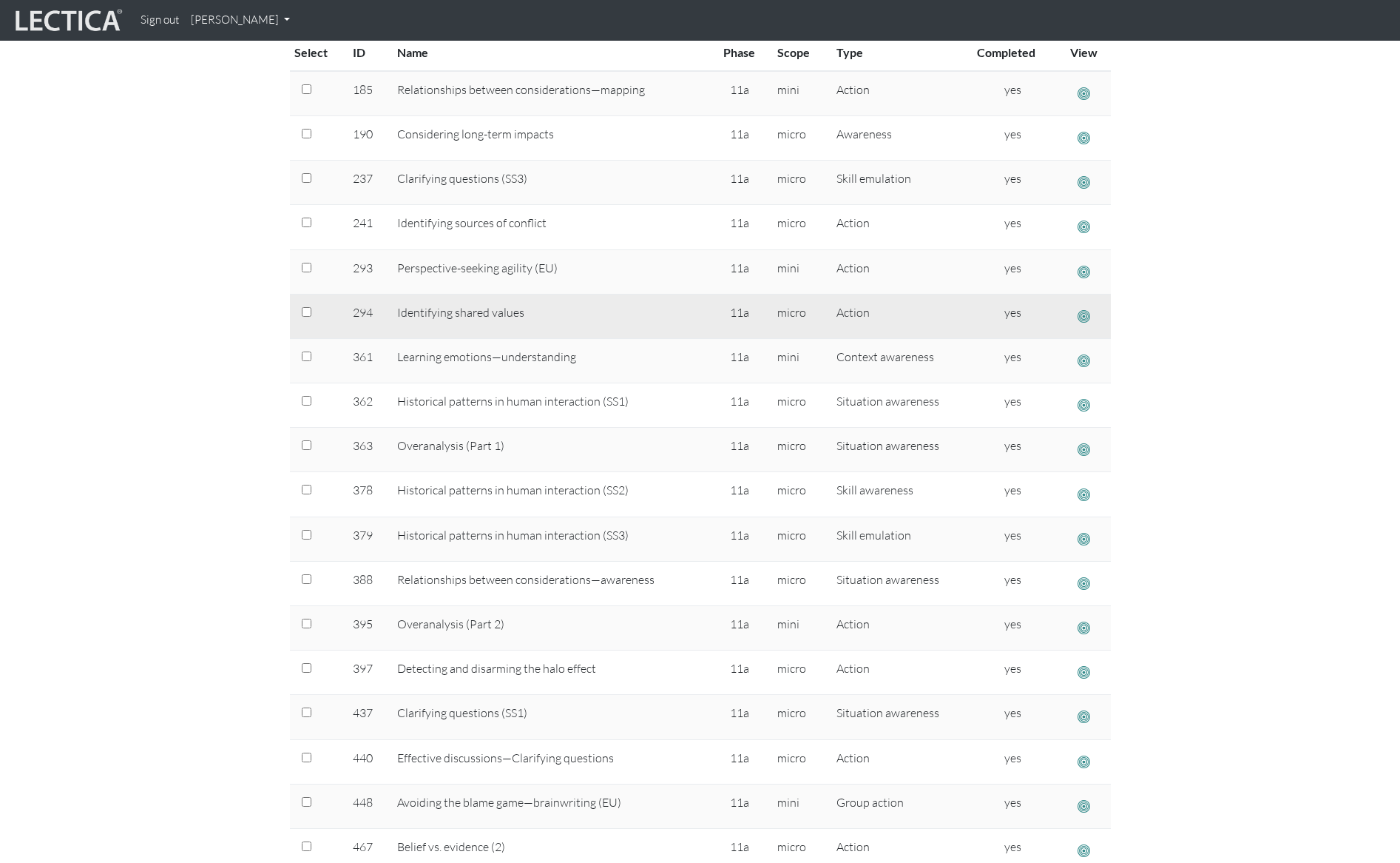
click at [1087, 314] on span "button" at bounding box center [1084, 315] width 13 height 15
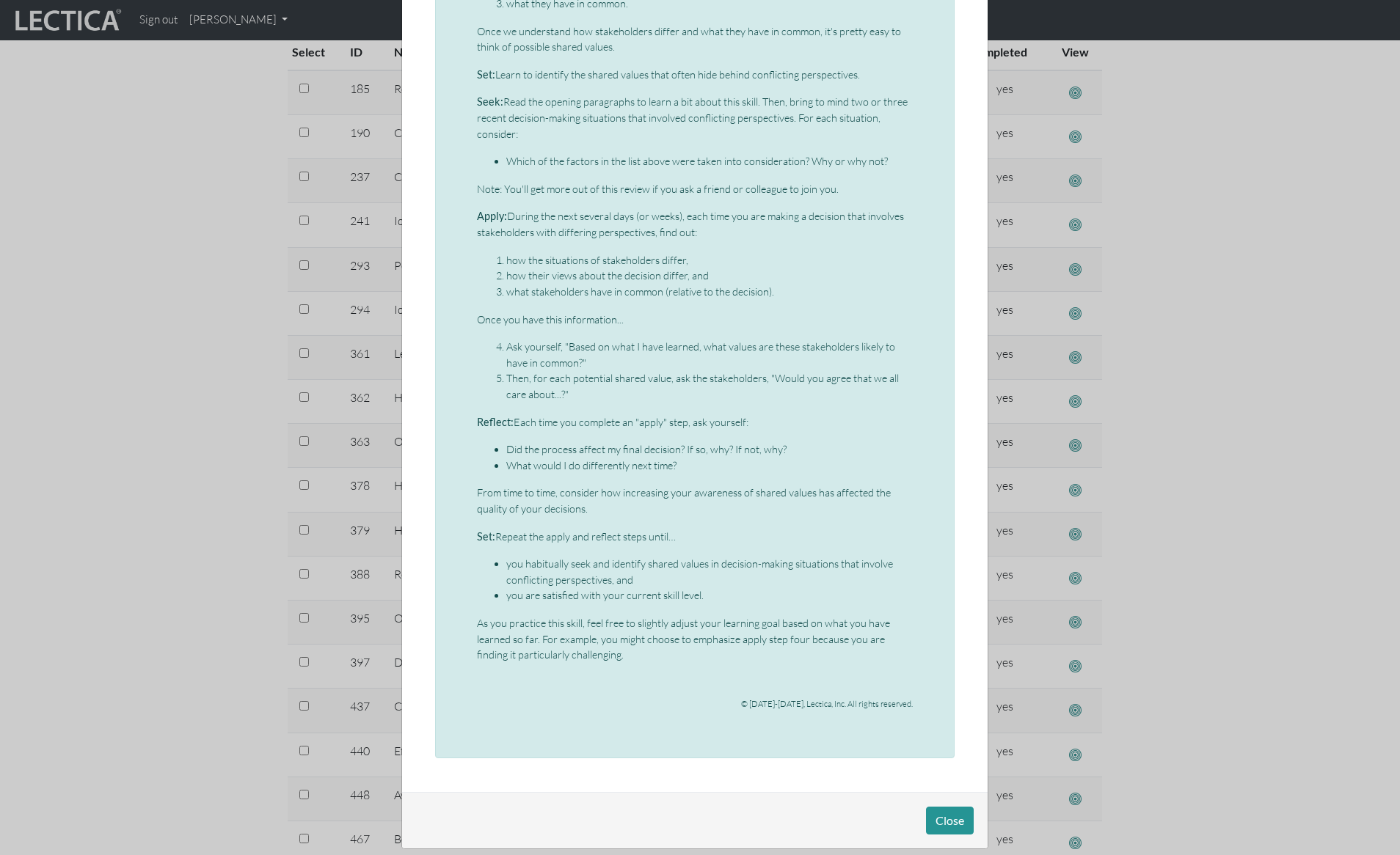
scroll to position [503, 0]
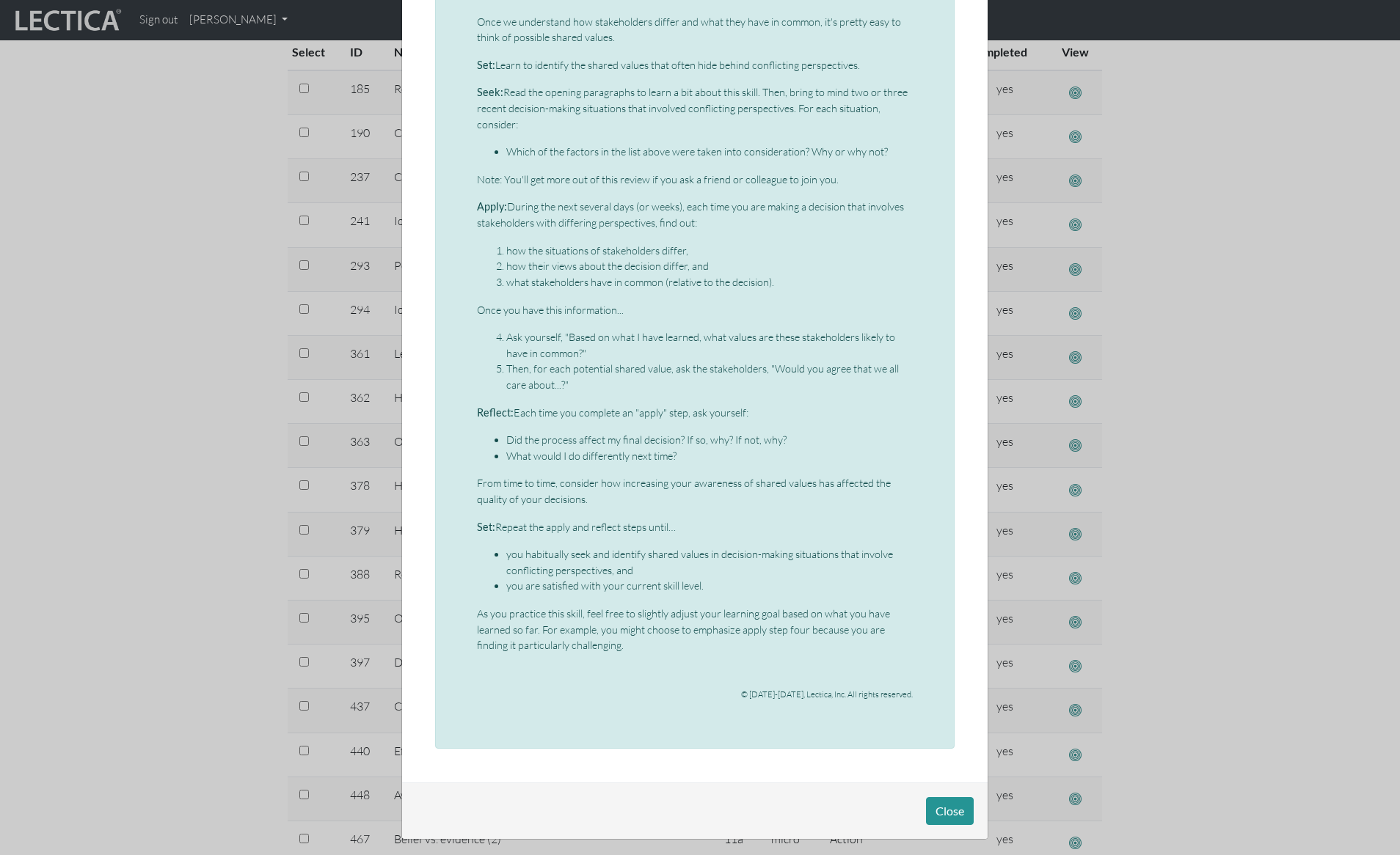
click at [703, 164] on div "Micro-VCoL: Identifying shared values When people disagree, it can be difficult…" at bounding box center [695, 170] width 436 height 1084
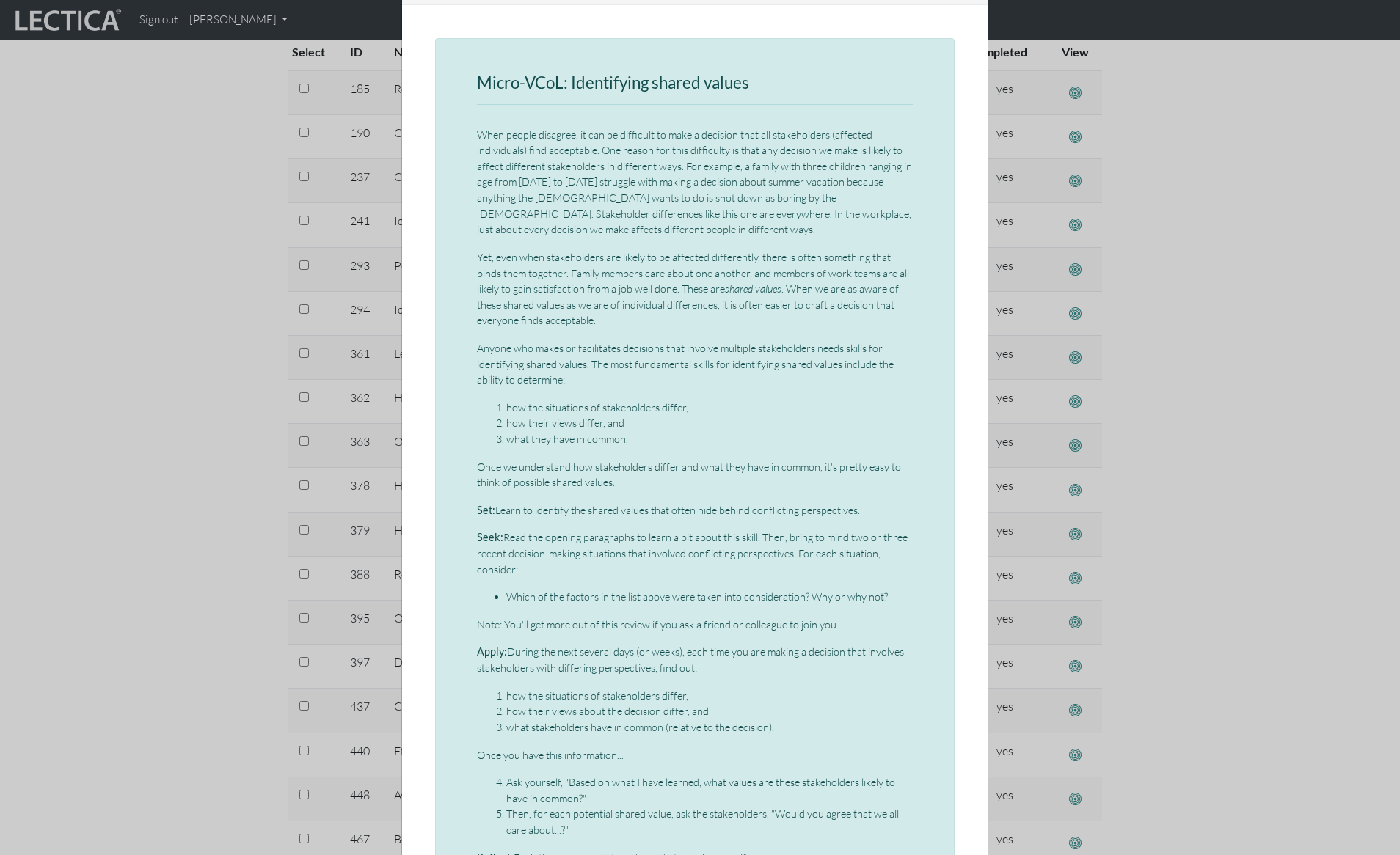
scroll to position [0, 0]
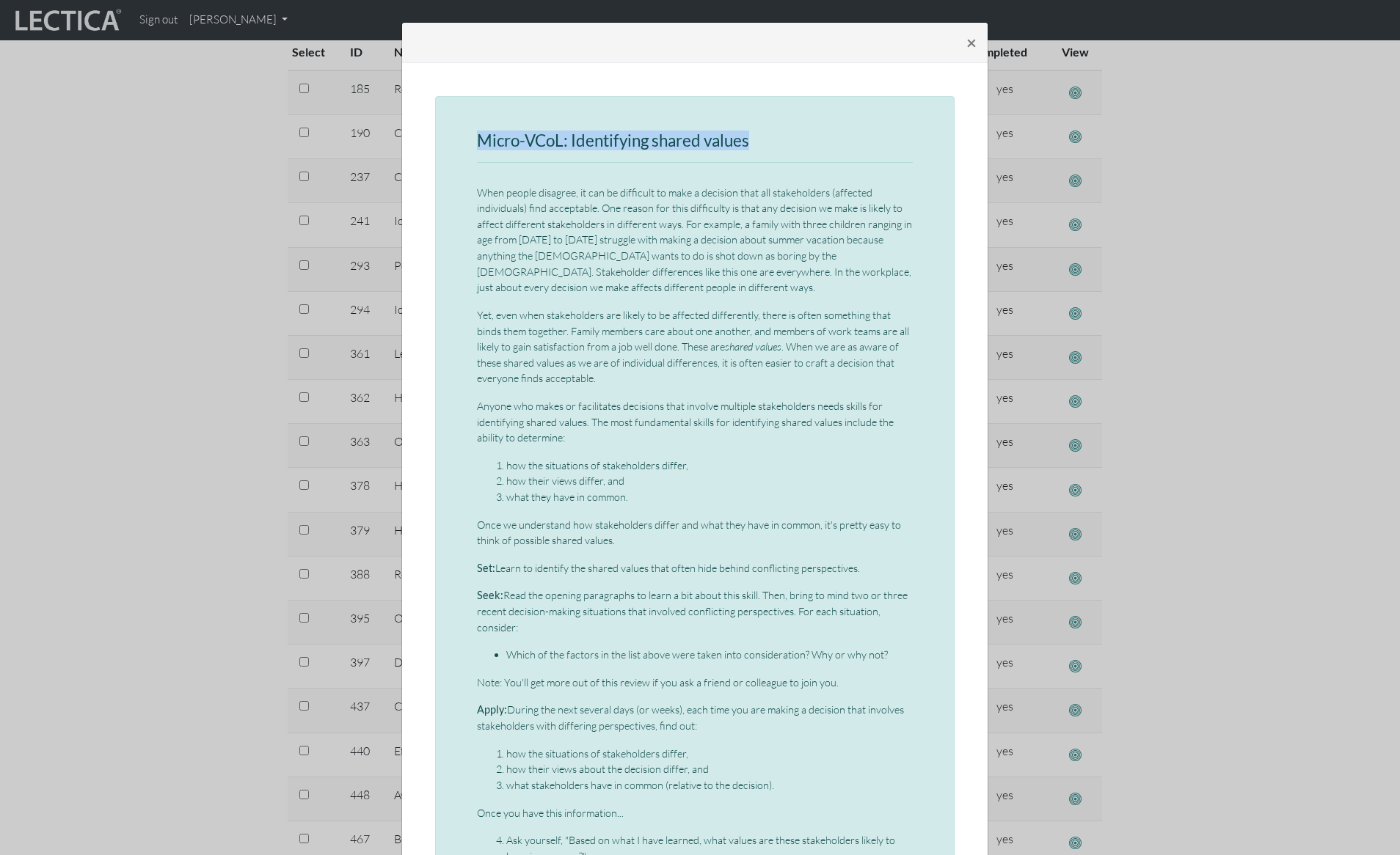
drag, startPoint x: 473, startPoint y: 141, endPoint x: 759, endPoint y: 146, distance: 286.0
click at [759, 146] on h3 "Micro-VCoL: Identifying shared values" at bounding box center [695, 141] width 436 height 19
copy h3 "Micro-VCoL: Identifying shared values"
click at [570, 230] on p "When people disagree, it can be difficult to make a decision that all stakehold…" at bounding box center [695, 240] width 436 height 111
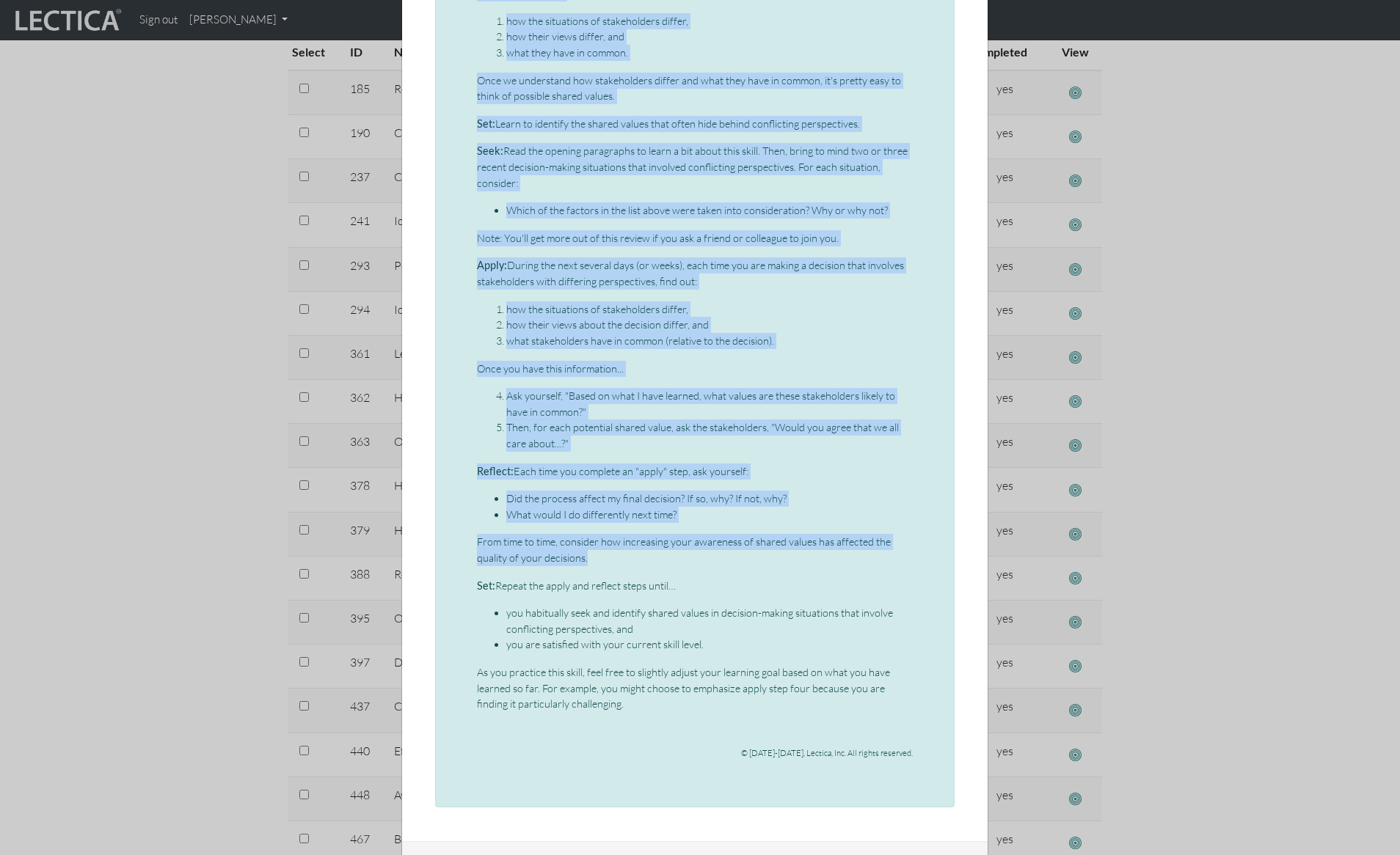
scroll to position [510, 0]
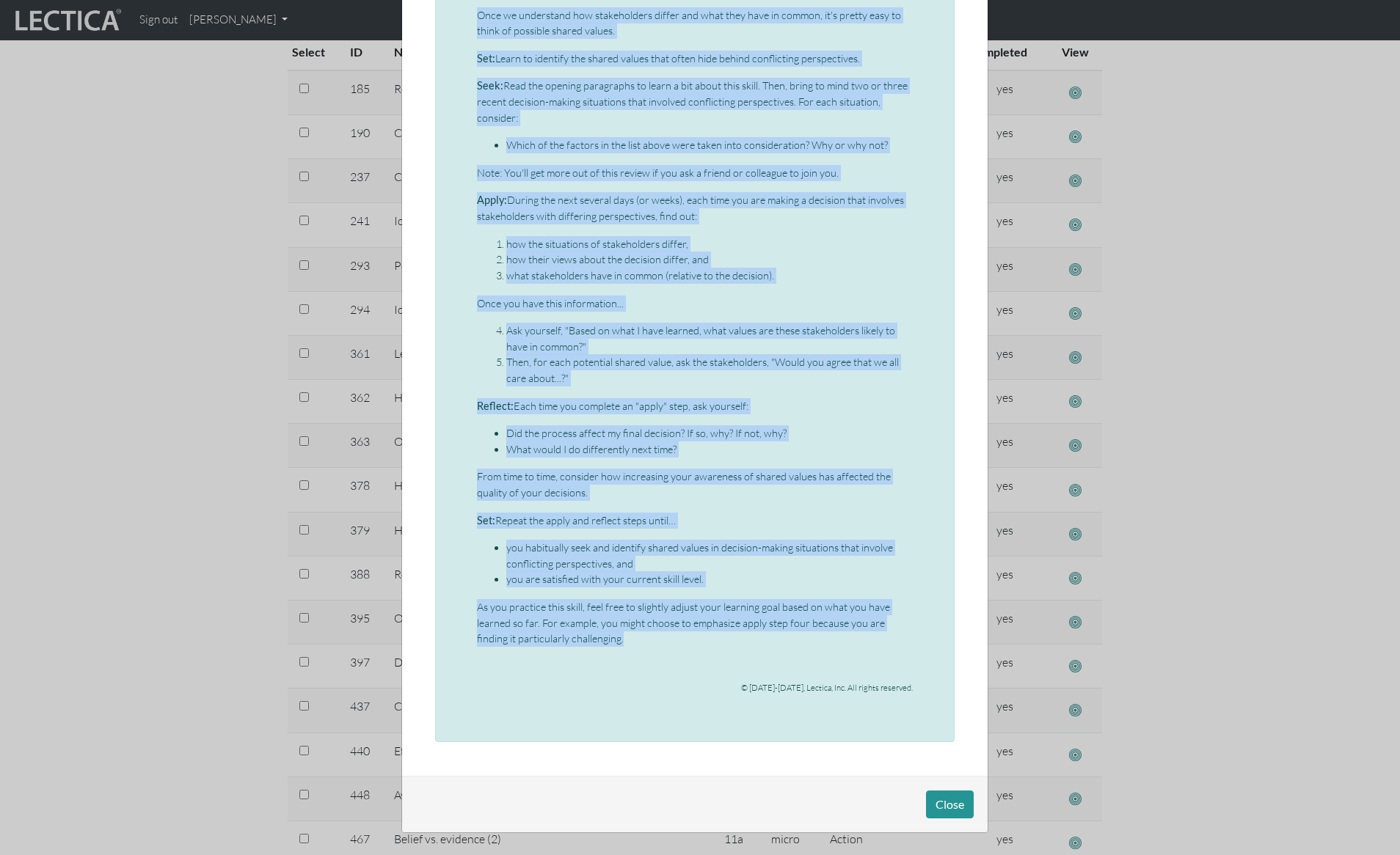
drag, startPoint x: 472, startPoint y: 192, endPoint x: 636, endPoint y: 638, distance: 475.2
click at [636, 638] on div "Micro-VCoL: Identifying shared values When people disagree, it can be difficult…" at bounding box center [695, 164] width 436 height 1084
copy div "When people disagree, it can be difficult to make a decision that all stakehold…"
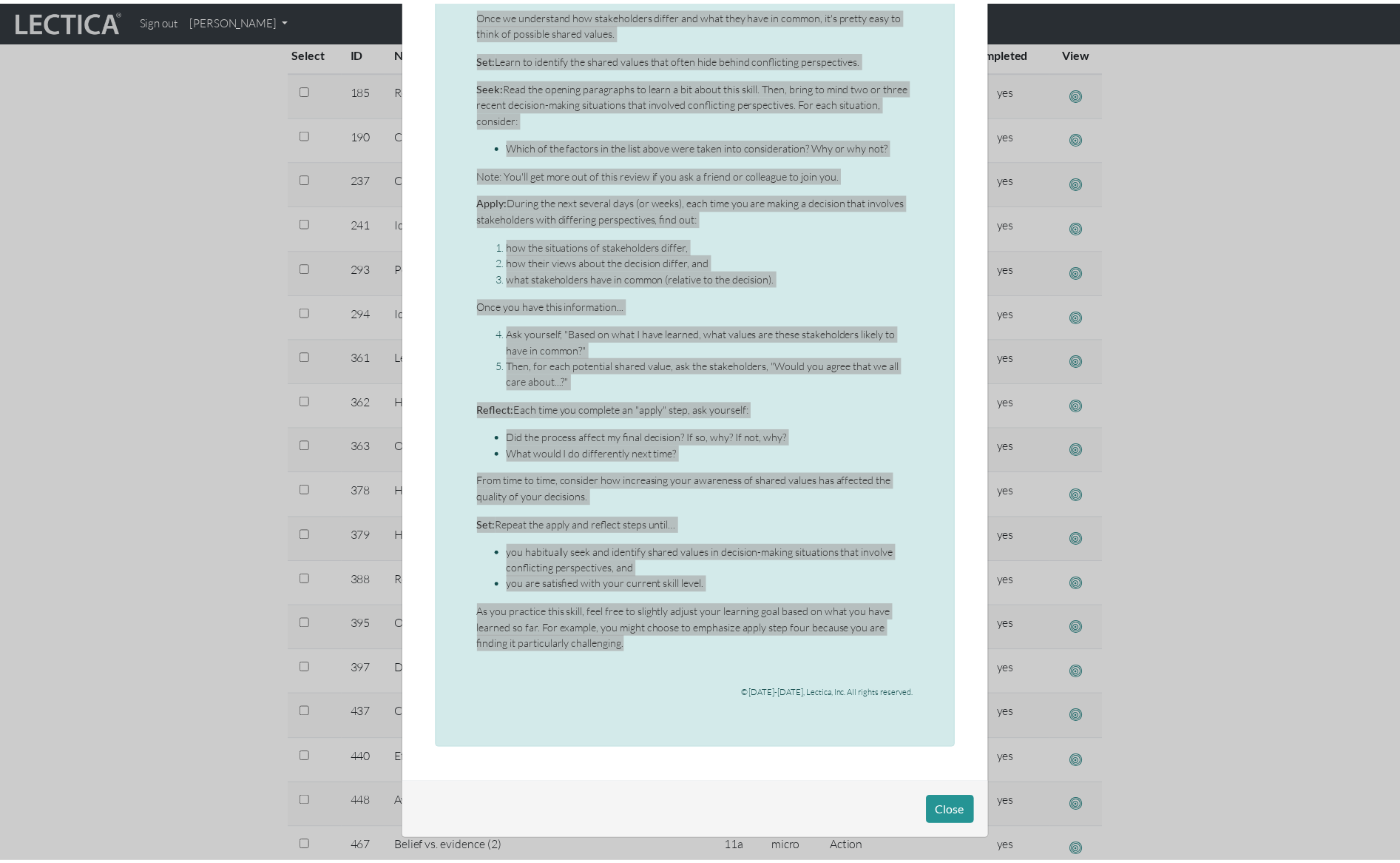
scroll to position [66, 0]
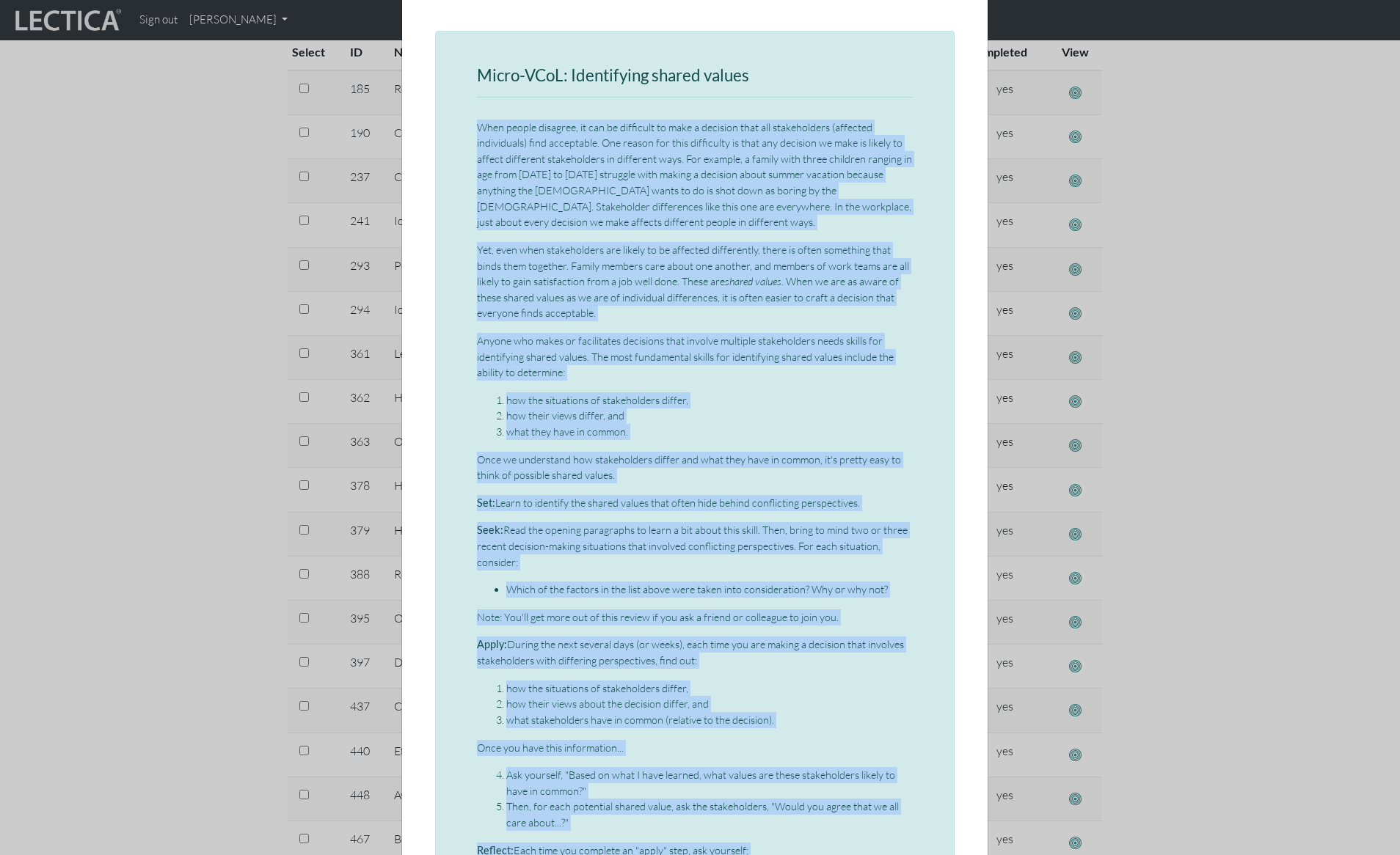
click at [618, 277] on p "Yet, even when stakeholders are likely to be affected differently, there is oft…" at bounding box center [695, 281] width 436 height 79
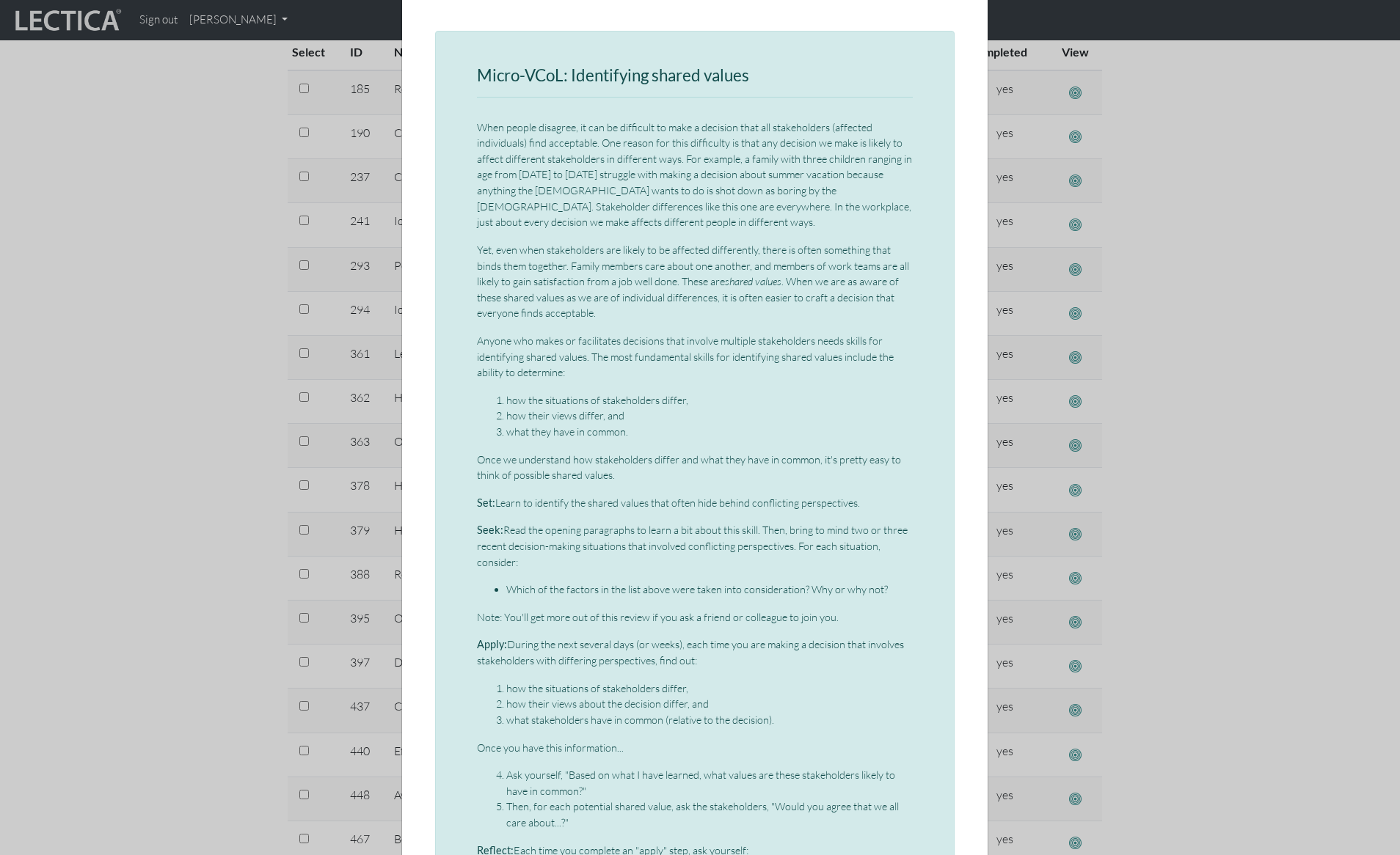
click at [171, 223] on div "× Micro-VCoL: Identifying shared values When people disagree, it can be difficu…" at bounding box center [700, 427] width 1400 height 855
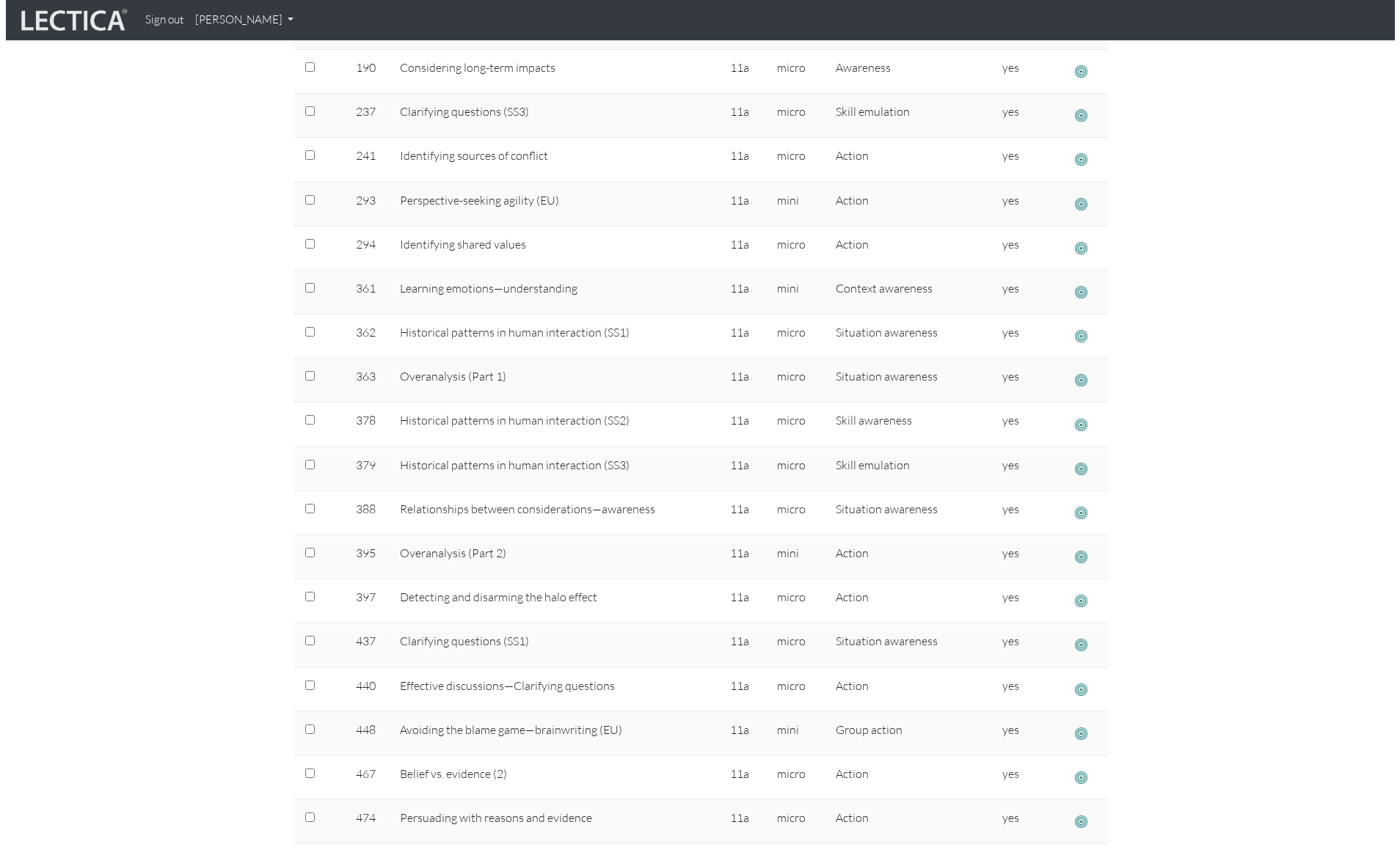
scroll to position [447, 0]
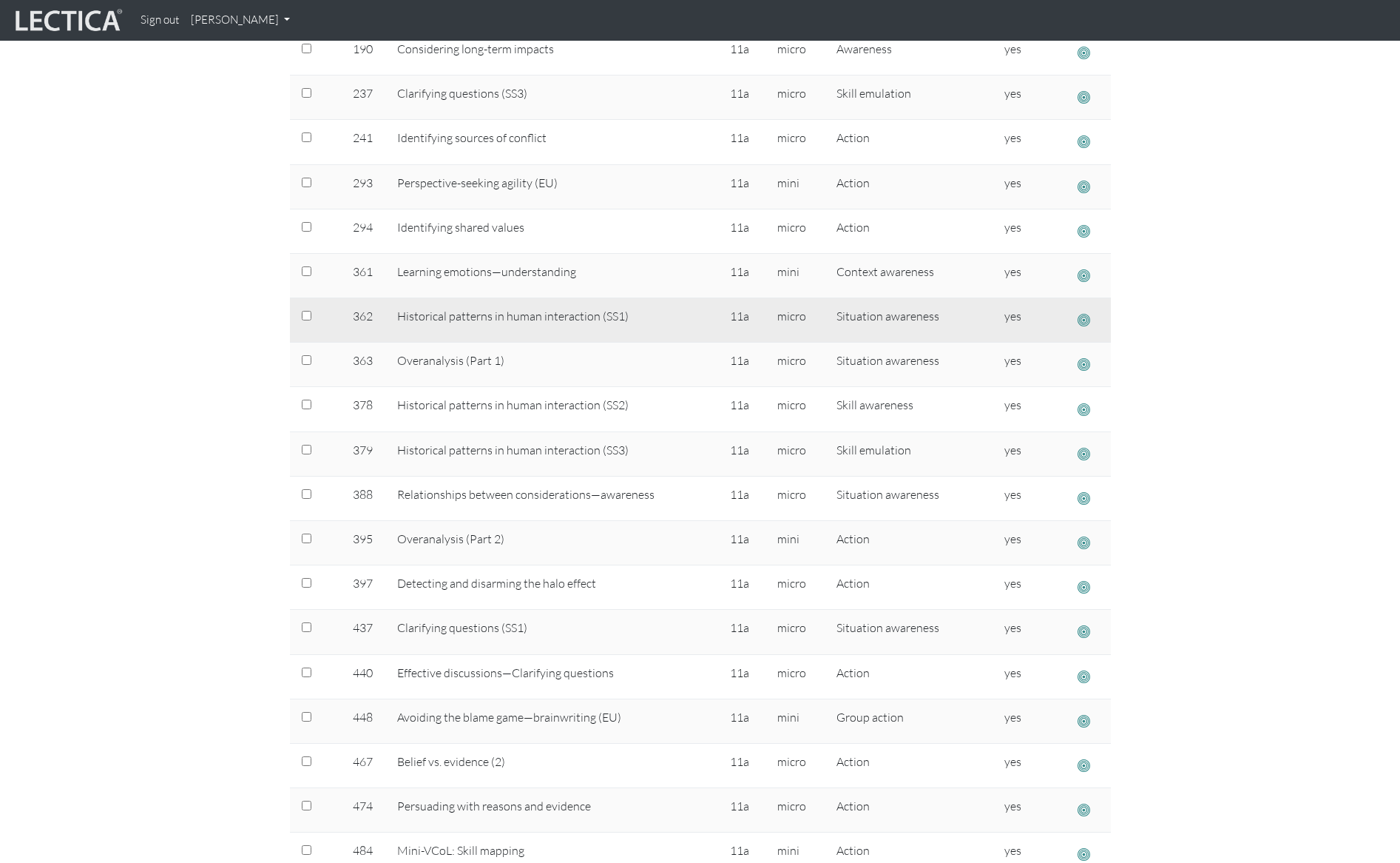
click at [1084, 321] on span "button" at bounding box center [1084, 320] width 13 height 15
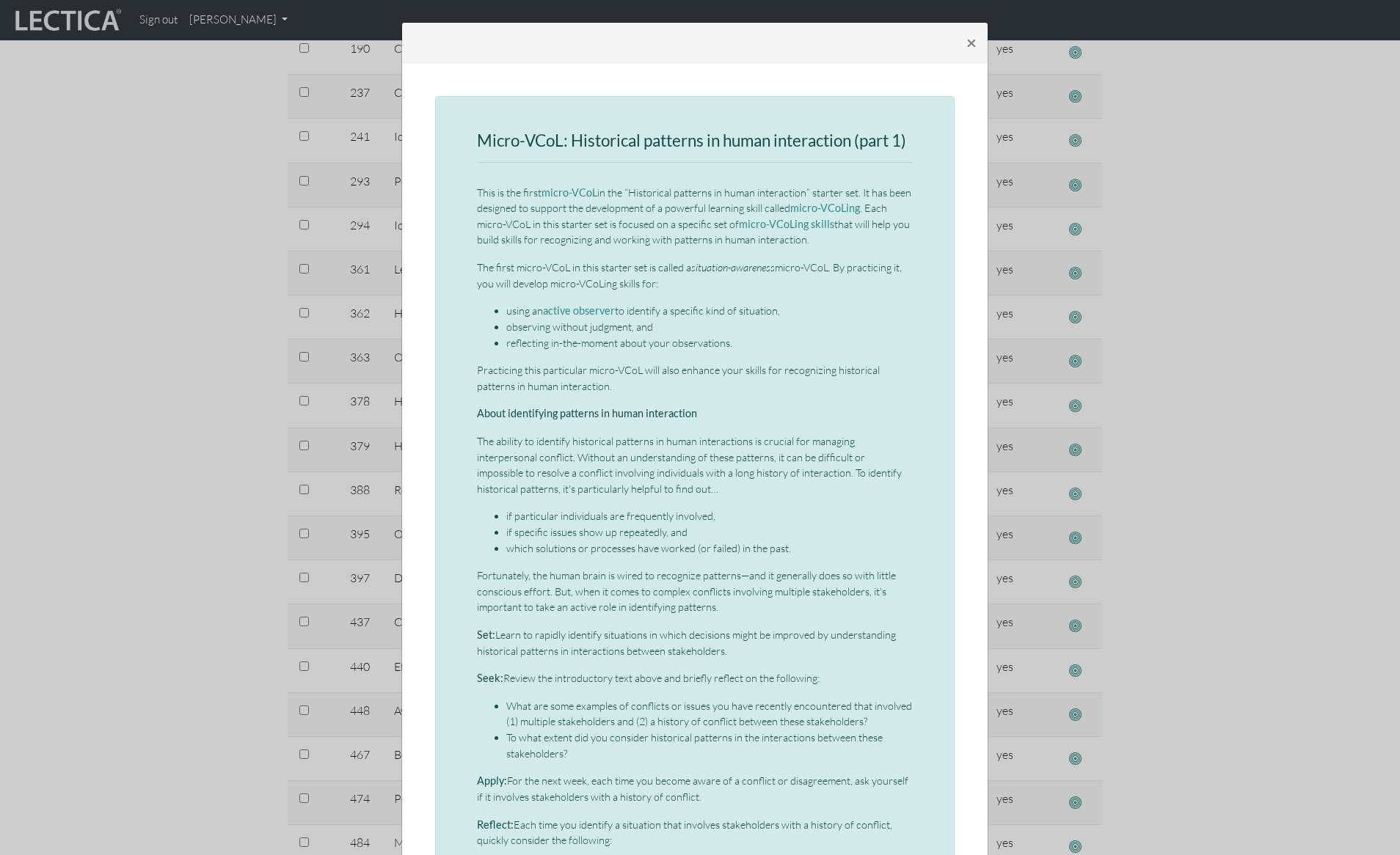
click at [138, 387] on div "× Micro-VCoL: Historical patterns in human interaction (part 1) This is the fir…" at bounding box center [700, 427] width 1400 height 855
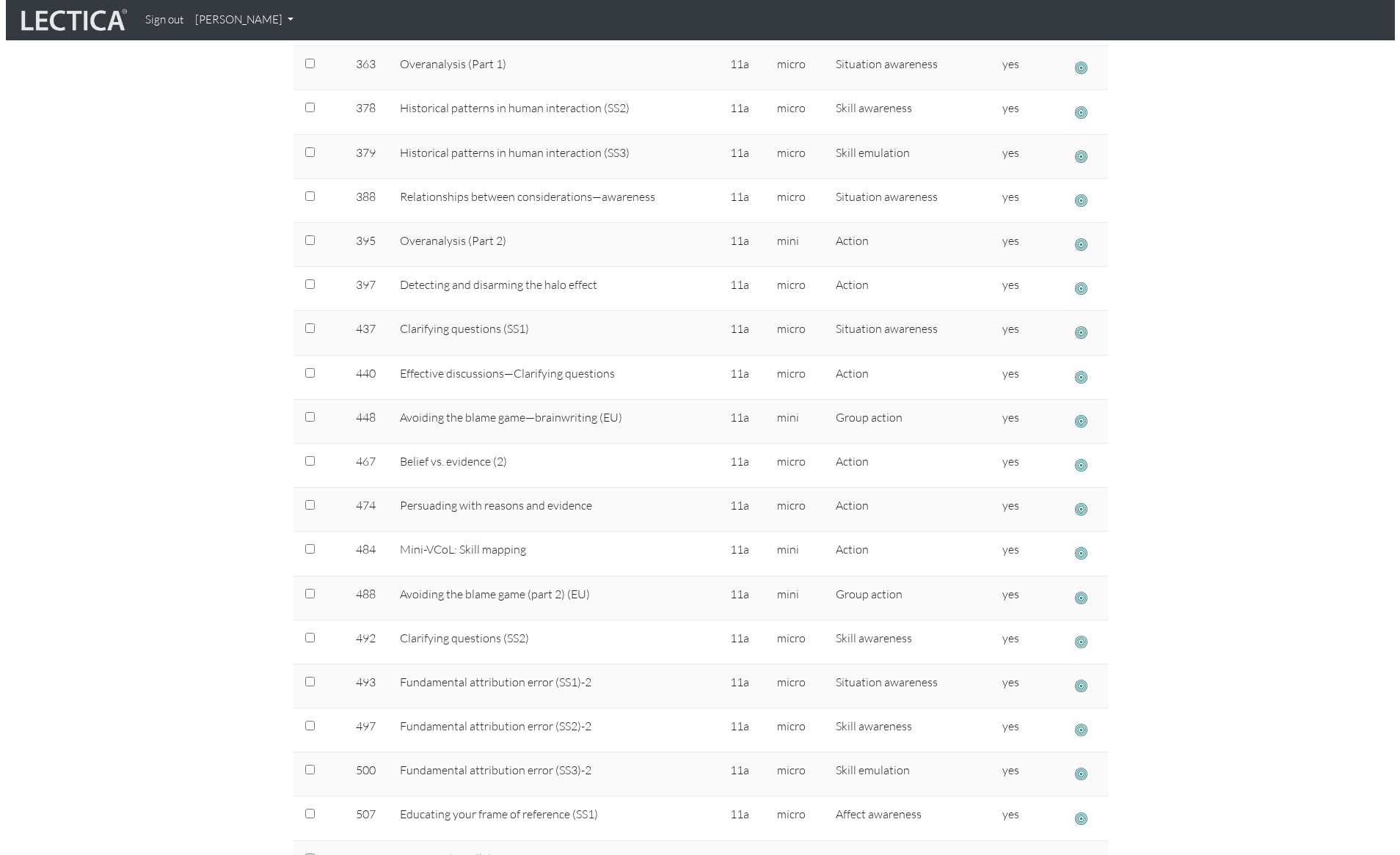
scroll to position [749, 0]
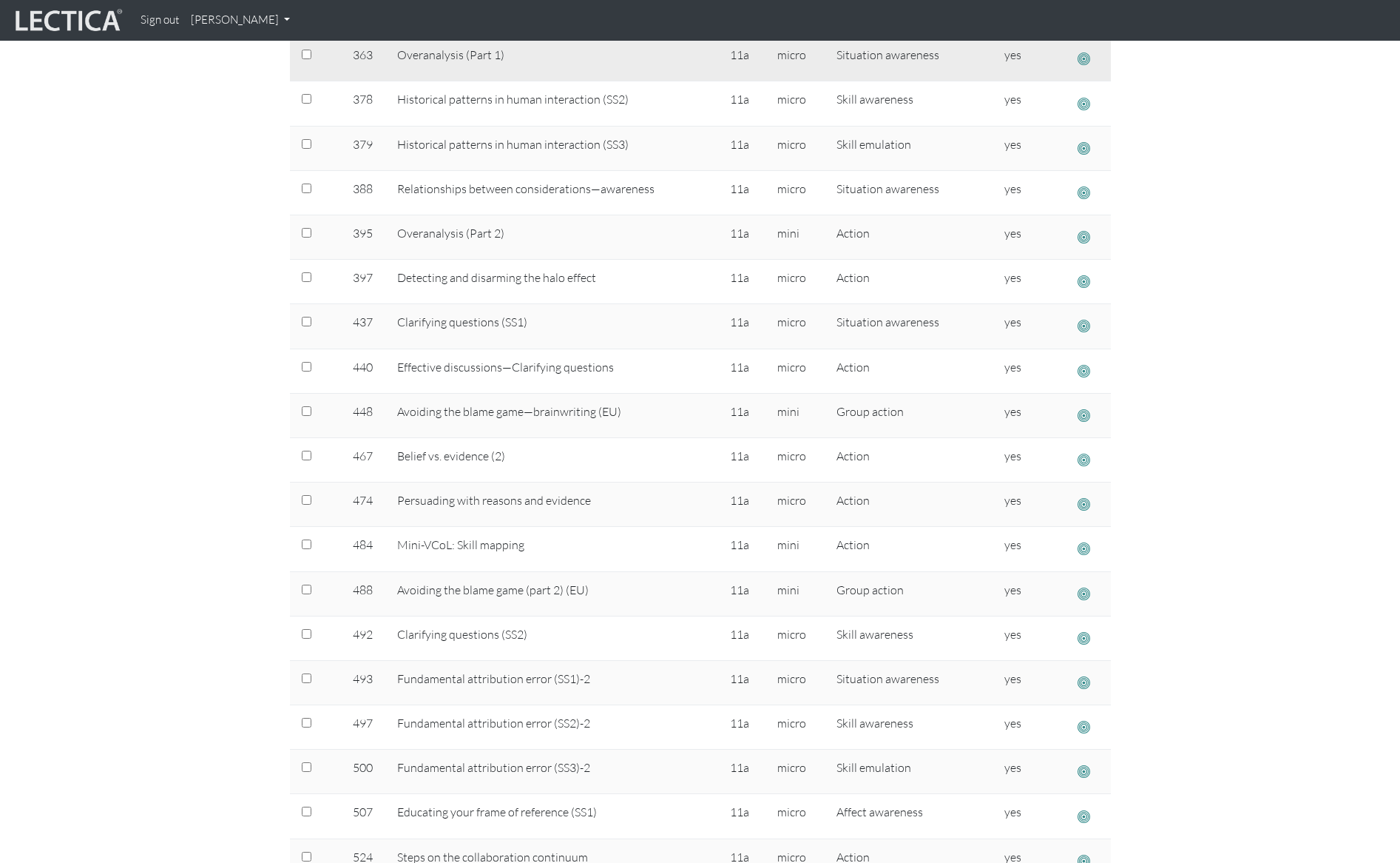
click at [1081, 57] on span "button" at bounding box center [1084, 58] width 13 height 15
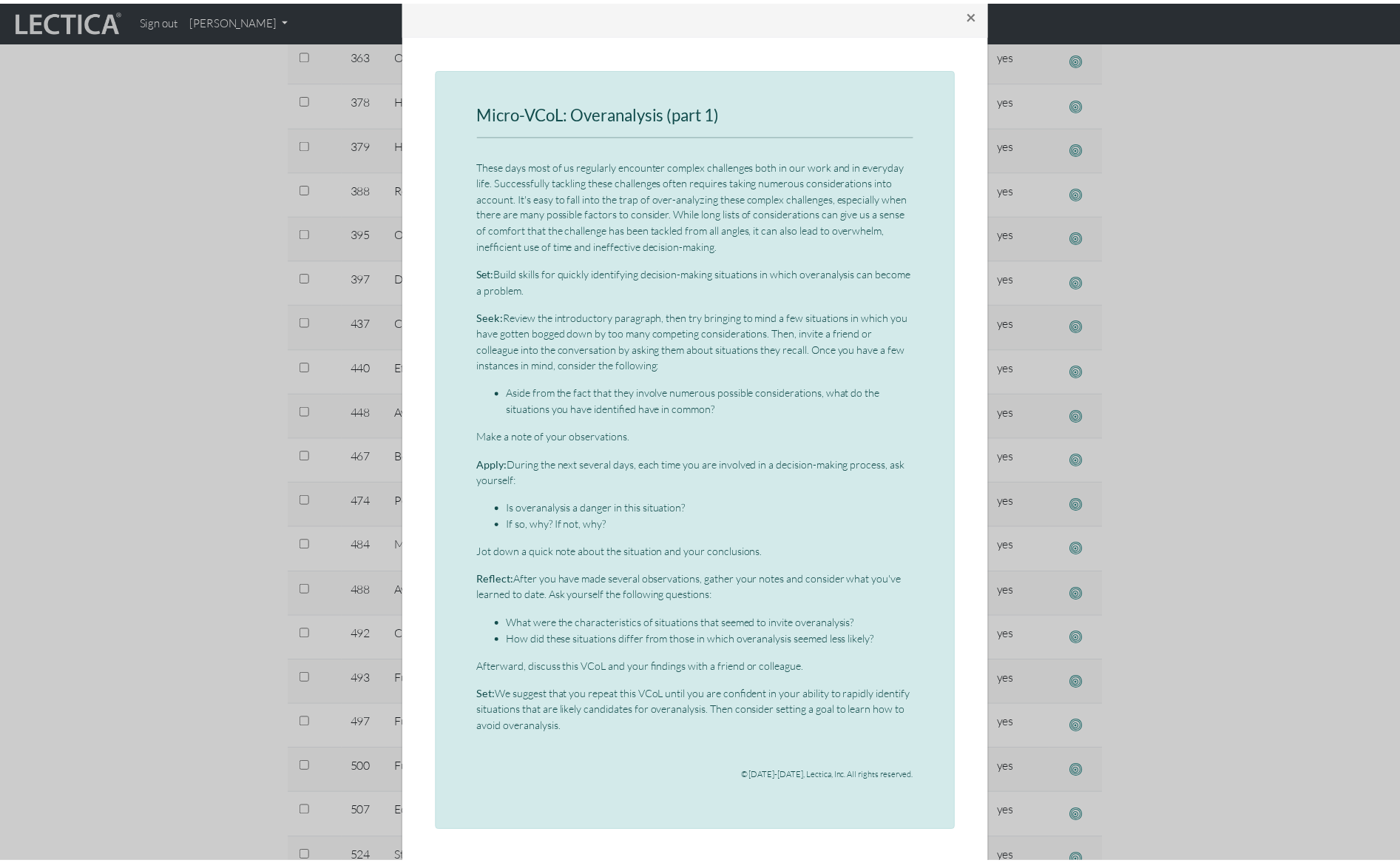
scroll to position [0, 0]
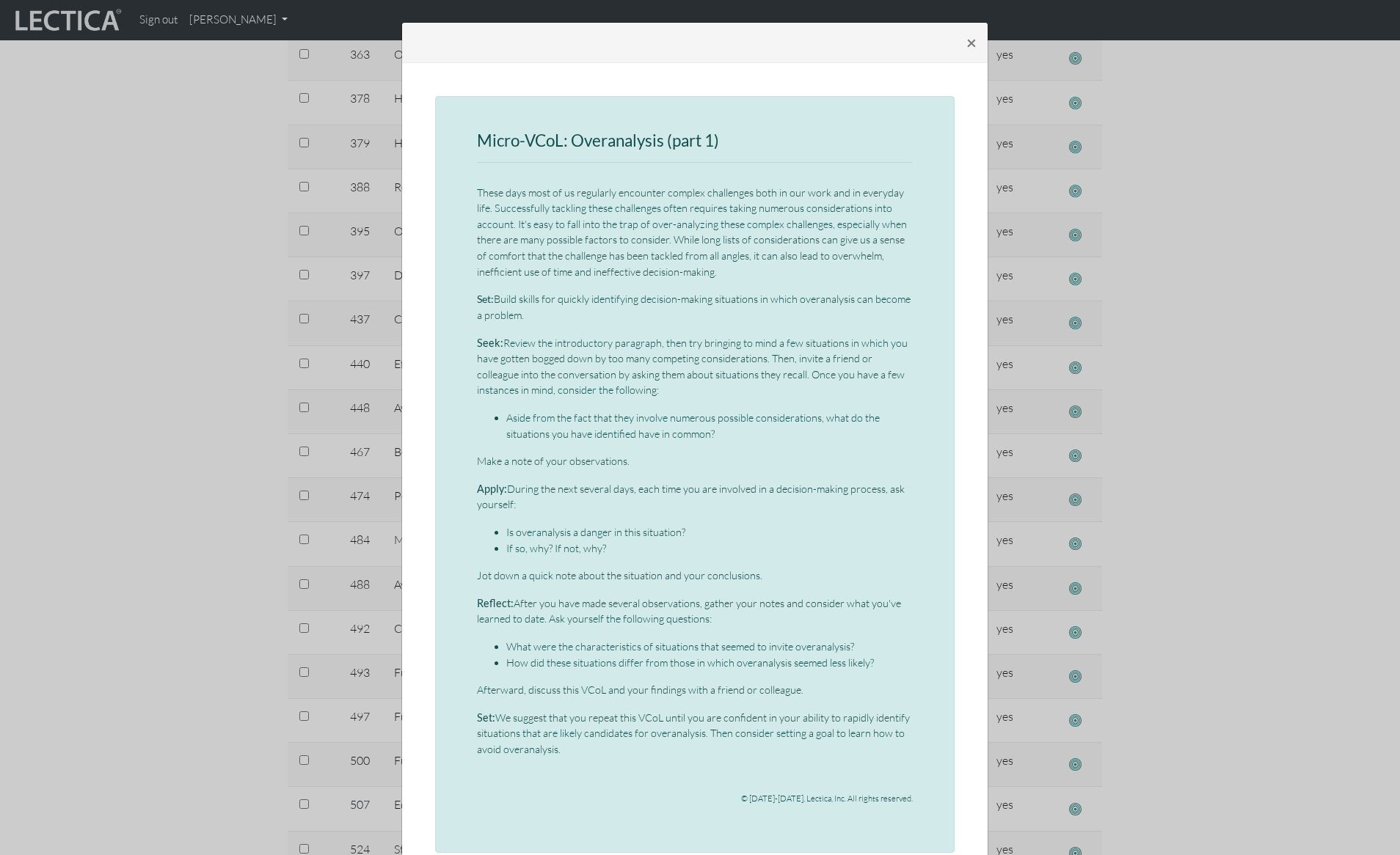
click at [200, 323] on div "× Micro-VCoL: Overanalysis (part 1) These days most of us regularly encounter c…" at bounding box center [700, 427] width 1400 height 855
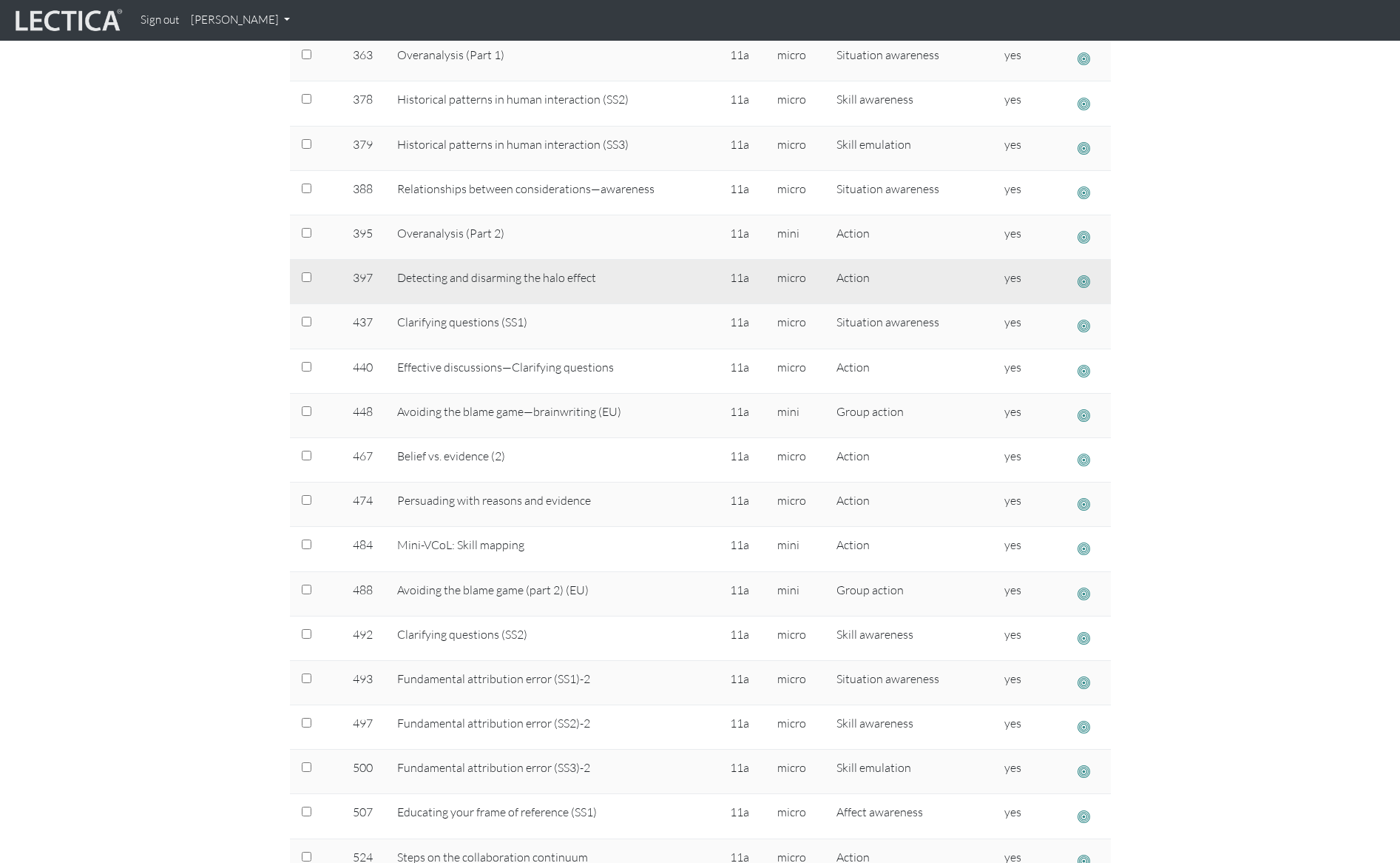
click at [1088, 279] on span "button" at bounding box center [1084, 281] width 13 height 15
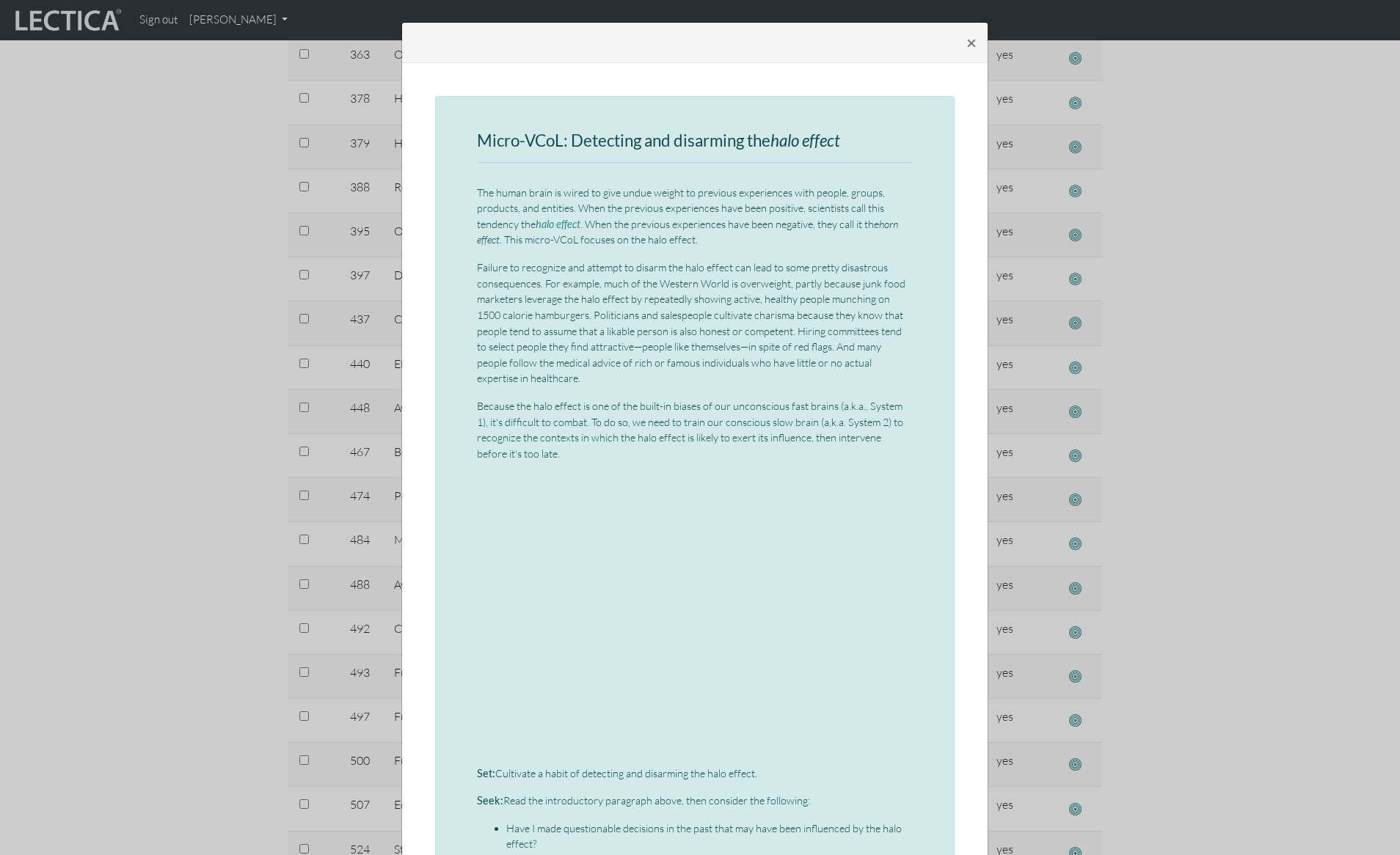
click at [181, 238] on div "× Micro-VCoL: Detecting and disarming the halo effect The human brain is wired …" at bounding box center [700, 427] width 1400 height 855
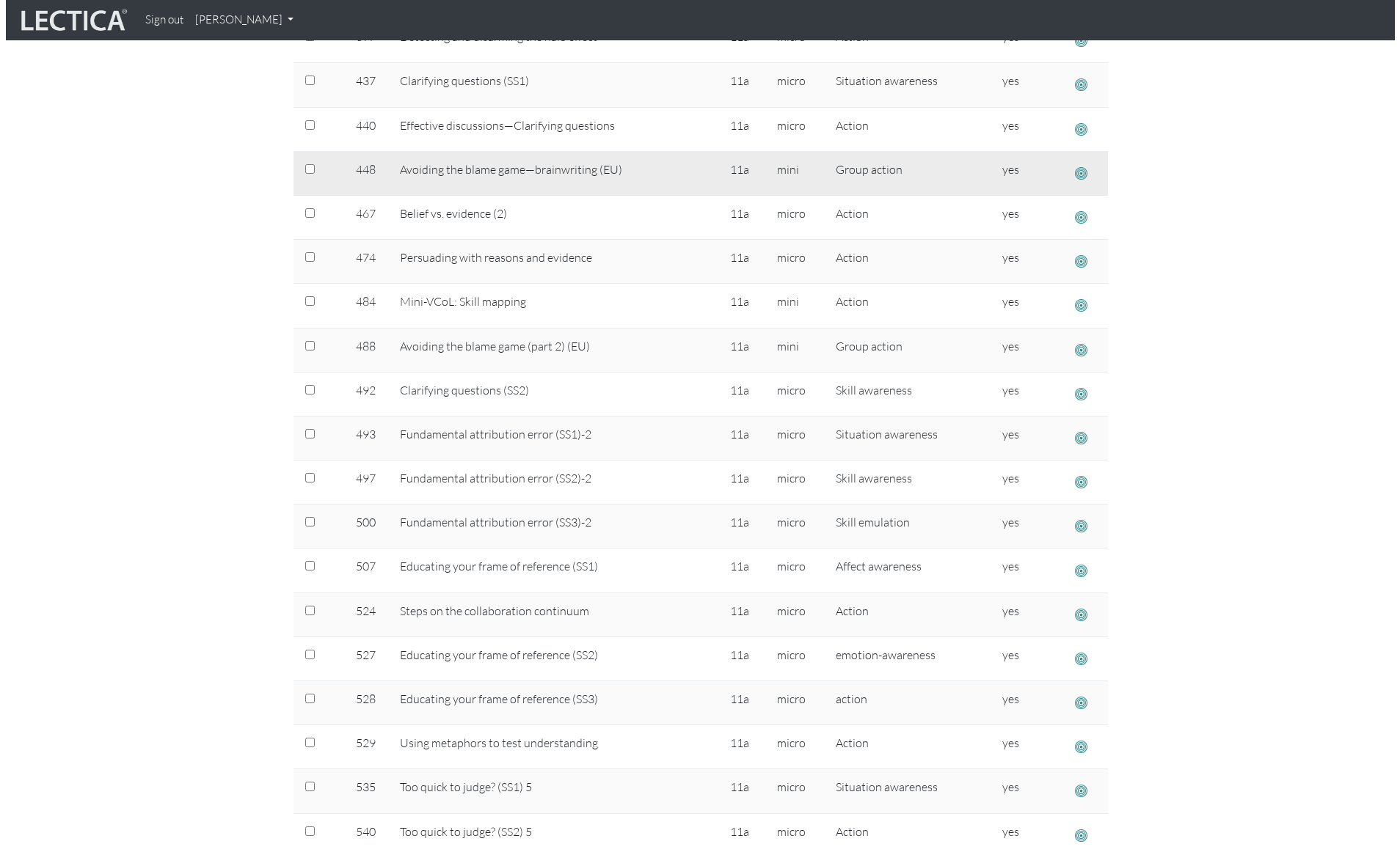
scroll to position [997, 0]
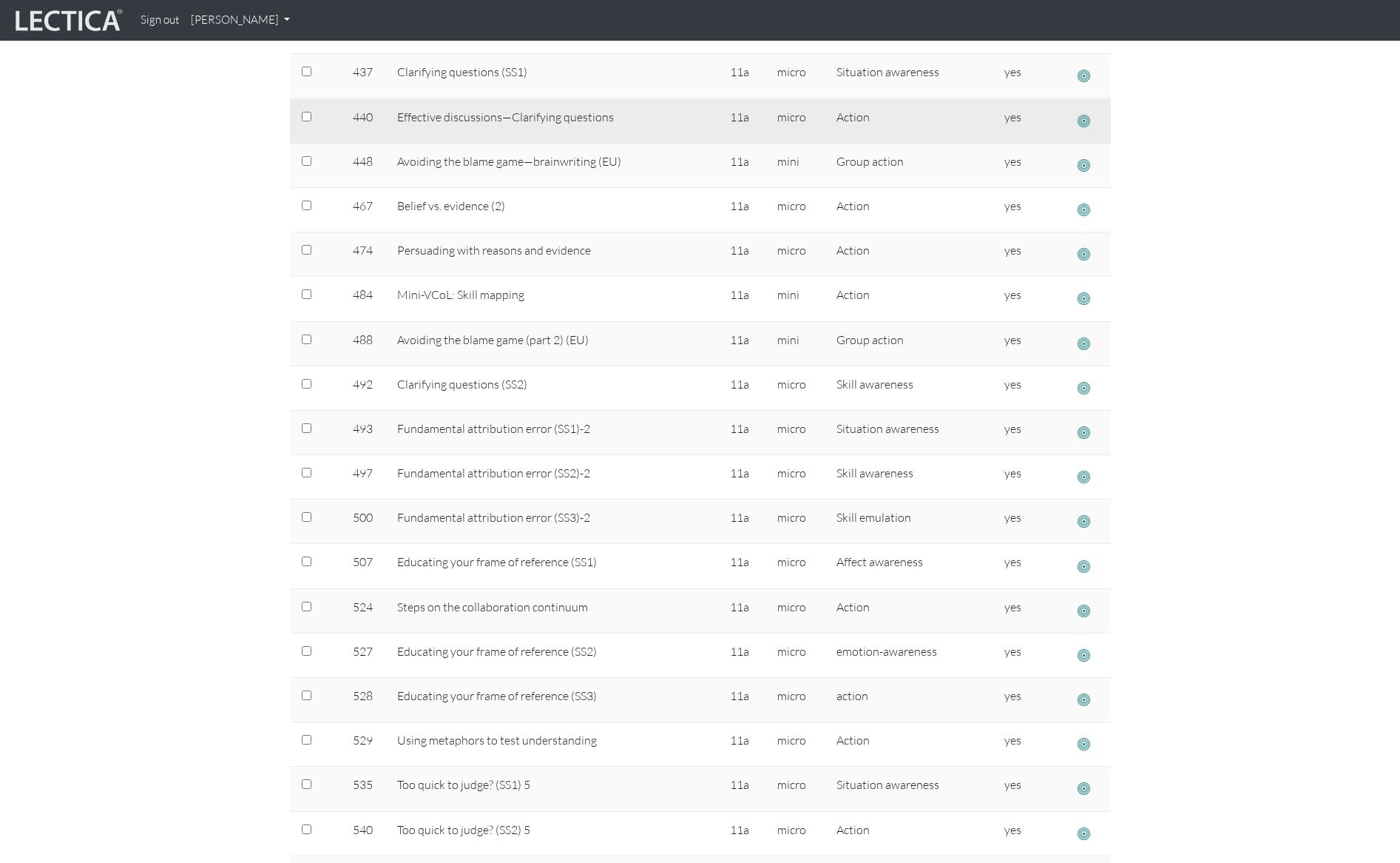
click at [1086, 120] on span "button" at bounding box center [1084, 120] width 13 height 15
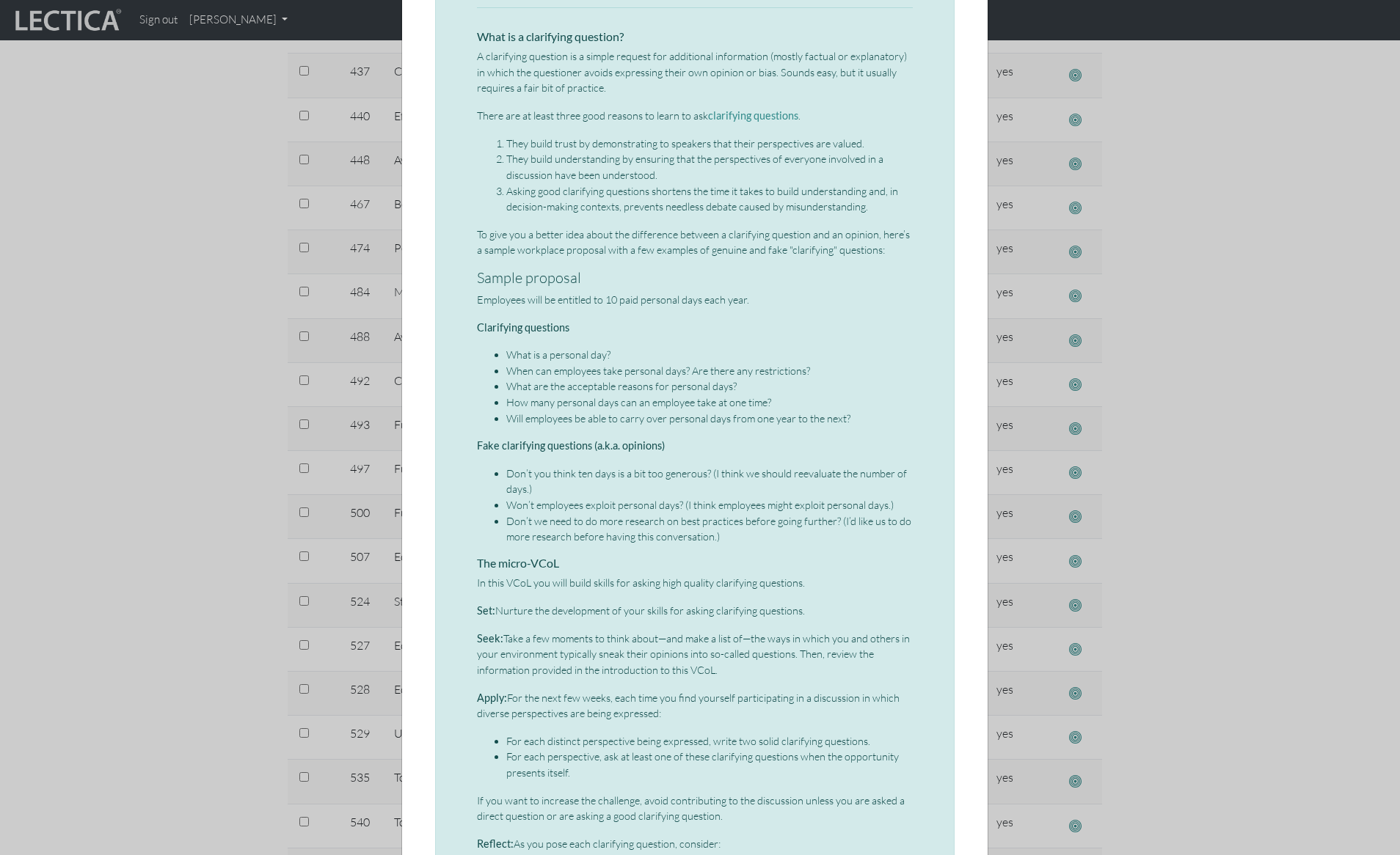
scroll to position [0, 0]
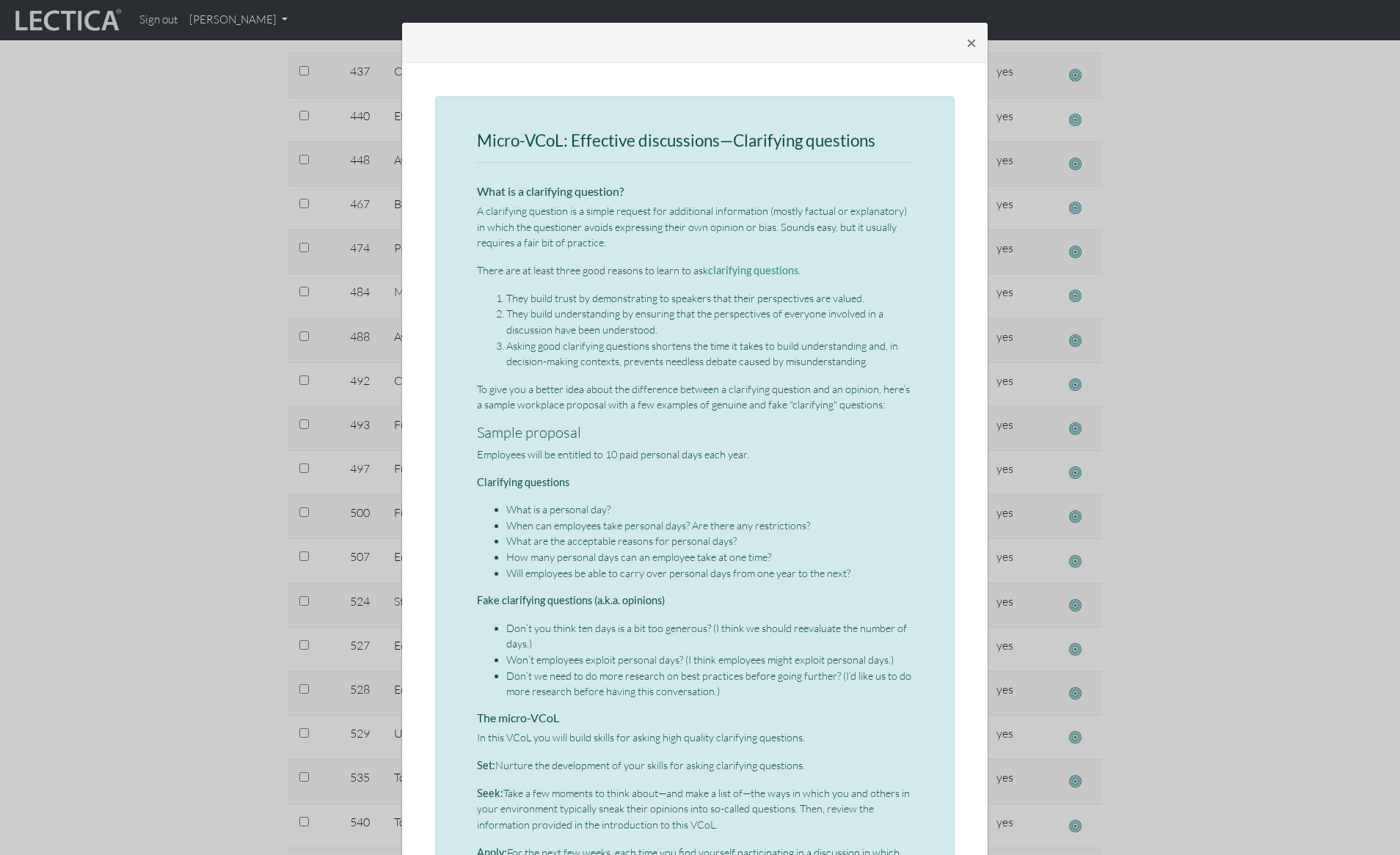
click at [487, 144] on h3 "Micro-VCoL: Effective discussions—Clarifying questions" at bounding box center [695, 141] width 436 height 19
drag, startPoint x: 475, startPoint y: 140, endPoint x: 908, endPoint y: 137, distance: 433.0
click at [908, 137] on div "Micro-VCoL: Effective discussions—Clarifying questions What is a clarifying que…" at bounding box center [695, 693] width 520 height 1195
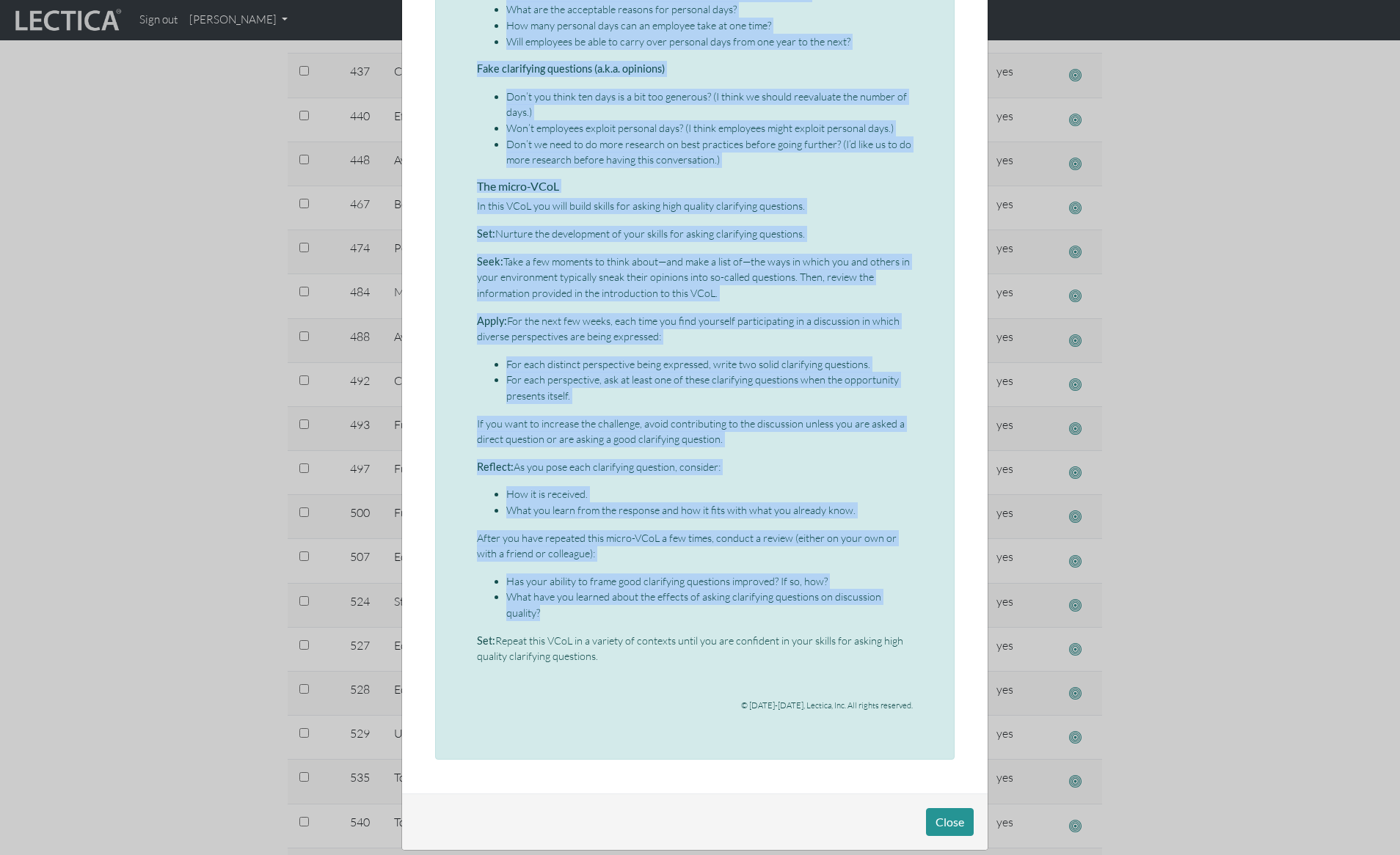
scroll to position [550, 0]
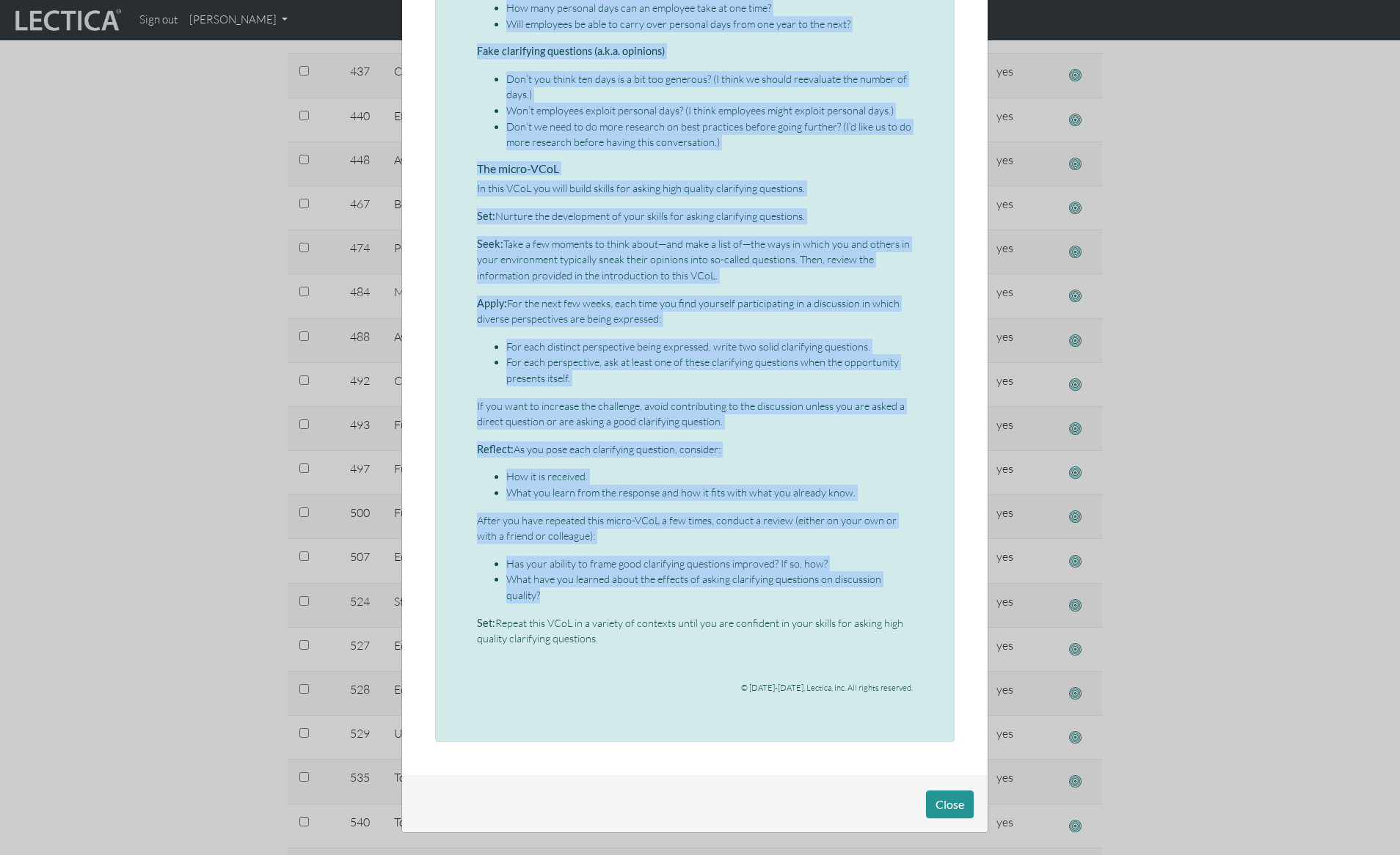
drag, startPoint x: 473, startPoint y: 193, endPoint x: 602, endPoint y: 638, distance: 463.3
click at [602, 638] on div "Micro-VCoL: Effective discussions—Clarifying questions What is a clarifying que…" at bounding box center [695, 144] width 436 height 1123
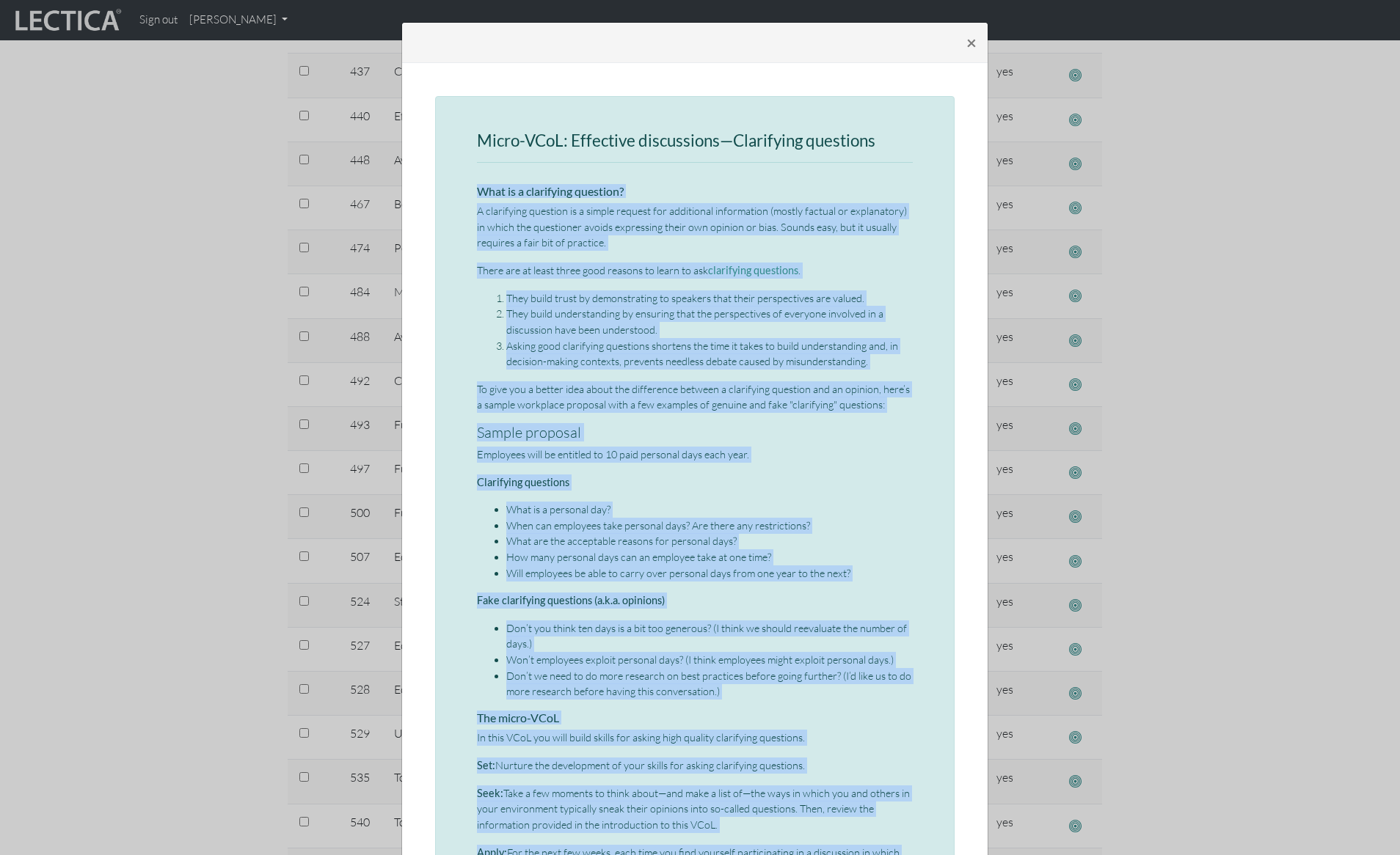
click at [617, 318] on li "They build understanding by ensuring that the perspectives of everyone involved…" at bounding box center [710, 321] width 407 height 32
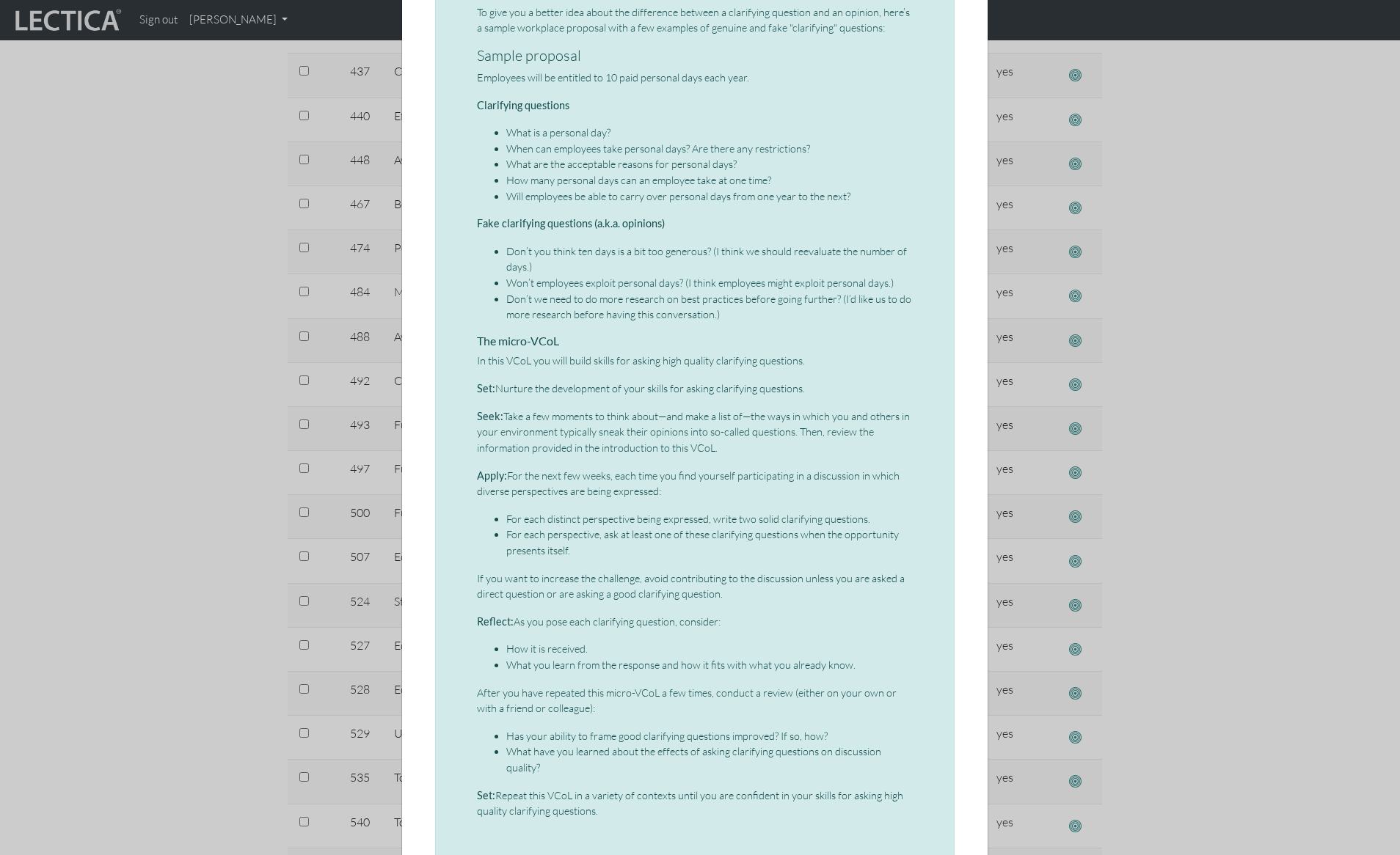
scroll to position [457, 0]
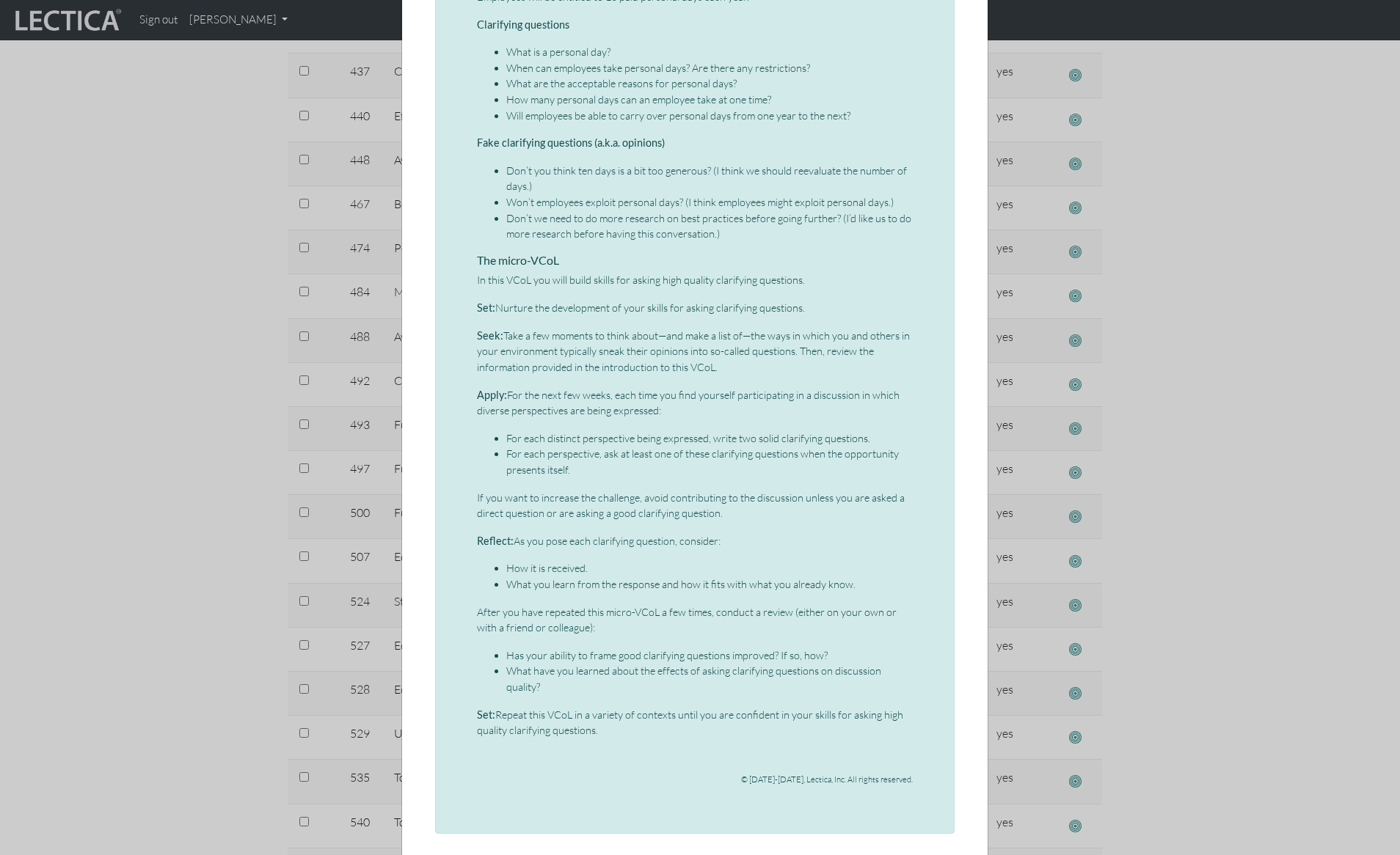
click at [194, 175] on div "× Micro-VCoL: Effective discussions—Clarifying questions What is a clarifying q…" at bounding box center [700, 427] width 1400 height 855
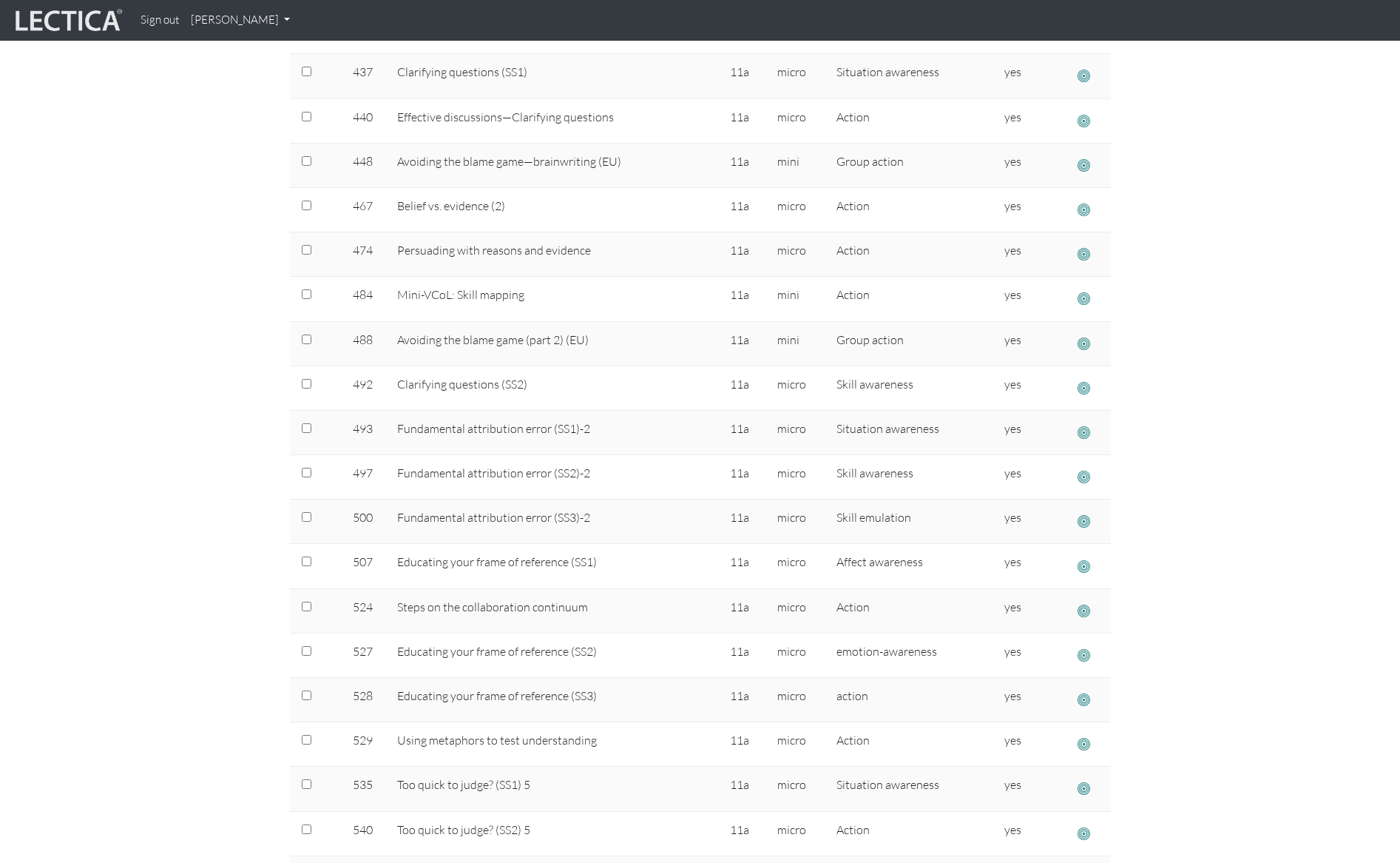
click at [1276, 186] on section "Select # rows to display 10 rows 20 rows 50 rows 100 rows 200 rows Total VCols …" at bounding box center [700, 142] width 1400 height 1802
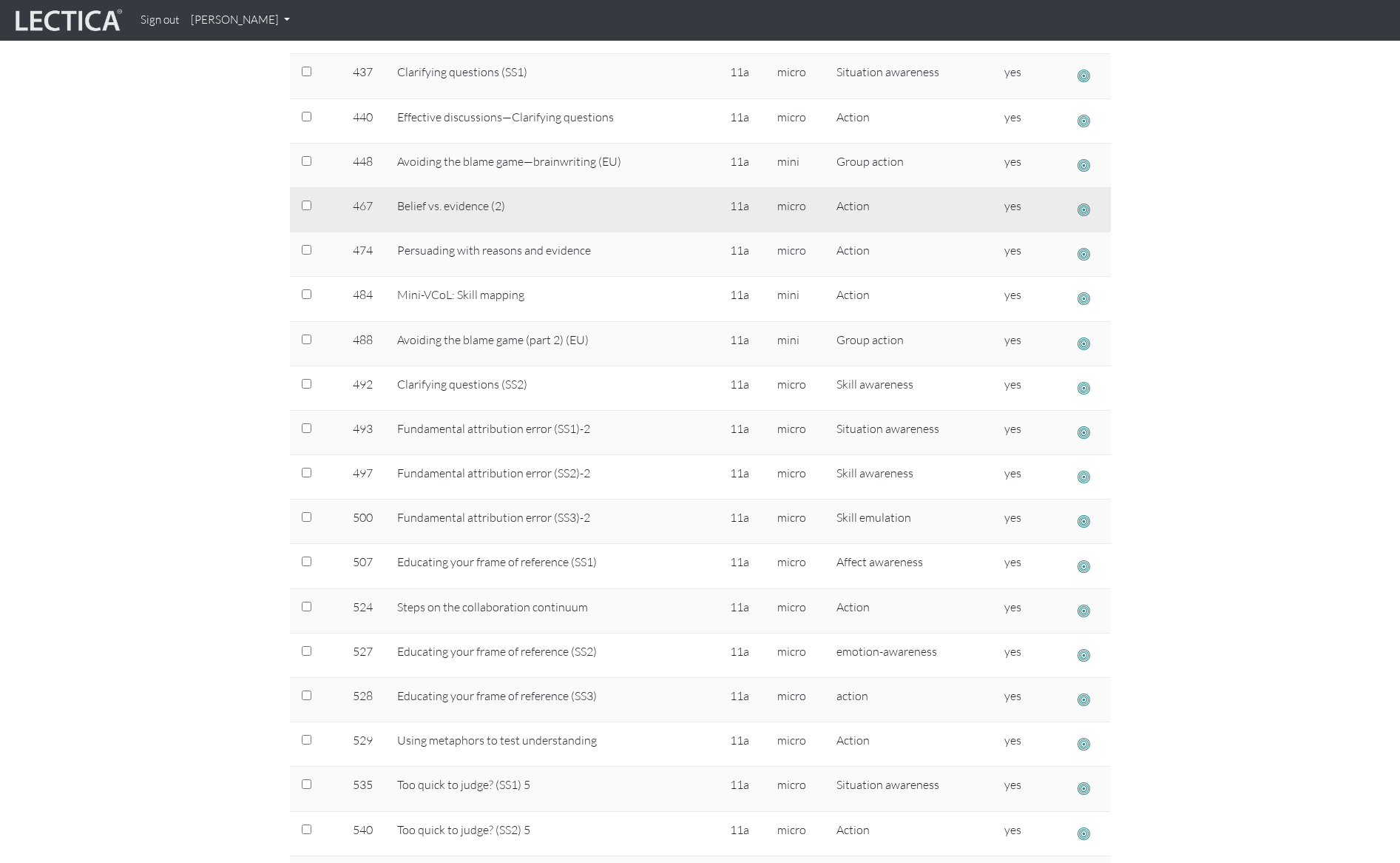
click at [1084, 206] on span "button" at bounding box center [1084, 209] width 13 height 15
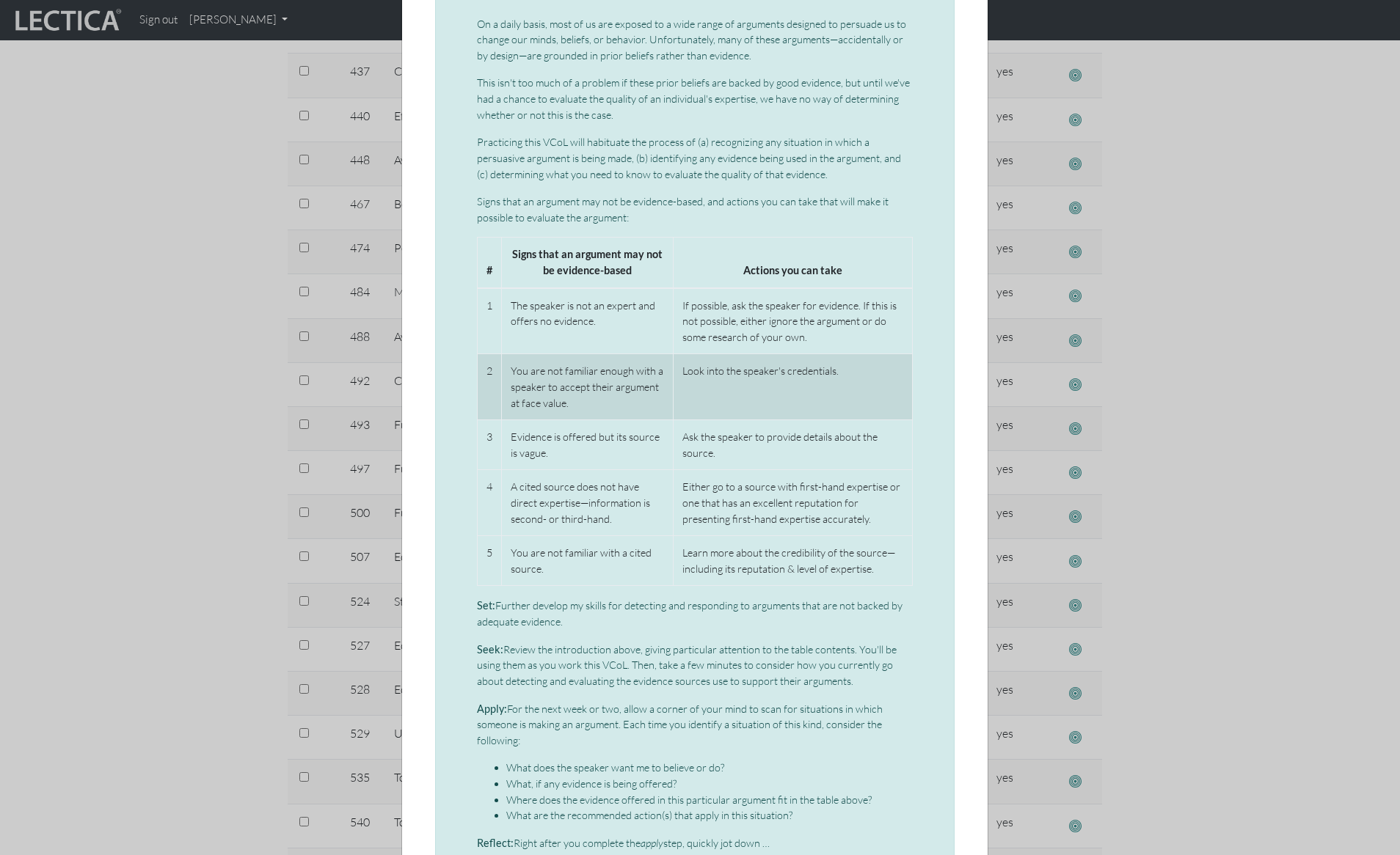
scroll to position [178, 0]
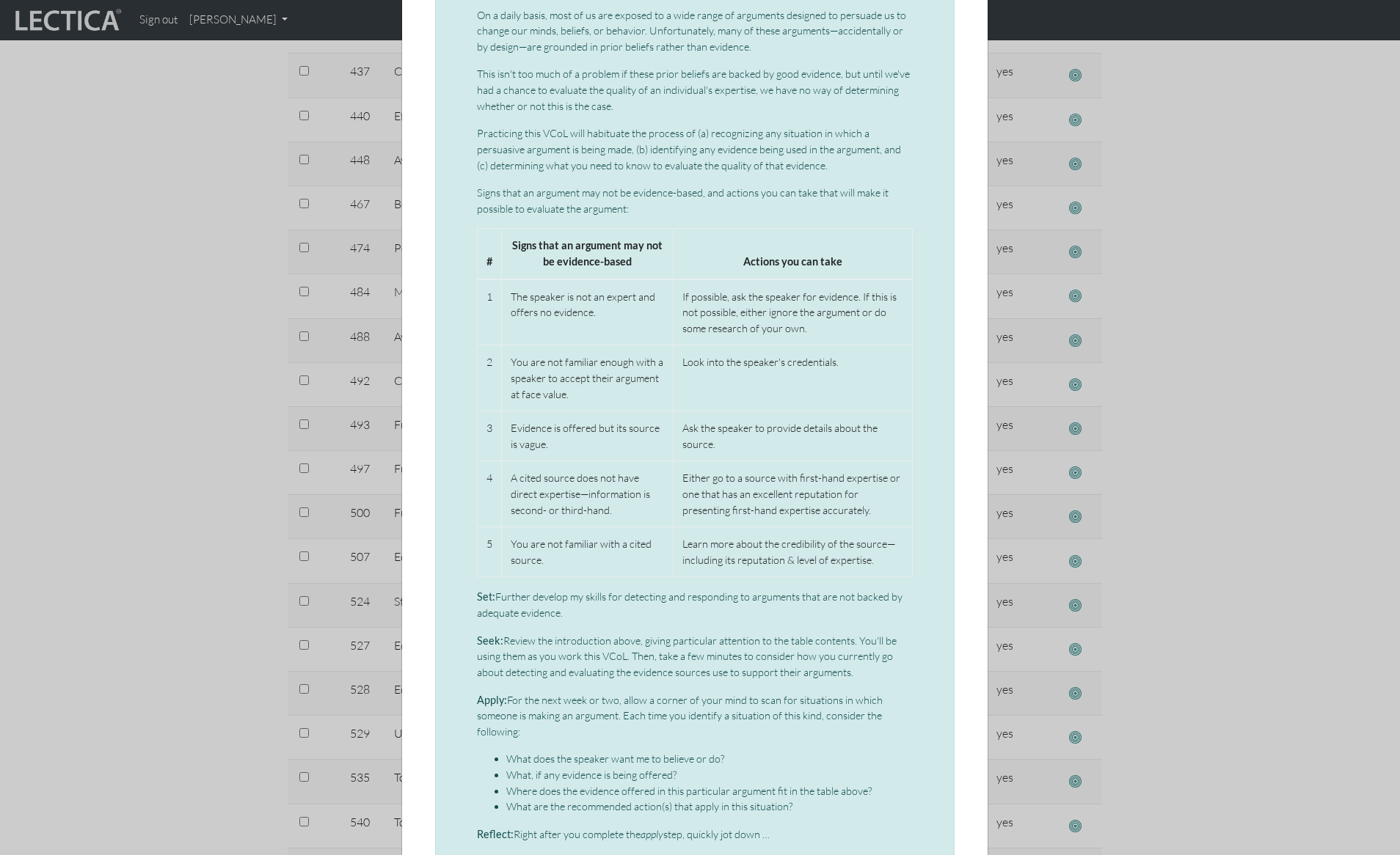
click at [1193, 366] on div "× Micro-VCoL: Belief vs. evidence On a daily basis, most of us are exposed to a…" at bounding box center [700, 427] width 1400 height 855
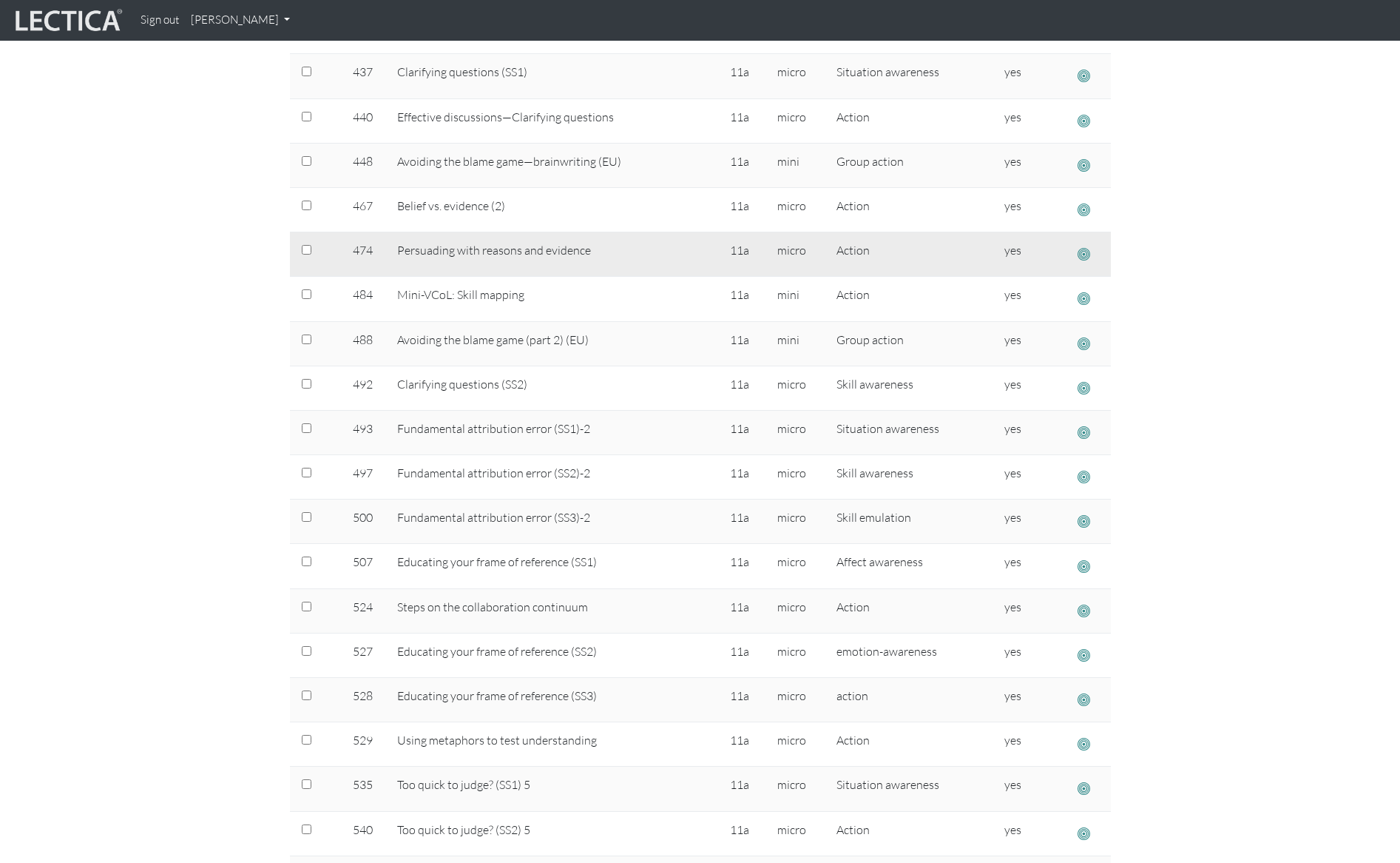
click at [1086, 250] on span "button" at bounding box center [1084, 254] width 13 height 15
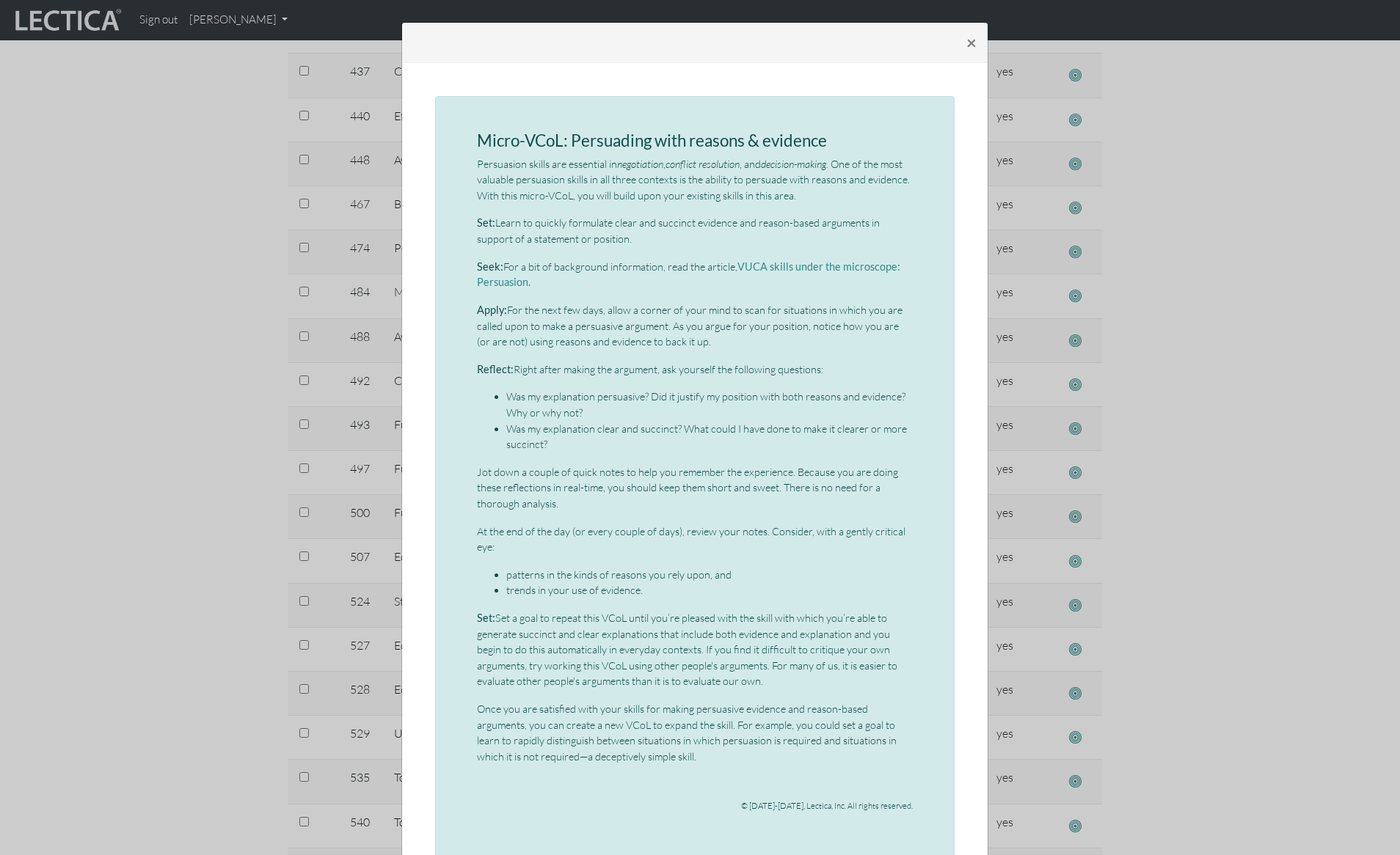
click at [180, 320] on div "× Micro-VCoL: Persuading with reasons & evidence Persuasion skills are essentia…" at bounding box center [700, 427] width 1400 height 855
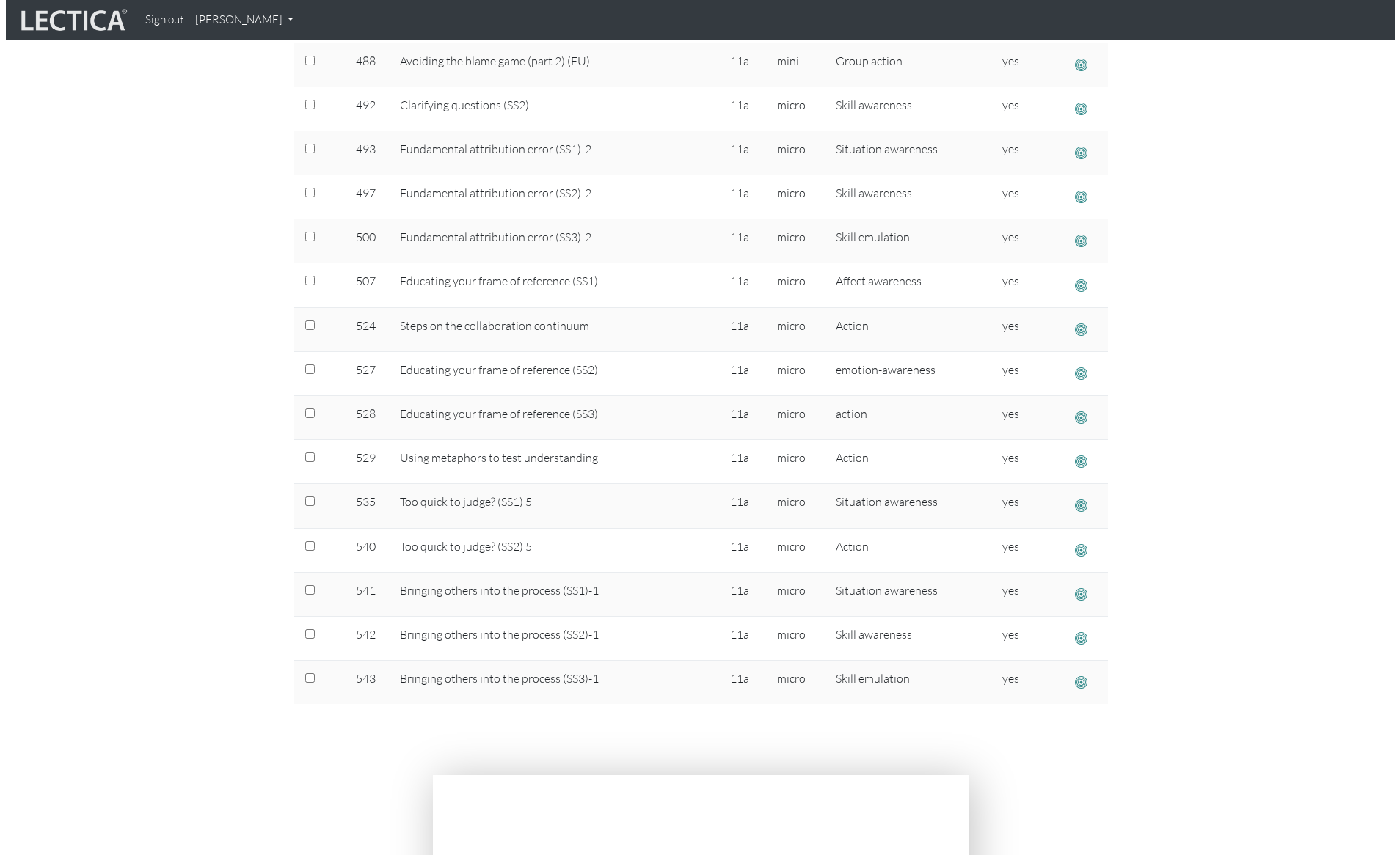
scroll to position [1283, 0]
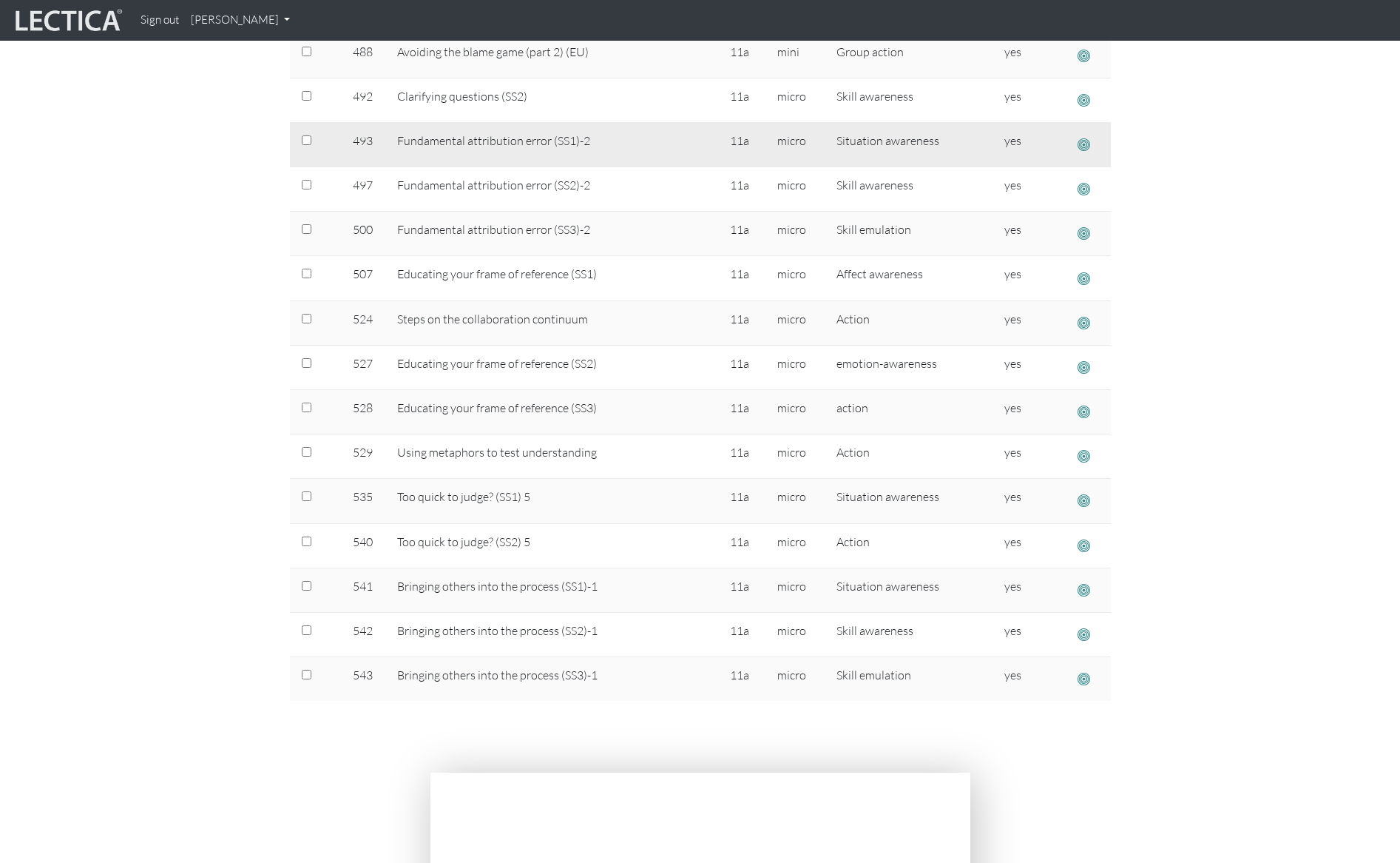
click at [1081, 142] on span "button" at bounding box center [1084, 144] width 13 height 15
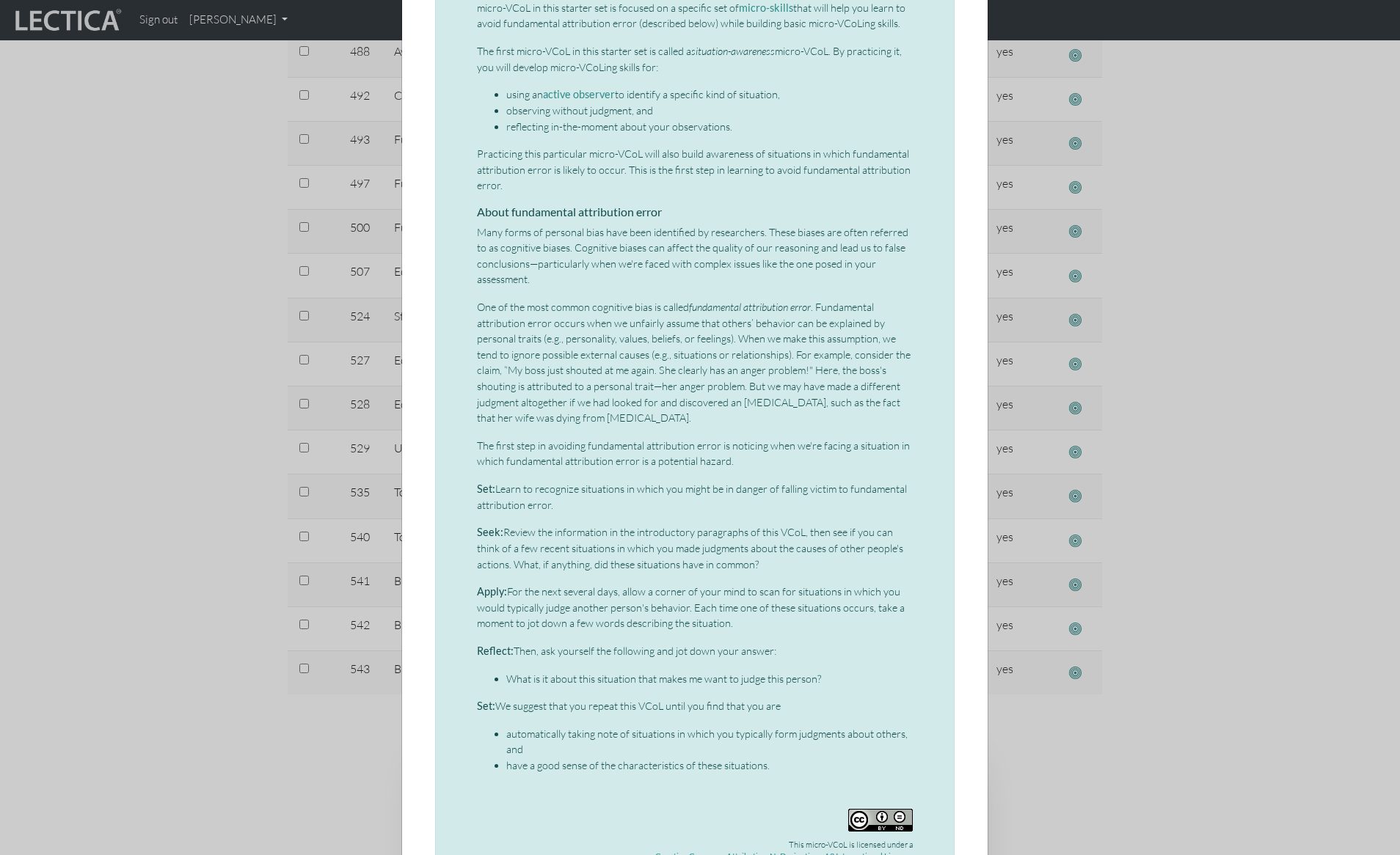
scroll to position [300, 0]
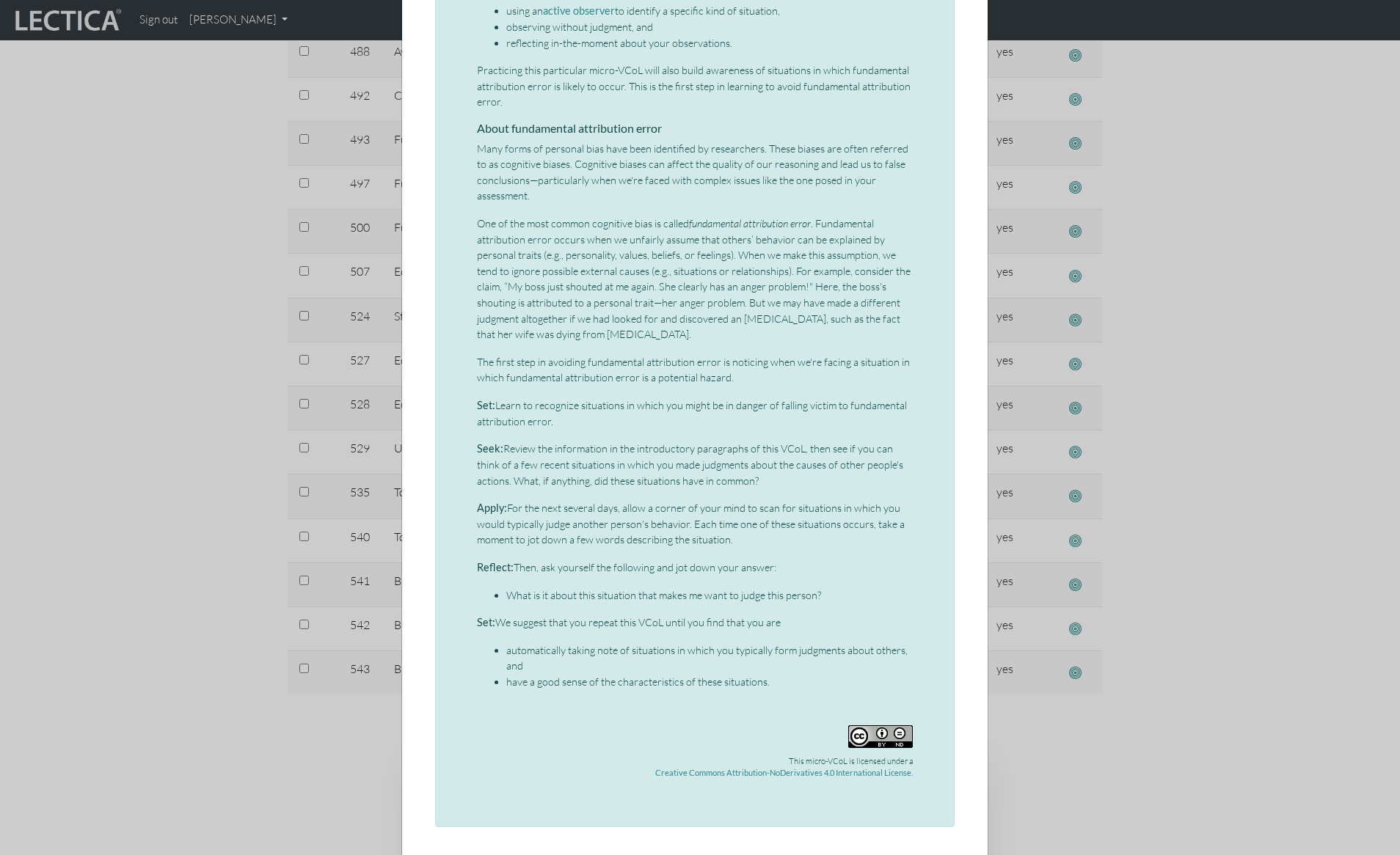
click at [149, 352] on div "× Micro-VCoL: Fundamental attribution error (part 1) This is the first micro-VC…" at bounding box center [700, 427] width 1400 height 855
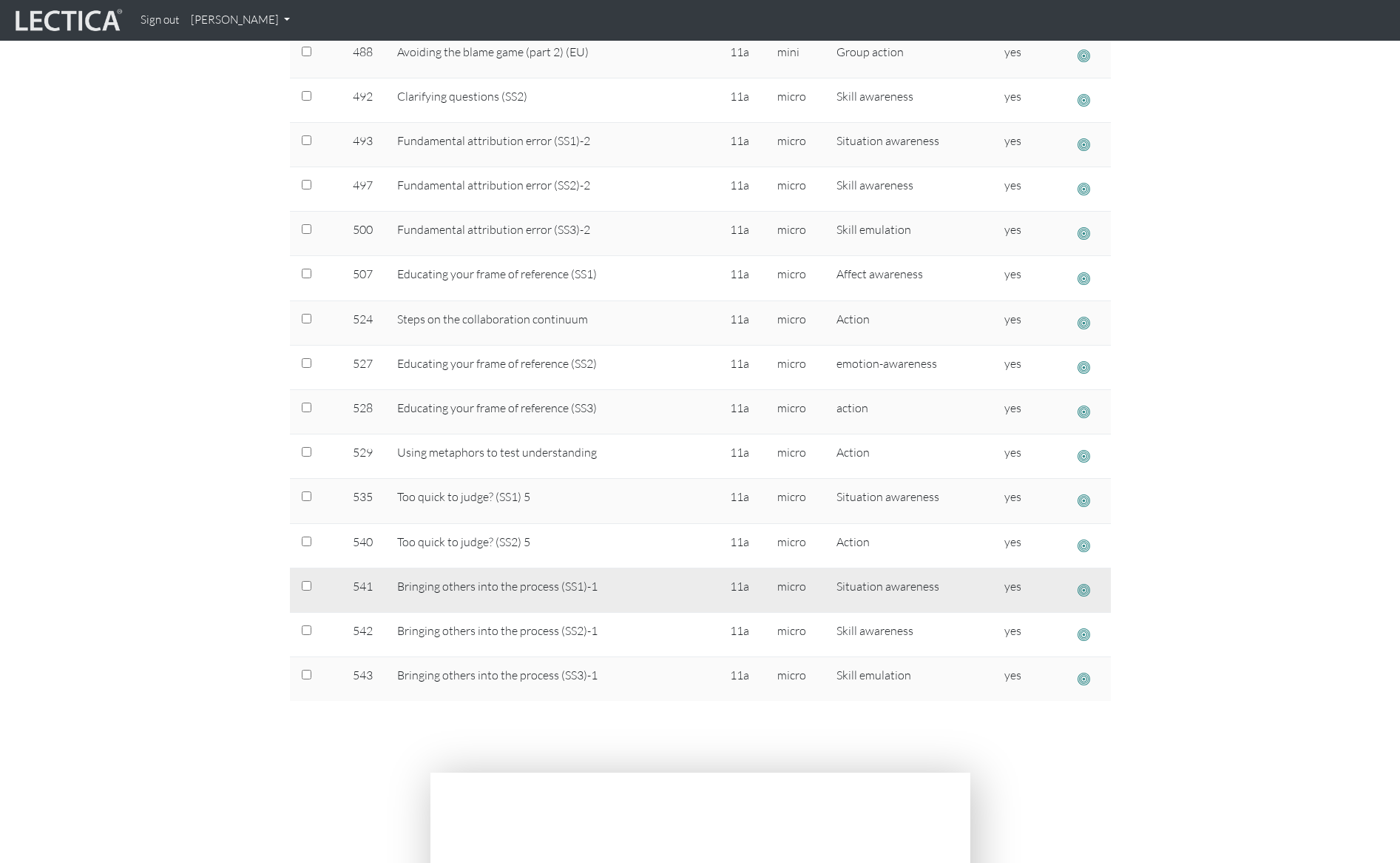
click at [1084, 588] on span "button" at bounding box center [1084, 590] width 13 height 15
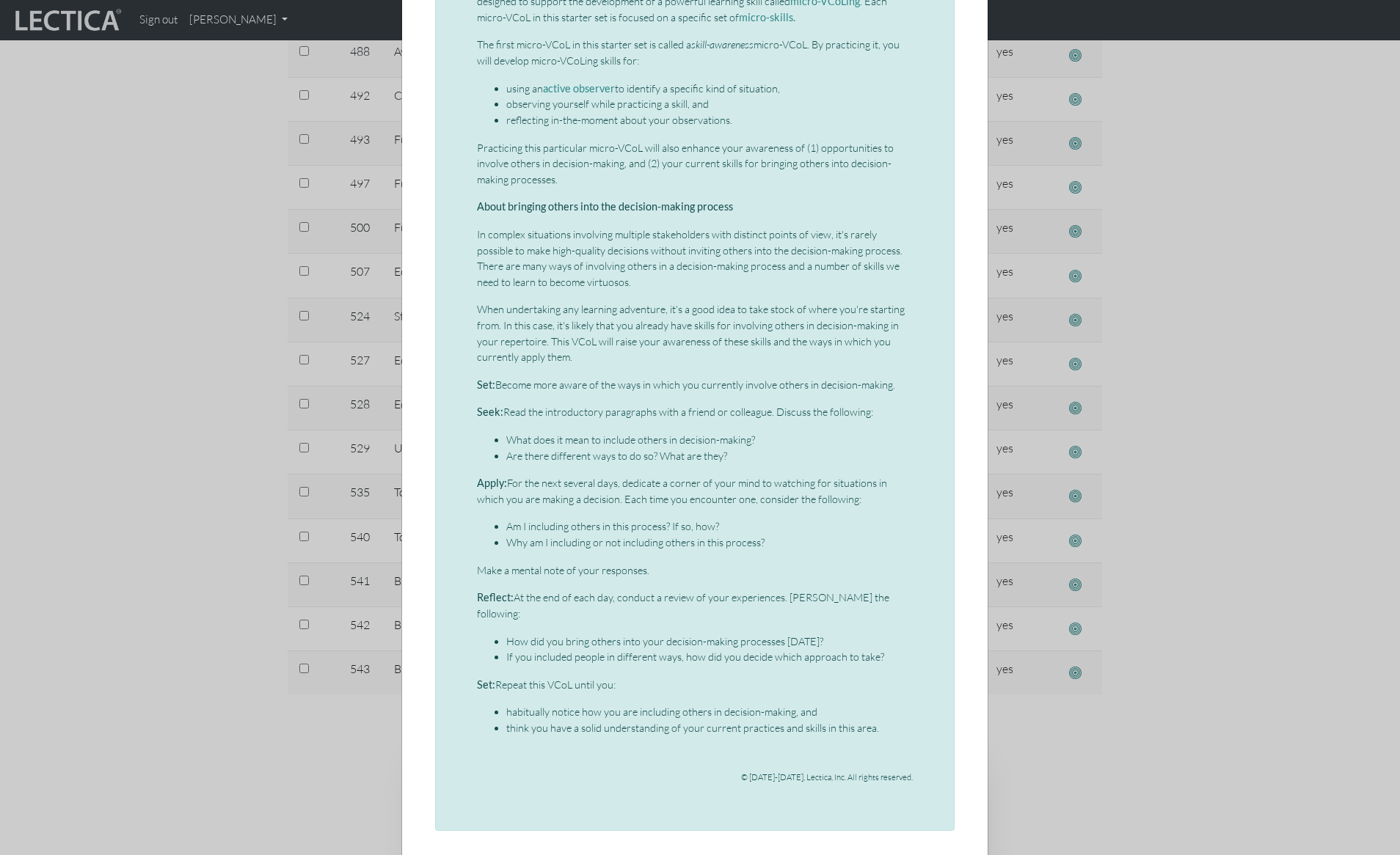
scroll to position [0, 0]
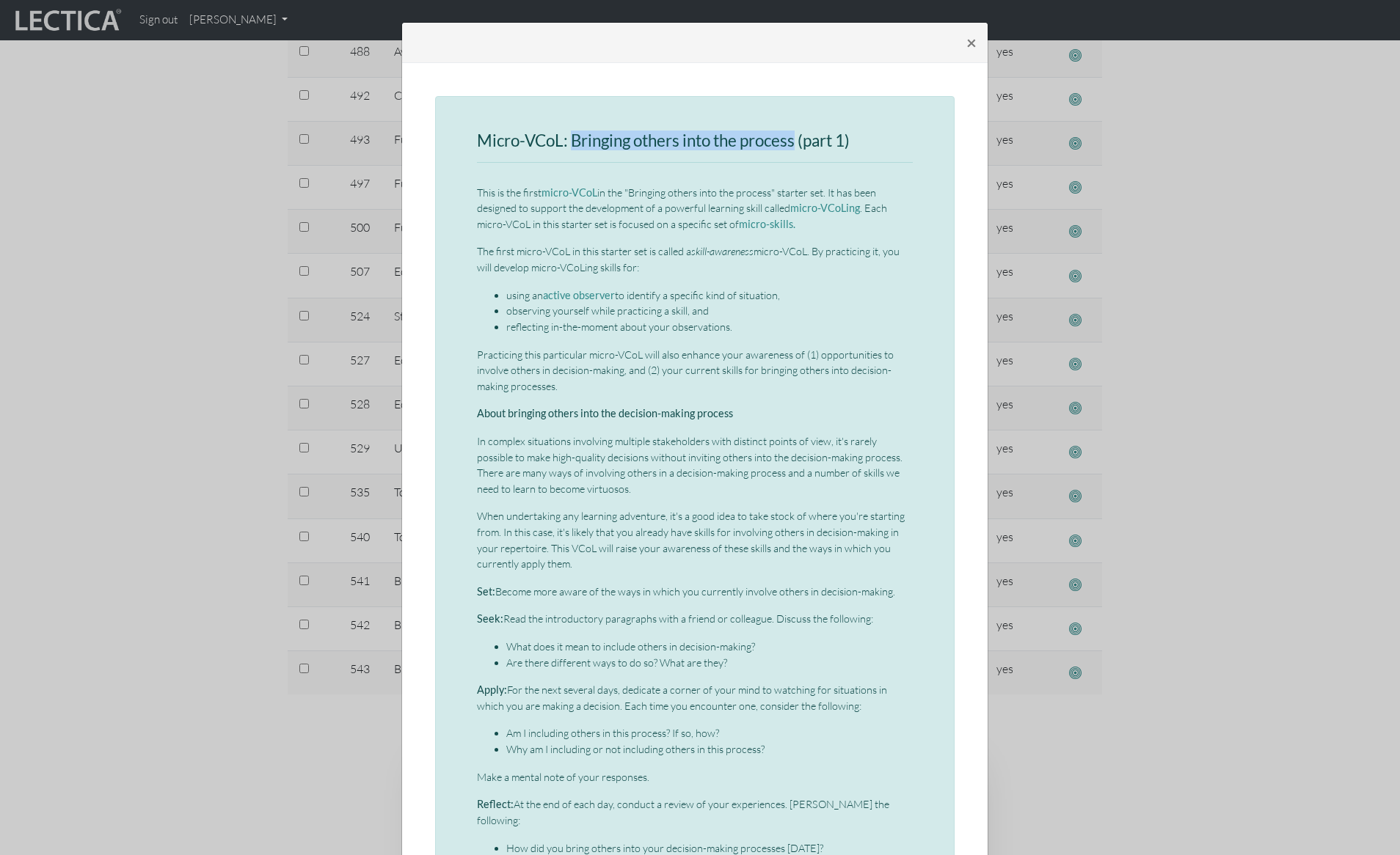
drag, startPoint x: 568, startPoint y: 139, endPoint x: 792, endPoint y: 138, distance: 224.0
click at [792, 138] on h3 "Micro-VCoL: Bringing others into the process (part 1)" at bounding box center [695, 141] width 436 height 19
click at [693, 218] on p "This is the first micro-VCoL in the "Bringing others into the process" starter …" at bounding box center [695, 209] width 436 height 48
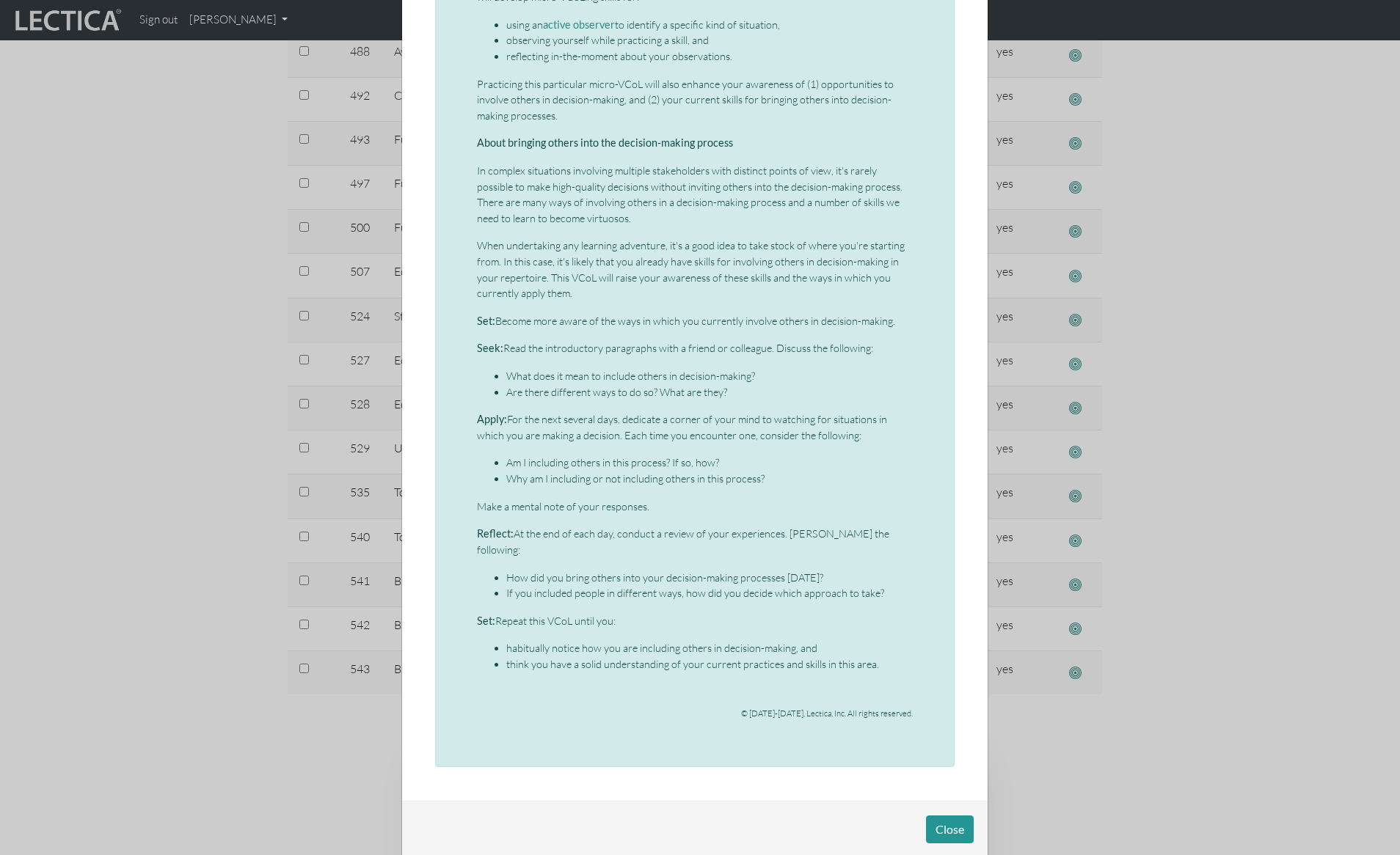
scroll to position [280, 0]
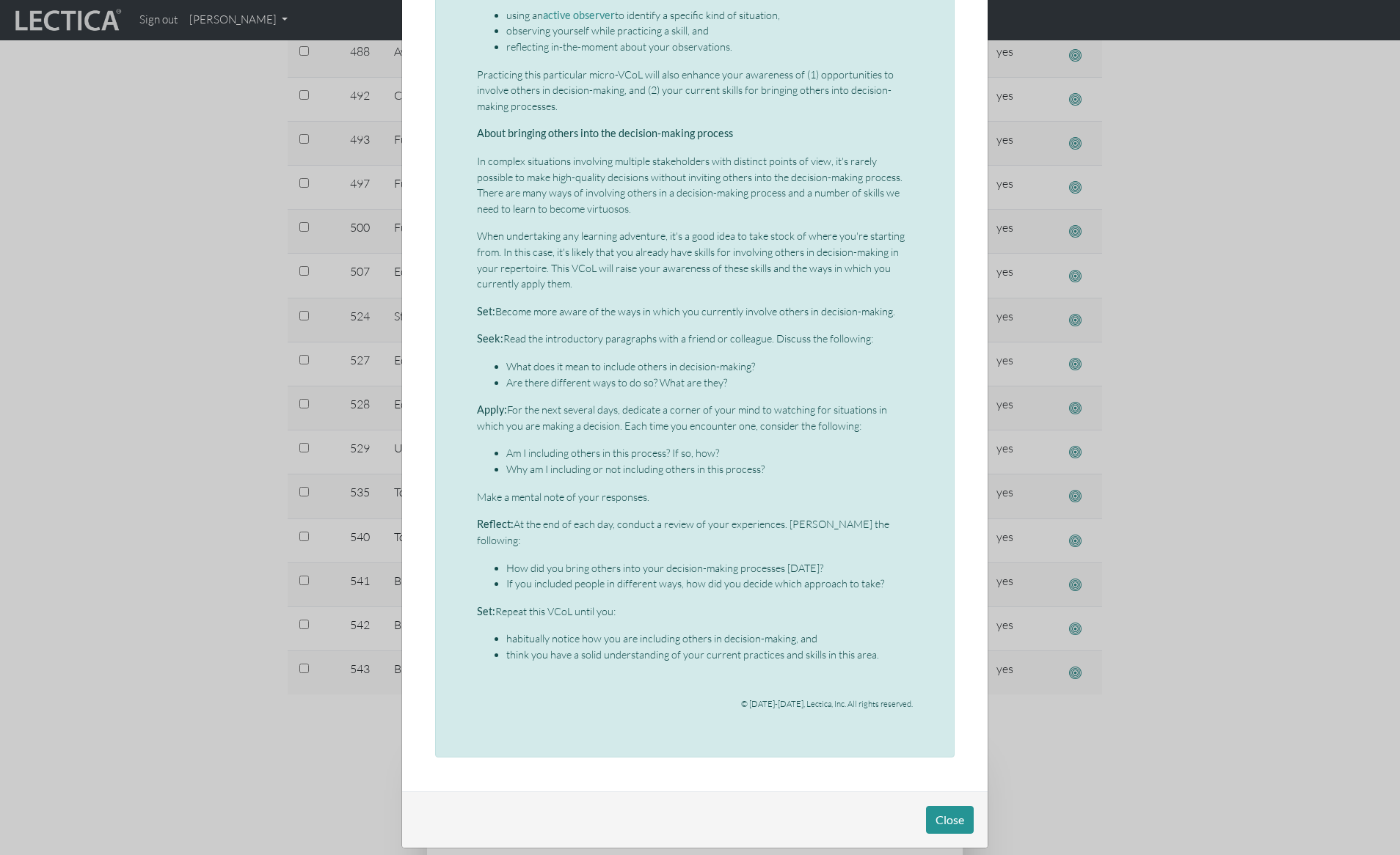
click at [561, 276] on p "When undertaking any learning adventure, it's a good idea to take stock of wher…" at bounding box center [695, 259] width 436 height 63
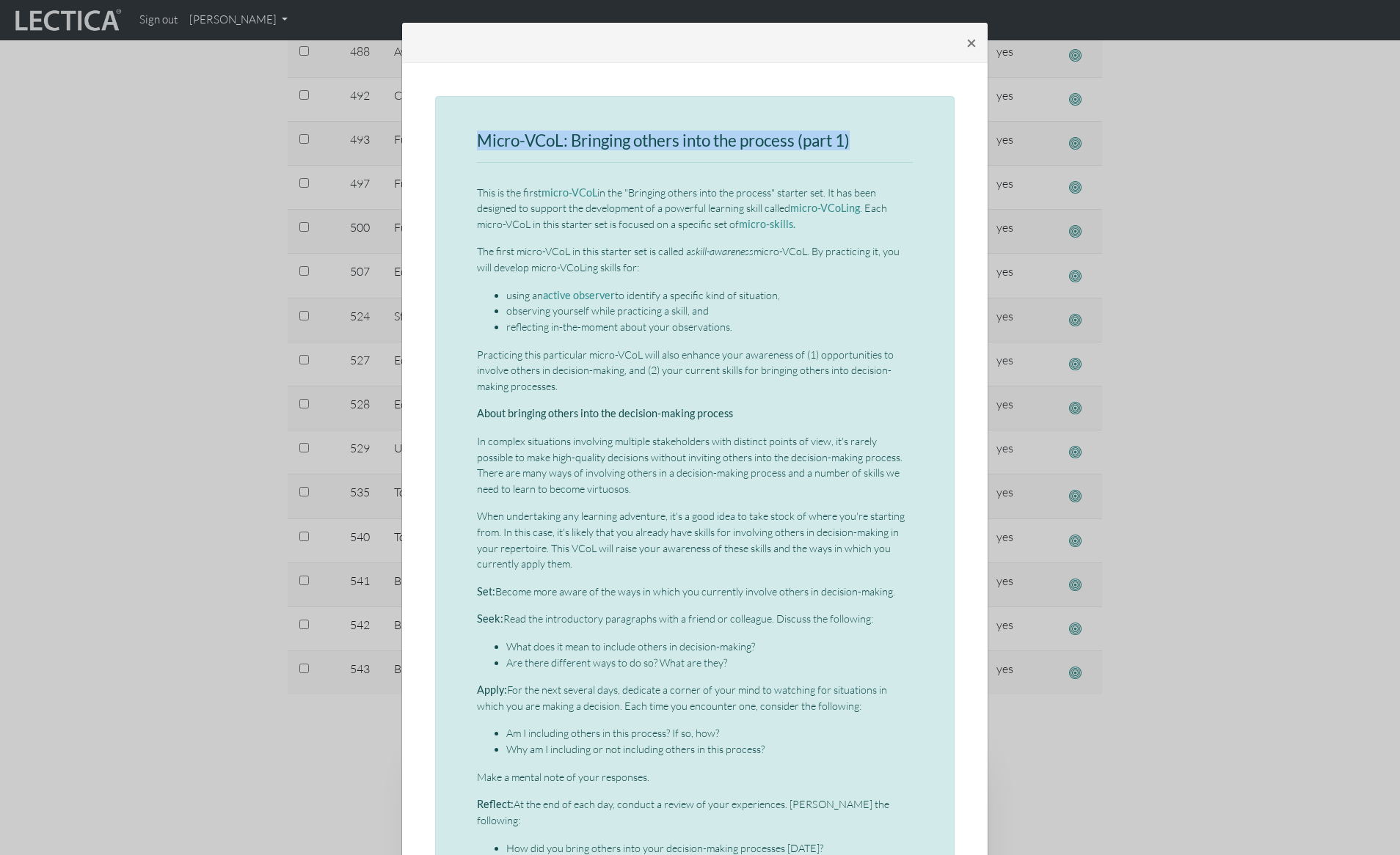
drag, startPoint x: 473, startPoint y: 138, endPoint x: 888, endPoint y: 135, distance: 415.0
click at [888, 135] on h3 "Micro-VCoL: Bringing others into the process (part 1)" at bounding box center [695, 141] width 436 height 19
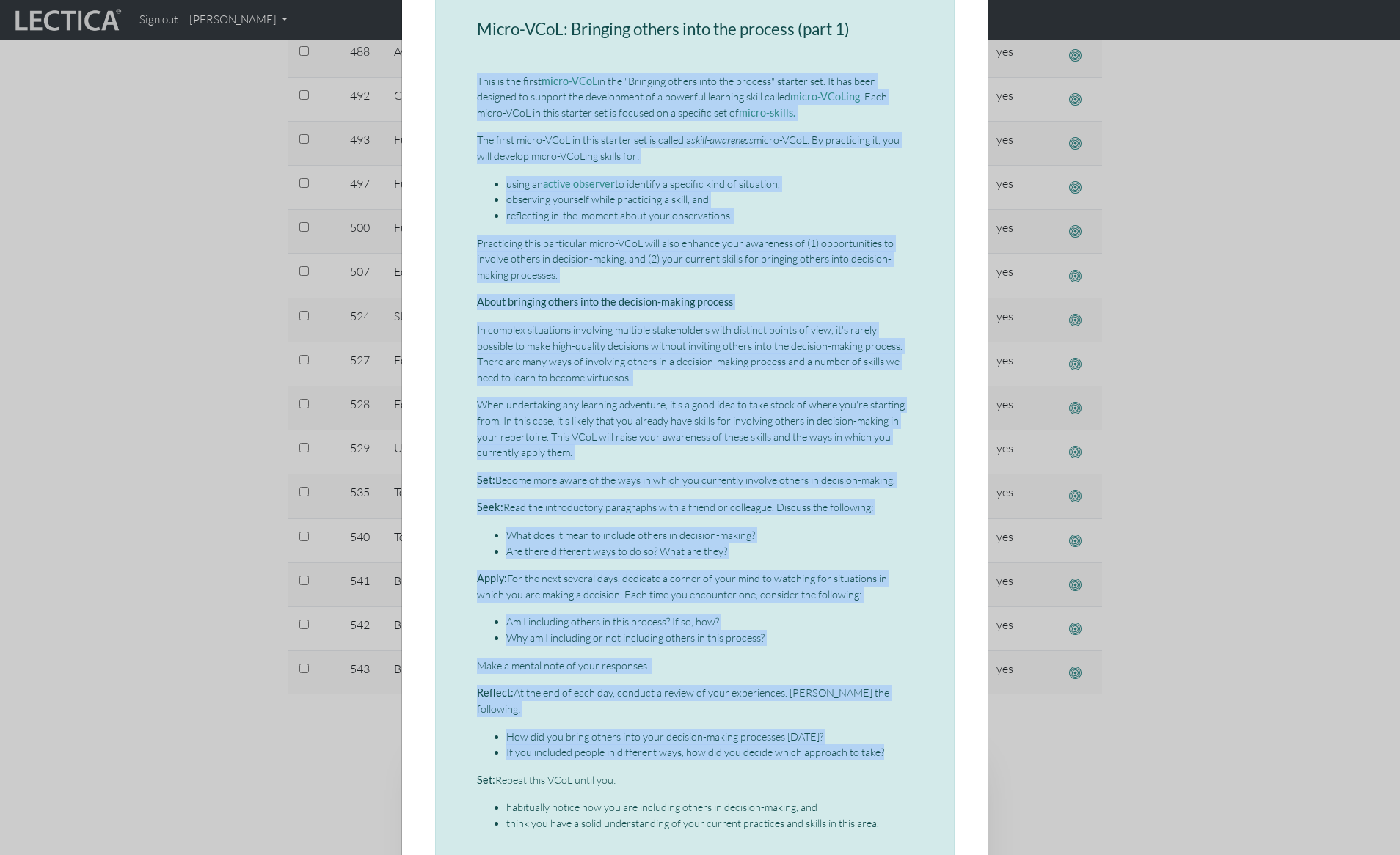
scroll to position [280, 0]
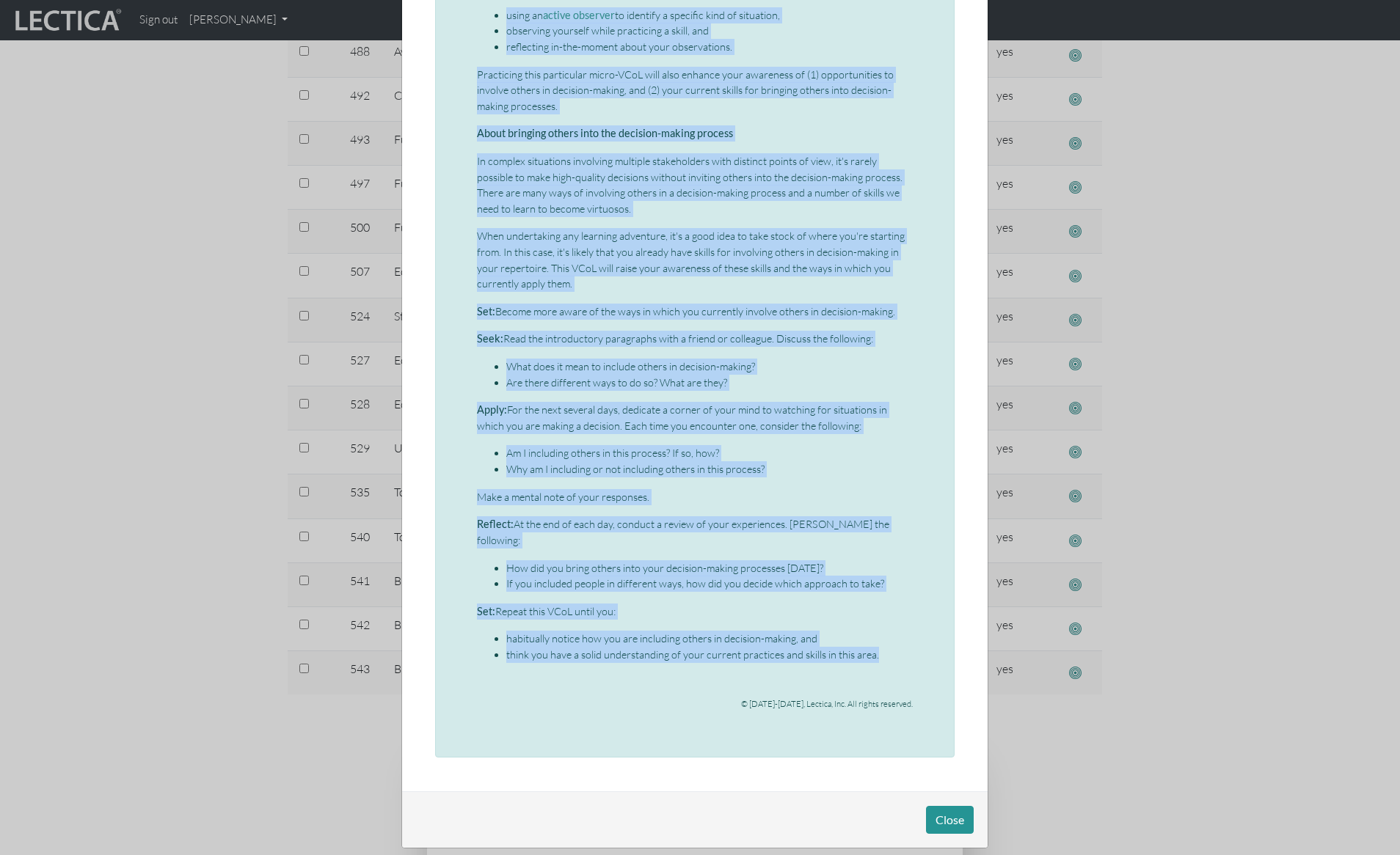
drag, startPoint x: 470, startPoint y: 192, endPoint x: 918, endPoint y: 634, distance: 629.3
click at [918, 634] on div "Micro-VCoL: Bringing others into the process (part 1) This is the first micro-V…" at bounding box center [695, 287] width 520 height 941
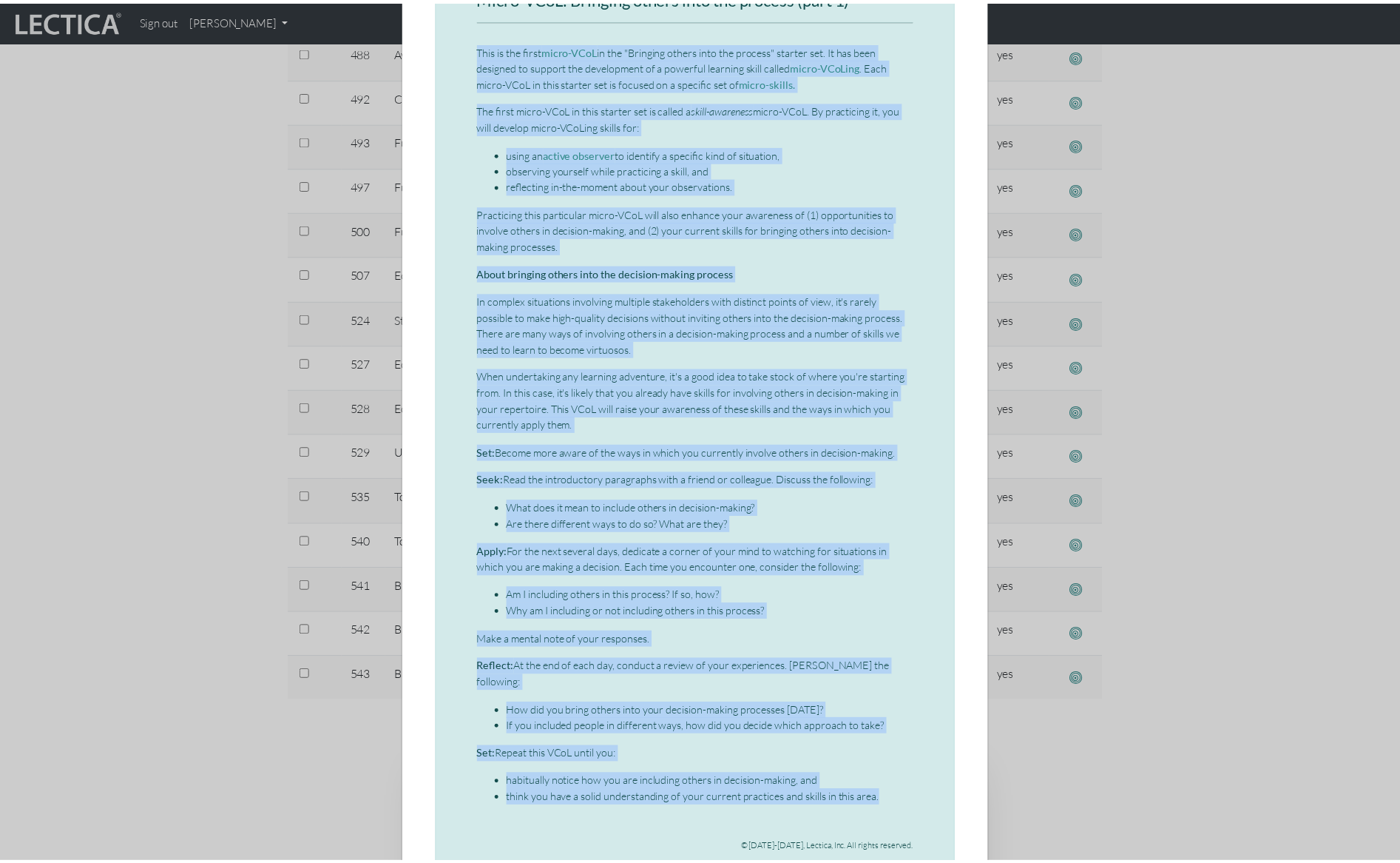
scroll to position [0, 0]
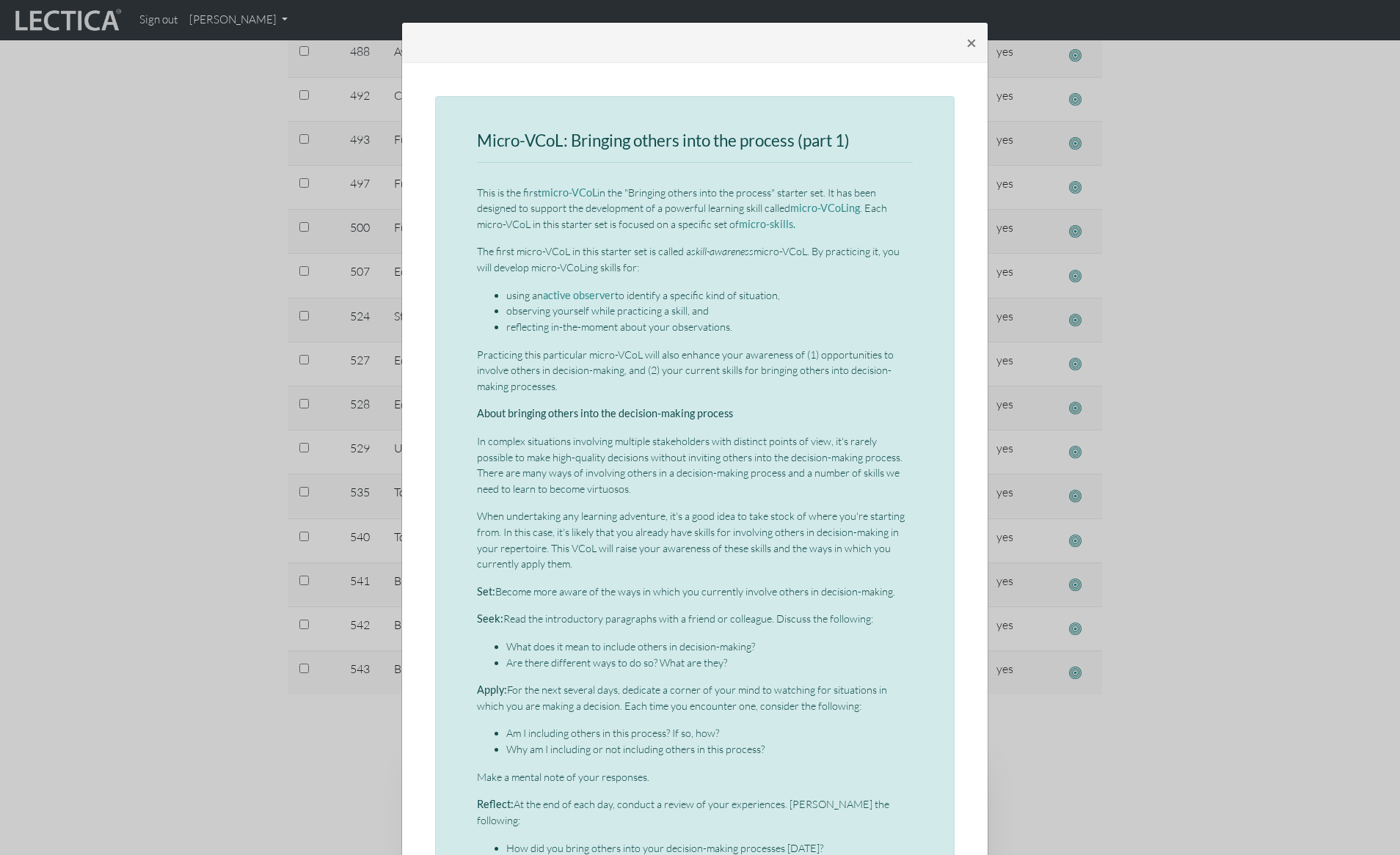
click at [243, 199] on div "× Micro-VCoL: Bringing others into the process (part 1) This is the first micro…" at bounding box center [700, 427] width 1400 height 855
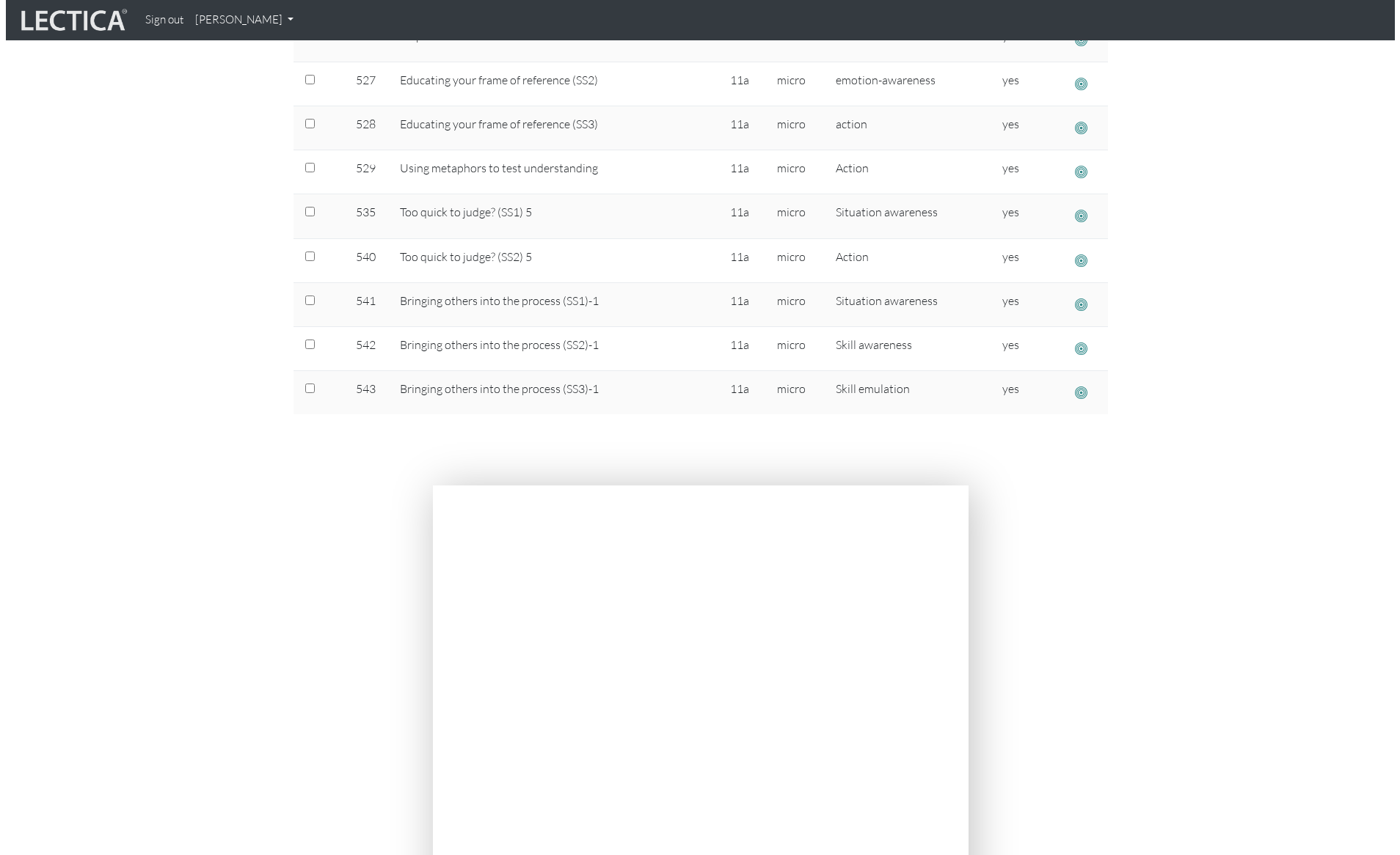
scroll to position [1693, 0]
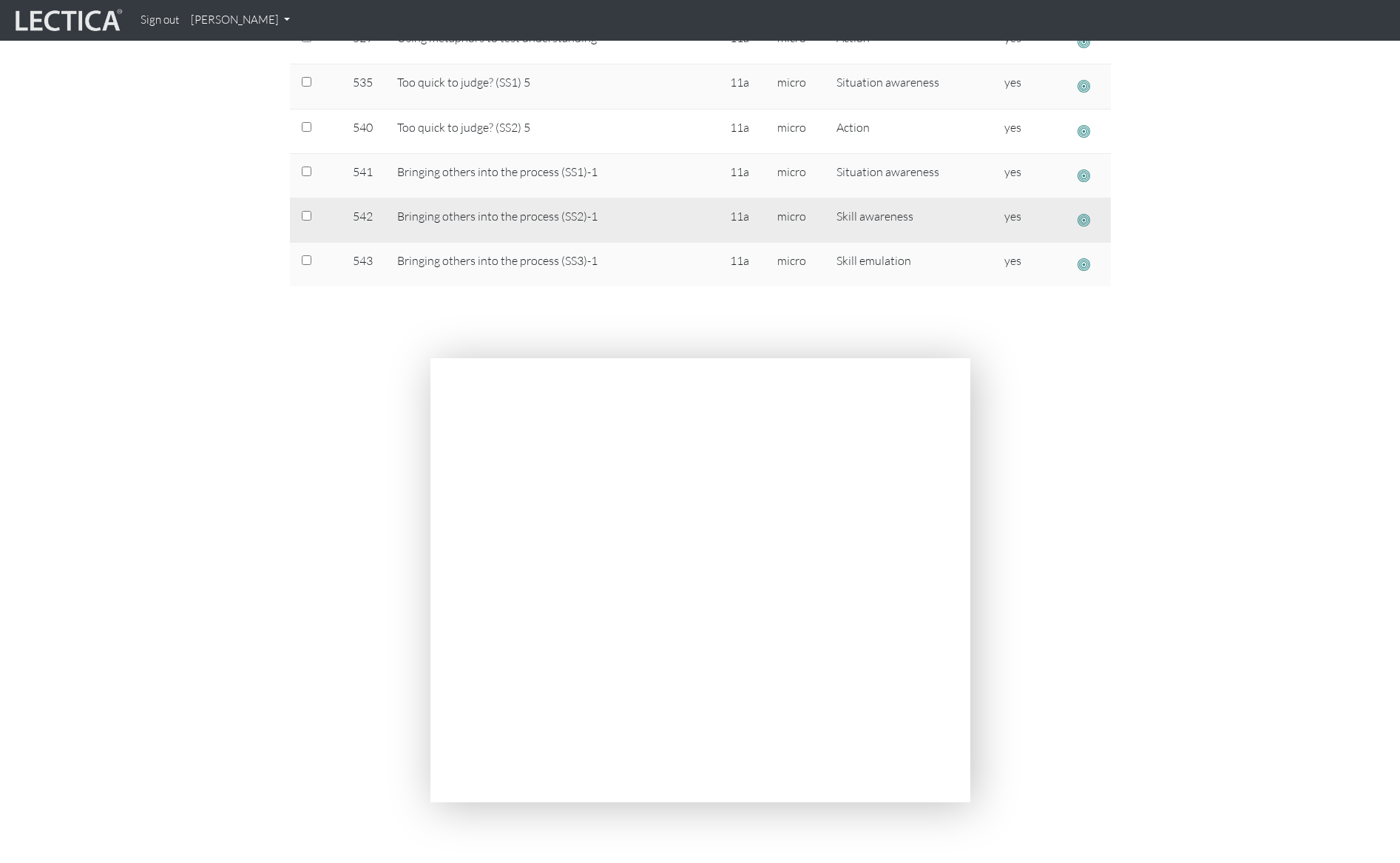
click at [1085, 218] on span "button" at bounding box center [1084, 220] width 13 height 15
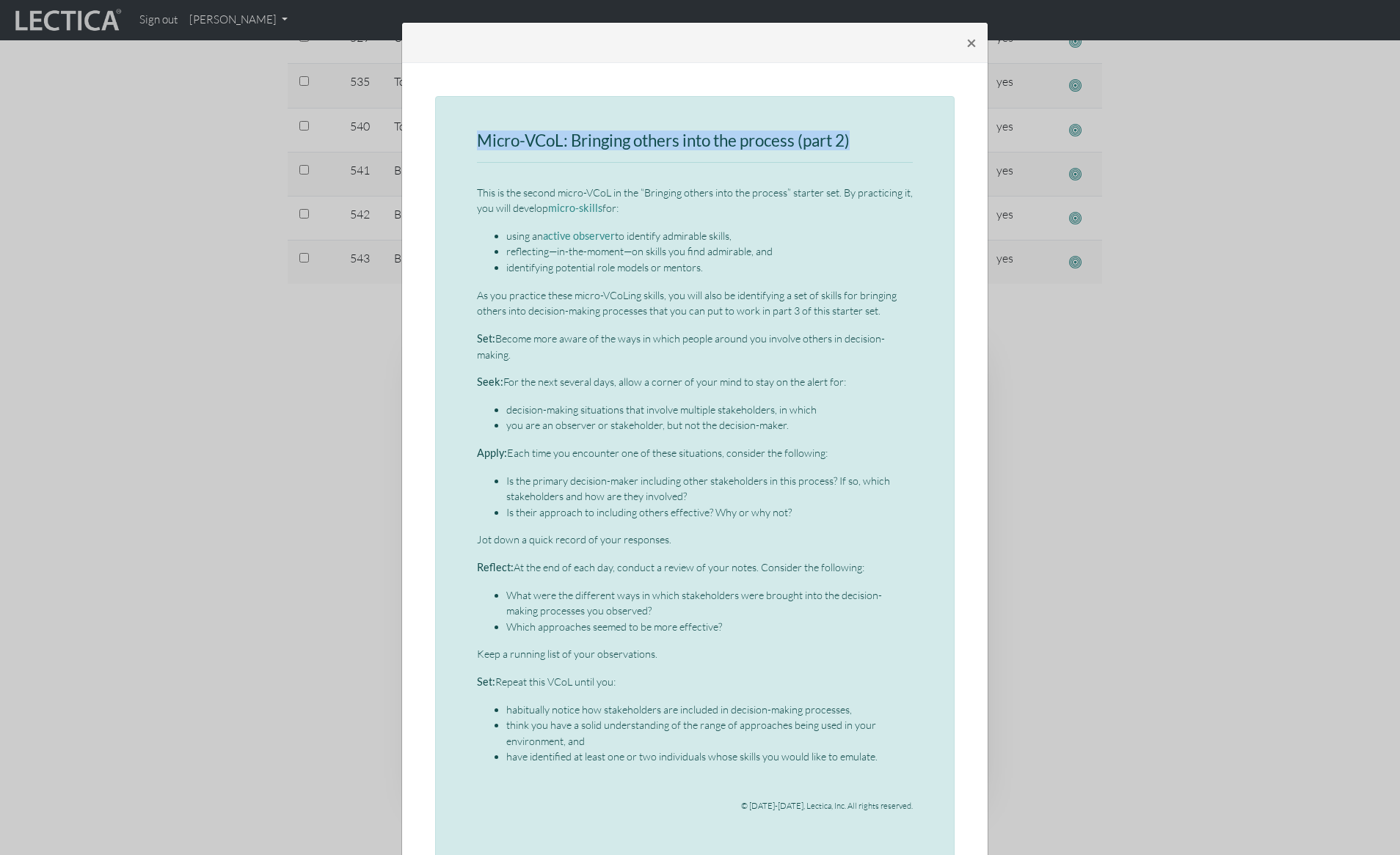
drag, startPoint x: 849, startPoint y: 139, endPoint x: 445, endPoint y: 129, distance: 404.1
click at [445, 129] on div "Micro-VCoL: Bringing others into the process (part 2) This is the second micro-…" at bounding box center [695, 478] width 520 height 764
click at [477, 187] on p "This is the second micro-VCoL in the “Bringing others into the process” starter…" at bounding box center [695, 201] width 436 height 32
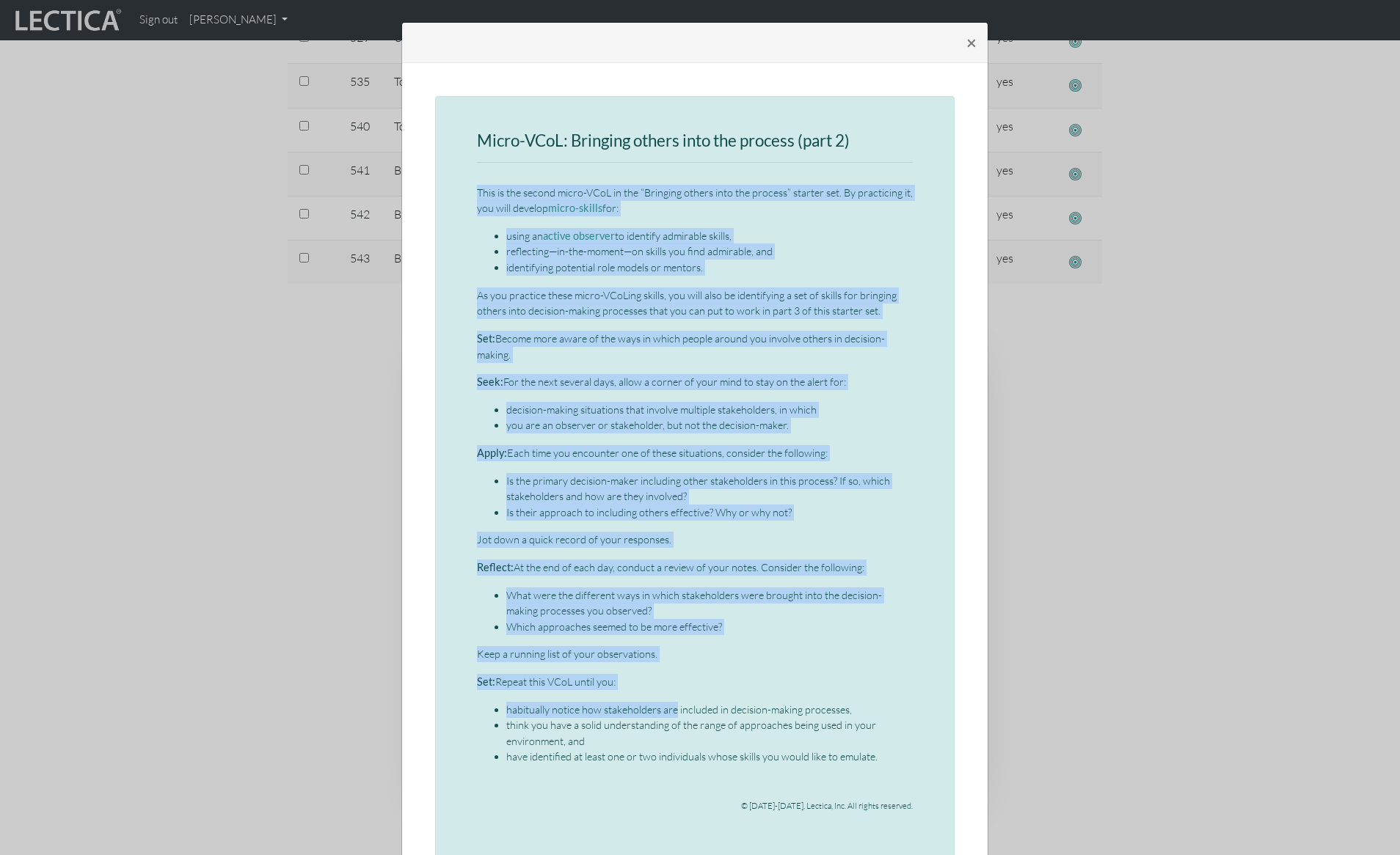
scroll to position [118, 0]
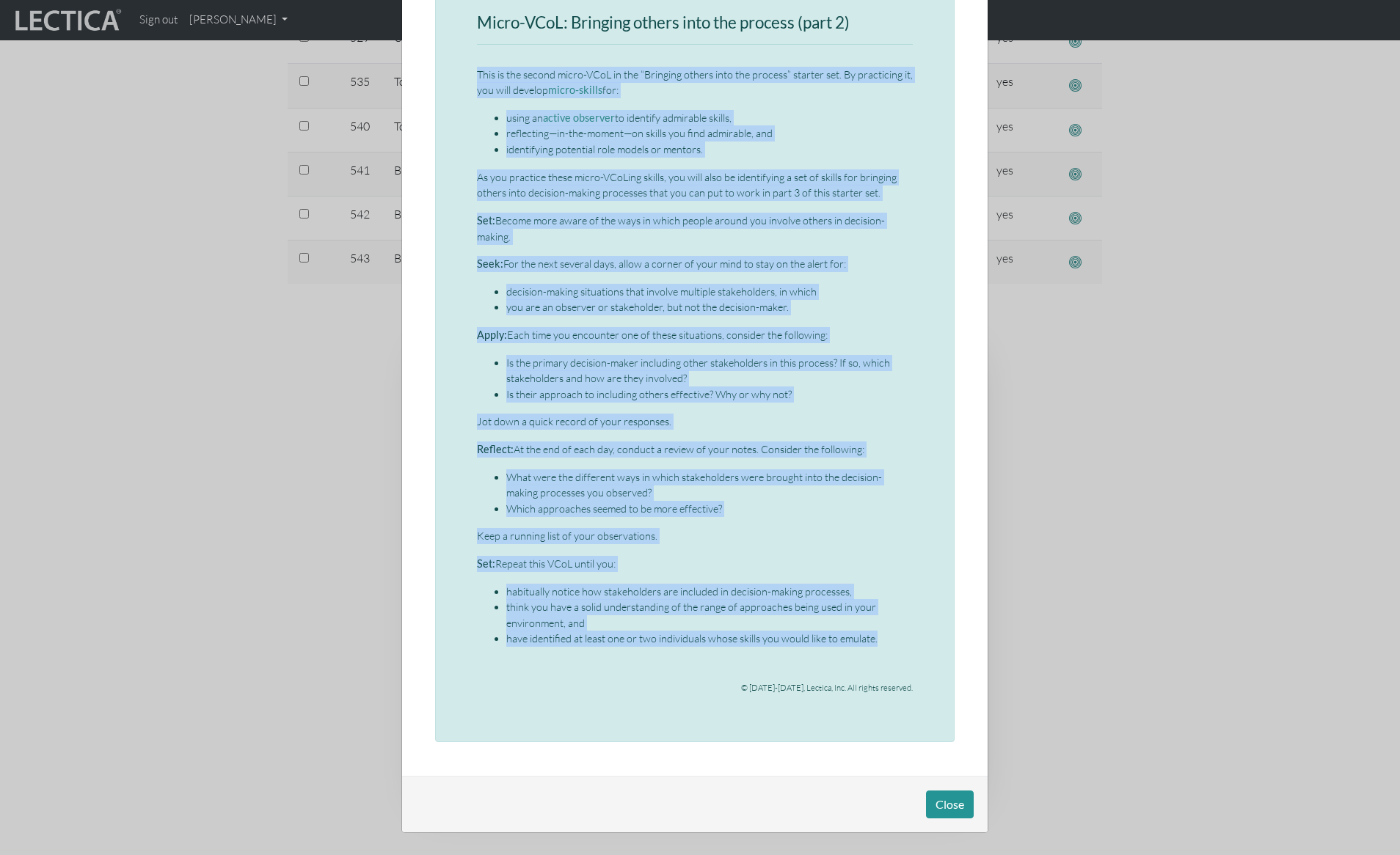
drag, startPoint x: 471, startPoint y: 190, endPoint x: 887, endPoint y: 636, distance: 609.9
click at [887, 636] on div "Micro-VCoL: Bringing others into the process (part 2) This is the second micro-…" at bounding box center [695, 360] width 436 height 693
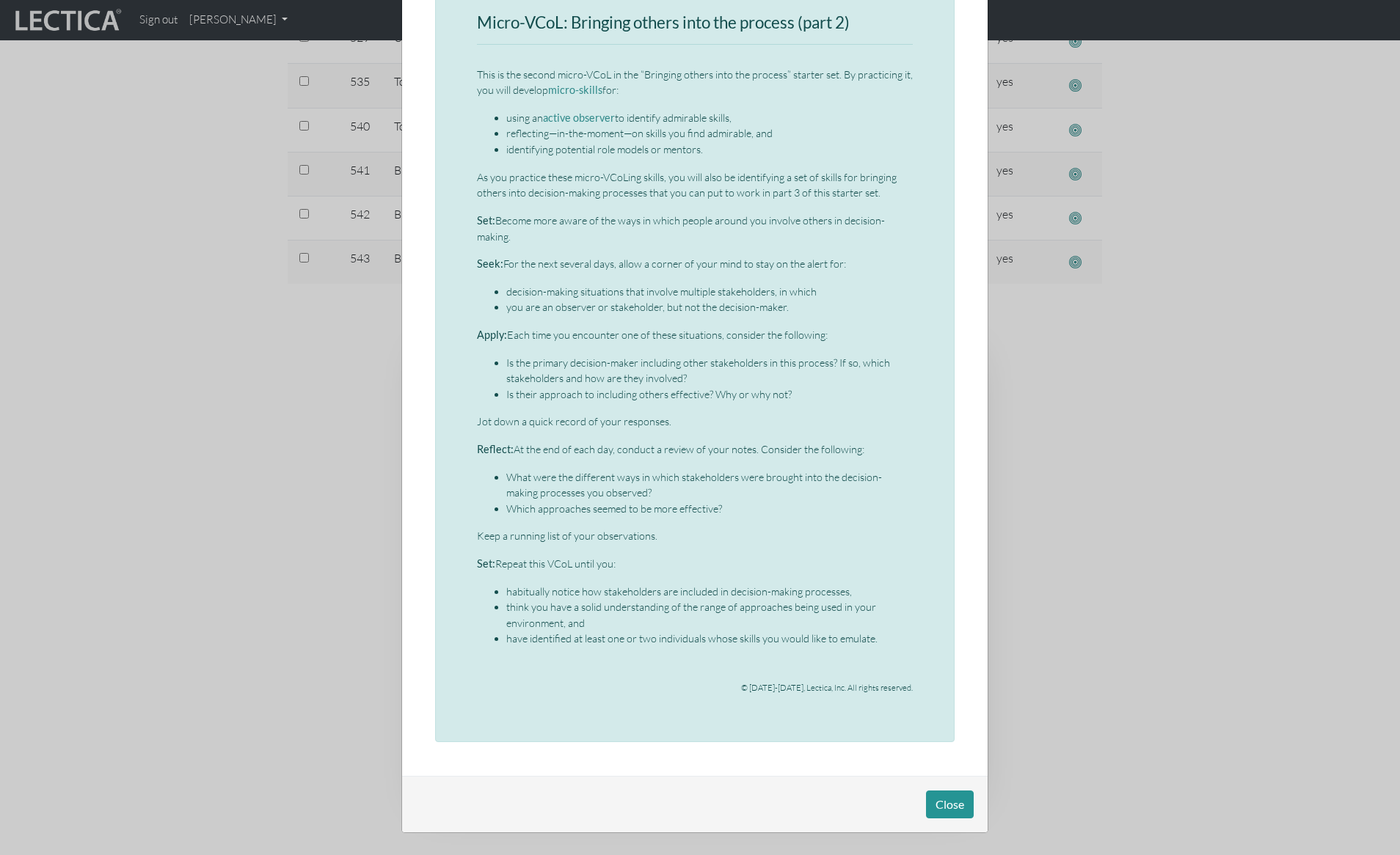
click at [259, 297] on div "× Micro-VCoL: Bringing others into the process (part 2) This is the second micr…" at bounding box center [700, 427] width 1400 height 855
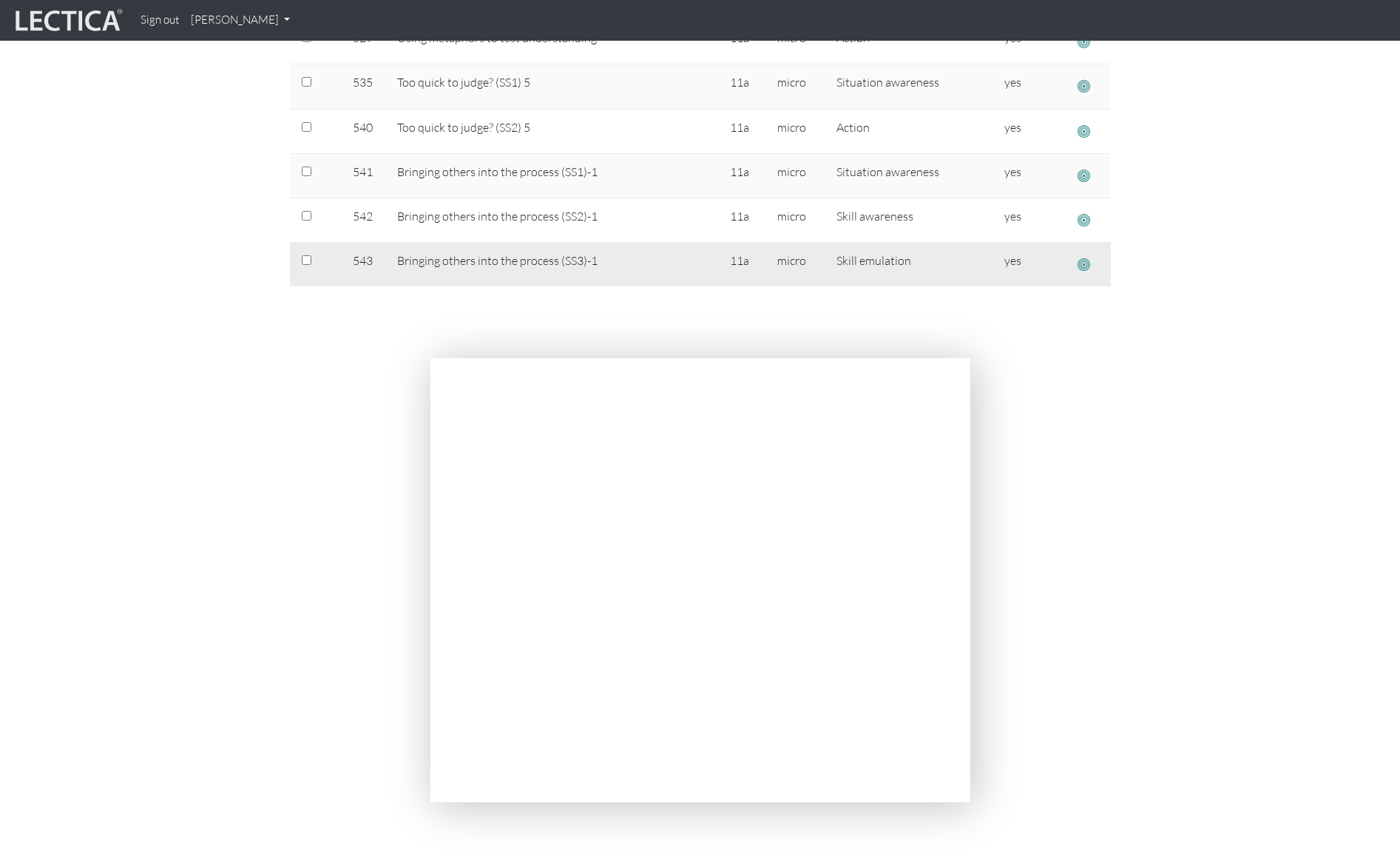
click at [1085, 263] on span "button" at bounding box center [1084, 264] width 13 height 15
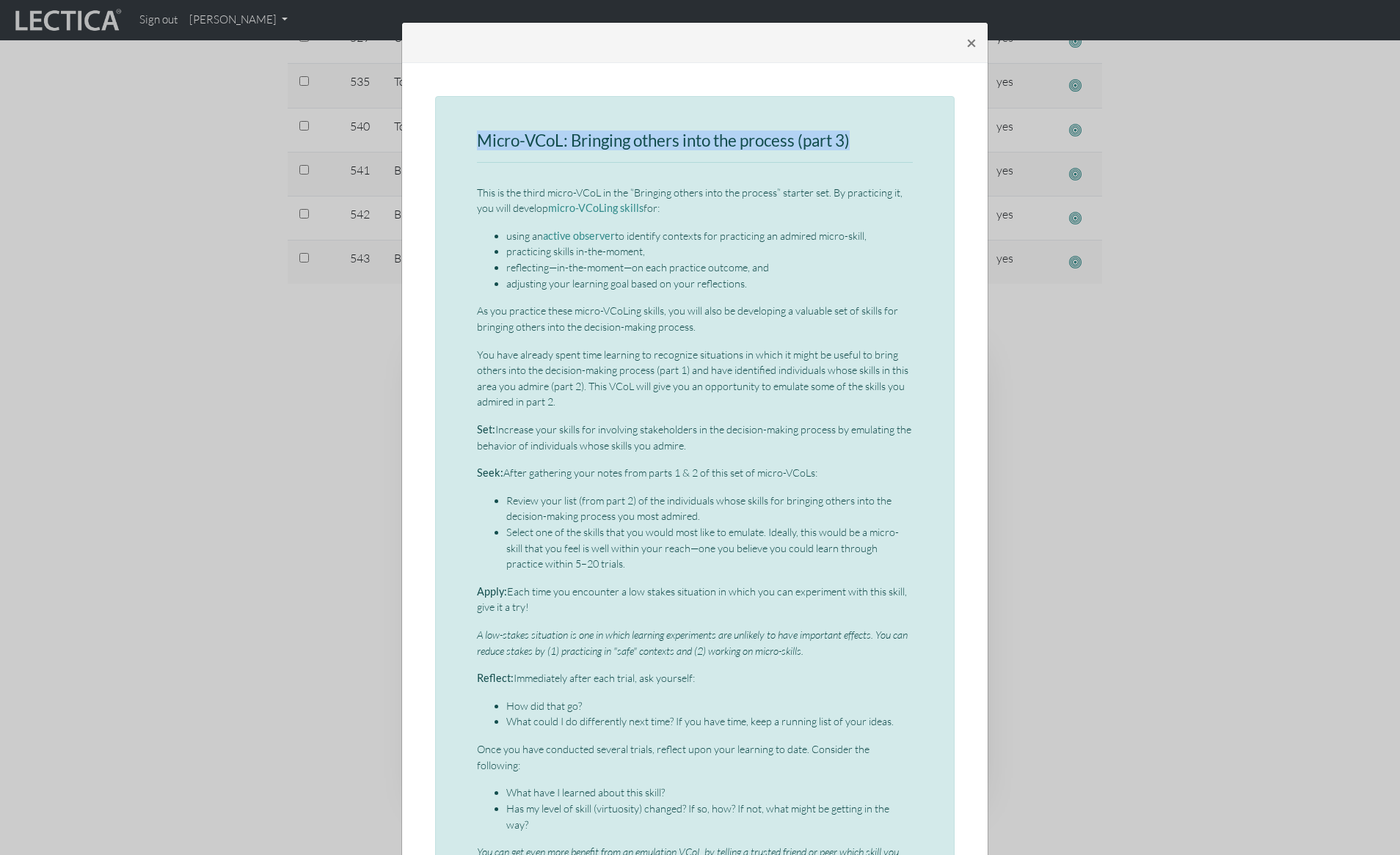
drag, startPoint x: 476, startPoint y: 141, endPoint x: 865, endPoint y: 144, distance: 389.0
click at [865, 144] on h3 "Micro-VCoL: Bringing others into the process (part 3)" at bounding box center [695, 141] width 436 height 19
click at [496, 200] on p "This is the third micro-VCoL in the “Bringing others into the process” starter …" at bounding box center [695, 201] width 436 height 32
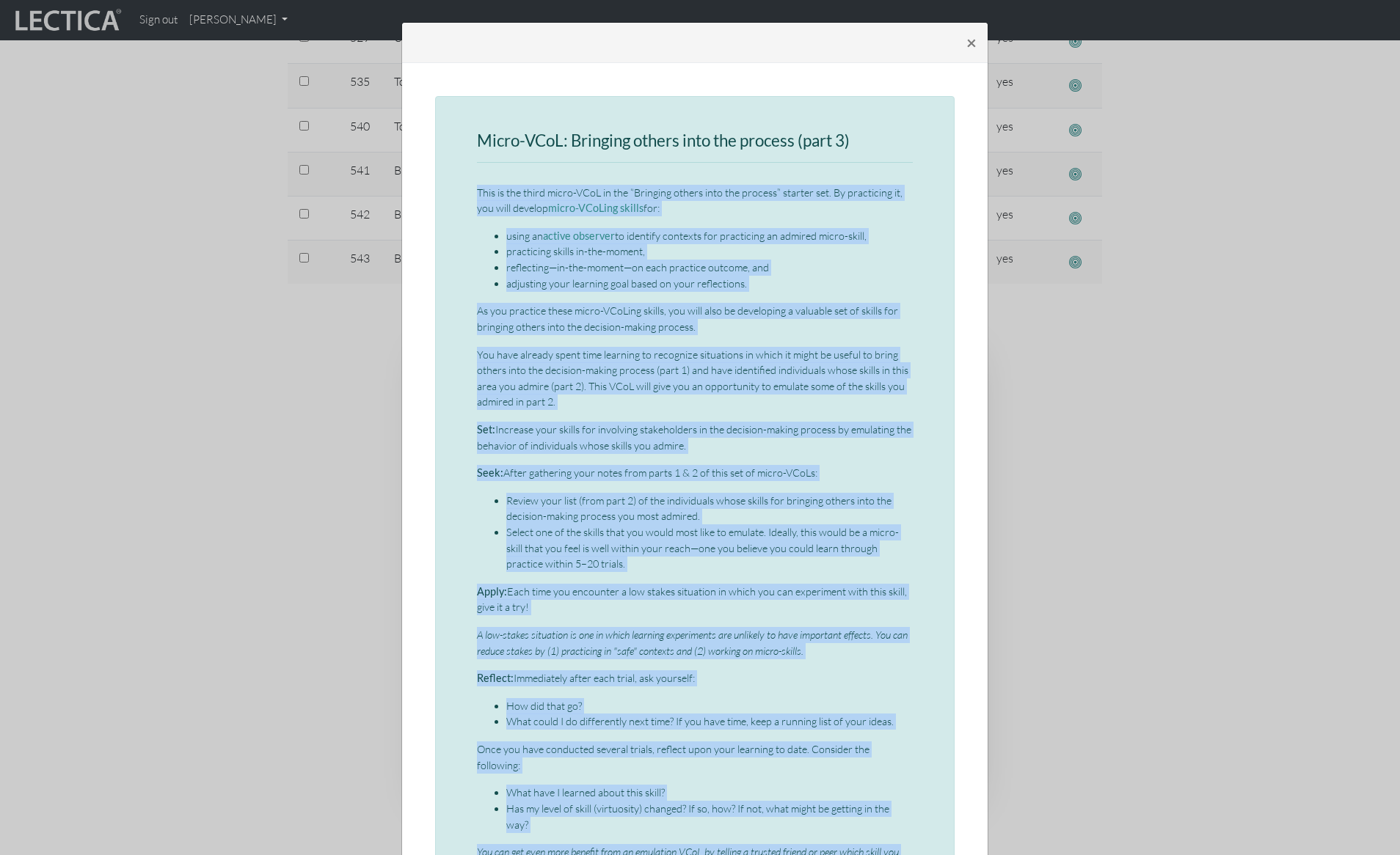
scroll to position [344, 0]
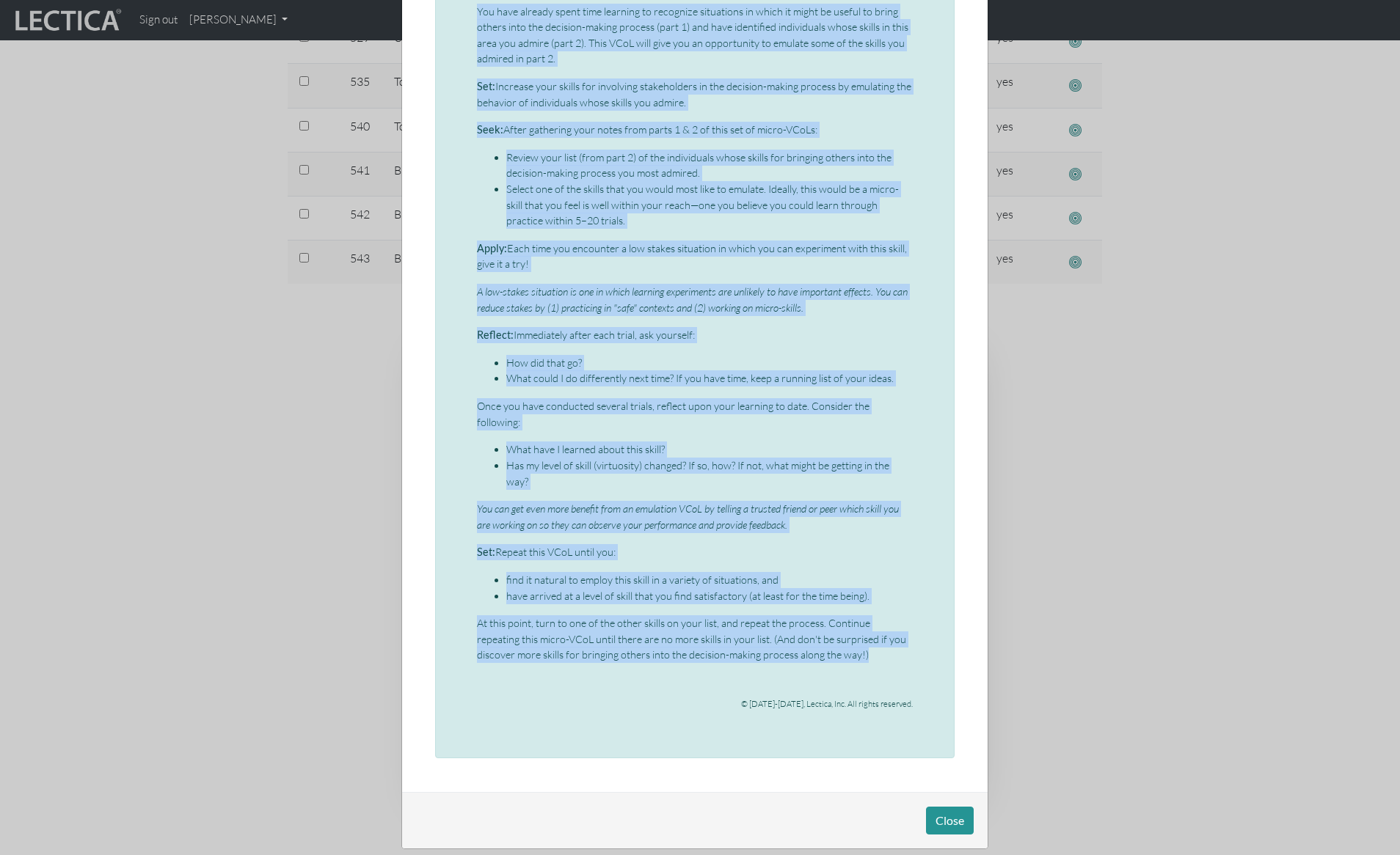
drag, startPoint x: 471, startPoint y: 192, endPoint x: 897, endPoint y: 637, distance: 616.0
click at [897, 637] on div "Micro-VCoL: Bringing others into the process (part 3) This is the third micro-V…" at bounding box center [695, 255] width 436 height 933
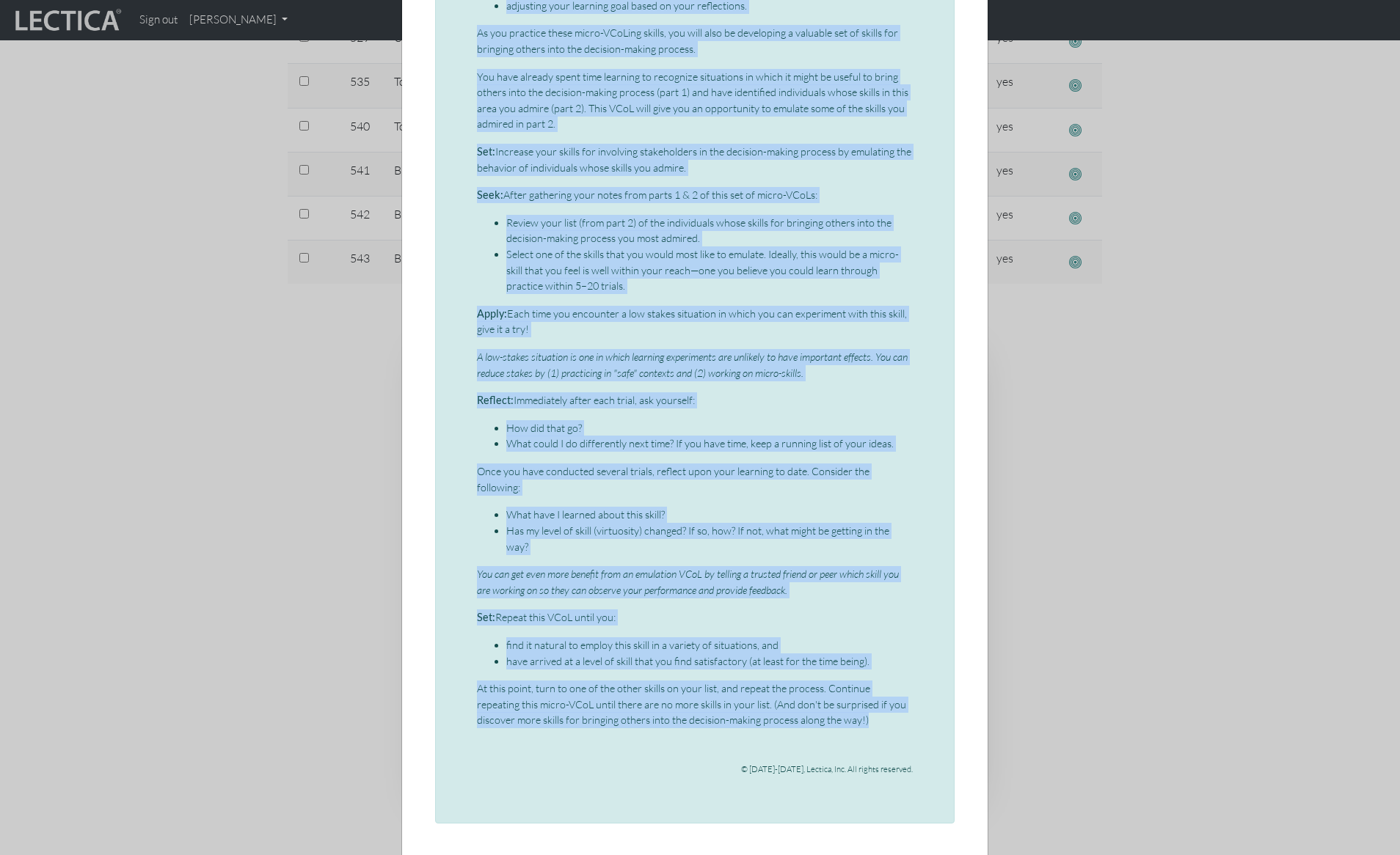
scroll to position [297, 0]
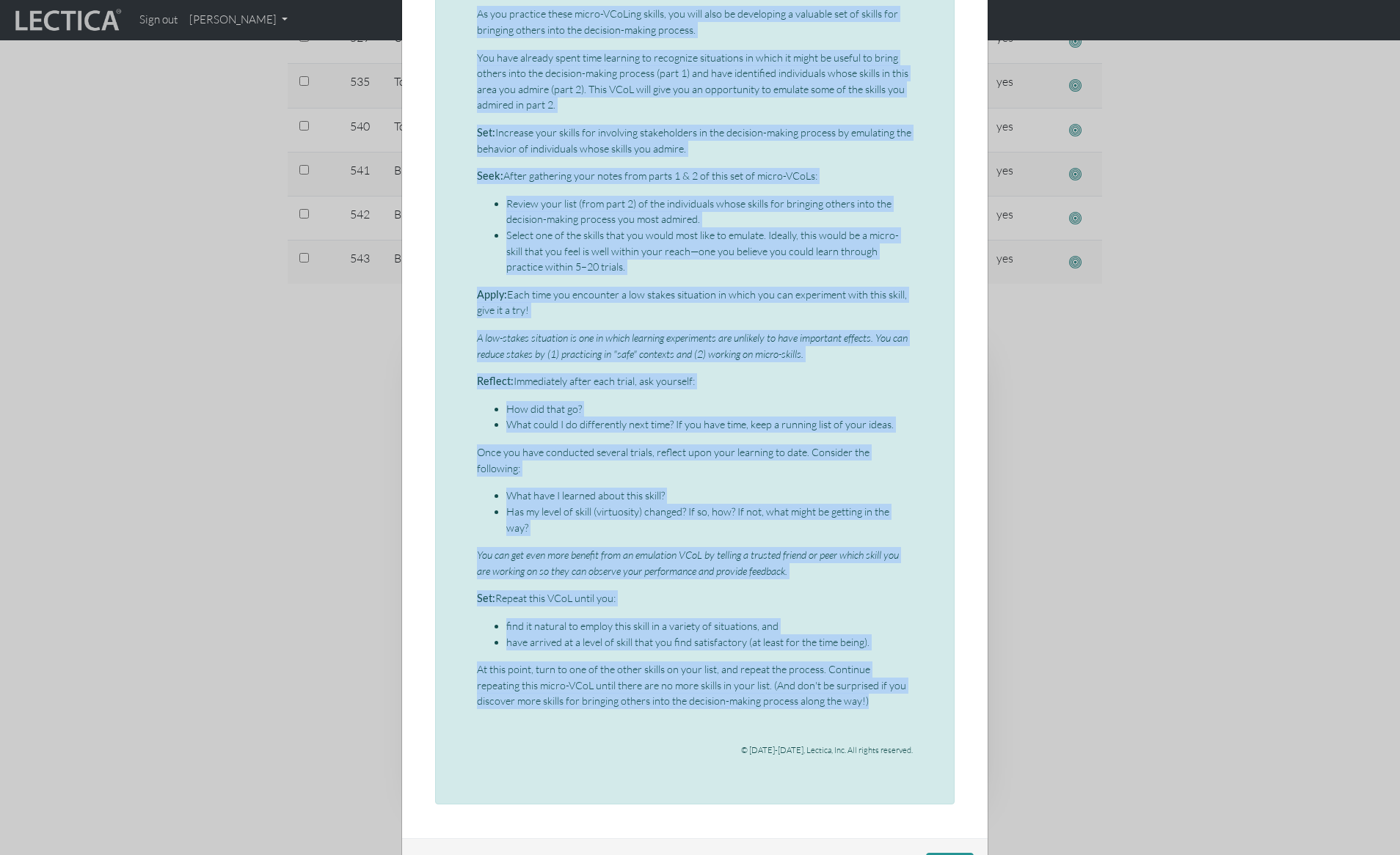
click at [648, 511] on li "Has my level of skill (virtuosity) changed? If so, how? If not, what might be g…" at bounding box center [710, 519] width 407 height 32
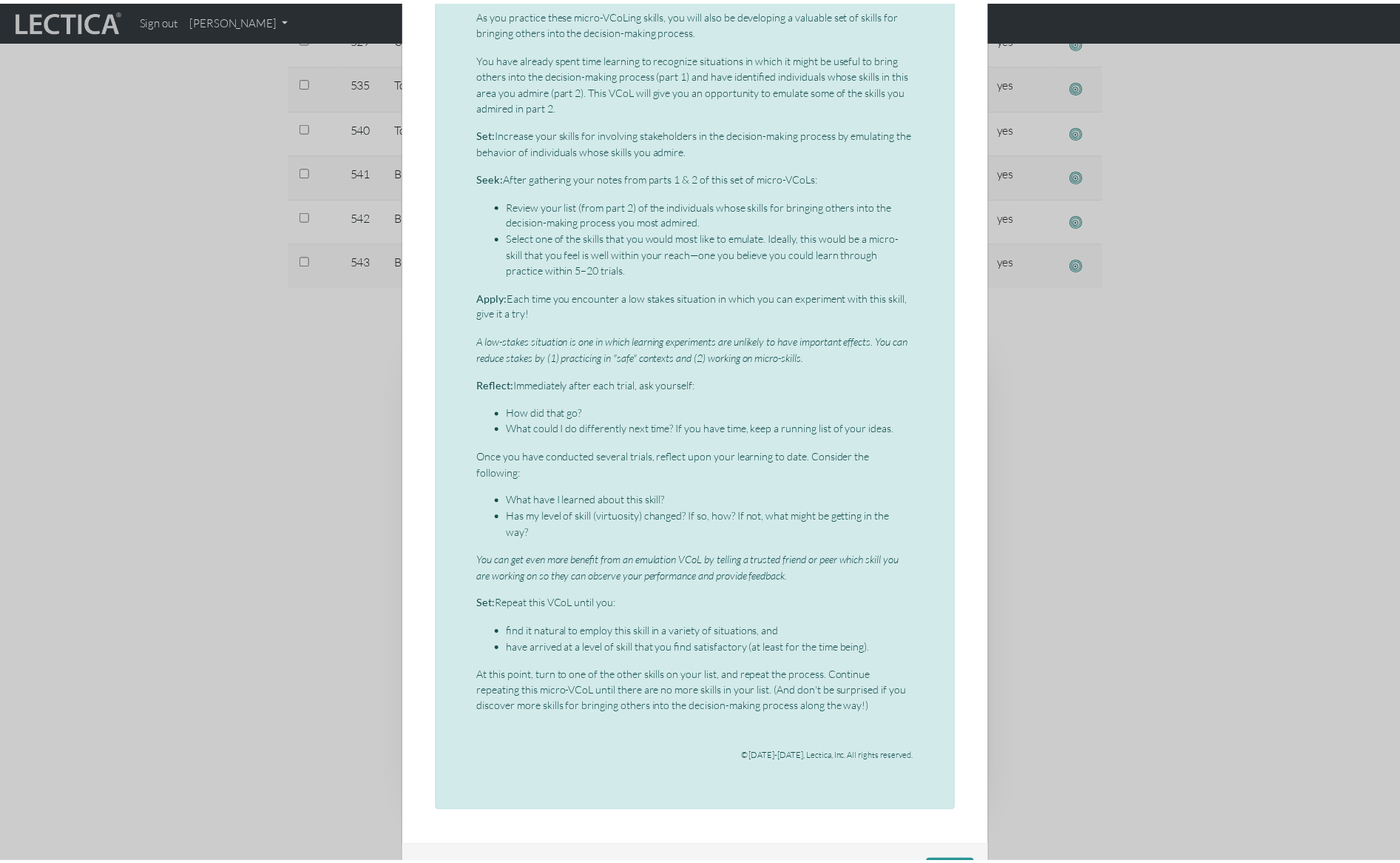
scroll to position [0, 0]
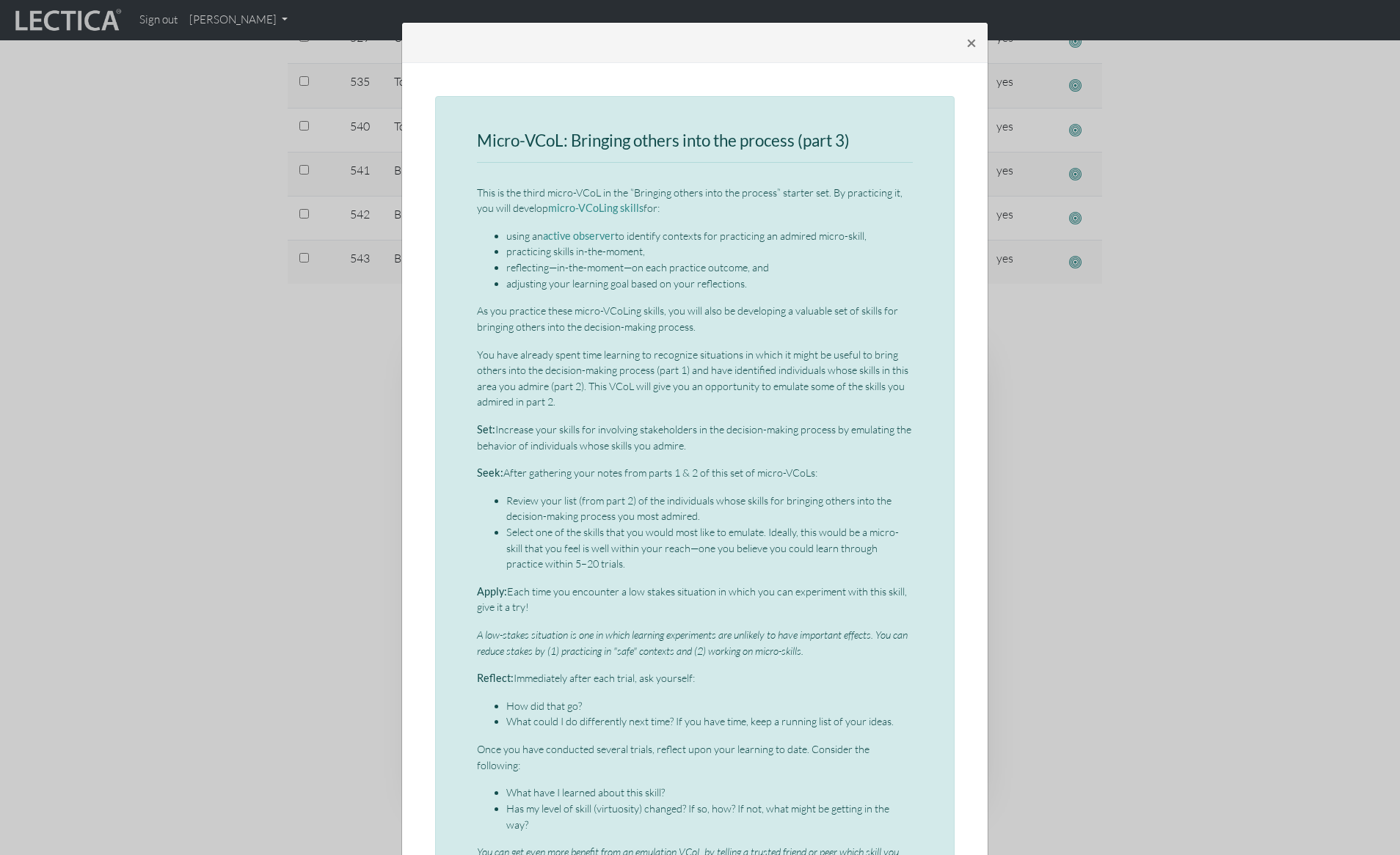
click at [216, 209] on div "× Micro-VCoL: Bringing others into the process (part 3) This is the third micro…" at bounding box center [700, 427] width 1400 height 855
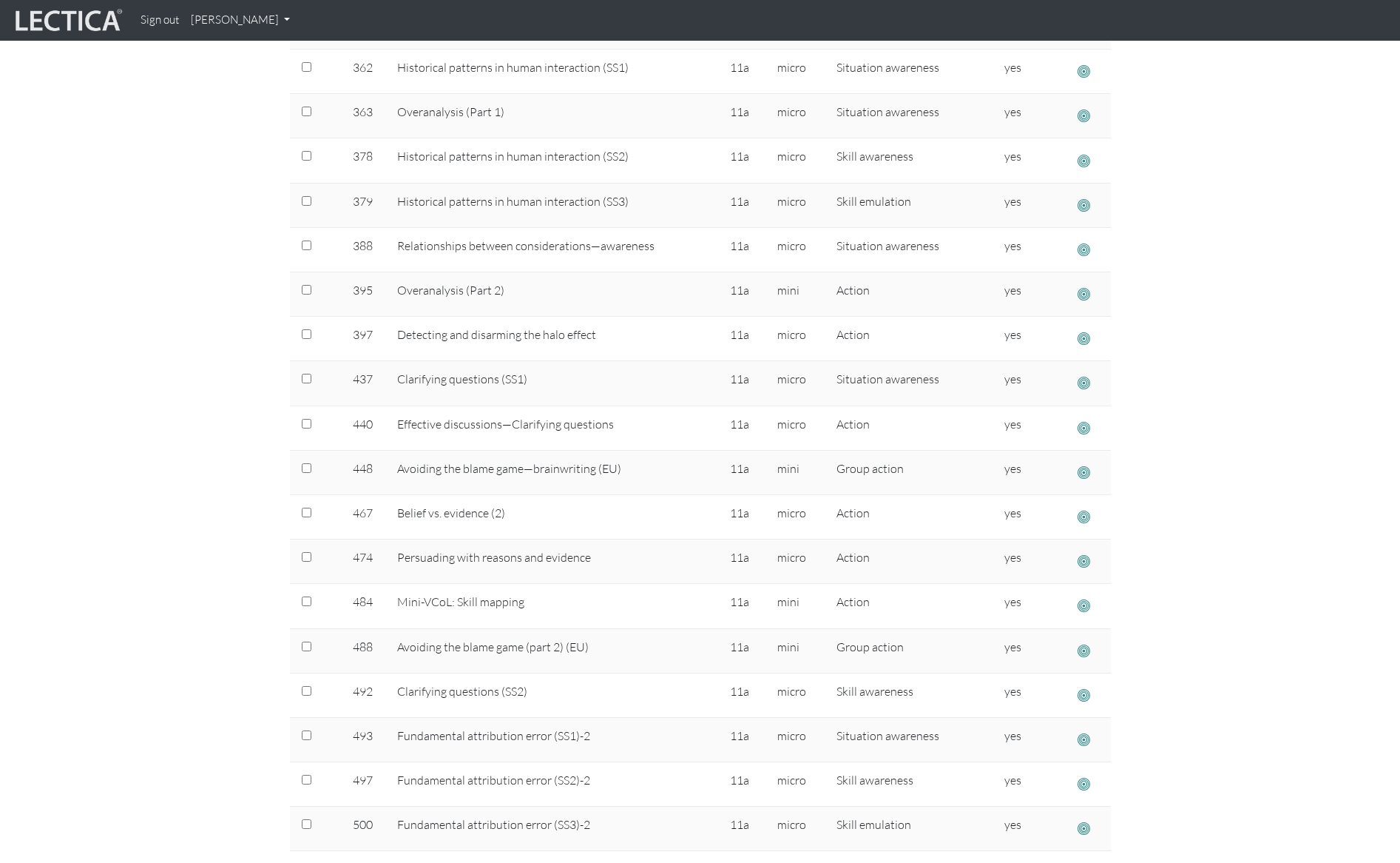
scroll to position [616, 0]
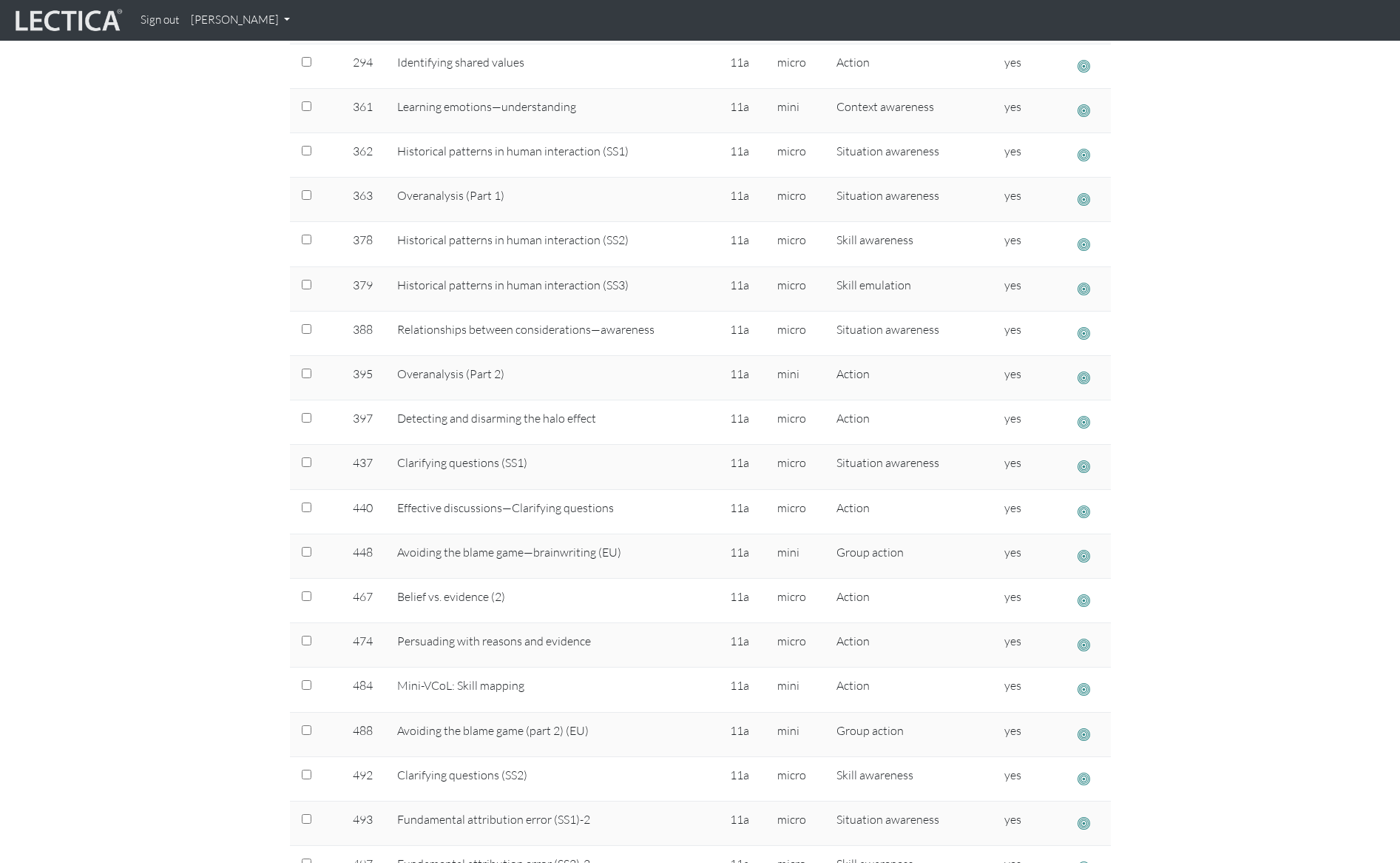
click at [173, 257] on section "Select # rows to display 10 rows 20 rows 50 rows 100 rows 200 rows Total VCols …" at bounding box center [700, 533] width 1400 height 1802
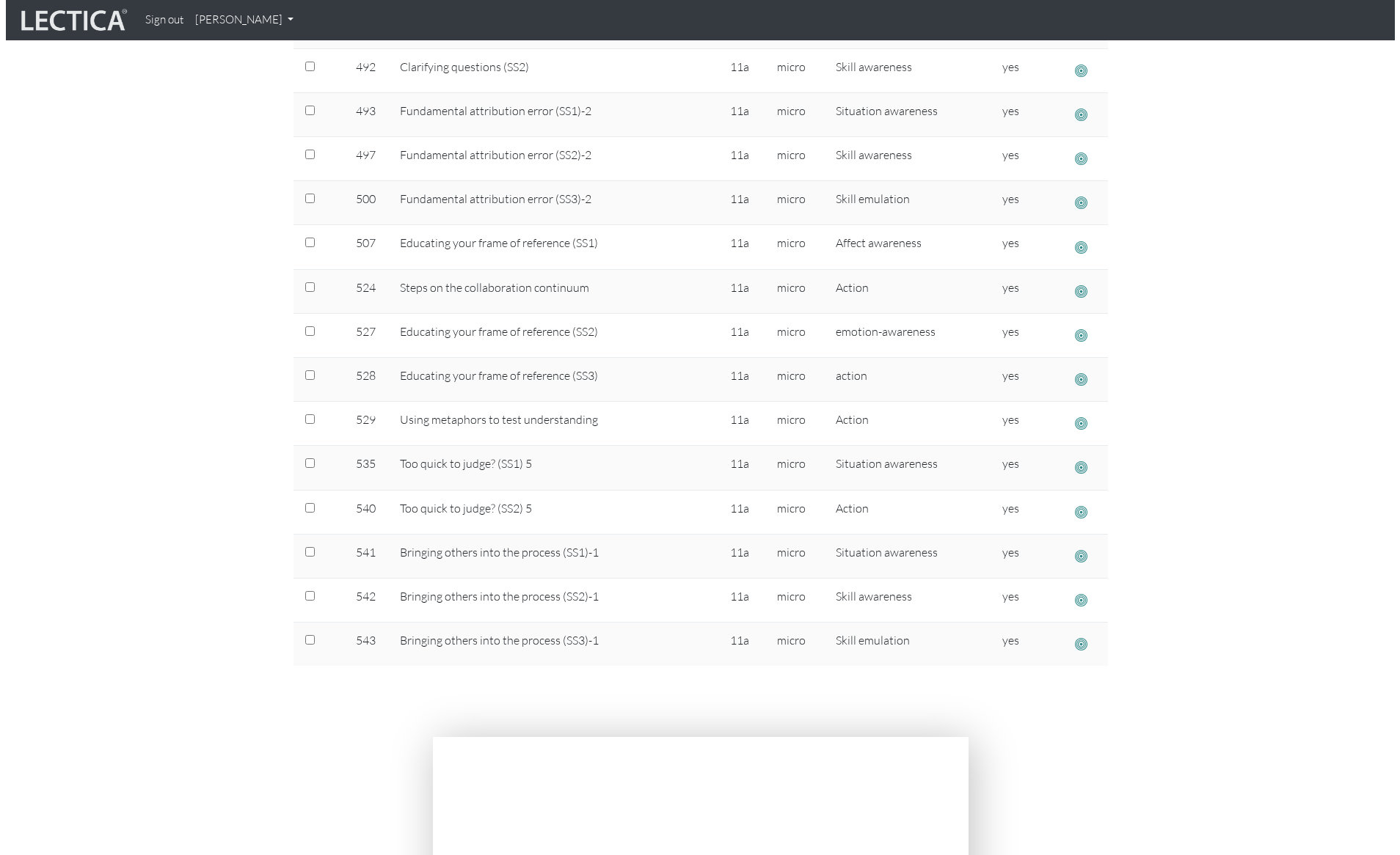
scroll to position [1320, 0]
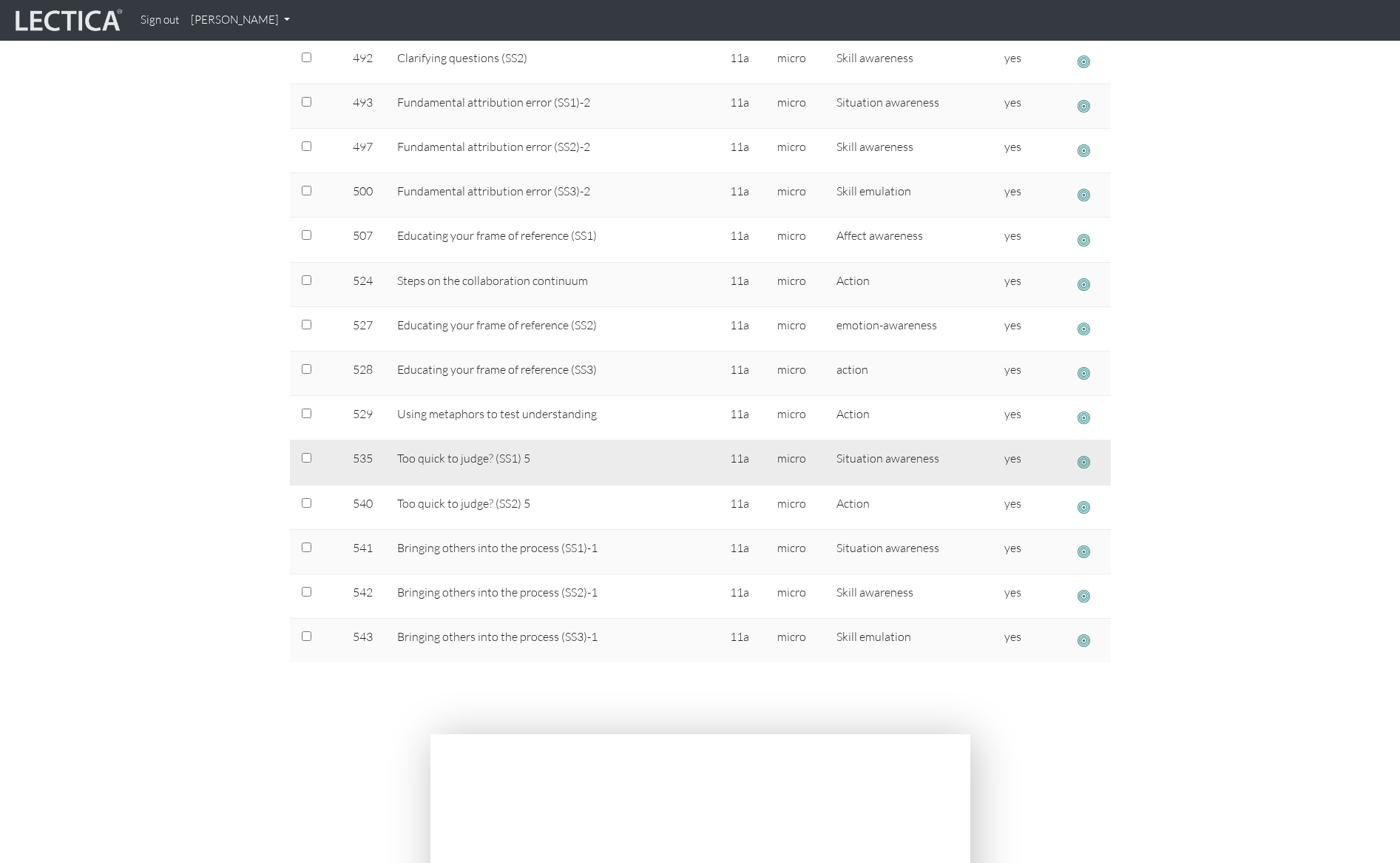
click at [1086, 460] on span "button" at bounding box center [1084, 462] width 13 height 15
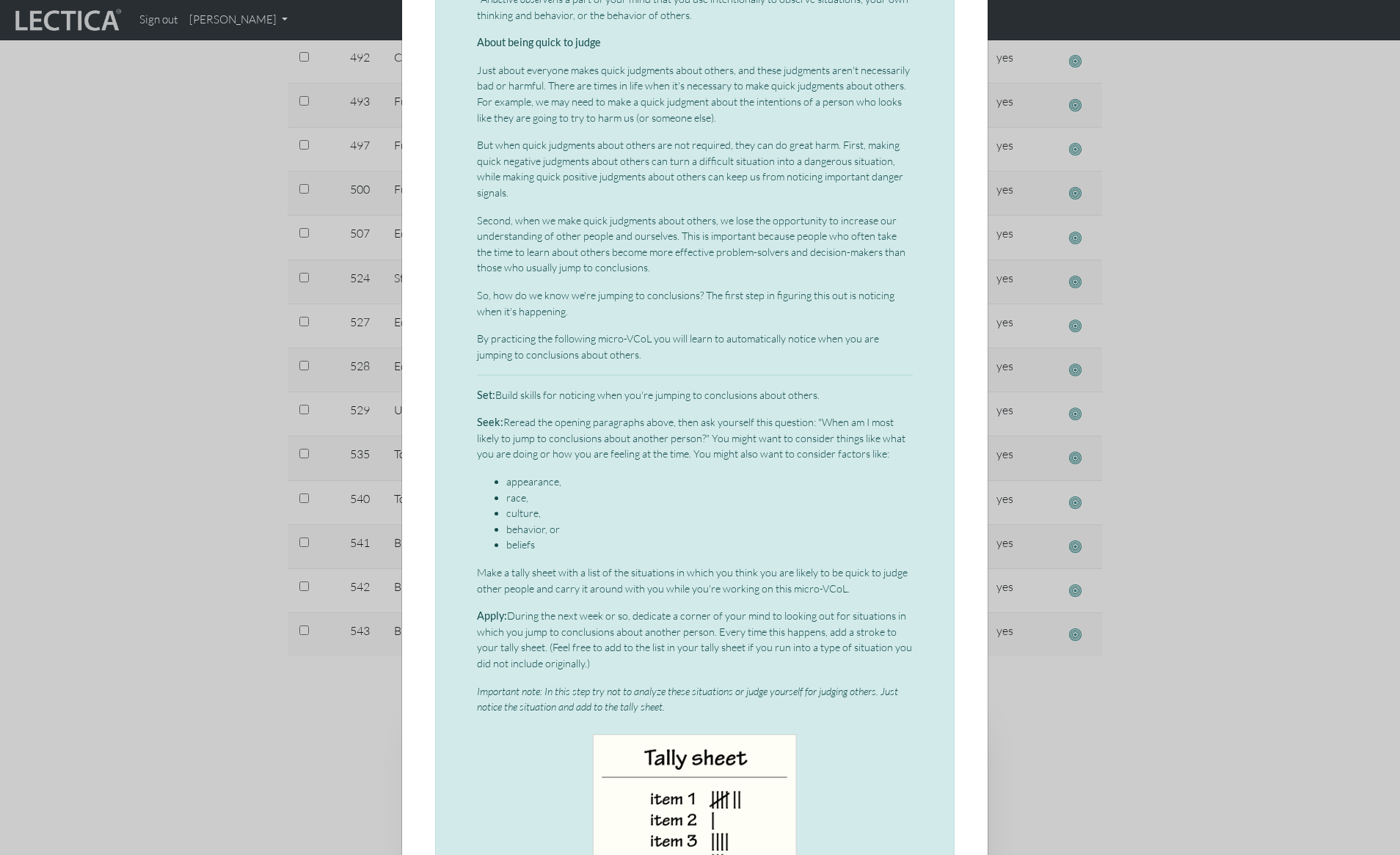
scroll to position [528, 0]
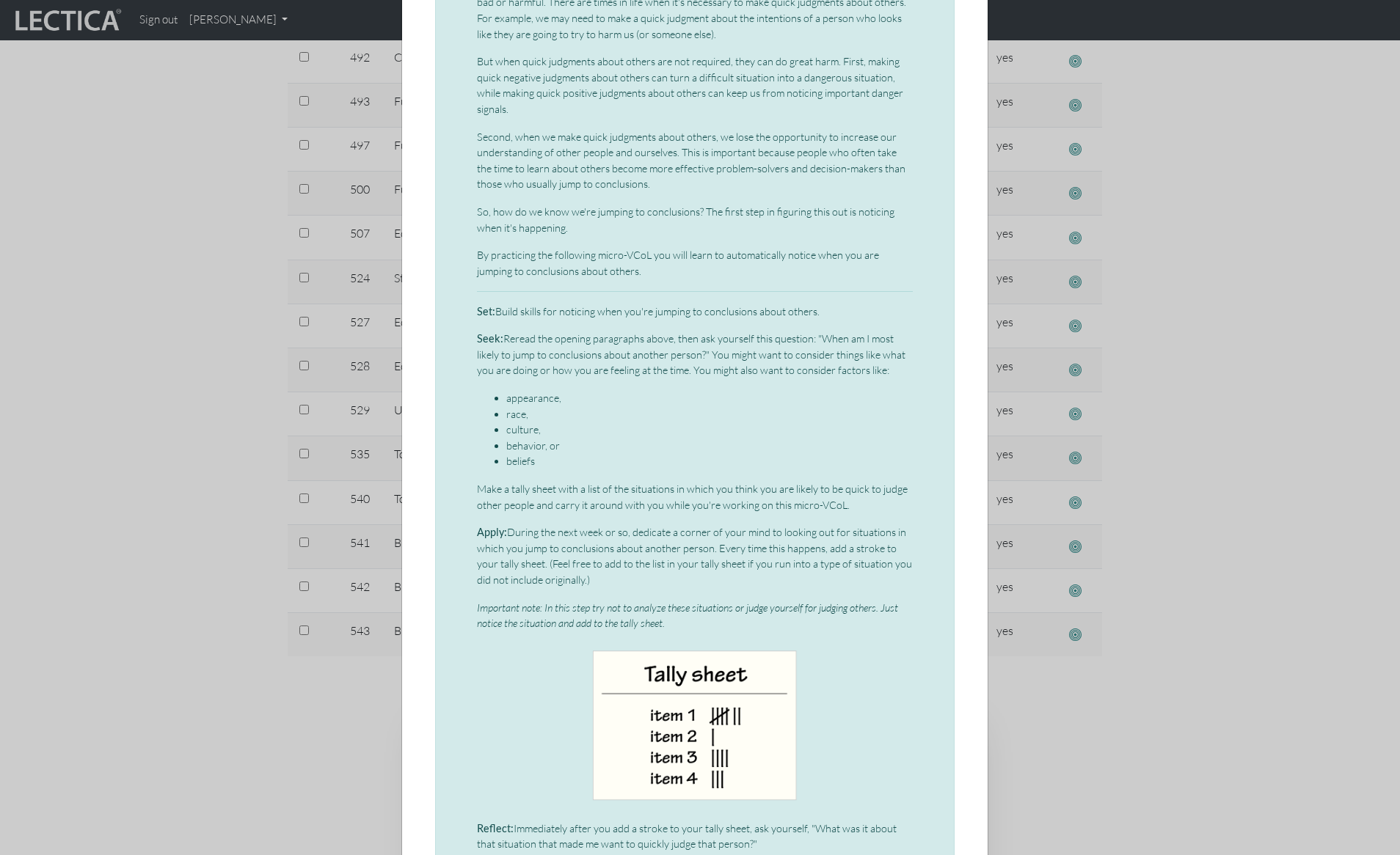
click at [195, 291] on div "× Micro-VCoL: Too quick to judge? (part 1) This is the first micro-VCoL in the …" at bounding box center [700, 427] width 1400 height 855
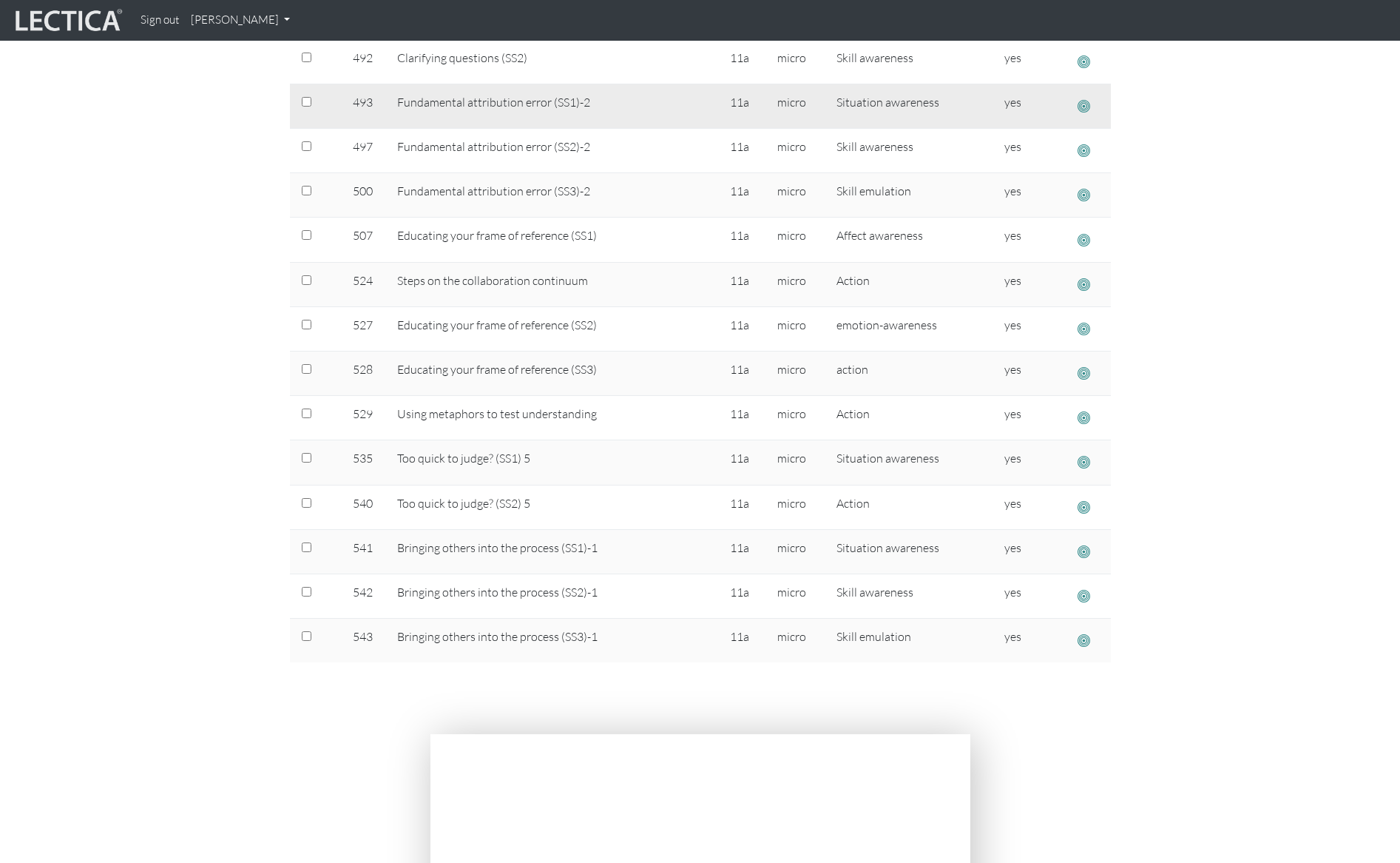
click at [1087, 104] on span "button" at bounding box center [1084, 106] width 13 height 15
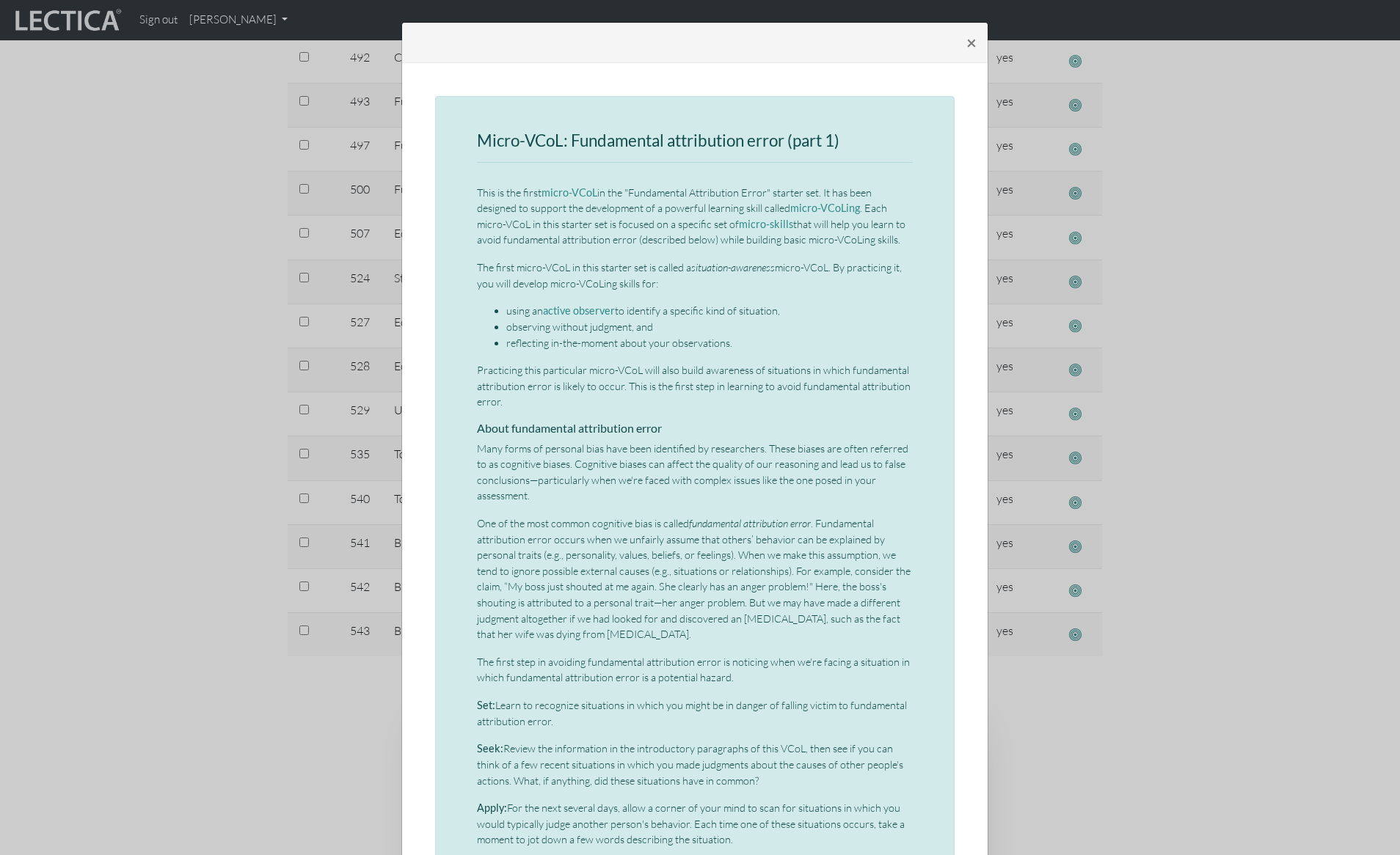
click at [621, 272] on p "The first micro-VCoL in this starter set is called a situation-awareness micro-…" at bounding box center [695, 275] width 436 height 32
click at [151, 101] on div "× Micro-VCoL: Fundamental attribution error (part 1) This is the first micro-VC…" at bounding box center [700, 427] width 1400 height 855
